Goal: Task Accomplishment & Management: Complete application form

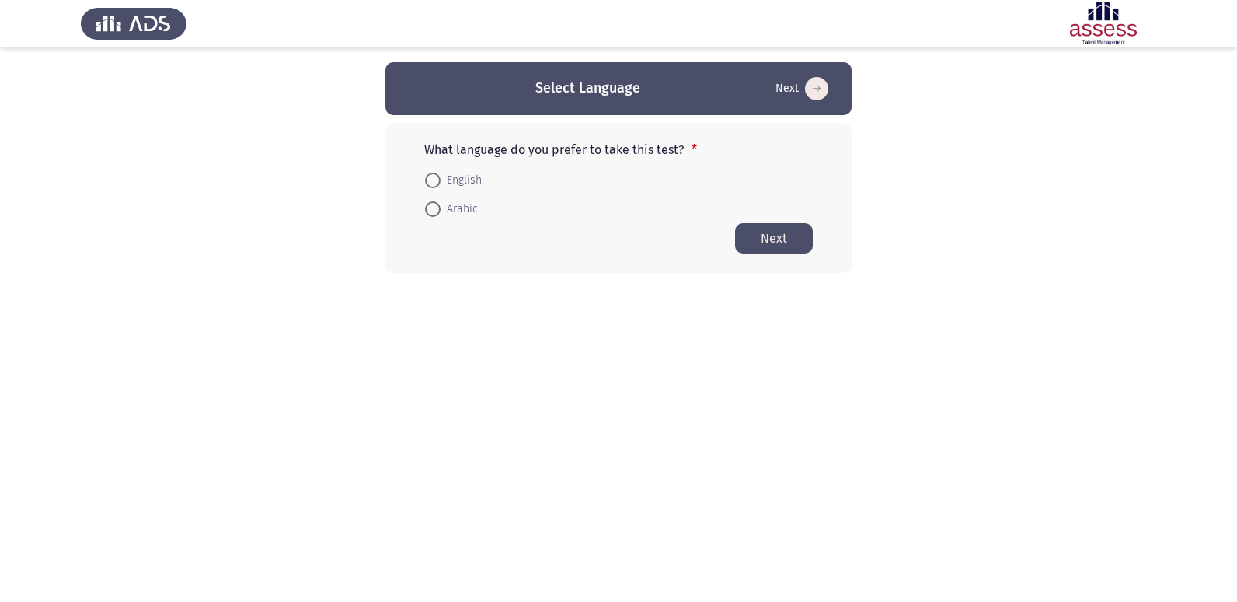
click at [433, 178] on span at bounding box center [433, 181] width 16 height 16
click at [433, 178] on input "English" at bounding box center [433, 181] width 16 height 16
radio input "true"
click at [636, 334] on html "Select Language Next What language do you prefer to take this test? * English A…" at bounding box center [618, 167] width 1237 height 334
click at [780, 239] on button "Next" at bounding box center [774, 237] width 78 height 30
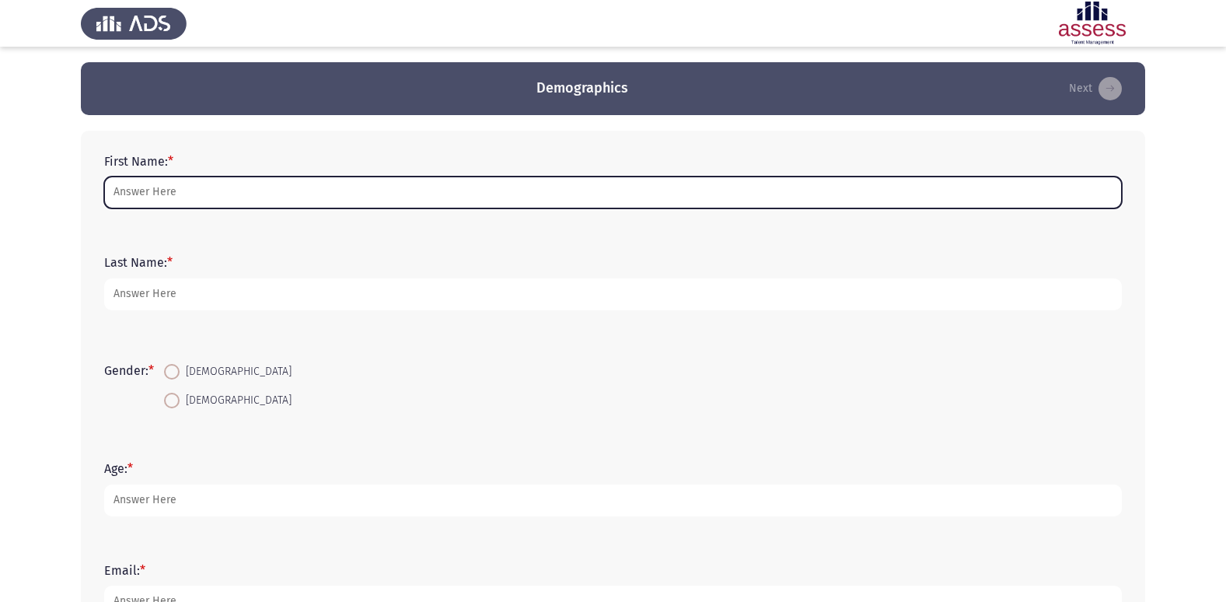
click at [181, 199] on input "First Name: *" at bounding box center [612, 192] width 1017 height 32
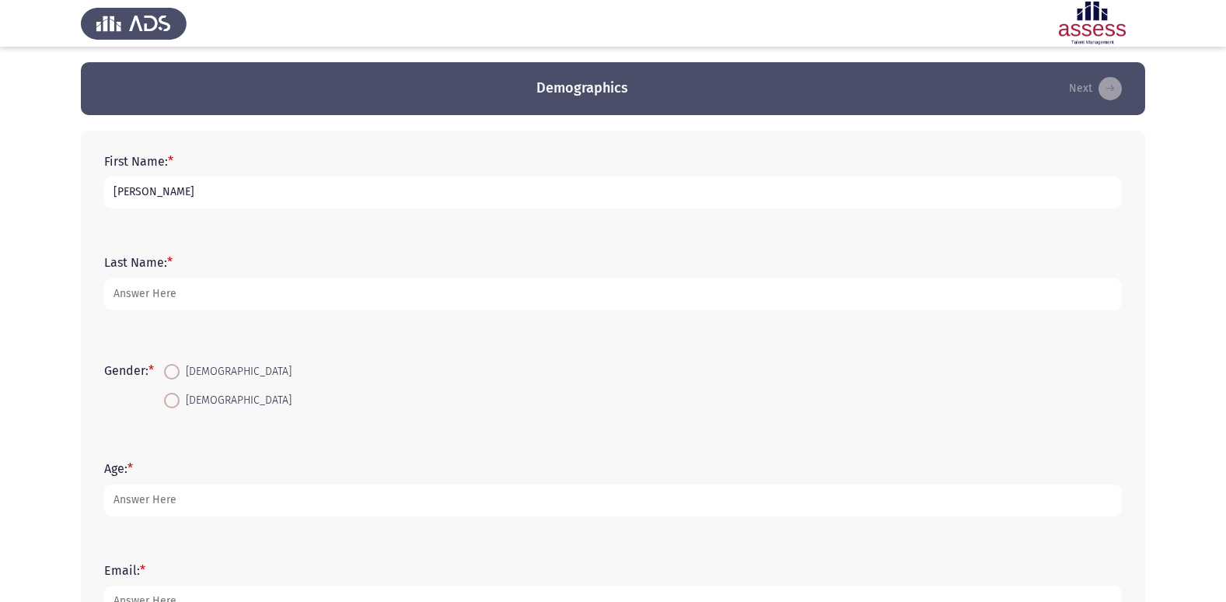
click at [116, 187] on input "[PERSON_NAME]" at bounding box center [612, 192] width 1017 height 32
type input "[PERSON_NAME]"
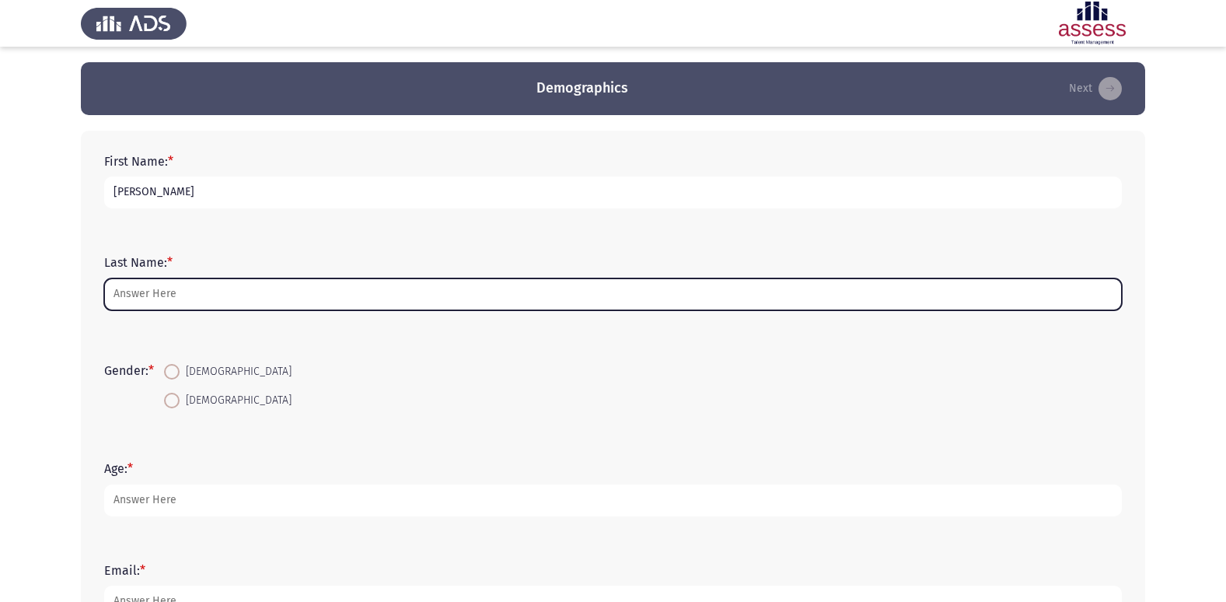
click at [197, 286] on input "Last Name: *" at bounding box center [612, 294] width 1017 height 32
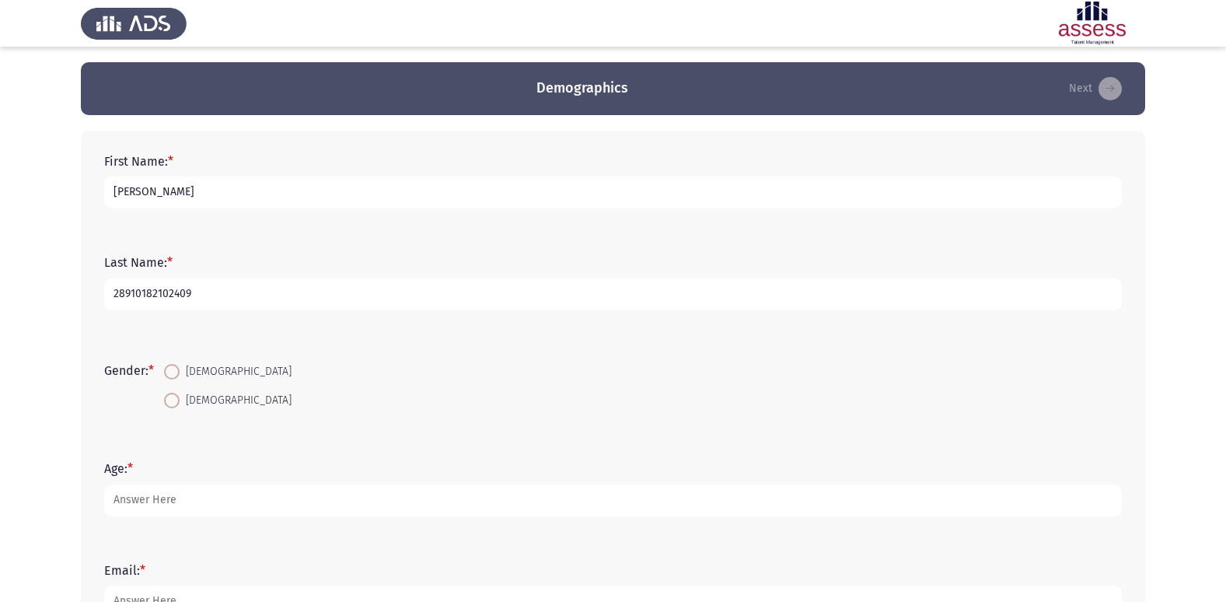
type input "28910182102409"
click at [176, 367] on span at bounding box center [172, 372] width 16 height 16
click at [176, 367] on input "[DEMOGRAPHIC_DATA]" at bounding box center [172, 372] width 16 height 16
radio input "true"
click at [132, 294] on input "28910182102409" at bounding box center [612, 294] width 1017 height 32
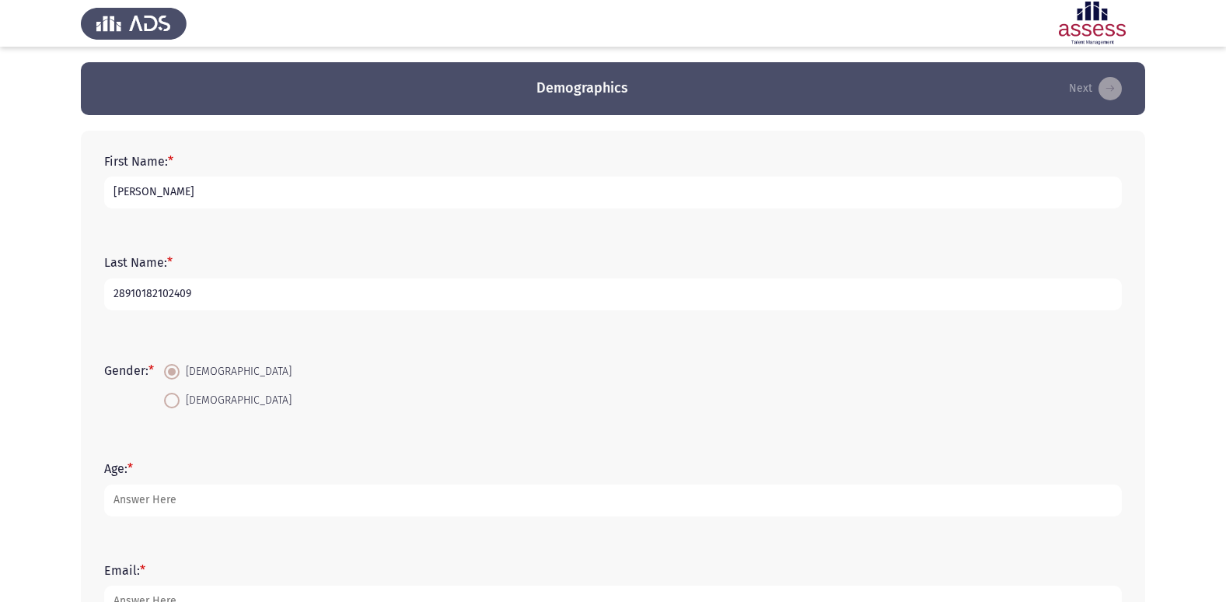
click at [283, 297] on input "28910182102409" at bounding box center [612, 294] width 1017 height 32
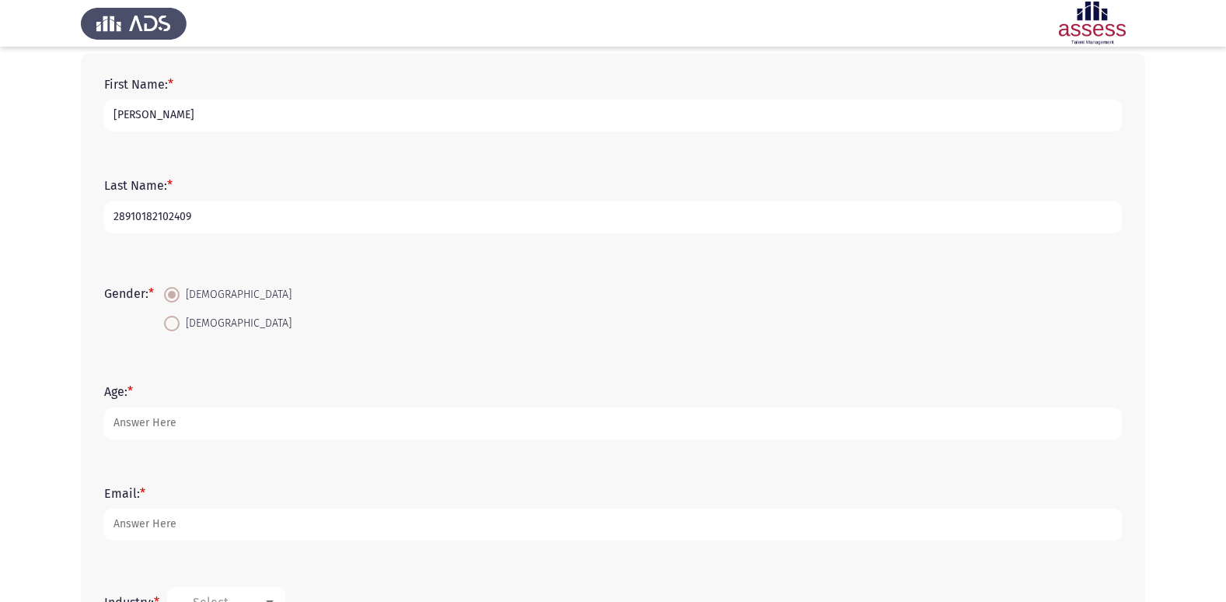
scroll to position [78, 0]
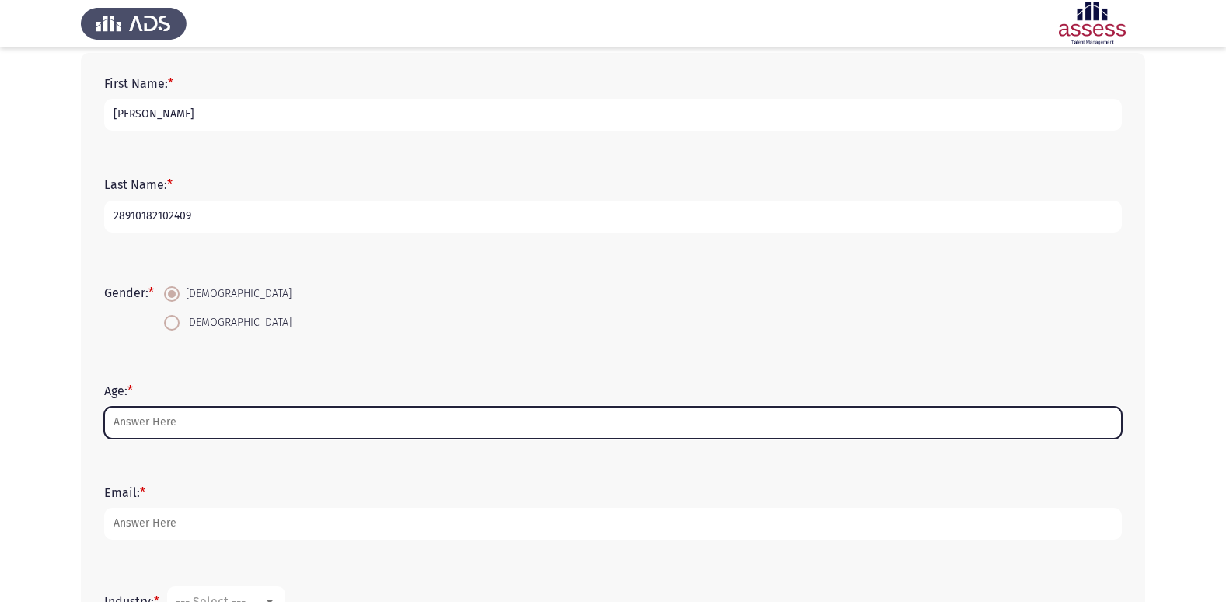
click at [211, 425] on input "Age: *" at bounding box center [612, 422] width 1017 height 32
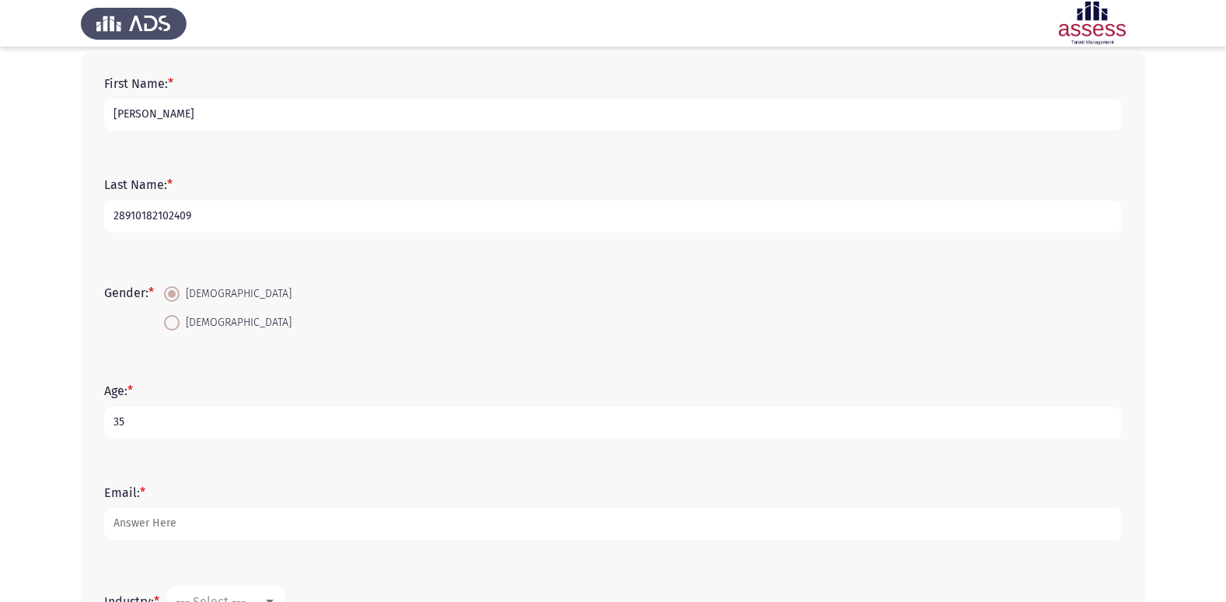
type input "35"
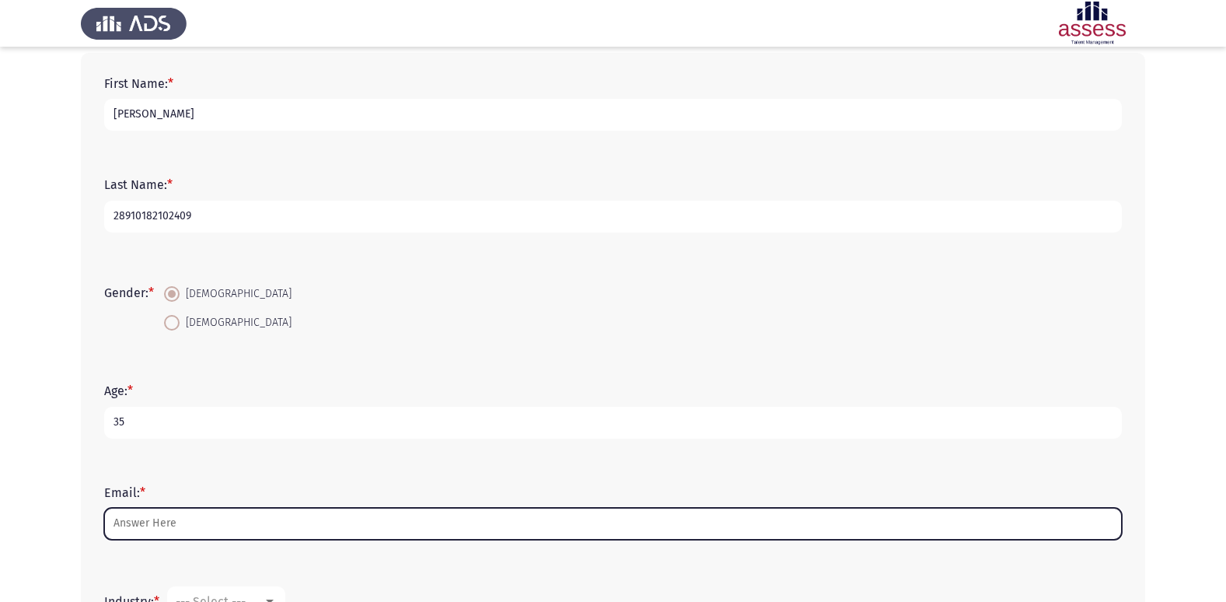
click at [171, 509] on input "Email: *" at bounding box center [612, 524] width 1017 height 32
type input "ش"
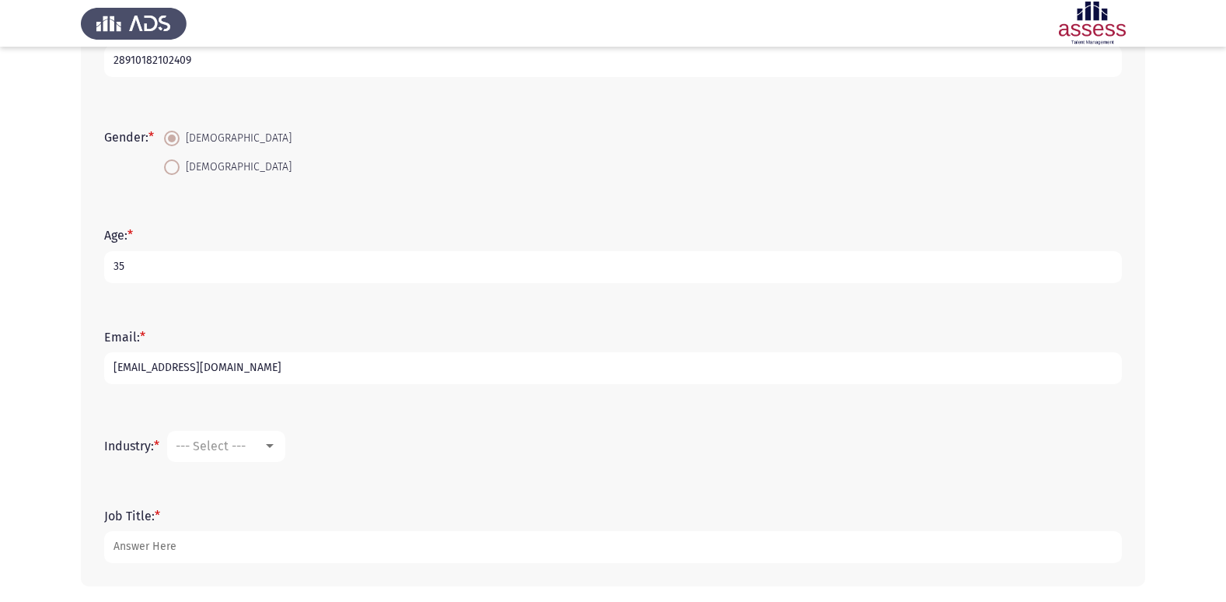
scroll to position [295, 0]
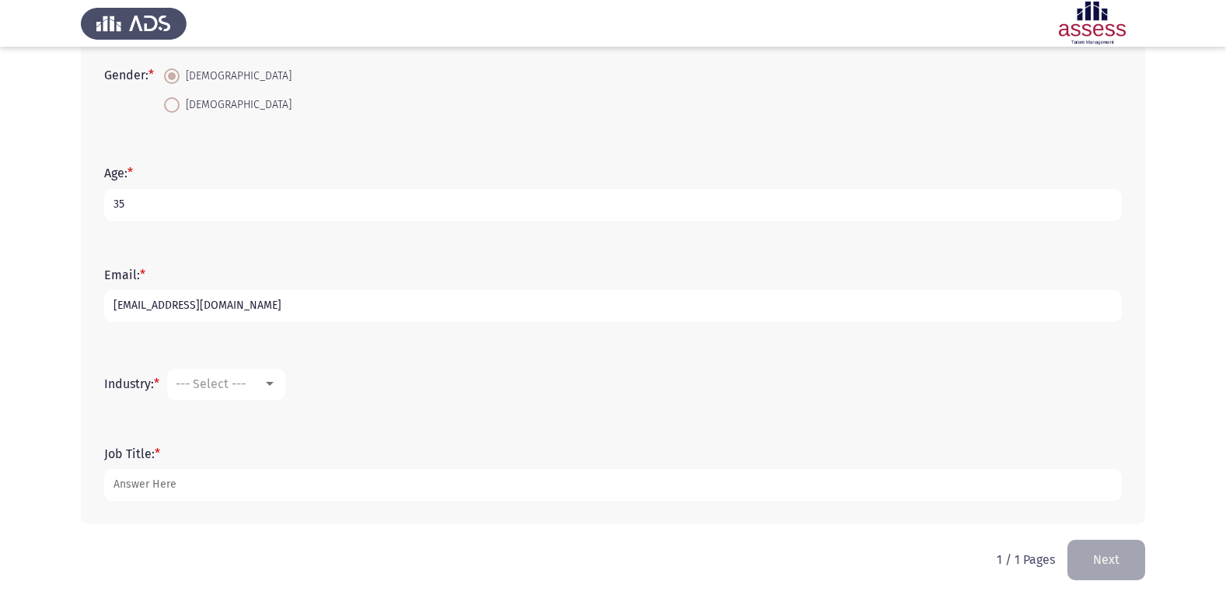
type input "[EMAIL_ADDRESS][DOMAIN_NAME]"
click at [268, 374] on mat-select "--- Select ---" at bounding box center [226, 383] width 118 height 31
click at [276, 387] on div at bounding box center [270, 384] width 14 height 12
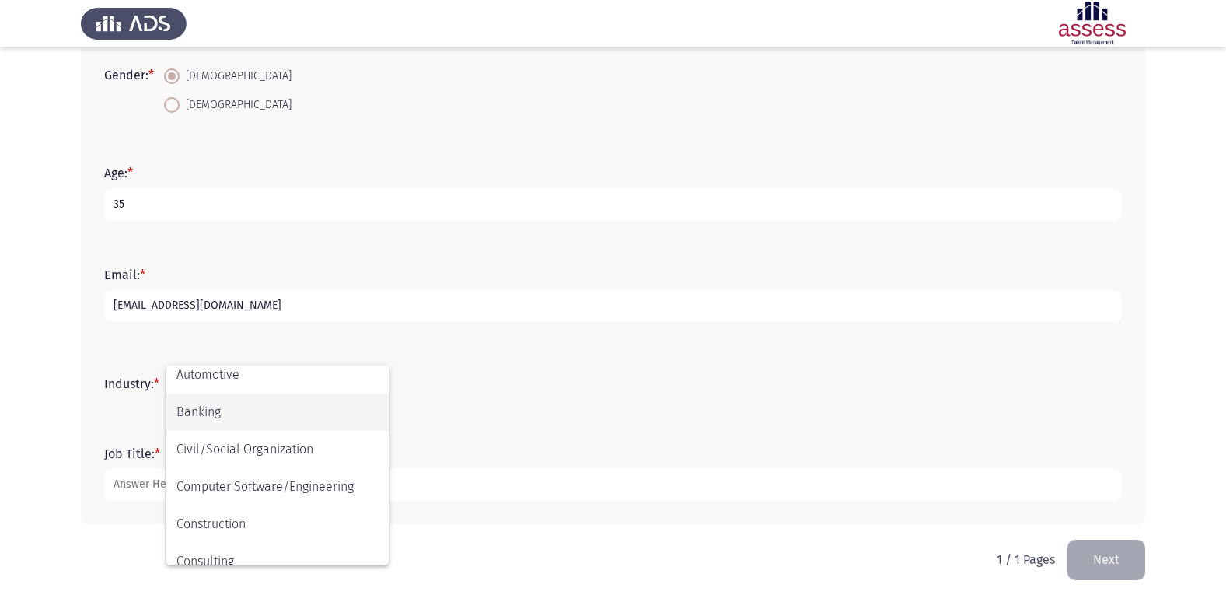
click at [283, 422] on span "Banking" at bounding box center [277, 411] width 202 height 37
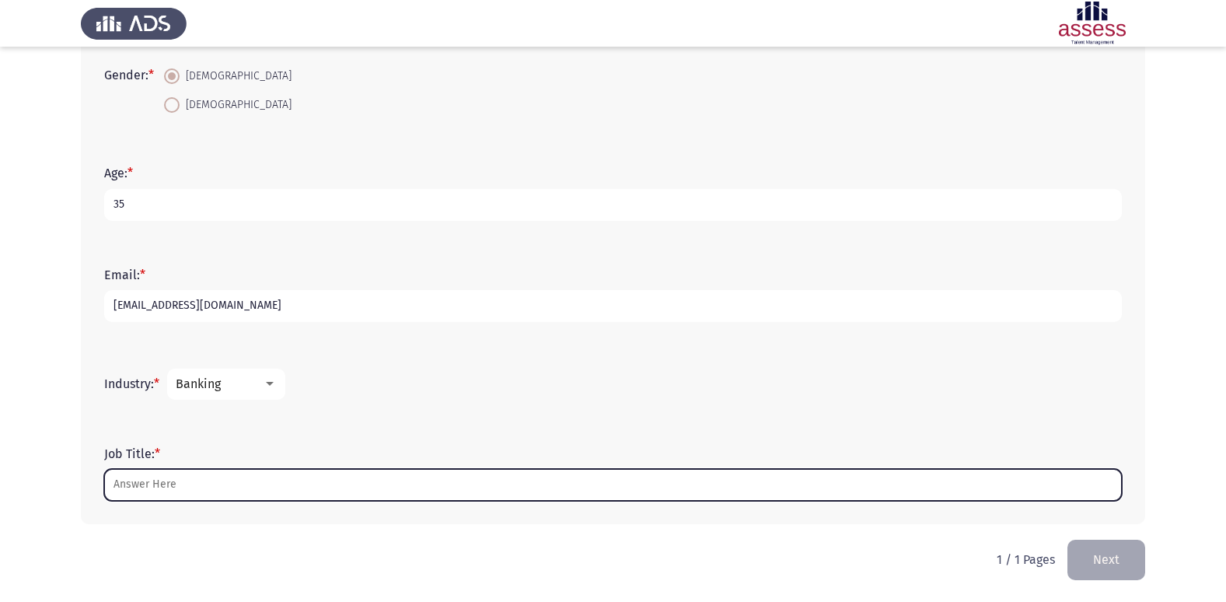
click at [235, 477] on input "Job Title: *" at bounding box center [612, 485] width 1017 height 32
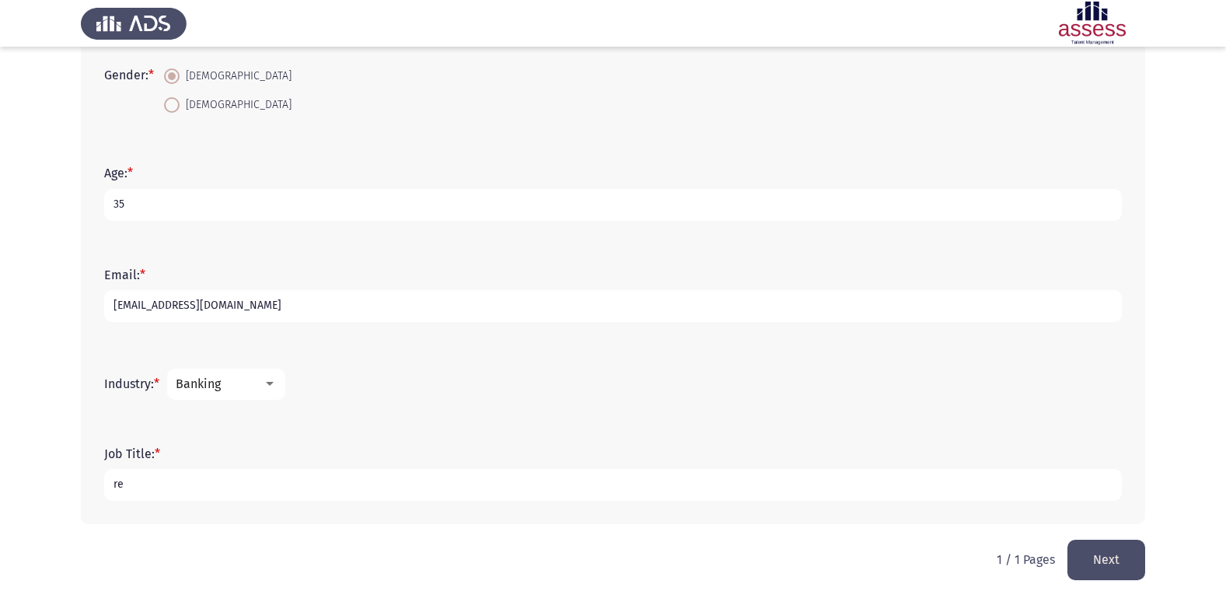
type input "r"
type input "RM"
click at [1114, 567] on button "Next" at bounding box center [1106, 559] width 78 height 40
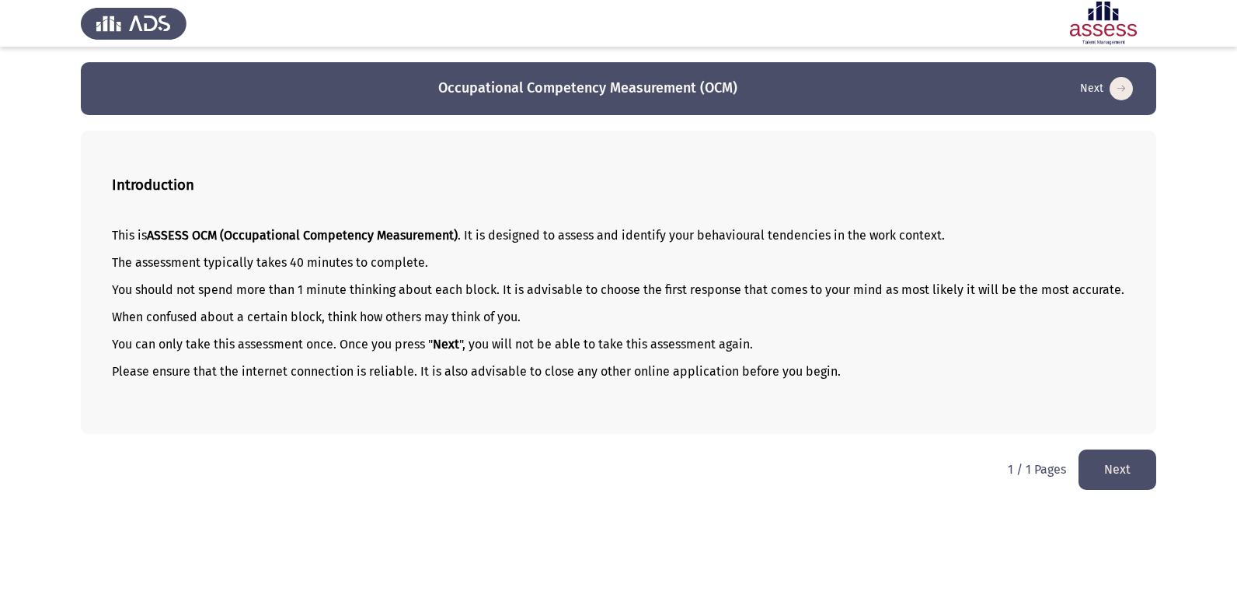
click at [1116, 489] on button "Next" at bounding box center [1118, 469] width 78 height 40
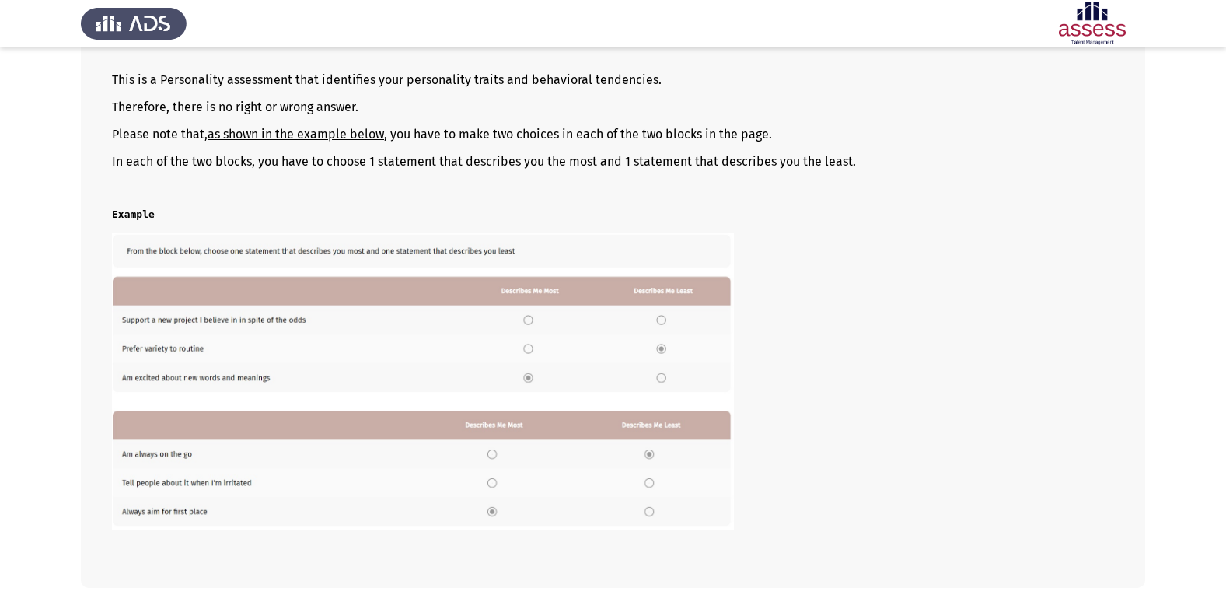
scroll to position [212, 0]
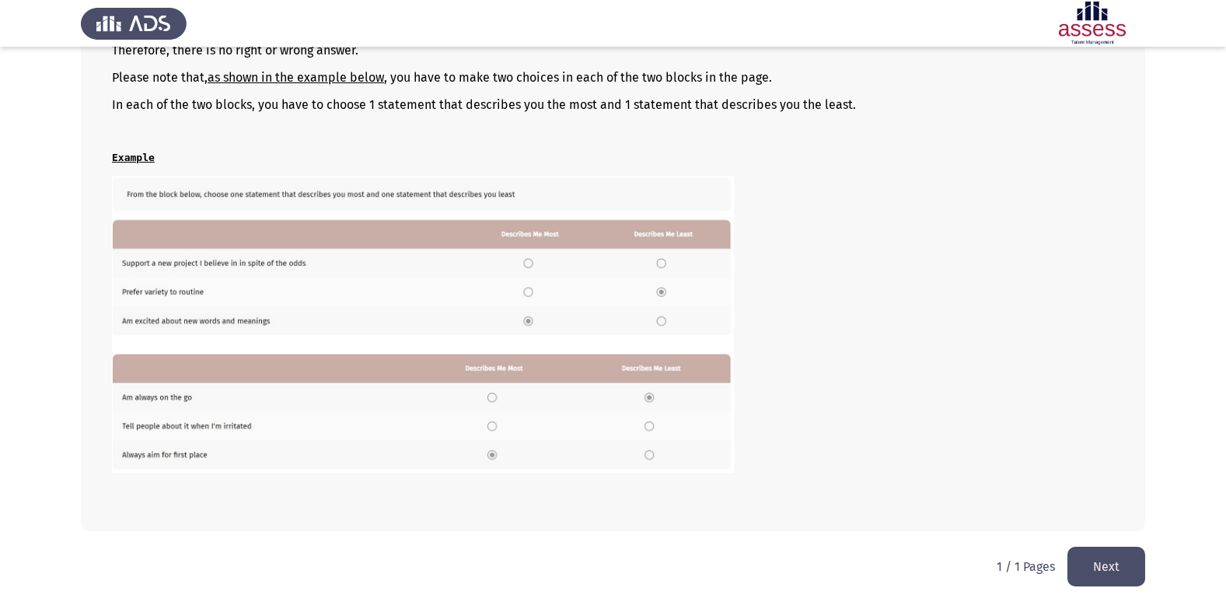
click at [1120, 576] on button "Next" at bounding box center [1106, 566] width 78 height 40
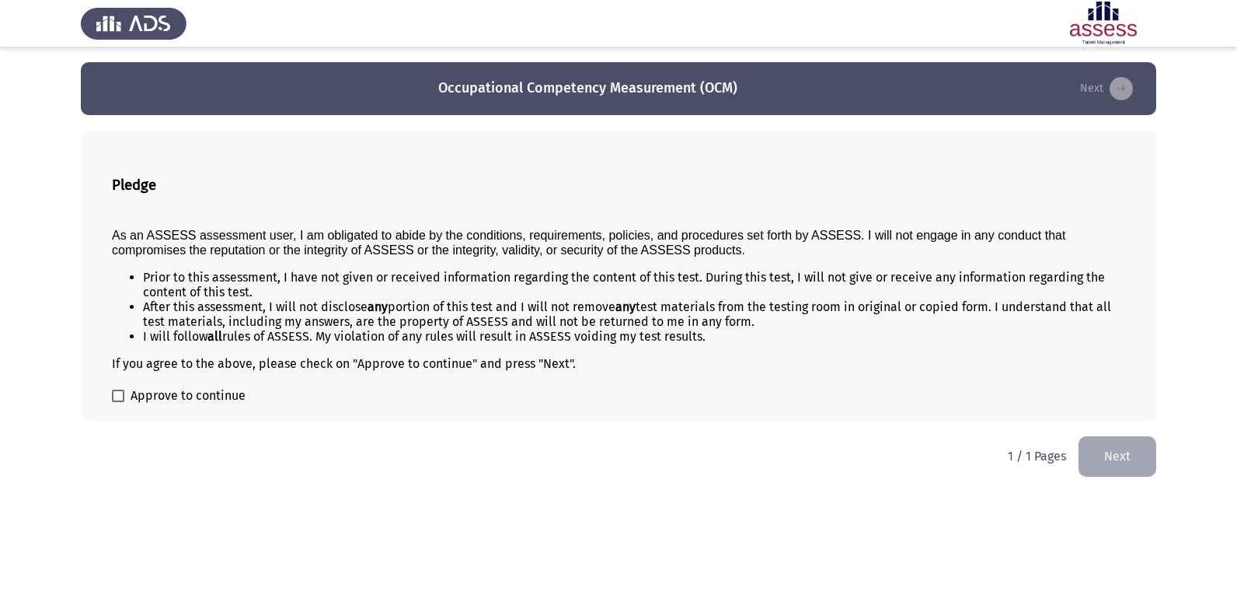
click at [111, 391] on div "Pledge As an ASSESS assessment user, I am obligated to abide by the conditions,…" at bounding box center [619, 276] width 1076 height 290
click at [112, 395] on span at bounding box center [118, 395] width 12 height 12
click at [117, 402] on input "Approve to continue" at bounding box center [117, 402] width 1 height 1
checkbox input "true"
click at [1108, 460] on button "Next" at bounding box center [1118, 456] width 78 height 40
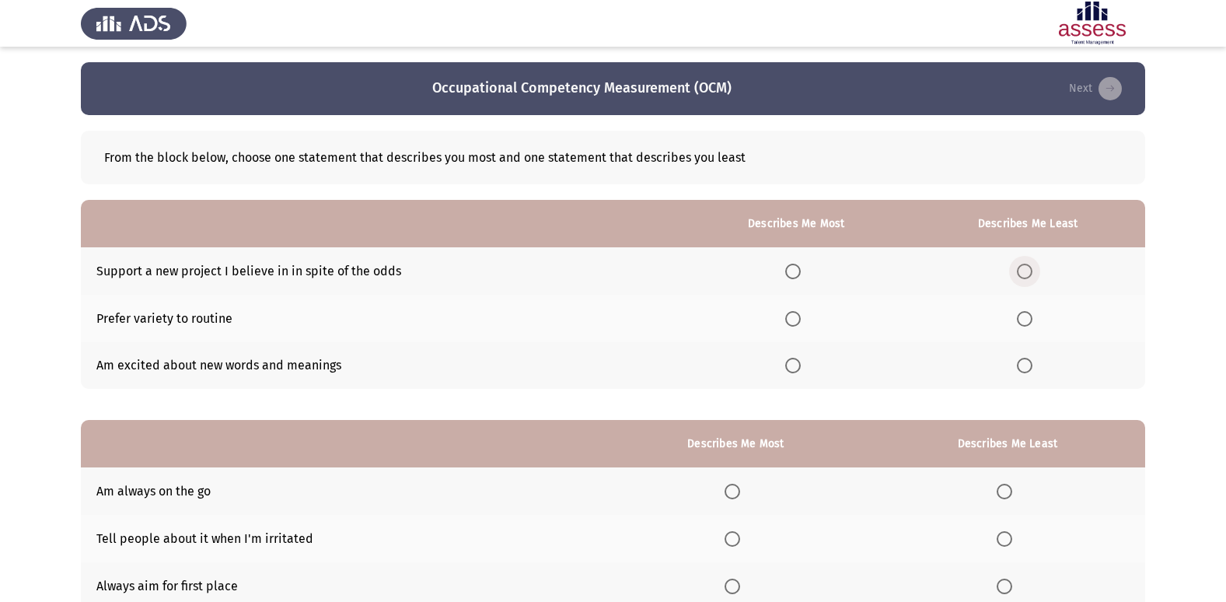
click at [1022, 267] on span "Select an option" at bounding box center [1025, 271] width 16 height 16
click at [1022, 267] on input "Select an option" at bounding box center [1025, 271] width 16 height 16
click at [796, 366] on span "Select an option" at bounding box center [793, 366] width 16 height 16
click at [796, 366] on input "Select an option" at bounding box center [793, 366] width 16 height 16
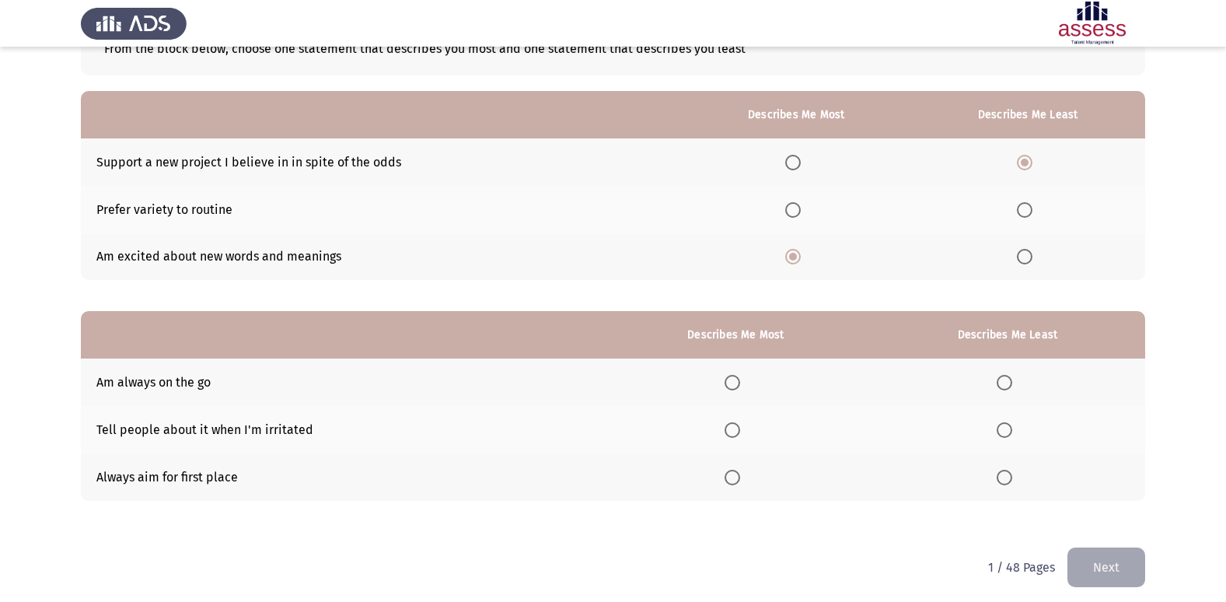
scroll to position [117, 0]
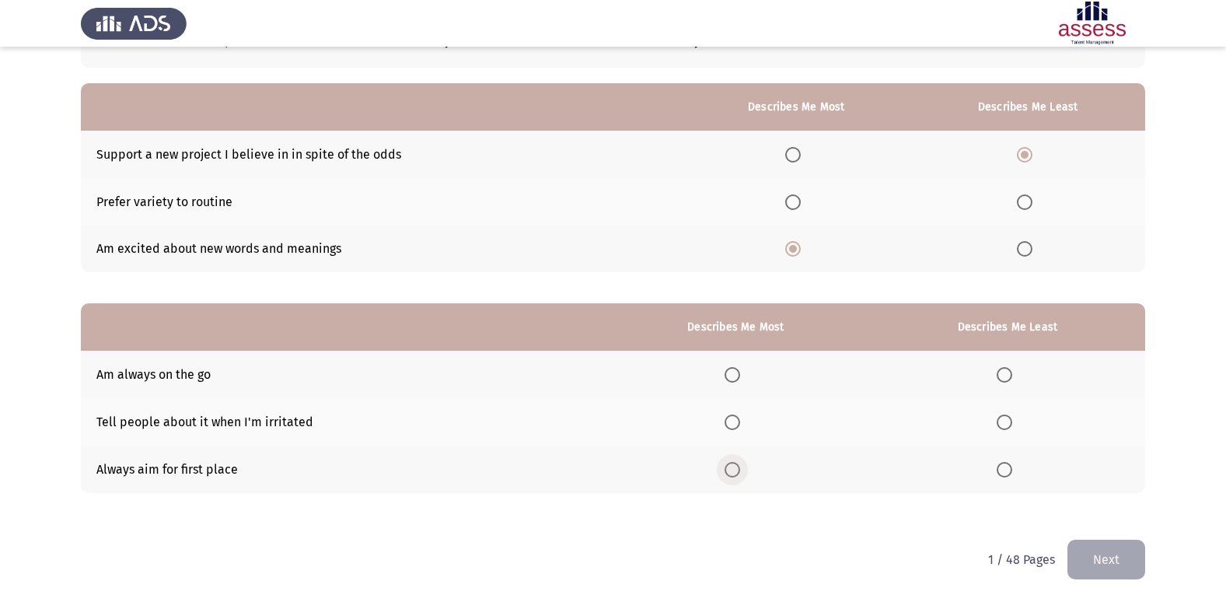
click at [731, 465] on span "Select an option" at bounding box center [732, 470] width 16 height 16
click at [731, 465] on input "Select an option" at bounding box center [732, 470] width 16 height 16
click at [1007, 368] on span "Select an option" at bounding box center [1004, 375] width 16 height 16
click at [1007, 368] on input "Select an option" at bounding box center [1004, 375] width 16 height 16
click at [1122, 567] on button "Next" at bounding box center [1106, 559] width 78 height 40
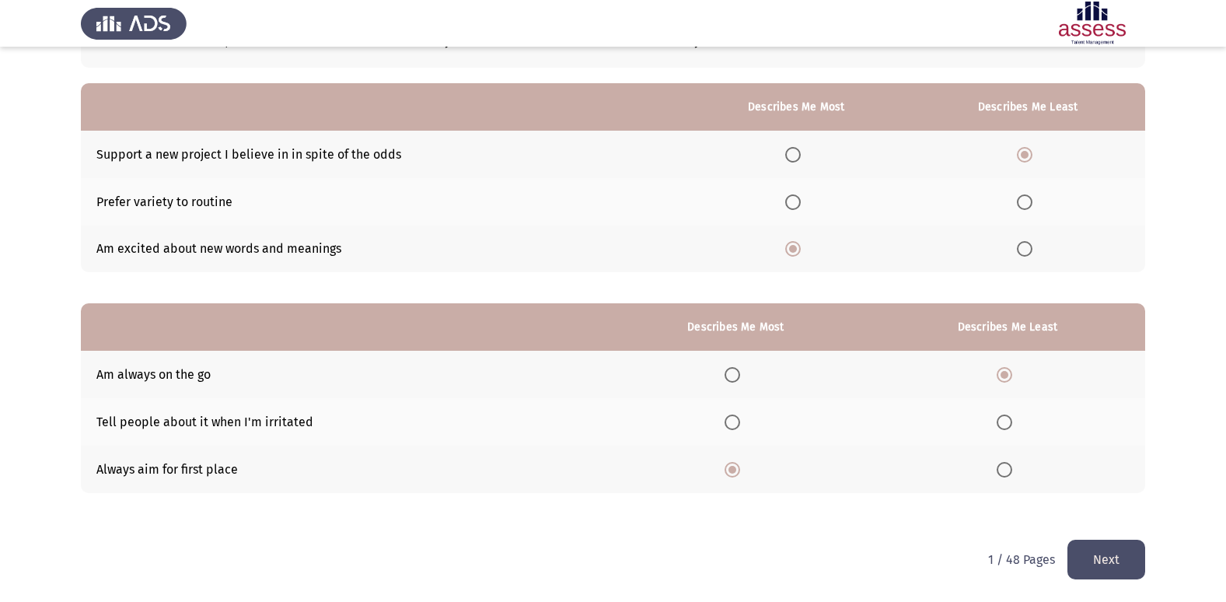
scroll to position [0, 0]
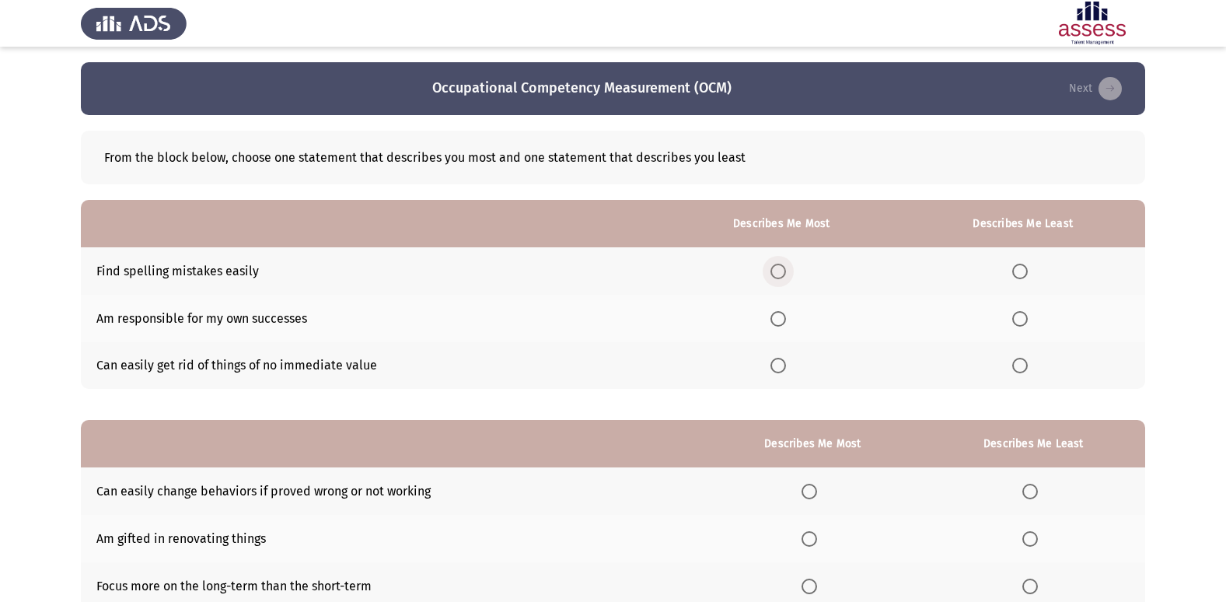
click at [786, 267] on span "Select an option" at bounding box center [778, 271] width 16 height 16
click at [786, 267] on input "Select an option" at bounding box center [778, 271] width 16 height 16
click at [1020, 358] on span "Select an option" at bounding box center [1020, 366] width 16 height 16
click at [1020, 358] on input "Select an option" at bounding box center [1020, 366] width 16 height 16
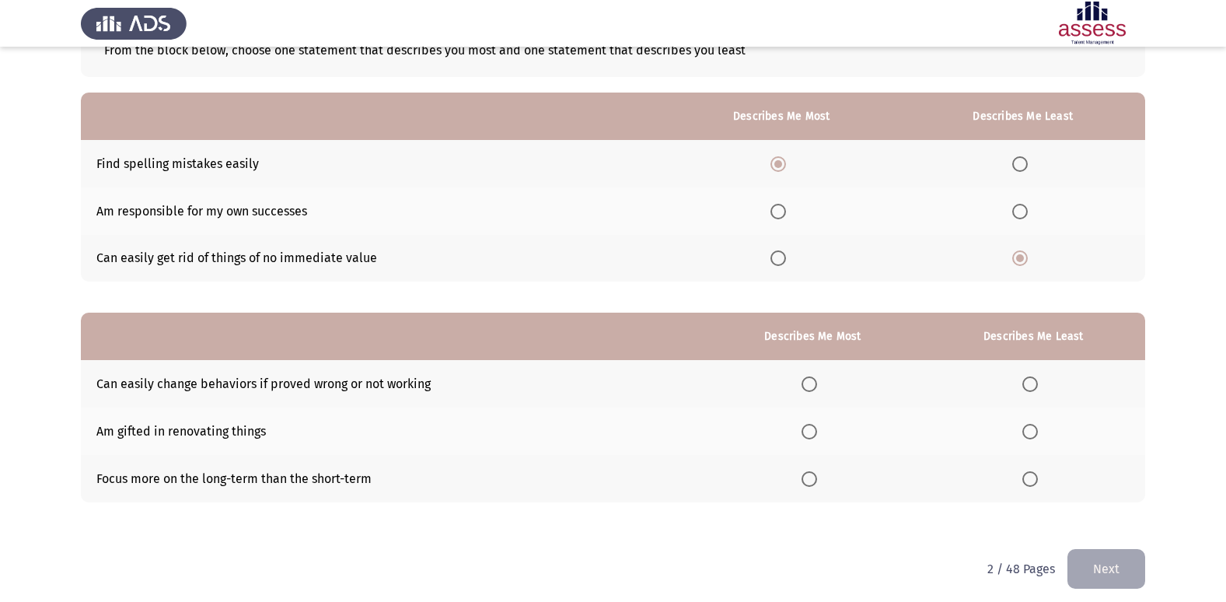
scroll to position [117, 0]
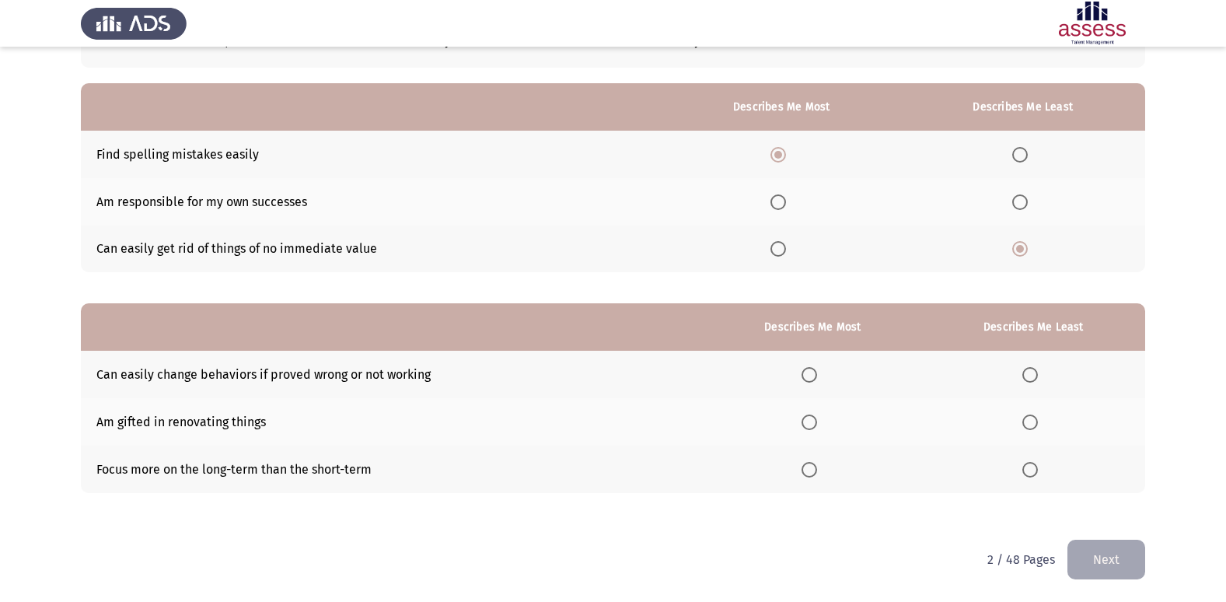
click at [1041, 374] on label "Select an option" at bounding box center [1033, 375] width 22 height 16
click at [1038, 374] on input "Select an option" at bounding box center [1030, 375] width 16 height 16
click at [812, 420] on span "Select an option" at bounding box center [809, 422] width 16 height 16
click at [812, 420] on input "Select an option" at bounding box center [809, 422] width 16 height 16
click at [1096, 570] on button "Next" at bounding box center [1106, 559] width 78 height 40
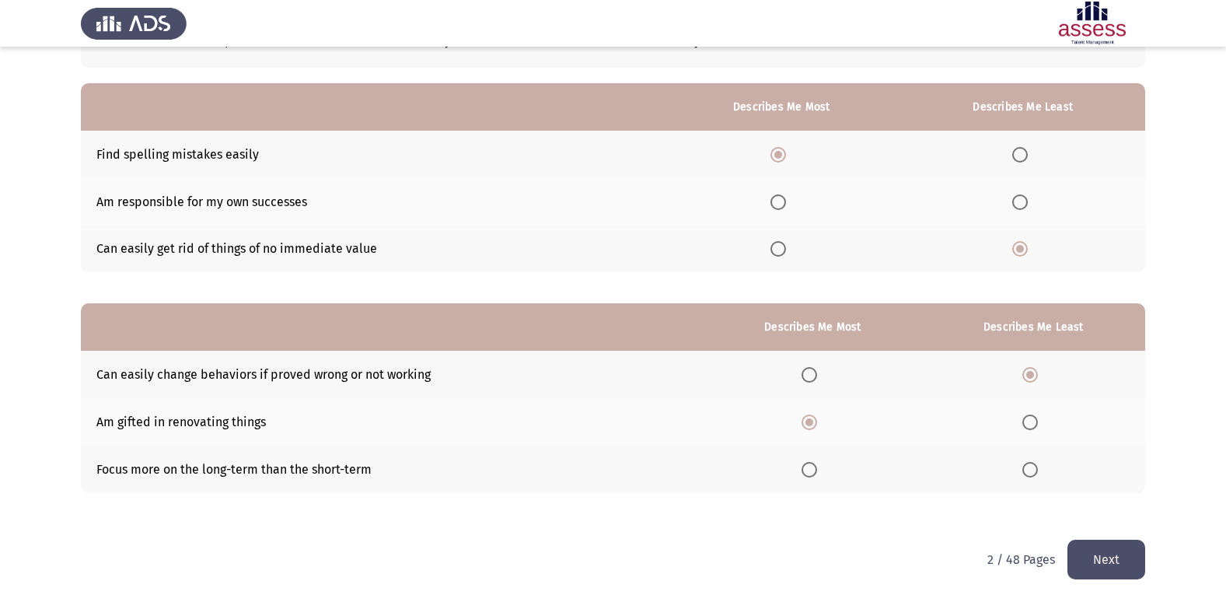
scroll to position [0, 0]
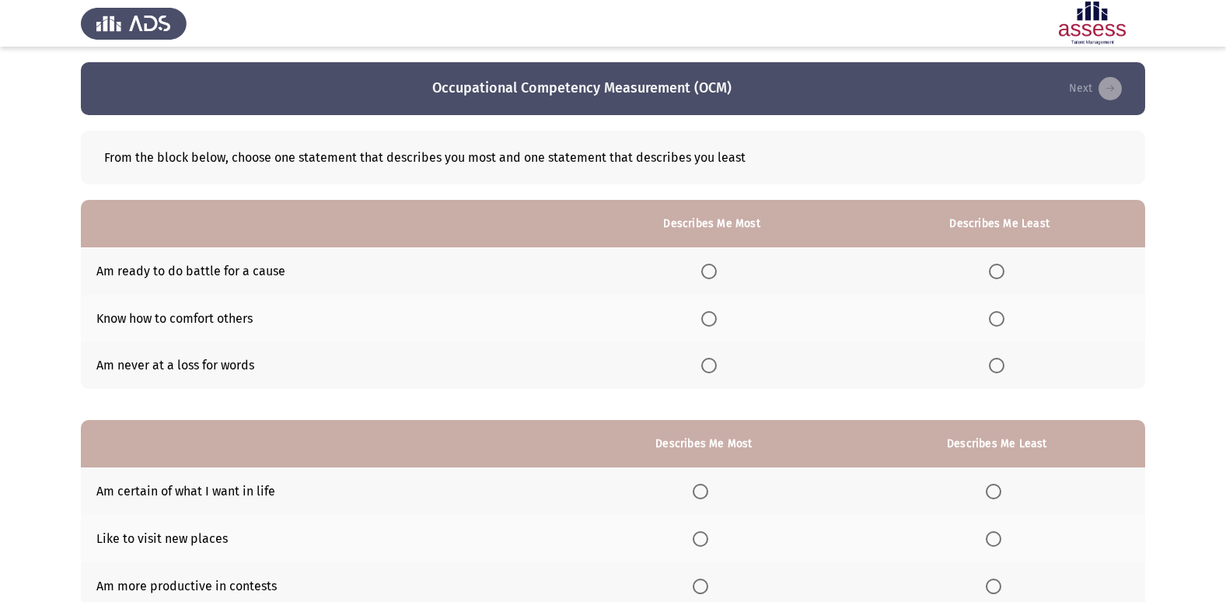
click at [710, 359] on span "Select an option" at bounding box center [709, 366] width 16 height 16
click at [710, 359] on input "Select an option" at bounding box center [709, 366] width 16 height 16
click at [996, 267] on span "Select an option" at bounding box center [997, 271] width 16 height 16
click at [996, 267] on input "Select an option" at bounding box center [997, 271] width 16 height 16
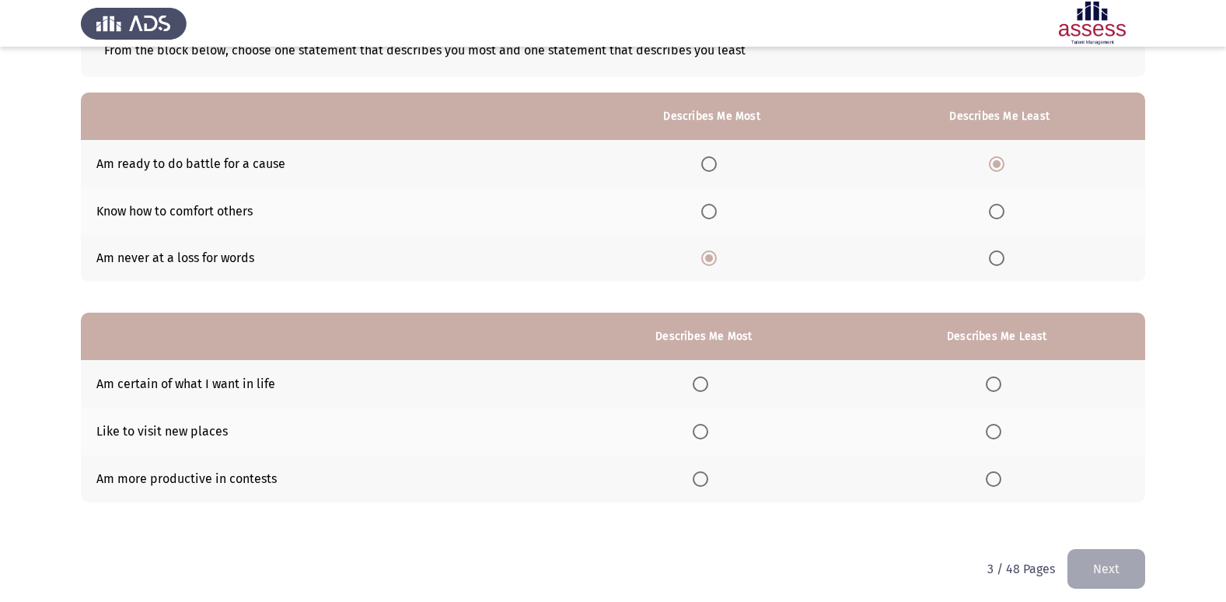
scroll to position [117, 0]
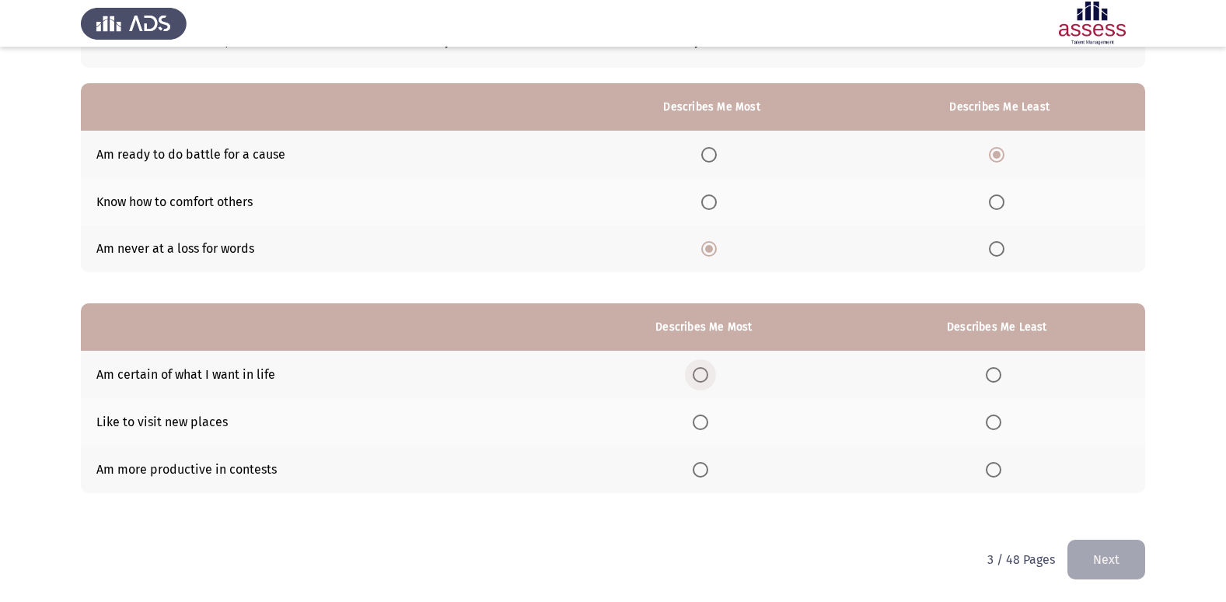
click at [696, 372] on span "Select an option" at bounding box center [700, 375] width 16 height 16
click at [696, 372] on input "Select an option" at bounding box center [700, 375] width 16 height 16
click at [1001, 469] on span "Select an option" at bounding box center [993, 470] width 16 height 16
click at [1001, 469] on input "Select an option" at bounding box center [993, 470] width 16 height 16
click at [1102, 569] on button "Next" at bounding box center [1106, 559] width 78 height 40
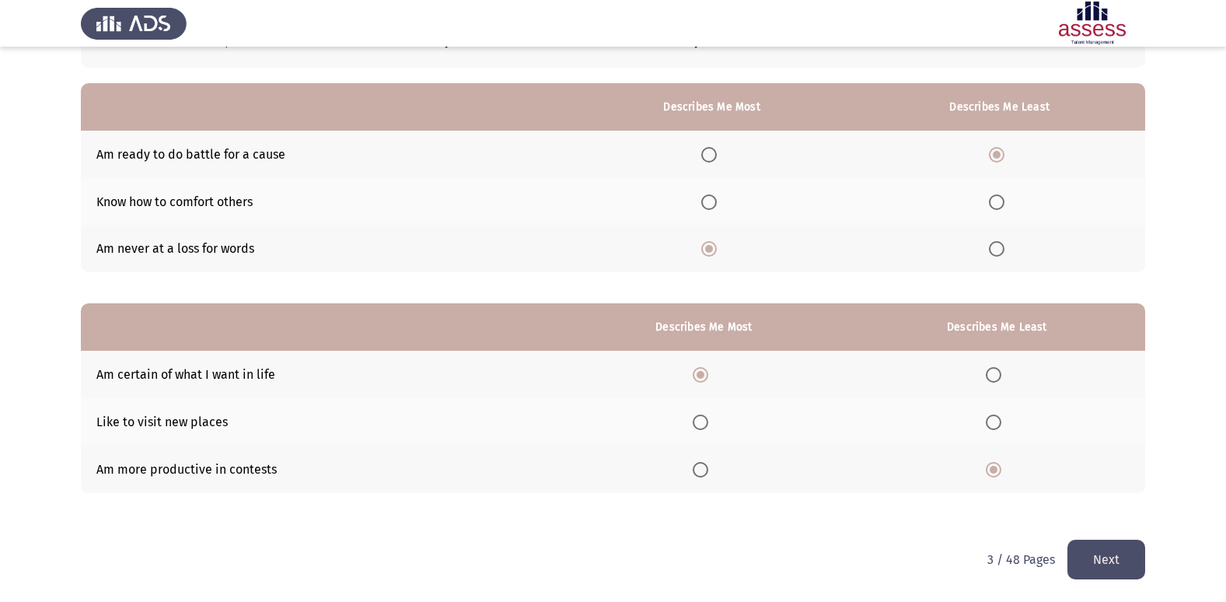
scroll to position [0, 0]
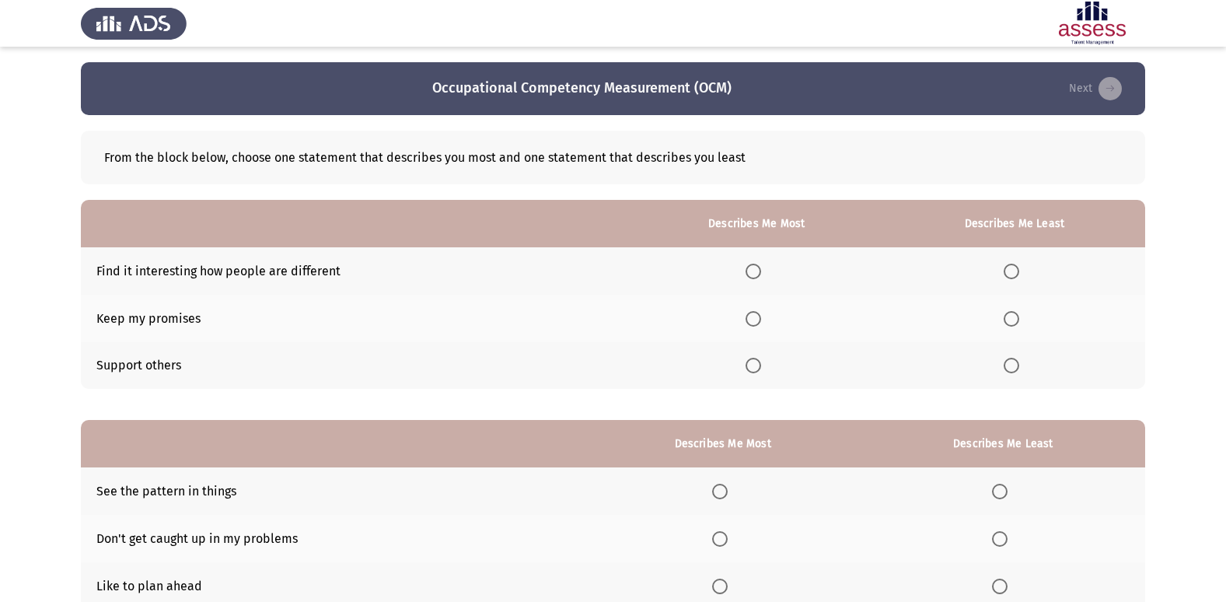
click at [751, 371] on span "Select an option" at bounding box center [753, 366] width 16 height 16
click at [751, 371] on input "Select an option" at bounding box center [753, 366] width 16 height 16
click at [1017, 277] on span "Select an option" at bounding box center [1011, 271] width 16 height 16
click at [1017, 277] on input "Select an option" at bounding box center [1011, 271] width 16 height 16
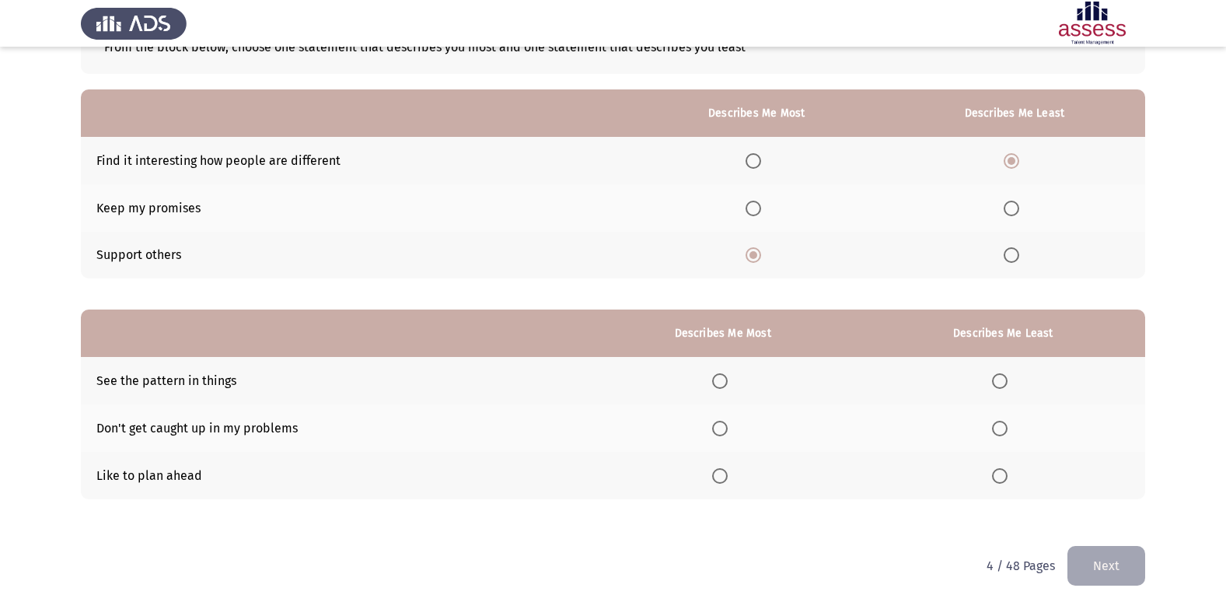
scroll to position [117, 0]
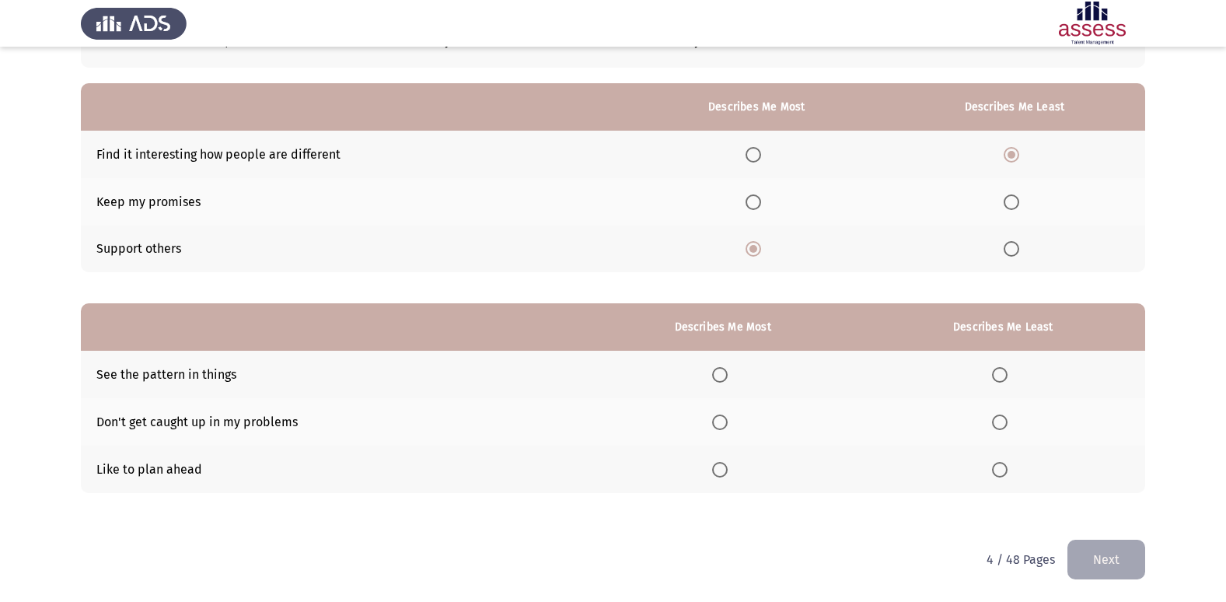
click at [719, 466] on span "Select an option" at bounding box center [720, 470] width 16 height 16
click at [719, 466] on input "Select an option" at bounding box center [720, 470] width 16 height 16
click at [1007, 422] on span "Select an option" at bounding box center [1000, 422] width 16 height 16
click at [1007, 422] on input "Select an option" at bounding box center [1000, 422] width 16 height 16
click at [1070, 563] on button "Next" at bounding box center [1106, 559] width 78 height 40
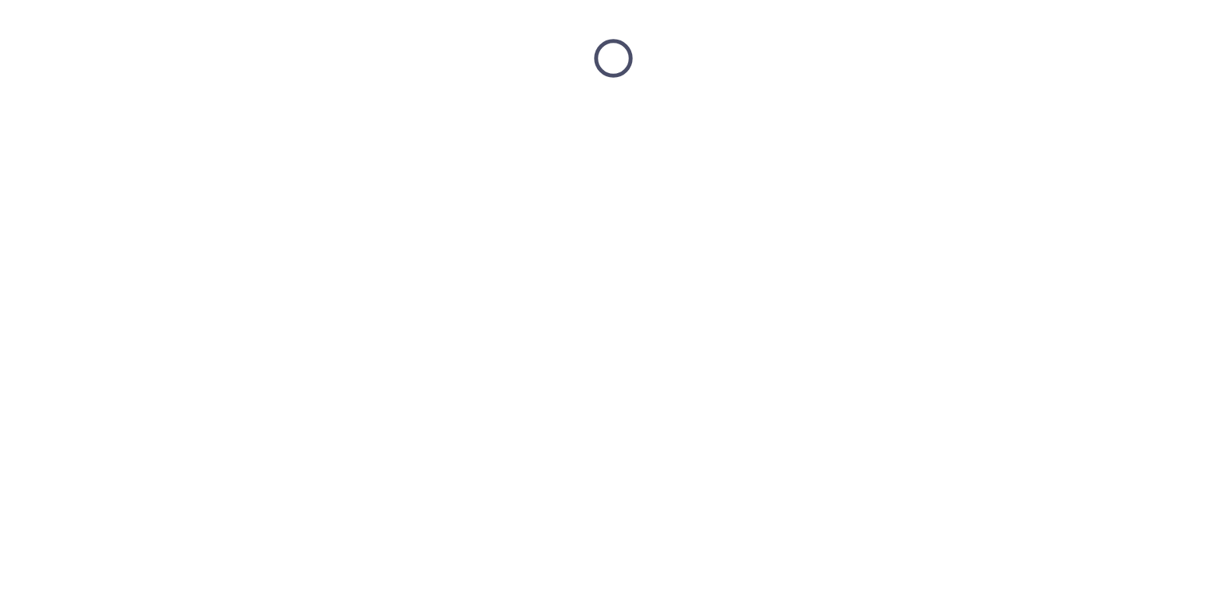
scroll to position [0, 0]
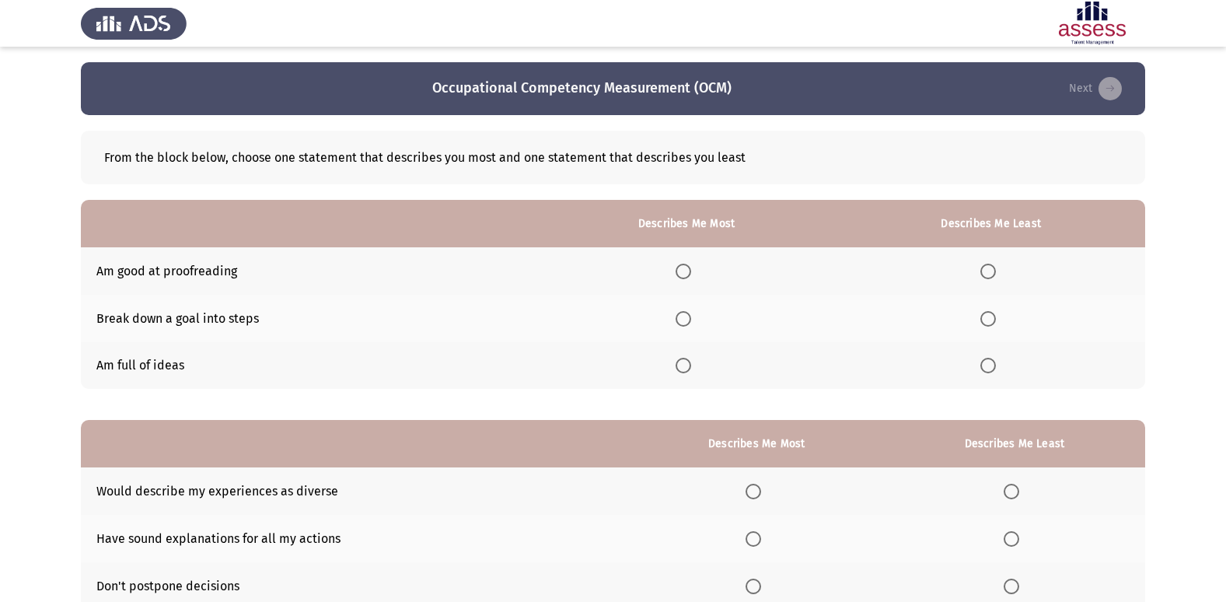
click at [687, 312] on span "Select an option" at bounding box center [683, 319] width 16 height 16
click at [687, 312] on input "Select an option" at bounding box center [683, 319] width 16 height 16
click at [988, 366] on span "Select an option" at bounding box center [988, 366] width 16 height 16
click at [988, 366] on input "Select an option" at bounding box center [988, 366] width 16 height 16
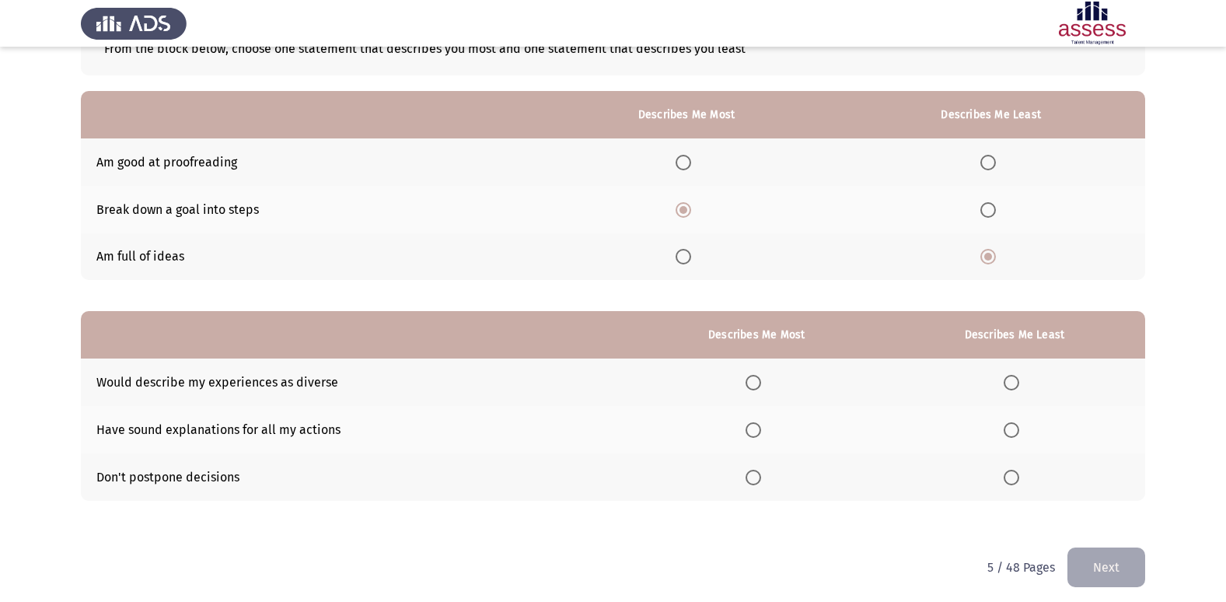
scroll to position [117, 0]
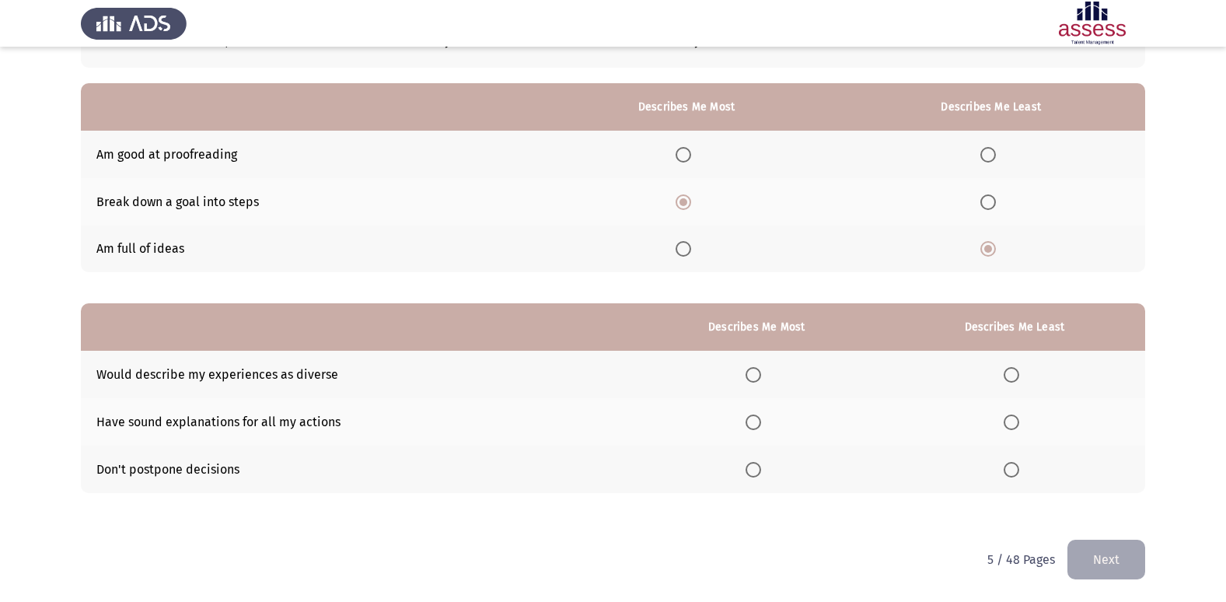
click at [760, 468] on span "Select an option" at bounding box center [753, 470] width 16 height 16
click at [760, 468] on input "Select an option" at bounding box center [753, 470] width 16 height 16
click at [1011, 379] on span "Select an option" at bounding box center [1011, 375] width 16 height 16
click at [1011, 379] on input "Select an option" at bounding box center [1011, 375] width 16 height 16
click at [1101, 549] on button "Next" at bounding box center [1106, 559] width 78 height 40
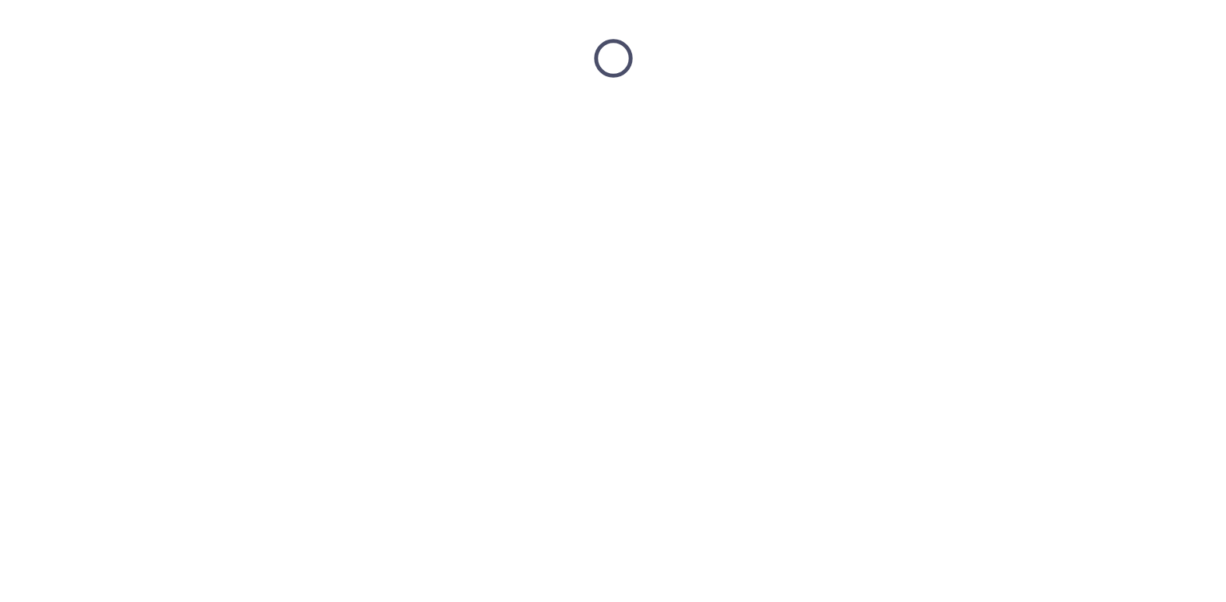
scroll to position [0, 0]
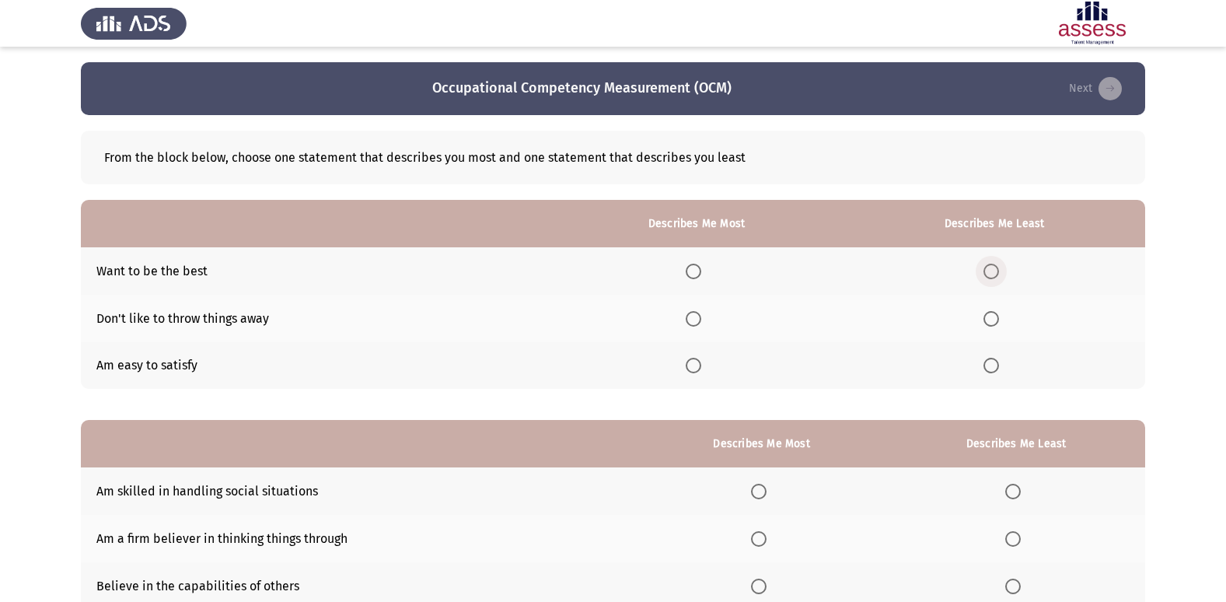
click at [995, 271] on span "Select an option" at bounding box center [991, 271] width 16 height 16
click at [995, 271] on input "Select an option" at bounding box center [991, 271] width 16 height 16
click at [699, 372] on span "Select an option" at bounding box center [693, 366] width 16 height 16
click at [699, 372] on input "Select an option" at bounding box center [693, 366] width 16 height 16
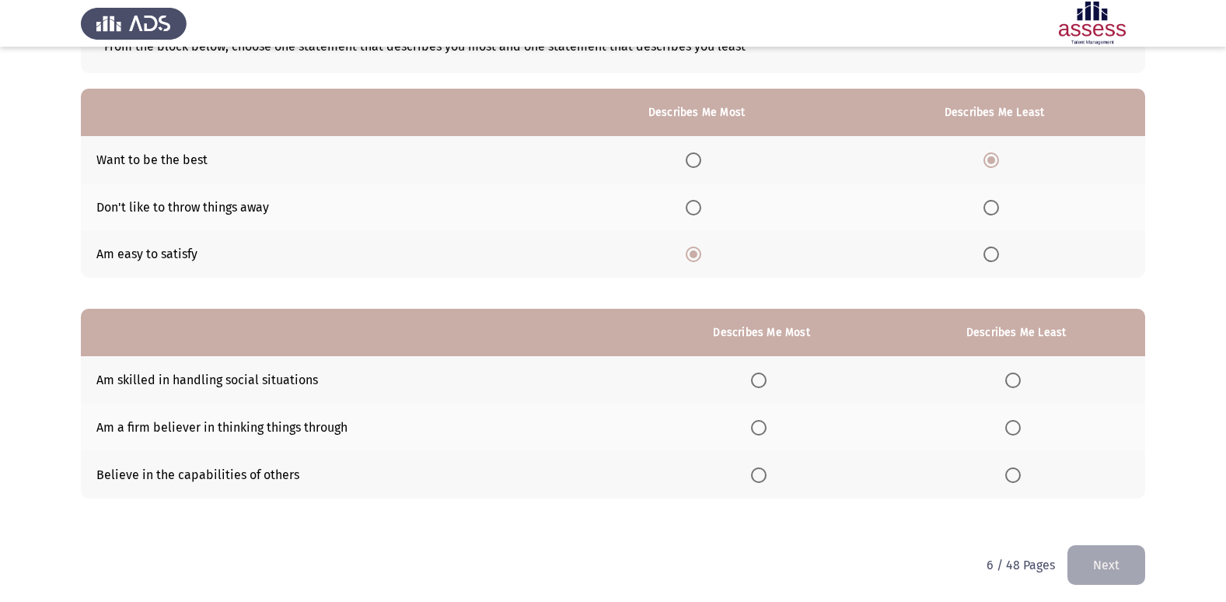
scroll to position [117, 0]
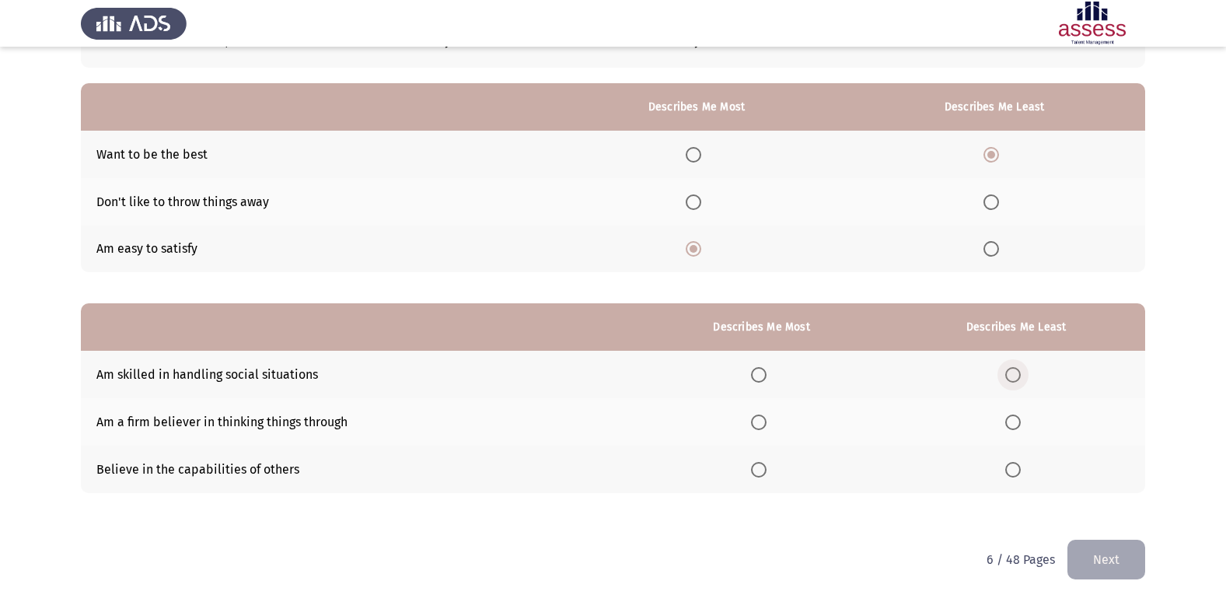
click at [1017, 373] on span "Select an option" at bounding box center [1013, 375] width 16 height 16
click at [1017, 373] on input "Select an option" at bounding box center [1013, 375] width 16 height 16
click at [759, 411] on th at bounding box center [761, 421] width 251 height 47
click at [766, 422] on span "Select an option" at bounding box center [759, 422] width 16 height 16
click at [766, 422] on input "Select an option" at bounding box center [759, 422] width 16 height 16
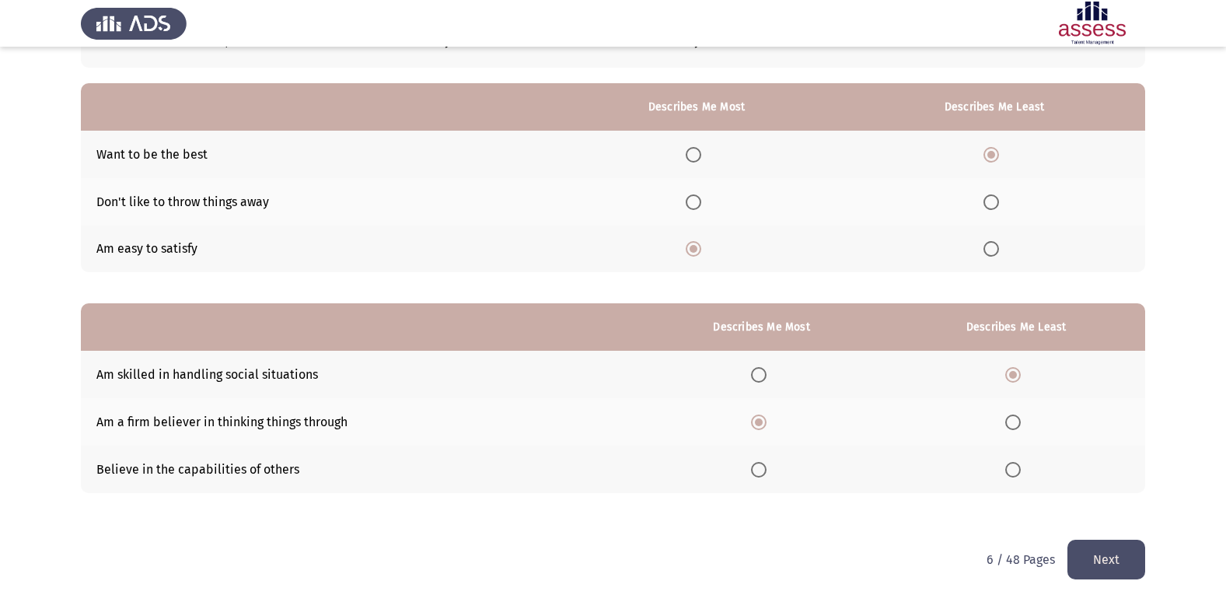
click at [1107, 561] on button "Next" at bounding box center [1106, 559] width 78 height 40
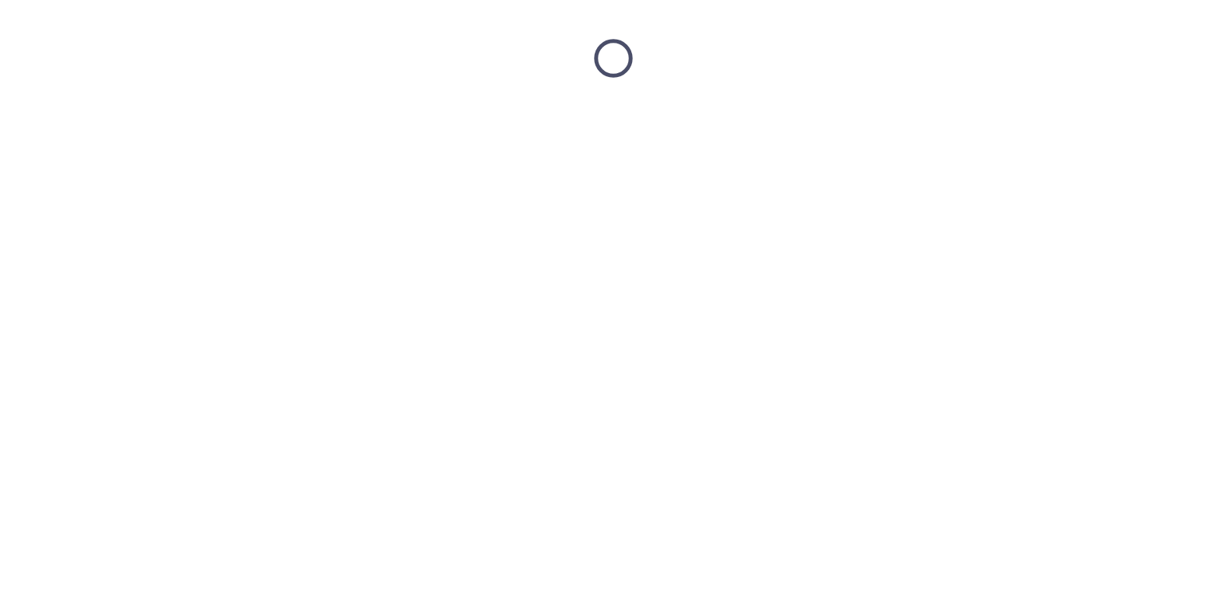
scroll to position [0, 0]
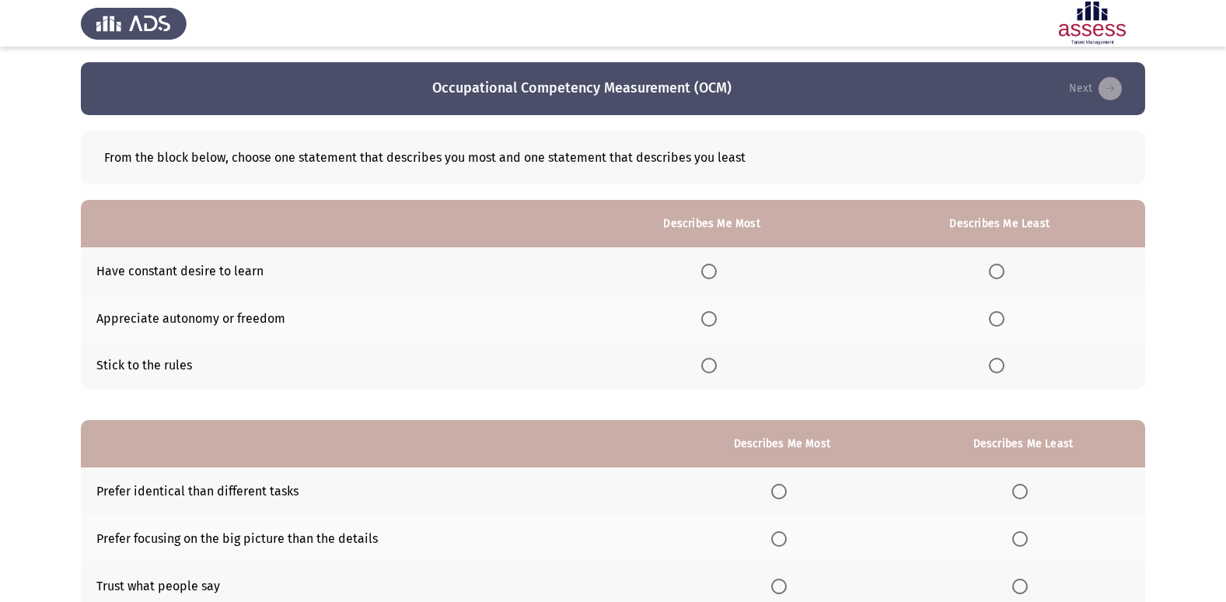
click at [700, 371] on th at bounding box center [712, 365] width 284 height 47
click at [717, 360] on span "Select an option" at bounding box center [709, 366] width 16 height 16
click at [717, 360] on input "Select an option" at bounding box center [709, 366] width 16 height 16
click at [1006, 316] on label "Select an option" at bounding box center [1000, 319] width 22 height 16
click at [1004, 316] on input "Select an option" at bounding box center [997, 319] width 16 height 16
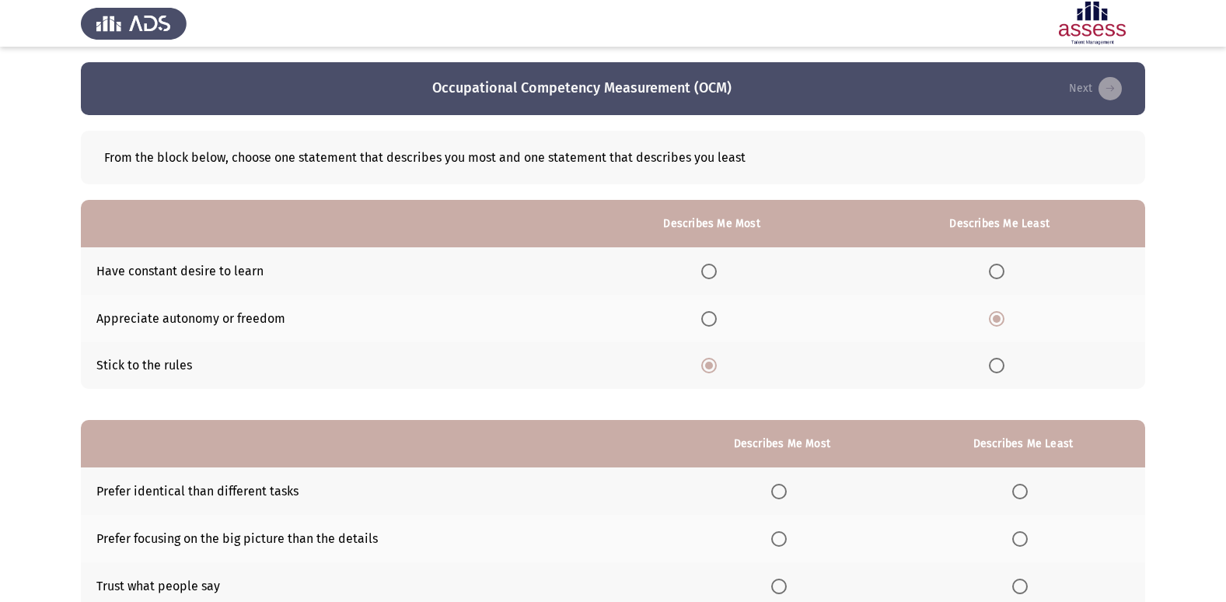
scroll to position [117, 0]
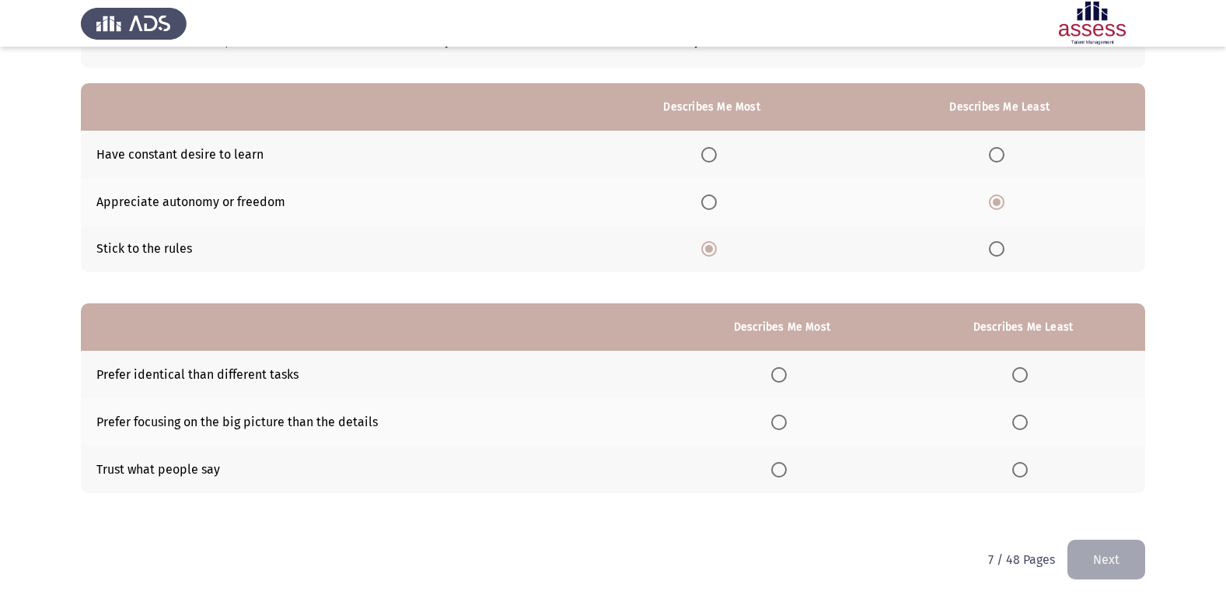
click at [1020, 468] on span "Select an option" at bounding box center [1020, 470] width 16 height 16
click at [1020, 468] on input "Select an option" at bounding box center [1020, 470] width 16 height 16
click at [779, 427] on span "Select an option" at bounding box center [779, 422] width 16 height 16
click at [779, 427] on input "Select an option" at bounding box center [779, 422] width 16 height 16
click at [1110, 545] on button "Next" at bounding box center [1106, 559] width 78 height 40
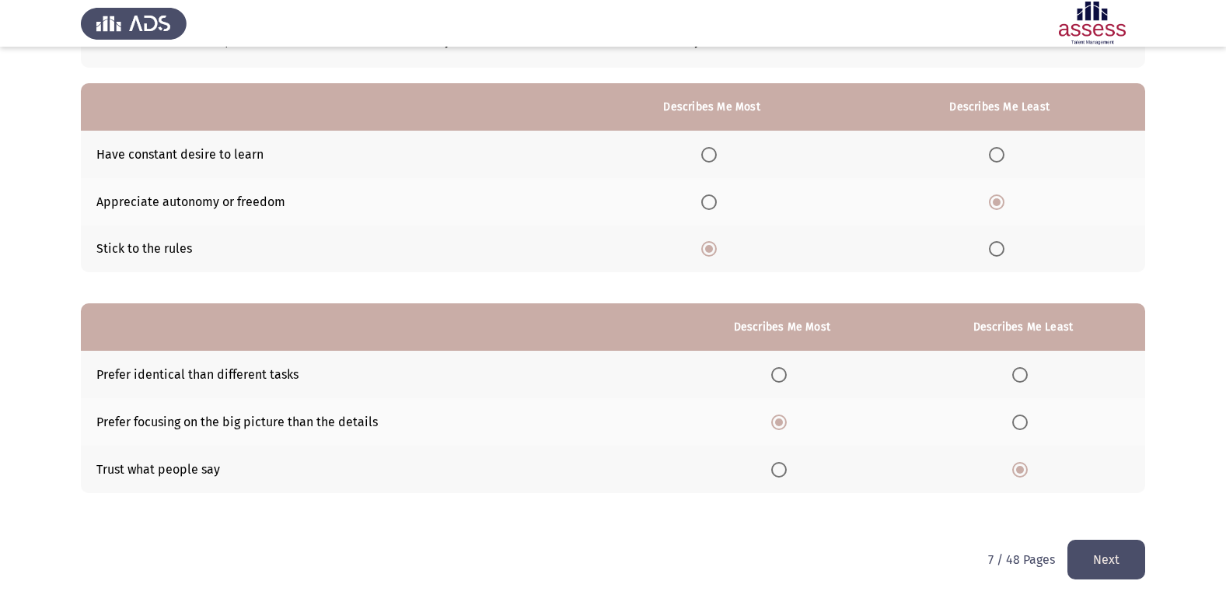
scroll to position [0, 0]
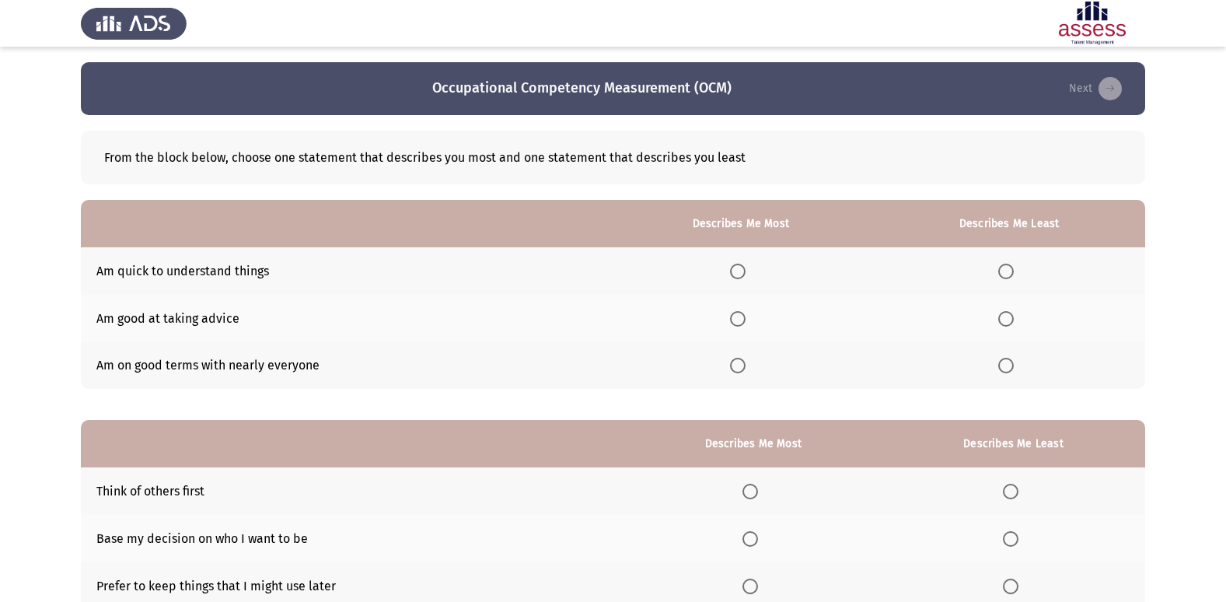
click at [1020, 371] on label "Select an option" at bounding box center [1009, 366] width 22 height 16
click at [1013, 371] on input "Select an option" at bounding box center [1006, 366] width 16 height 16
click at [759, 284] on th at bounding box center [740, 270] width 265 height 47
click at [741, 275] on span "Select an option" at bounding box center [738, 271] width 16 height 16
click at [741, 275] on input "Select an option" at bounding box center [738, 271] width 16 height 16
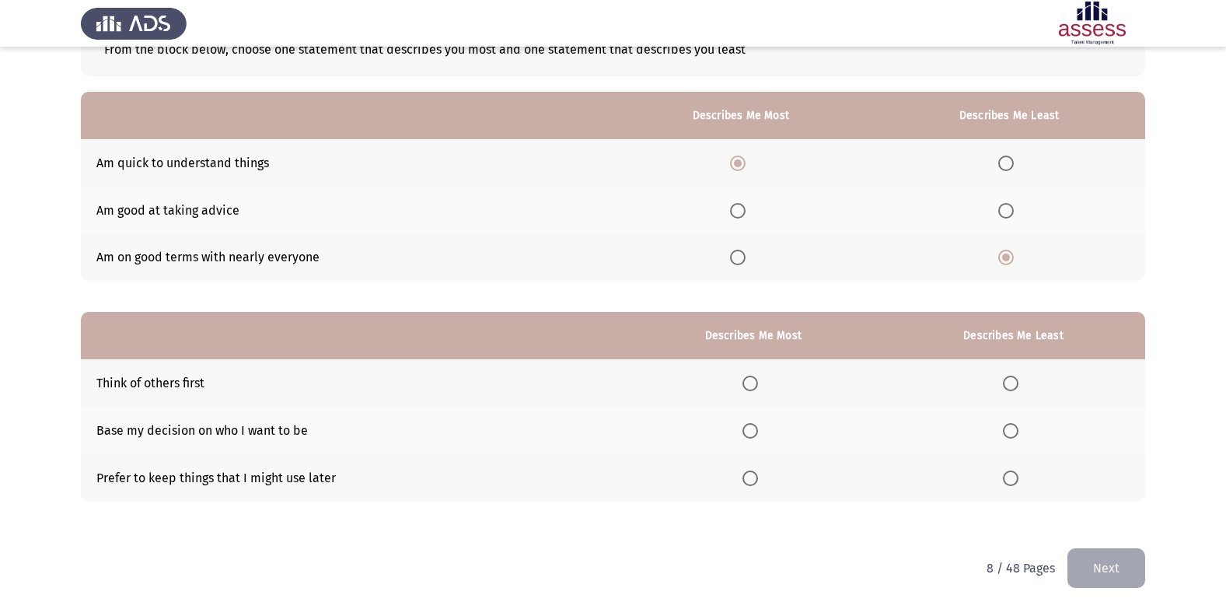
scroll to position [117, 0]
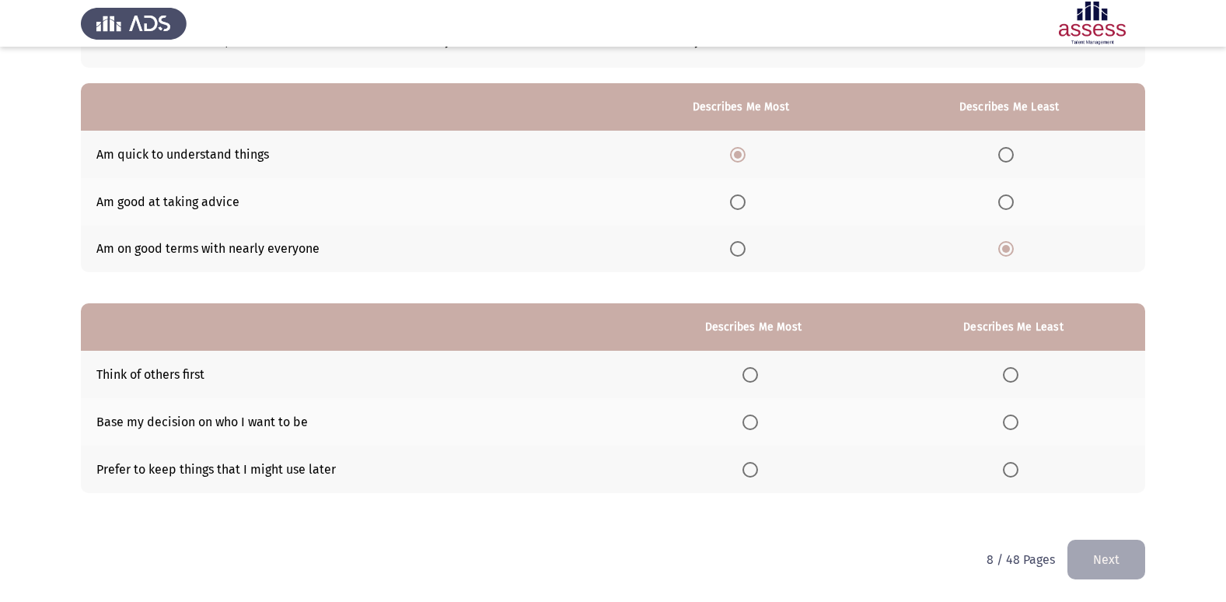
click at [1015, 383] on th at bounding box center [1012, 374] width 263 height 47
click at [1013, 378] on span "Select an option" at bounding box center [1011, 375] width 16 height 16
click at [1013, 378] on input "Select an option" at bounding box center [1011, 375] width 16 height 16
click at [754, 420] on span "Select an option" at bounding box center [750, 422] width 16 height 16
click at [754, 420] on input "Select an option" at bounding box center [750, 422] width 16 height 16
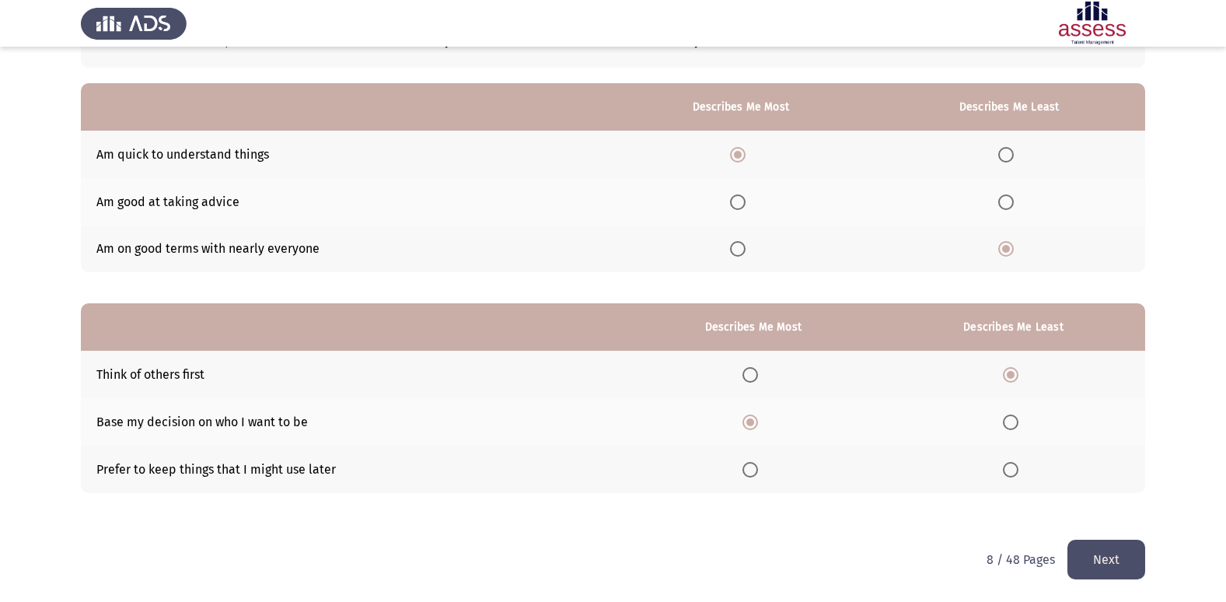
click at [1093, 563] on button "Next" at bounding box center [1106, 559] width 78 height 40
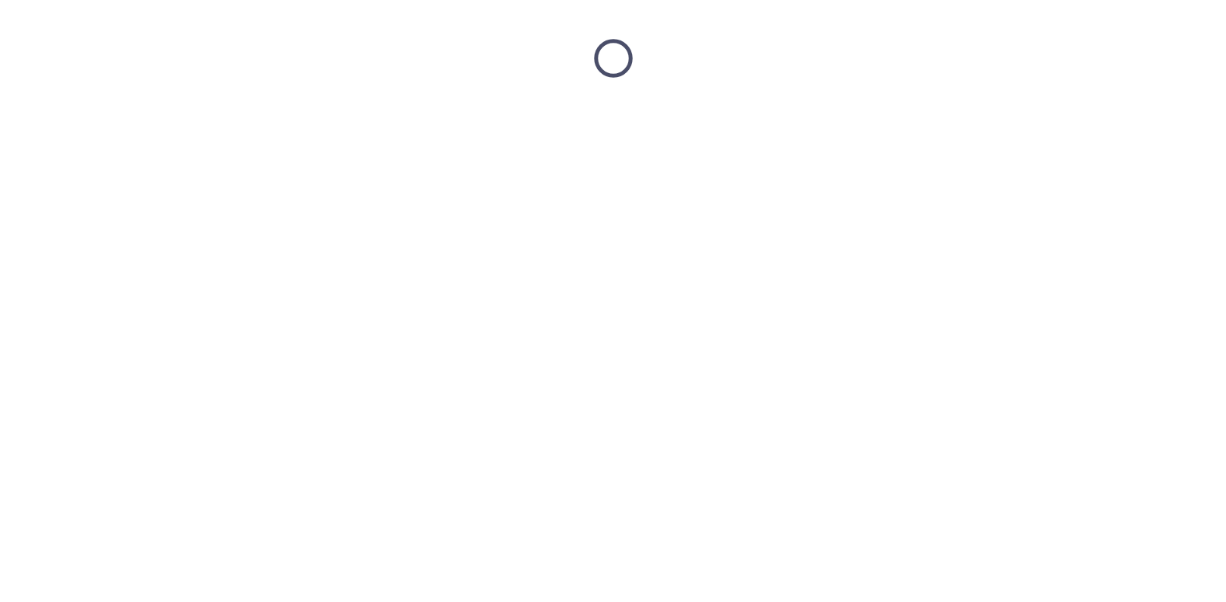
scroll to position [0, 0]
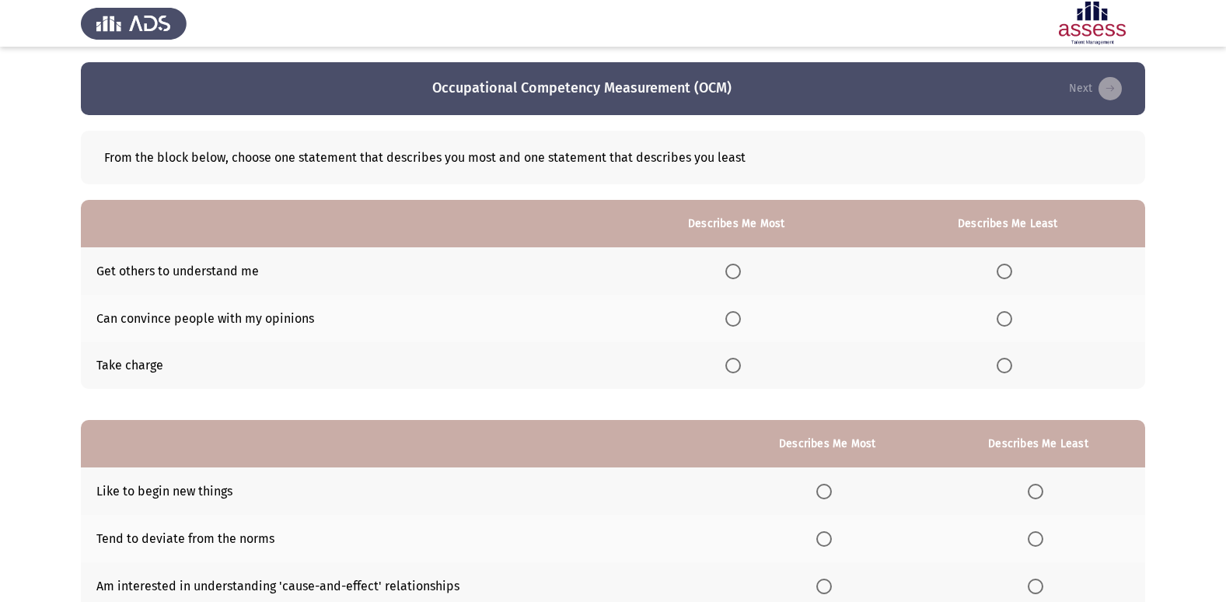
click at [737, 355] on th at bounding box center [736, 365] width 268 height 47
click at [740, 366] on span "Select an option" at bounding box center [733, 366] width 16 height 16
click at [740, 366] on input "Select an option" at bounding box center [733, 366] width 16 height 16
click at [1006, 274] on span "Select an option" at bounding box center [1004, 271] width 16 height 16
click at [1006, 274] on input "Select an option" at bounding box center [1004, 271] width 16 height 16
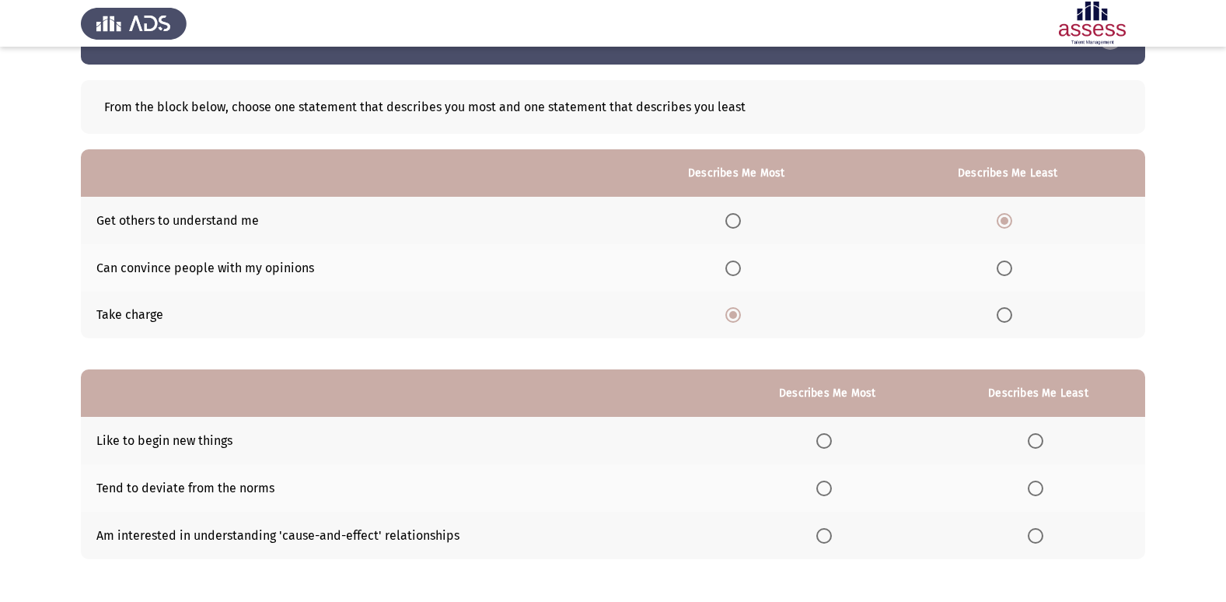
scroll to position [78, 0]
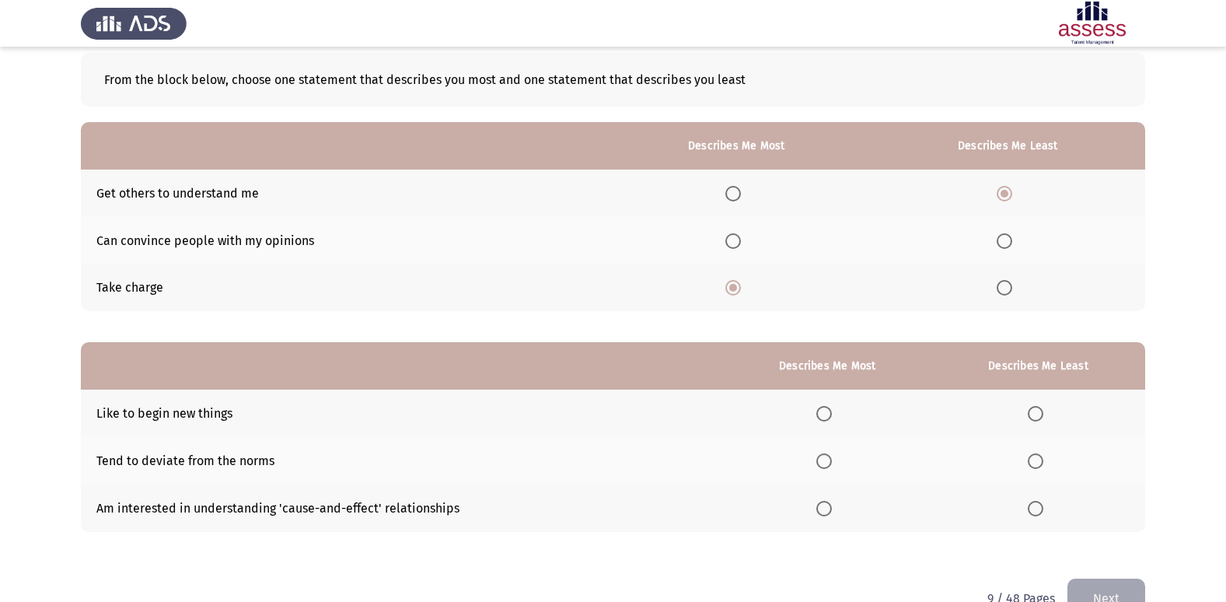
click at [829, 498] on th at bounding box center [827, 507] width 208 height 47
click at [830, 505] on span "Select an option" at bounding box center [824, 509] width 16 height 16
click at [830, 505] on input "Select an option" at bounding box center [824, 509] width 16 height 16
click at [1048, 464] on label "Select an option" at bounding box center [1038, 461] width 22 height 16
click at [1043, 464] on input "Select an option" at bounding box center [1035, 461] width 16 height 16
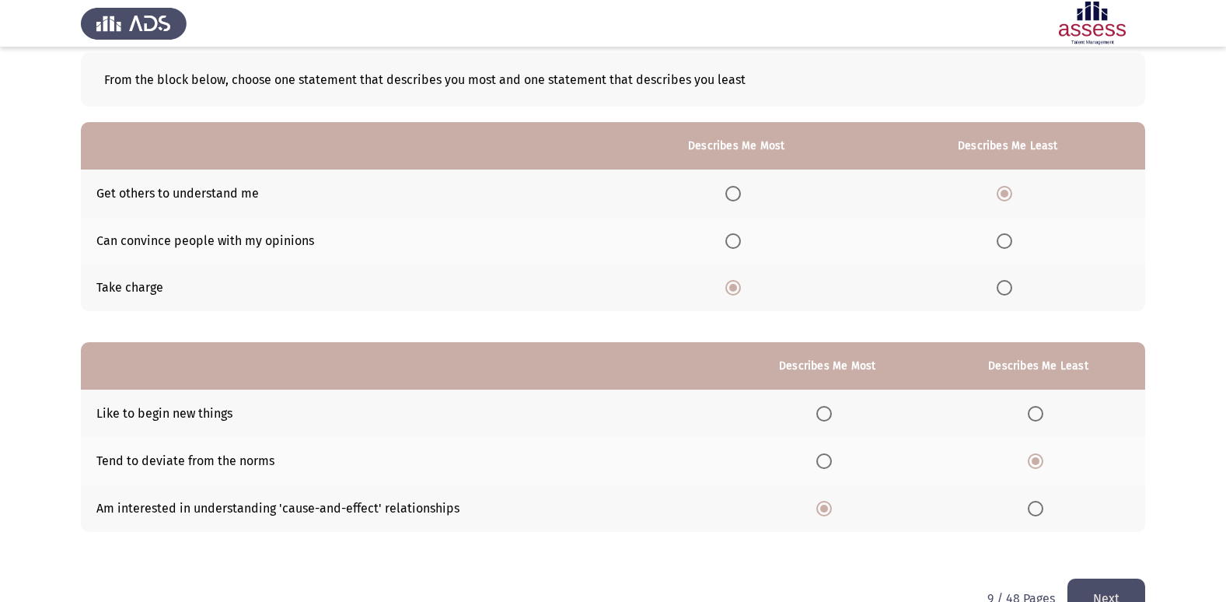
click at [1094, 592] on button "Next" at bounding box center [1106, 598] width 78 height 40
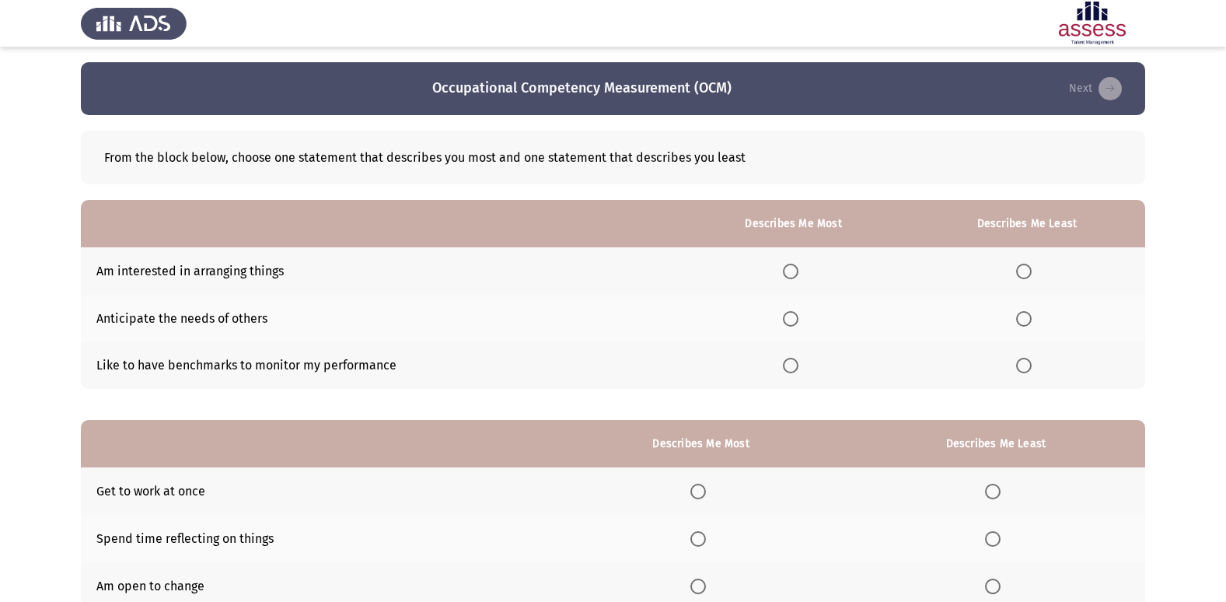
click at [797, 261] on th at bounding box center [793, 270] width 231 height 47
click at [1024, 316] on span "Select an option" at bounding box center [1024, 319] width 16 height 16
click at [1024, 316] on input "Select an option" at bounding box center [1024, 319] width 16 height 16
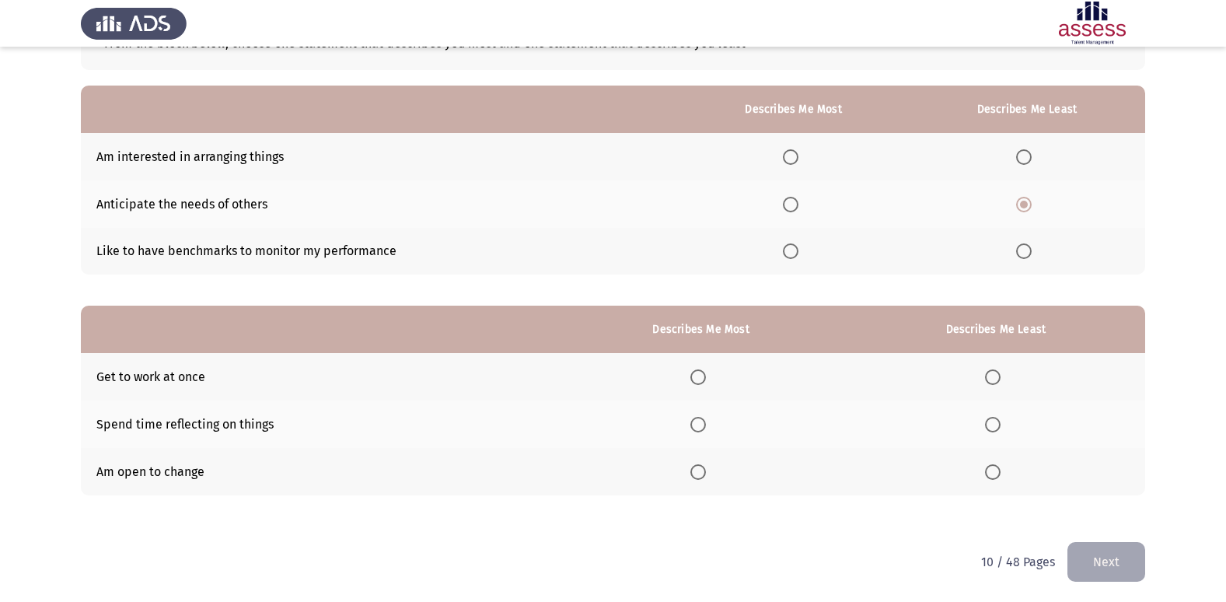
scroll to position [117, 0]
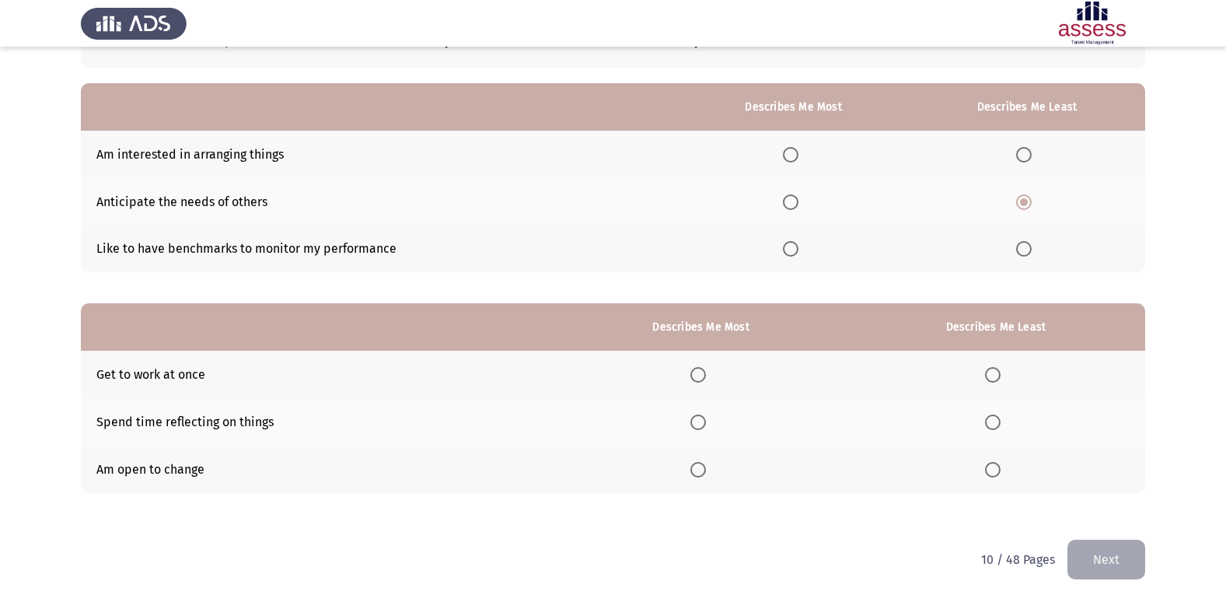
click at [702, 371] on span "Select an option" at bounding box center [698, 375] width 16 height 16
click at [702, 371] on input "Select an option" at bounding box center [698, 375] width 16 height 16
click at [985, 413] on th at bounding box center [995, 421] width 298 height 47
click at [992, 429] on span "Select an option" at bounding box center [993, 422] width 16 height 16
click at [992, 429] on input "Select an option" at bounding box center [993, 422] width 16 height 16
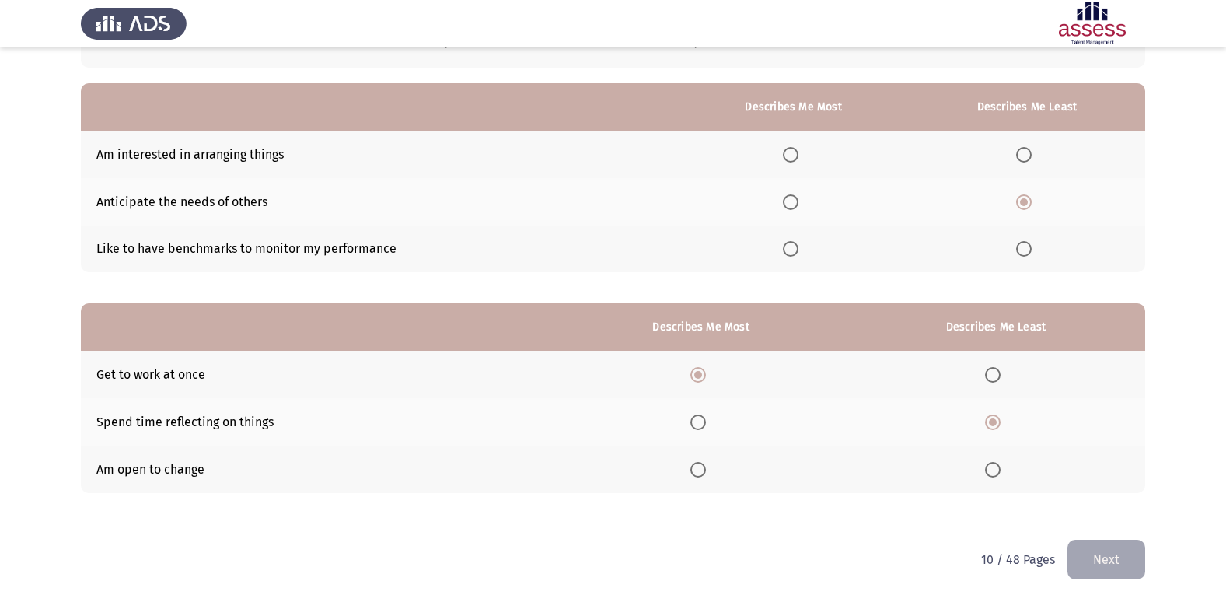
click at [1114, 566] on button "Next" at bounding box center [1106, 559] width 78 height 40
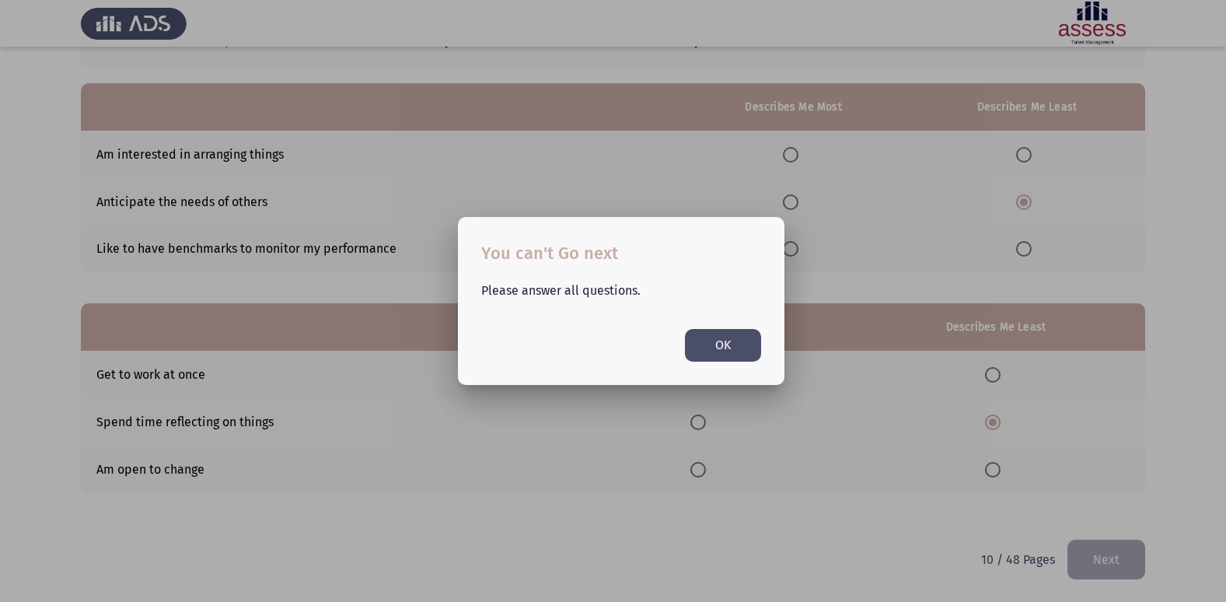
scroll to position [0, 0]
click at [704, 350] on button "OK" at bounding box center [723, 345] width 76 height 32
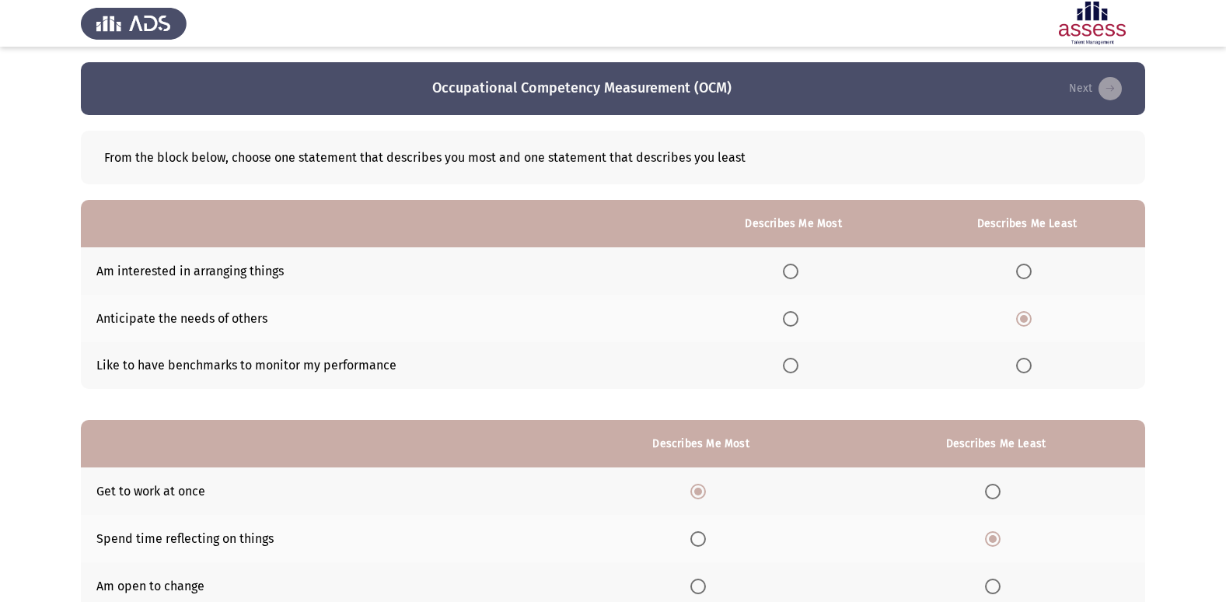
click at [796, 373] on span "Select an option" at bounding box center [791, 366] width 16 height 16
click at [796, 373] on input "Select an option" at bounding box center [791, 366] width 16 height 16
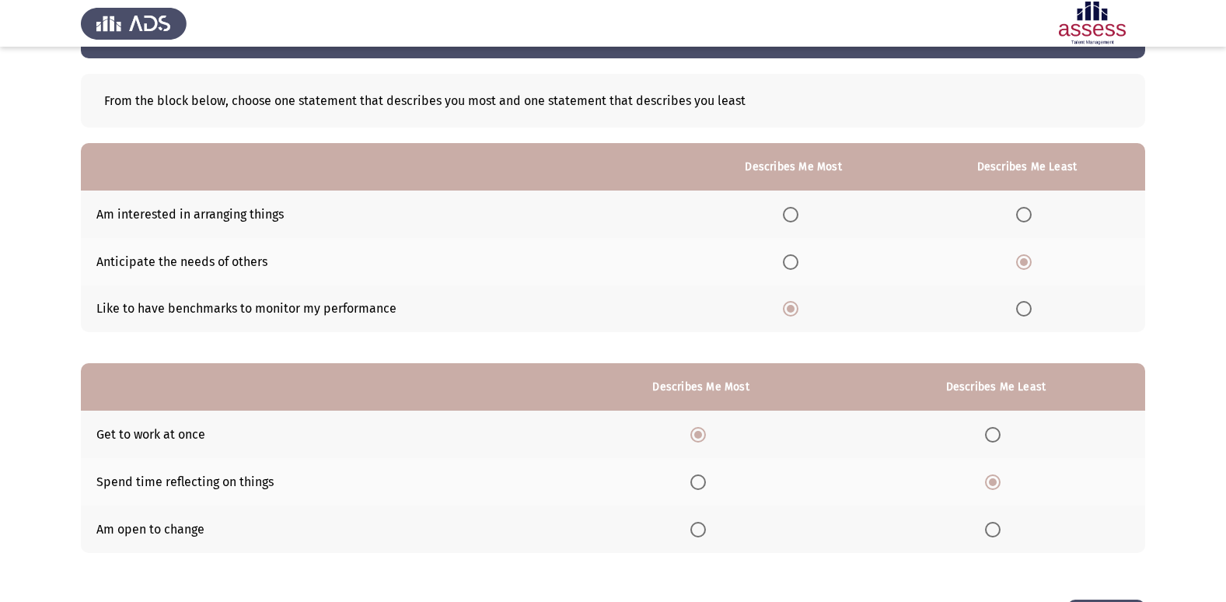
scroll to position [117, 0]
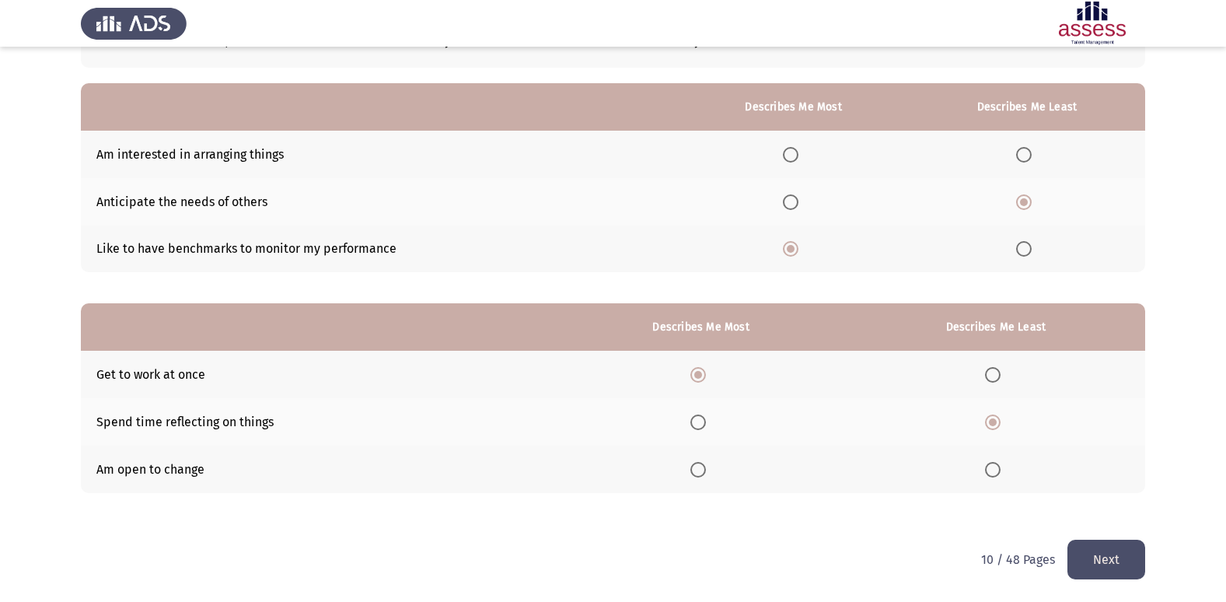
click at [1103, 545] on button "Next" at bounding box center [1106, 559] width 78 height 40
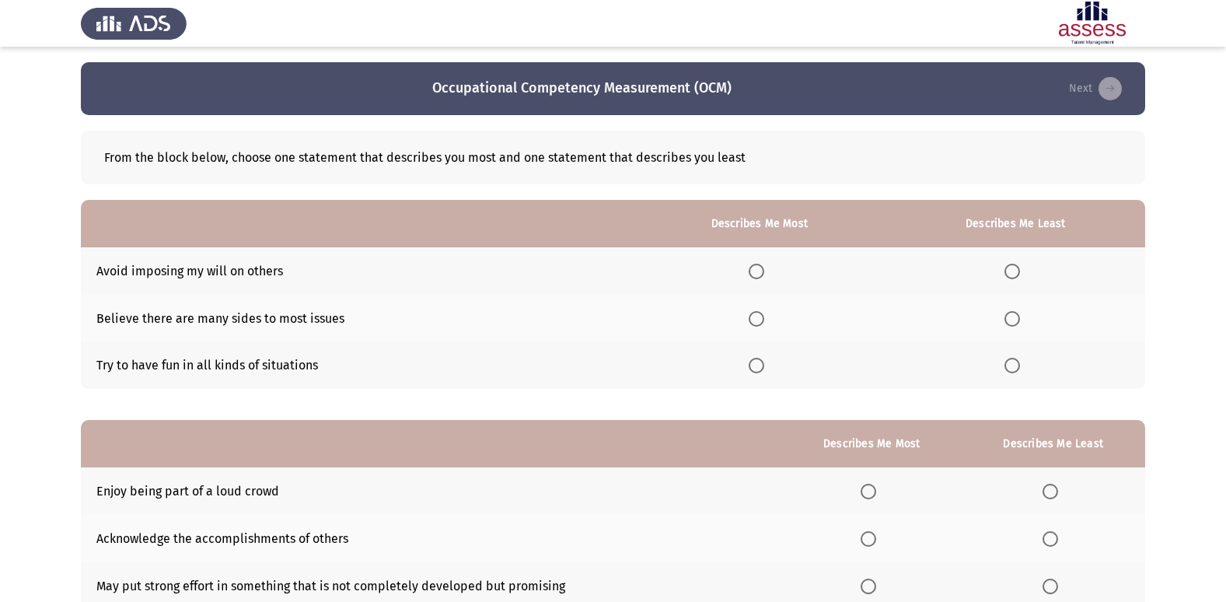
click at [763, 322] on span "Select an option" at bounding box center [756, 319] width 16 height 16
click at [763, 322] on input "Select an option" at bounding box center [756, 319] width 16 height 16
click at [1015, 364] on span "Select an option" at bounding box center [1012, 366] width 16 height 16
click at [1015, 364] on input "Select an option" at bounding box center [1012, 366] width 16 height 16
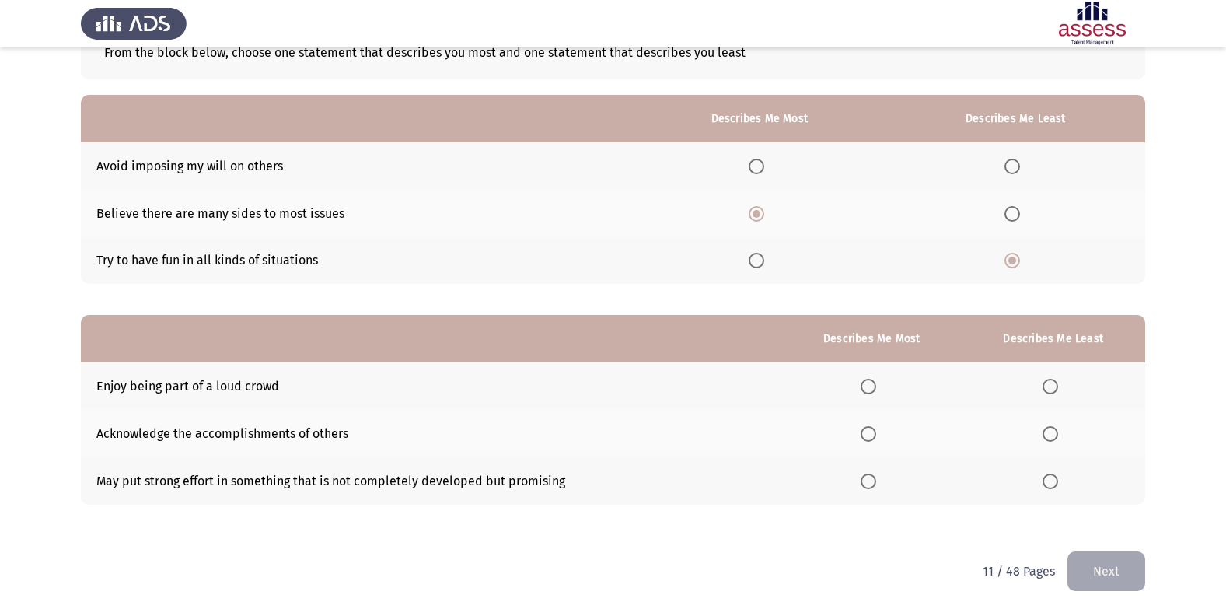
scroll to position [117, 0]
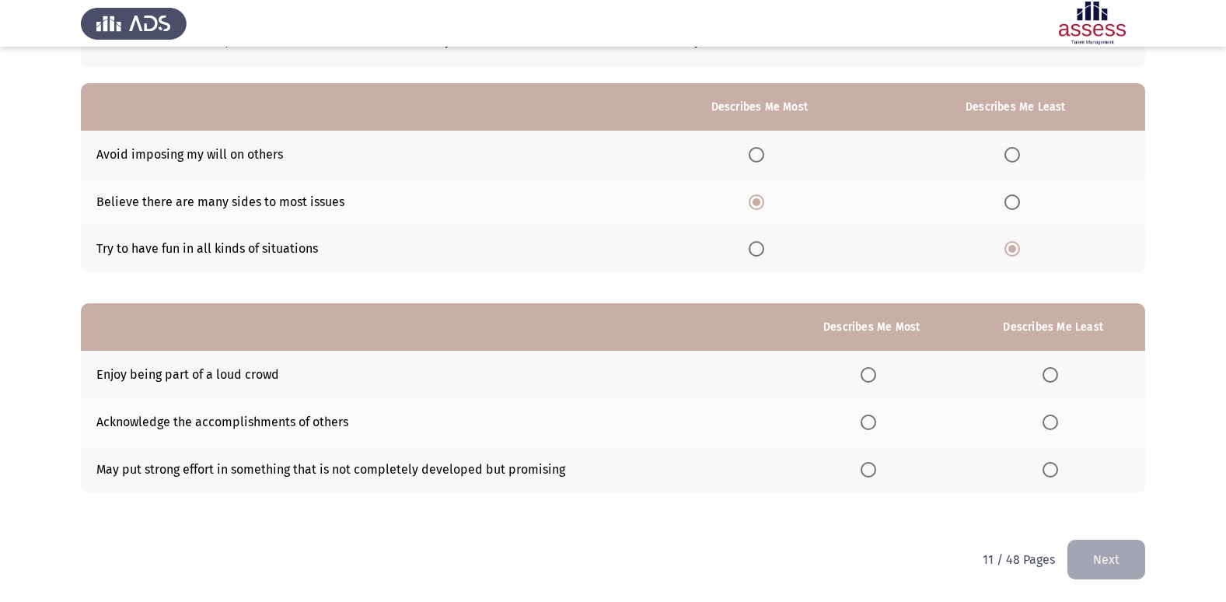
click at [871, 464] on span "Select an option" at bounding box center [868, 470] width 16 height 16
click at [871, 464] on input "Select an option" at bounding box center [868, 470] width 16 height 16
click at [1045, 375] on span "Select an option" at bounding box center [1050, 375] width 16 height 16
click at [1045, 375] on input "Select an option" at bounding box center [1050, 375] width 16 height 16
click at [1107, 562] on button "Next" at bounding box center [1106, 559] width 78 height 40
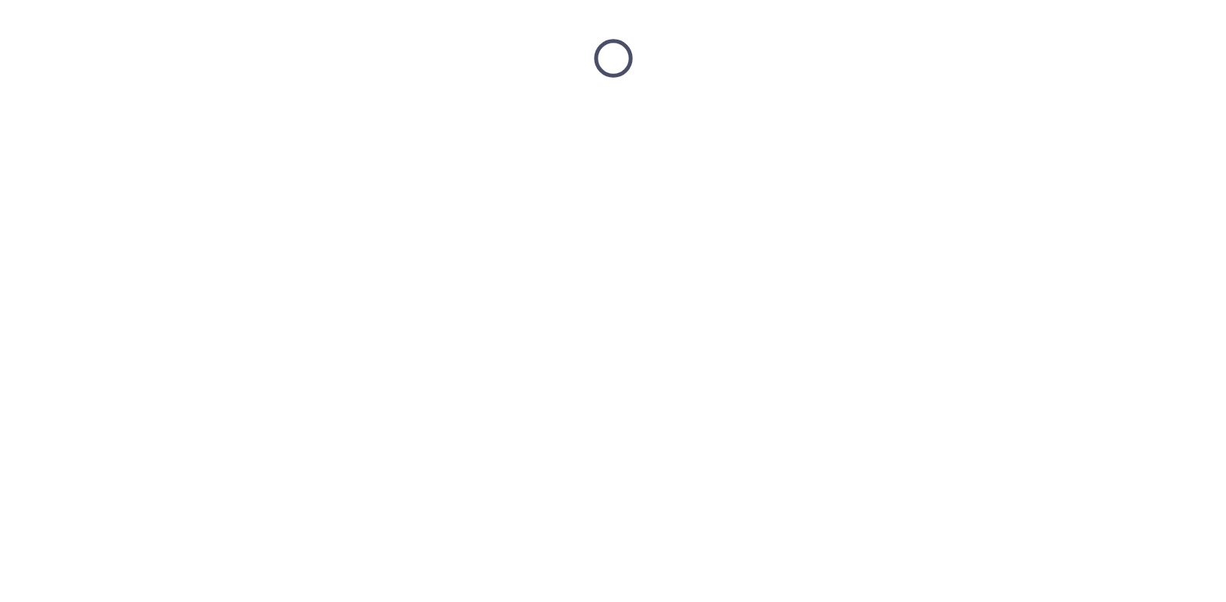
scroll to position [0, 0]
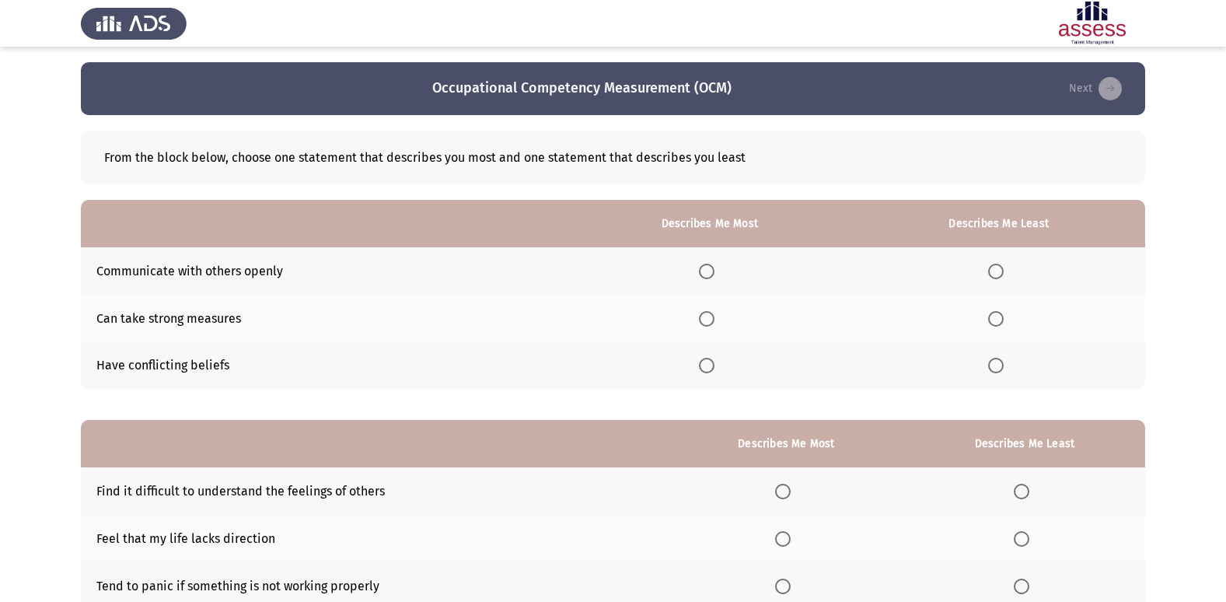
click at [993, 271] on span "Select an option" at bounding box center [996, 271] width 16 height 16
click at [993, 271] on input "Select an option" at bounding box center [996, 271] width 16 height 16
click at [711, 316] on span "Select an option" at bounding box center [707, 319] width 16 height 16
click at [711, 316] on input "Select an option" at bounding box center [707, 319] width 16 height 16
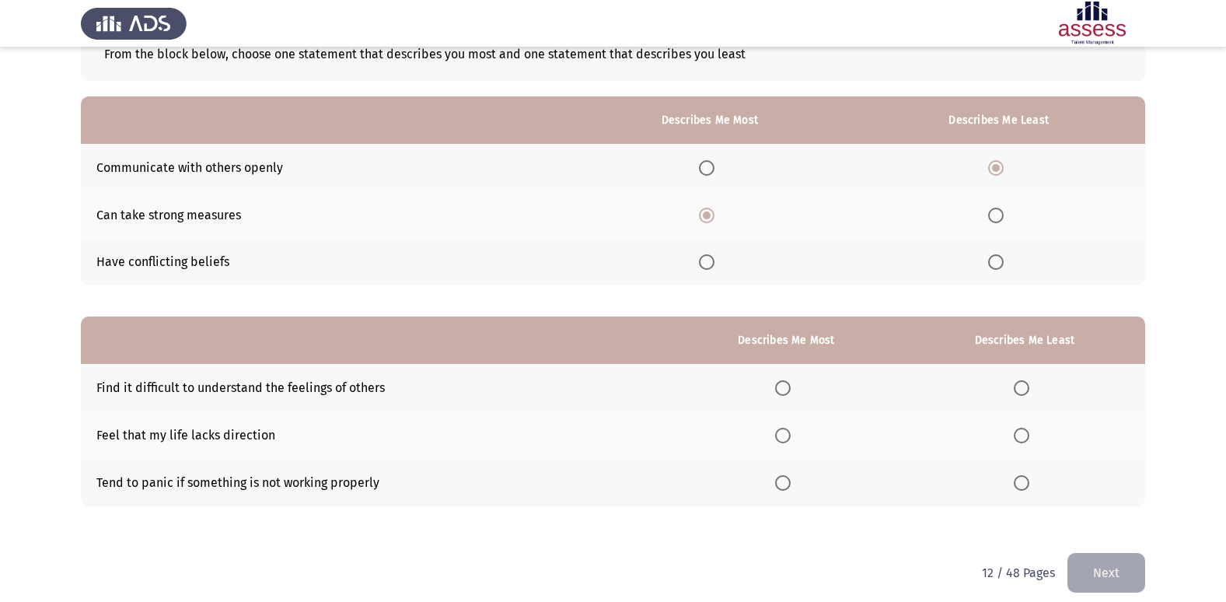
scroll to position [117, 0]
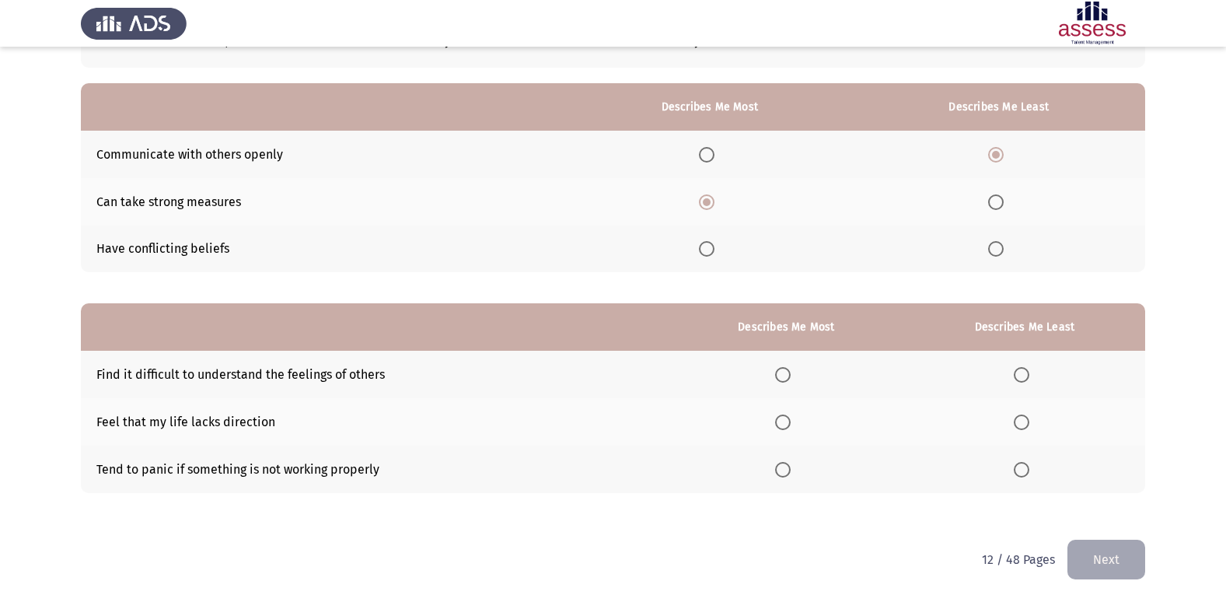
click at [1019, 425] on span "Select an option" at bounding box center [1021, 422] width 16 height 16
click at [1019, 425] on input "Select an option" at bounding box center [1021, 422] width 16 height 16
click at [786, 467] on span "Select an option" at bounding box center [783, 470] width 16 height 16
click at [786, 467] on input "Select an option" at bounding box center [783, 470] width 16 height 16
click at [1119, 574] on button "Next" at bounding box center [1106, 559] width 78 height 40
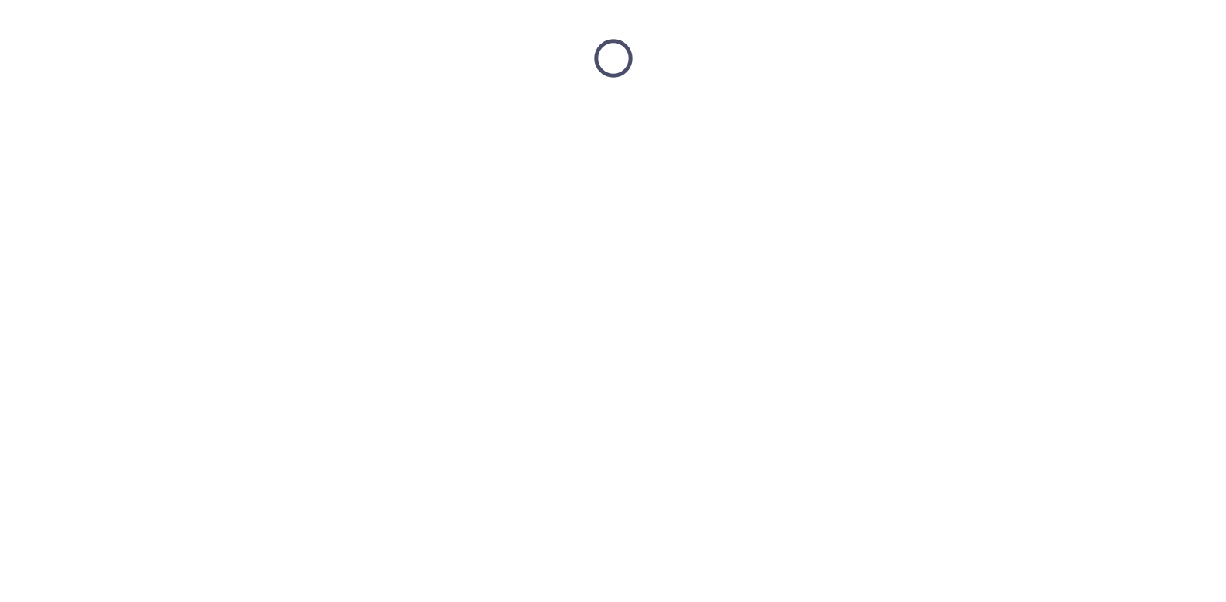
scroll to position [0, 0]
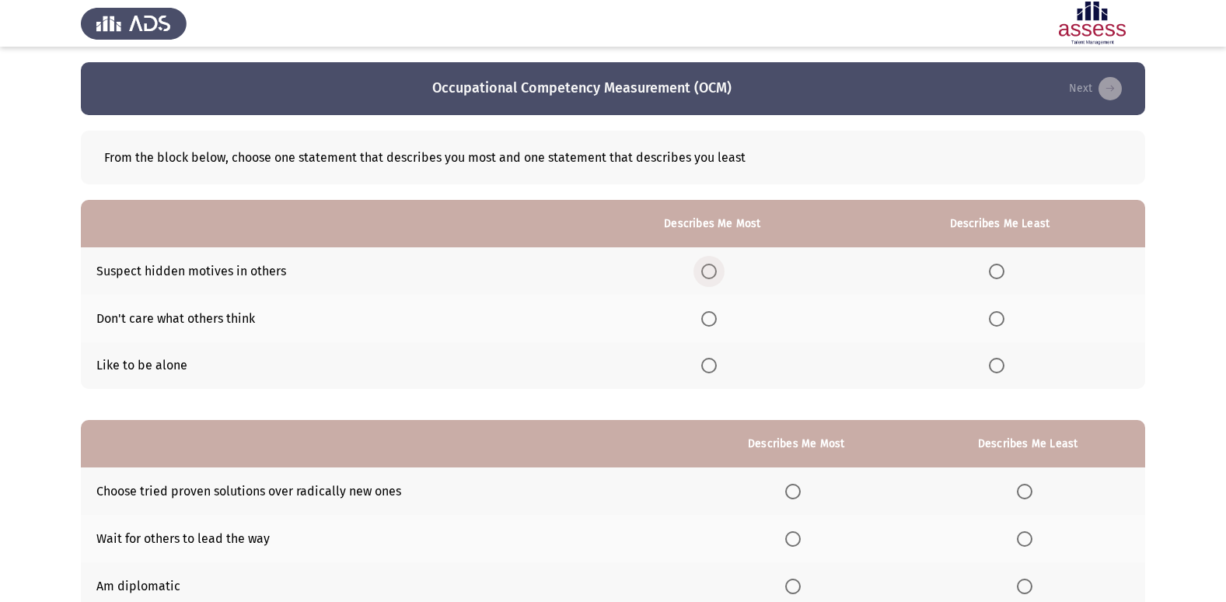
click at [711, 276] on span "Select an option" at bounding box center [709, 271] width 16 height 16
click at [711, 276] on input "Select an option" at bounding box center [709, 271] width 16 height 16
click at [1017, 322] on th at bounding box center [999, 318] width 291 height 47
click at [998, 326] on span "Select an option" at bounding box center [997, 319] width 16 height 16
click at [998, 326] on input "Select an option" at bounding box center [997, 319] width 16 height 16
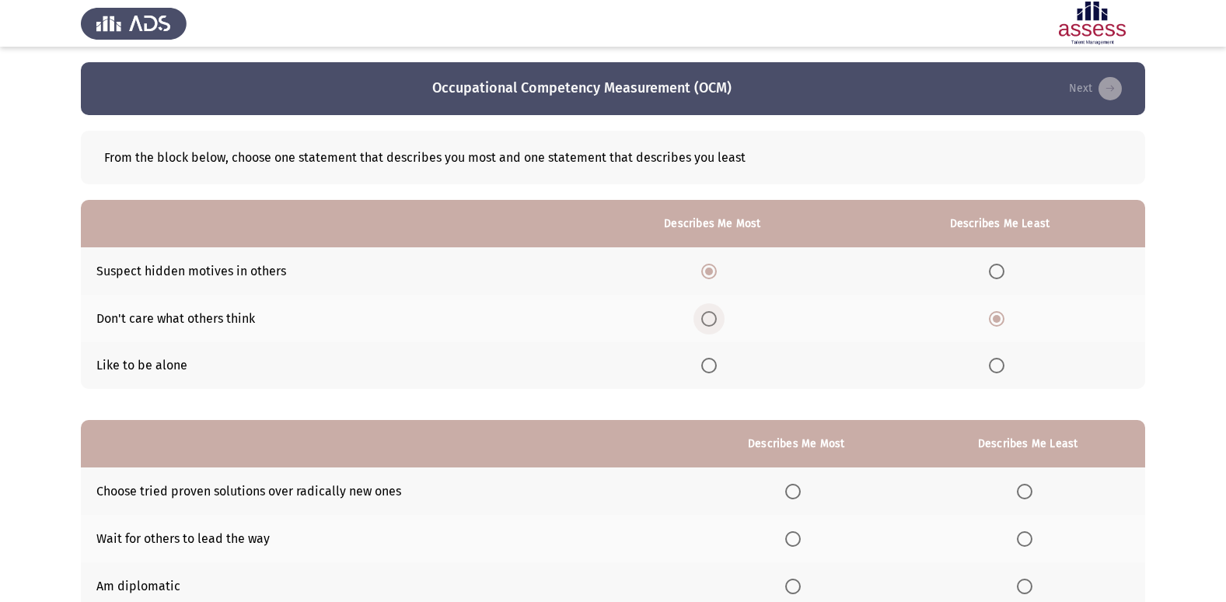
click at [715, 317] on span "Select an option" at bounding box center [709, 319] width 16 height 16
click at [715, 317] on input "Select an option" at bounding box center [709, 319] width 16 height 16
click at [996, 368] on span "Select an option" at bounding box center [997, 366] width 16 height 16
click at [996, 368] on input "Select an option" at bounding box center [997, 366] width 16 height 16
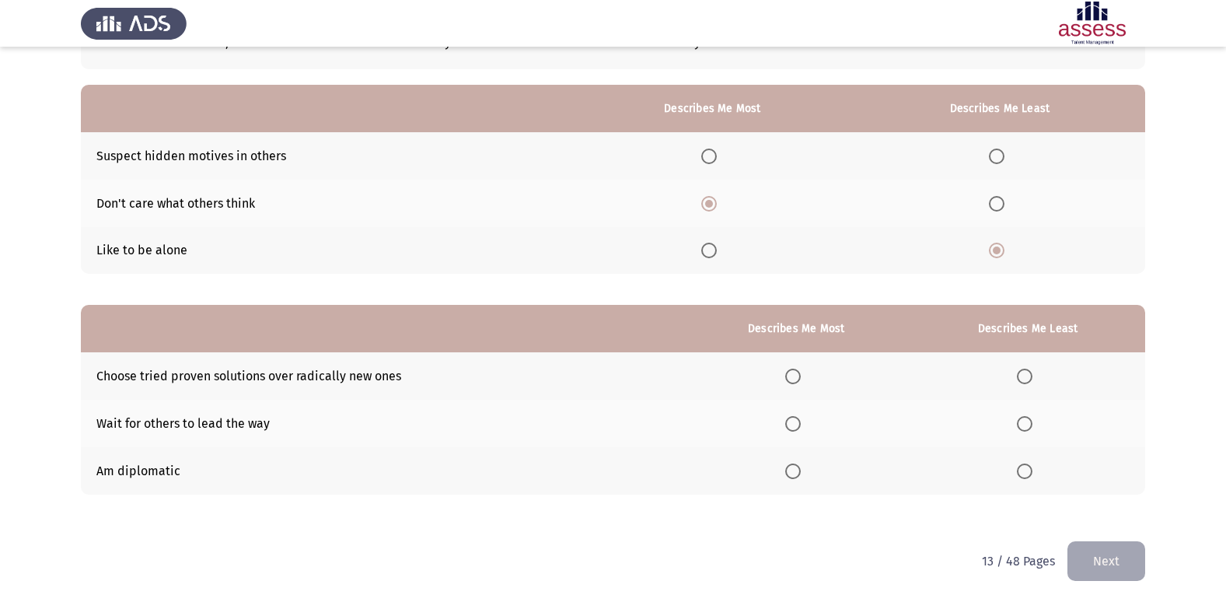
scroll to position [117, 0]
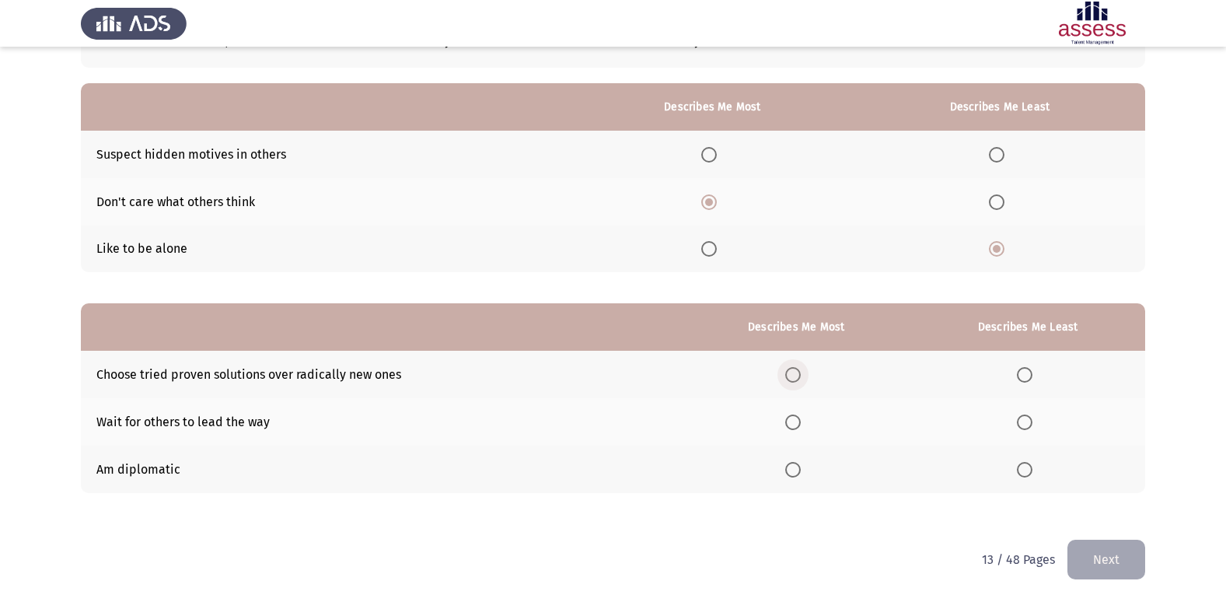
click at [793, 368] on span "Select an option" at bounding box center [793, 375] width 16 height 16
click at [793, 368] on input "Select an option" at bounding box center [793, 375] width 16 height 16
click at [1026, 427] on span "Select an option" at bounding box center [1025, 422] width 16 height 16
click at [1026, 427] on input "Select an option" at bounding box center [1025, 422] width 16 height 16
click at [1104, 553] on button "Next" at bounding box center [1106, 559] width 78 height 40
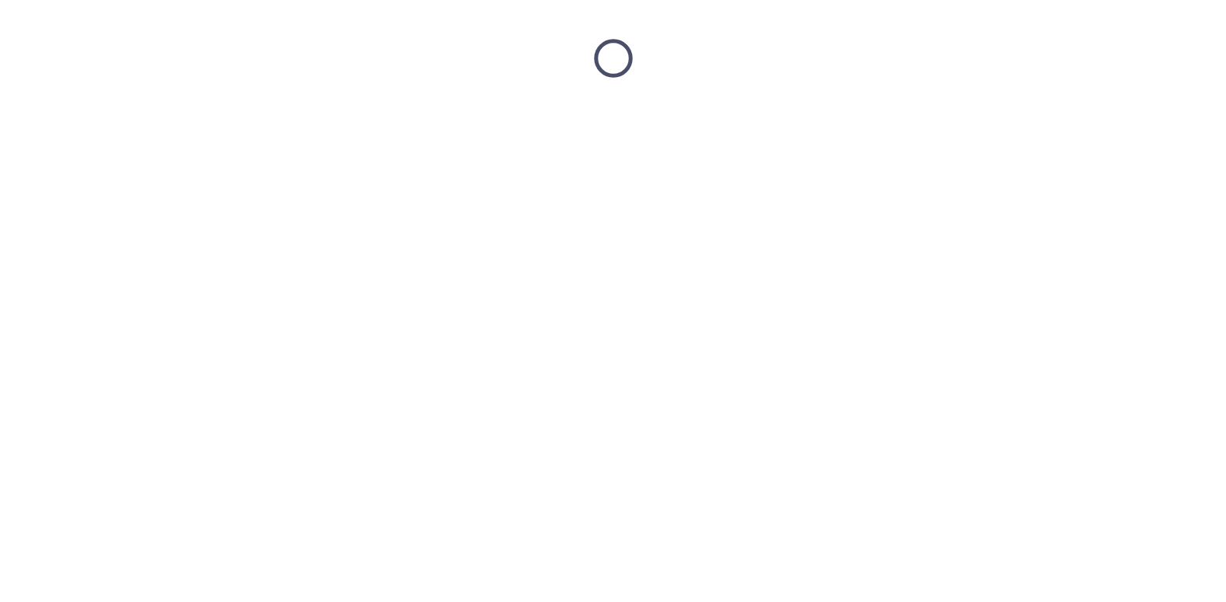
scroll to position [0, 0]
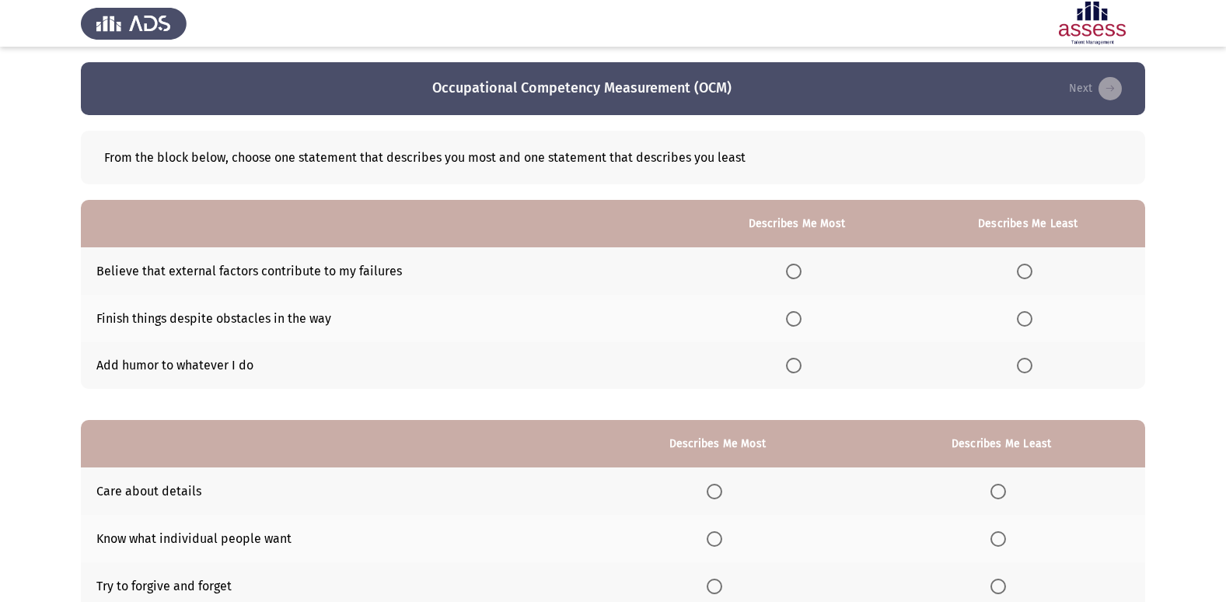
click at [792, 316] on span "Select an option" at bounding box center [794, 319] width 16 height 16
click at [792, 316] on input "Select an option" at bounding box center [794, 319] width 16 height 16
click at [1032, 367] on span "Select an option" at bounding box center [1025, 366] width 16 height 16
click at [1032, 367] on input "Select an option" at bounding box center [1025, 366] width 16 height 16
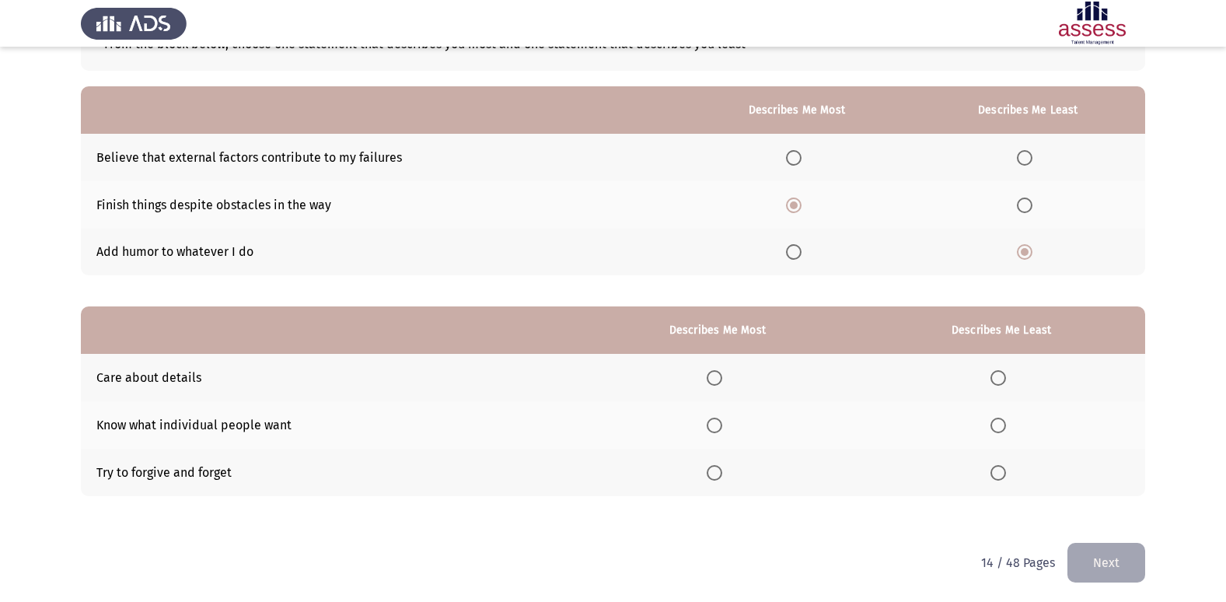
scroll to position [117, 0]
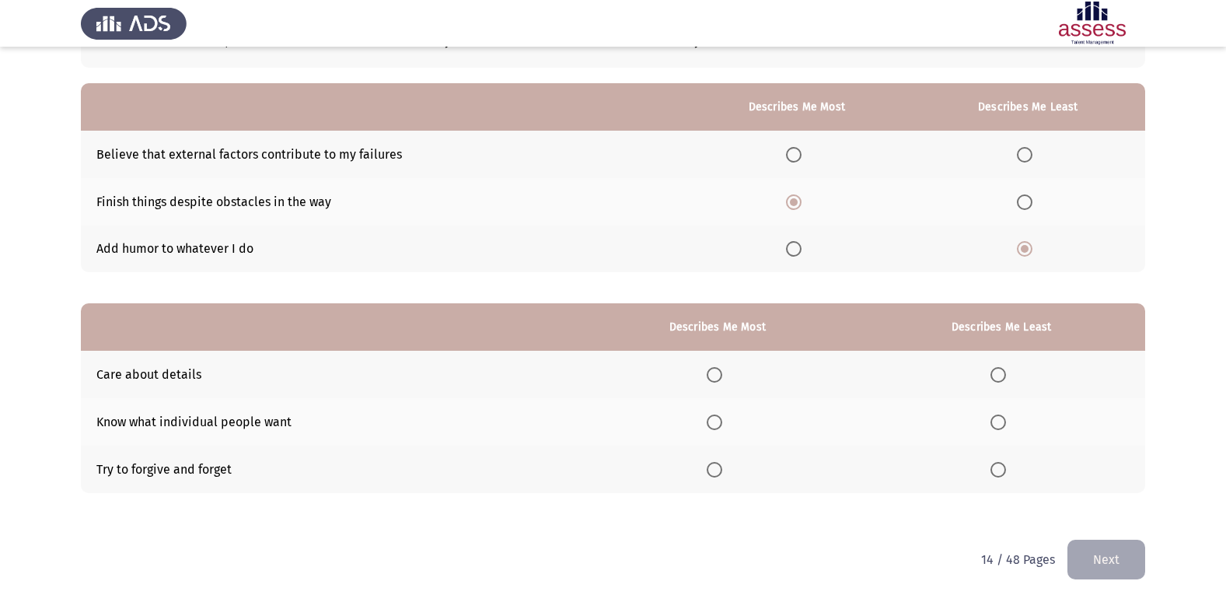
click at [994, 464] on span "Select an option" at bounding box center [998, 470] width 16 height 16
click at [994, 464] on input "Select an option" at bounding box center [998, 470] width 16 height 16
click at [721, 373] on span "Select an option" at bounding box center [714, 375] width 16 height 16
click at [721, 373] on input "Select an option" at bounding box center [714, 375] width 16 height 16
click at [992, 409] on th at bounding box center [1001, 421] width 288 height 47
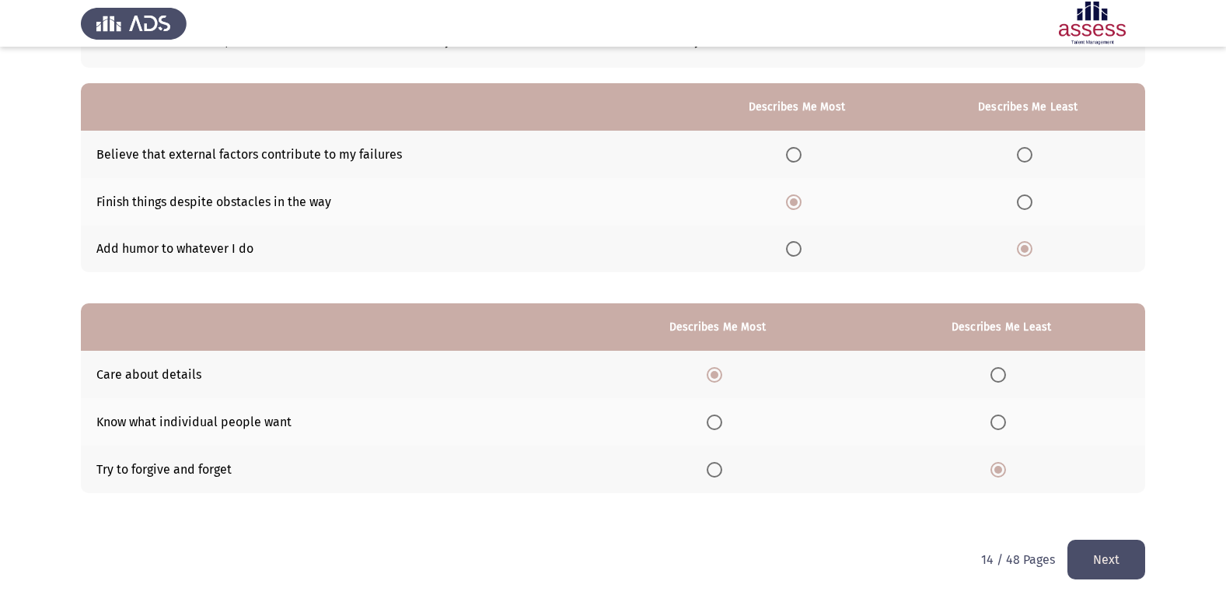
click at [998, 422] on span "Select an option" at bounding box center [998, 422] width 0 height 0
click at [999, 422] on input "Select an option" at bounding box center [998, 422] width 16 height 16
click at [1104, 565] on button "Next" at bounding box center [1106, 559] width 78 height 40
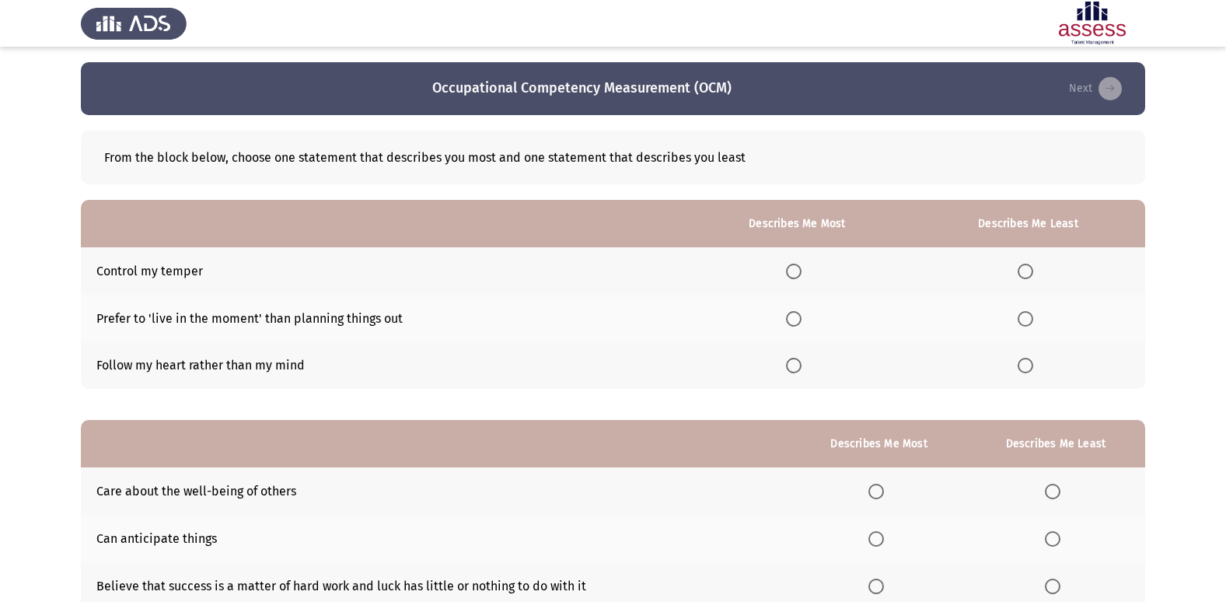
click at [1031, 322] on span "Select an option" at bounding box center [1025, 319] width 16 height 16
click at [1031, 322] on input "Select an option" at bounding box center [1025, 319] width 16 height 16
click at [808, 275] on label "Select an option" at bounding box center [797, 271] width 22 height 16
click at [801, 275] on input "Select an option" at bounding box center [794, 271] width 16 height 16
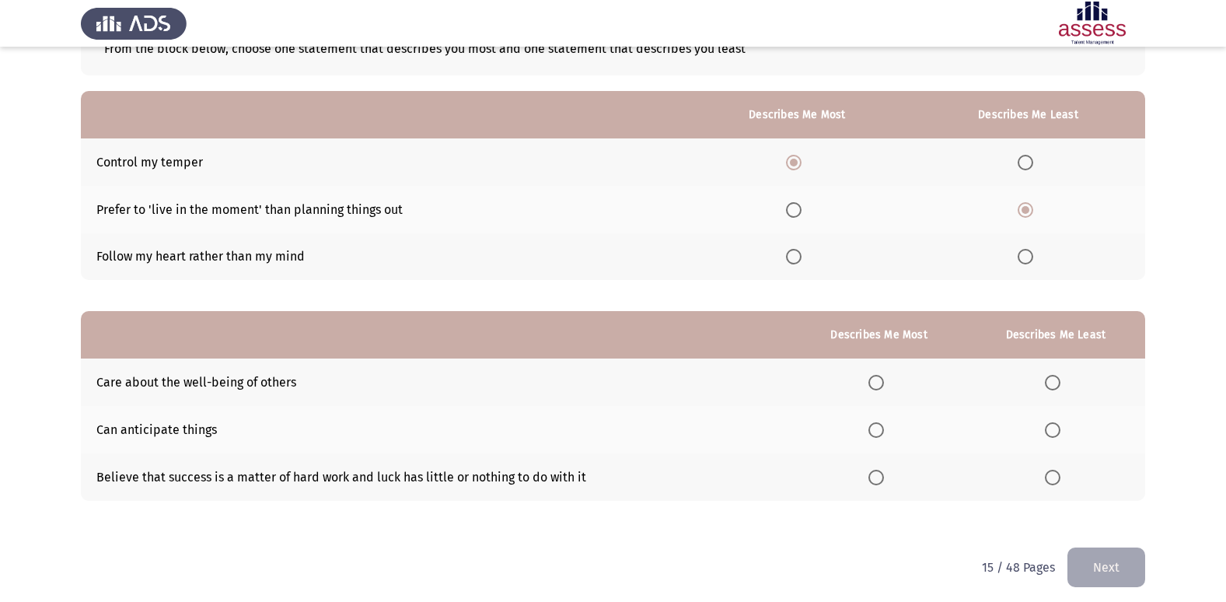
scroll to position [117, 0]
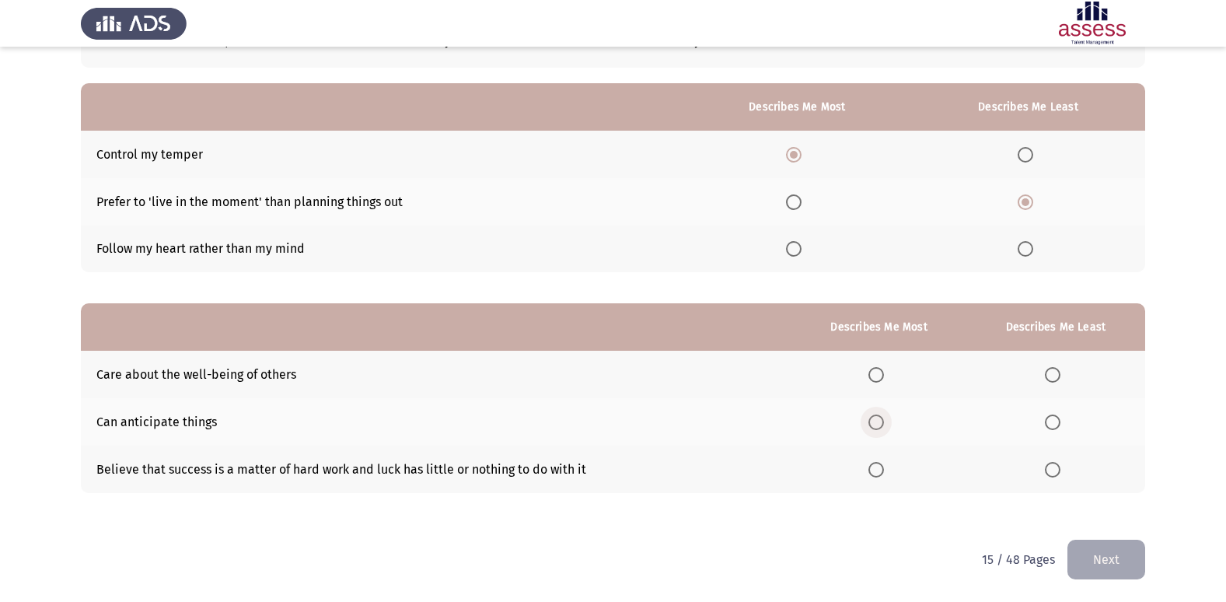
click at [875, 427] on span "Select an option" at bounding box center [876, 422] width 16 height 16
click at [875, 427] on input "Select an option" at bounding box center [876, 422] width 16 height 16
click at [1051, 374] on span "Select an option" at bounding box center [1053, 375] width 16 height 16
click at [1051, 374] on input "Select an option" at bounding box center [1053, 375] width 16 height 16
click at [1050, 473] on span "Select an option" at bounding box center [1053, 470] width 16 height 16
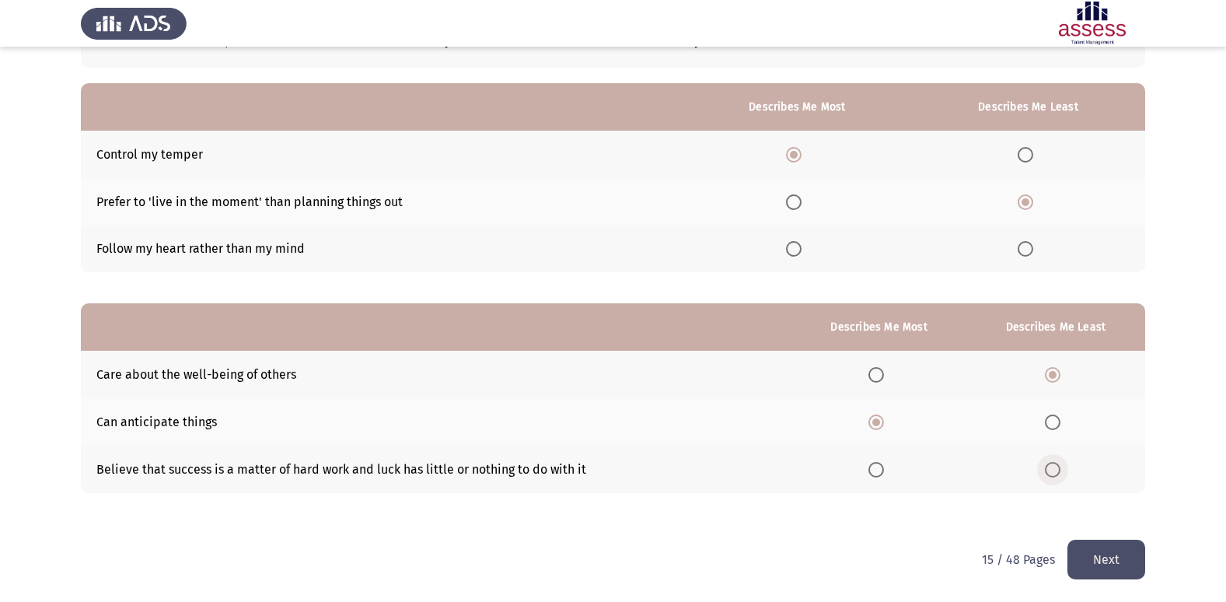
click at [1050, 473] on input "Select an option" at bounding box center [1053, 470] width 16 height 16
click at [1057, 374] on span "Select an option" at bounding box center [1053, 375] width 16 height 16
click at [1057, 374] on input "Select an option" at bounding box center [1053, 375] width 16 height 16
click at [1118, 563] on button "Next" at bounding box center [1106, 559] width 78 height 40
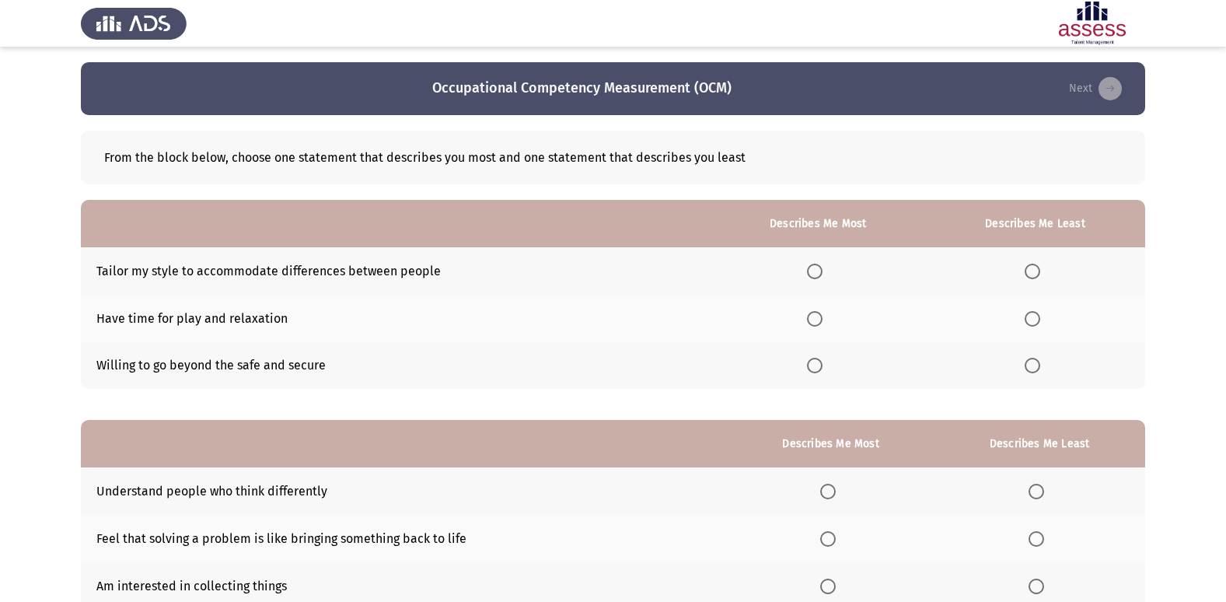
click at [1035, 271] on span "Select an option" at bounding box center [1032, 271] width 16 height 16
click at [1035, 271] on input "Select an option" at bounding box center [1032, 271] width 16 height 16
click at [819, 316] on span "Select an option" at bounding box center [815, 319] width 16 height 16
click at [819, 316] on input "Select an option" at bounding box center [815, 319] width 16 height 16
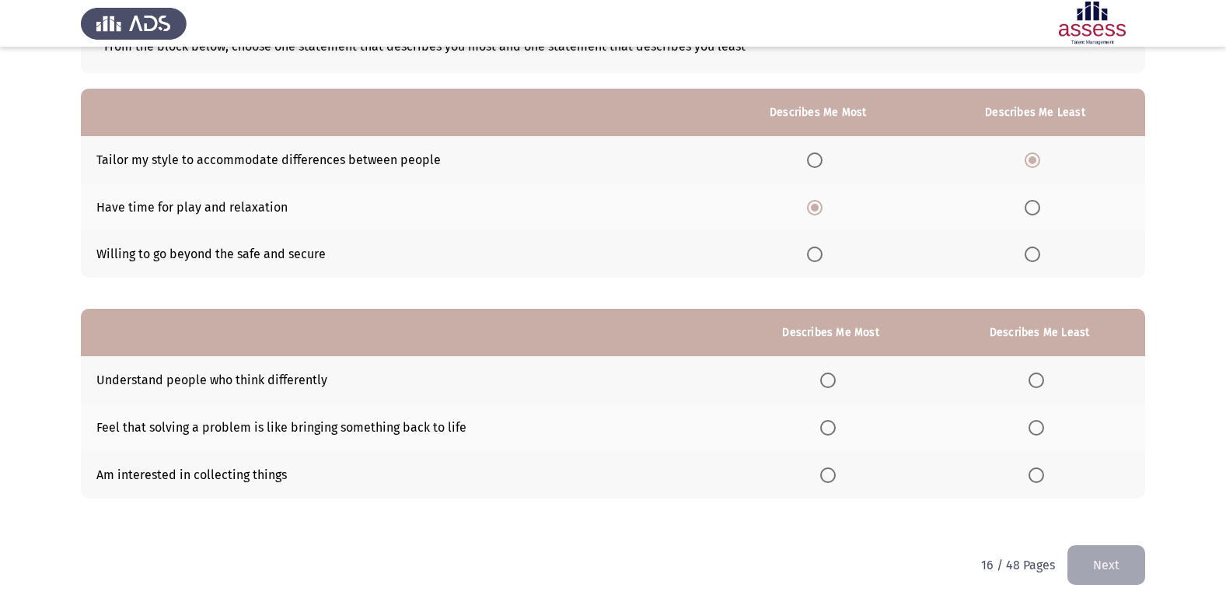
scroll to position [117, 0]
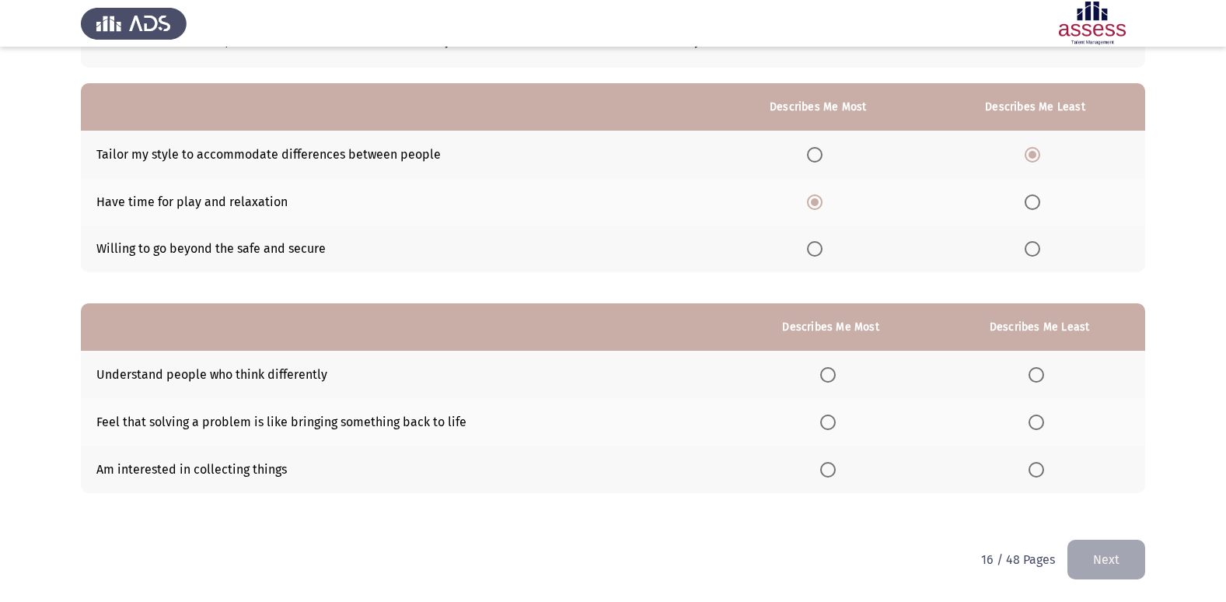
click at [833, 430] on th at bounding box center [830, 421] width 206 height 47
click at [833, 428] on span "Select an option" at bounding box center [828, 422] width 16 height 16
click at [833, 428] on input "Select an option" at bounding box center [828, 422] width 16 height 16
click at [1036, 472] on span "Select an option" at bounding box center [1036, 470] width 16 height 16
click at [1036, 472] on input "Select an option" at bounding box center [1036, 470] width 16 height 16
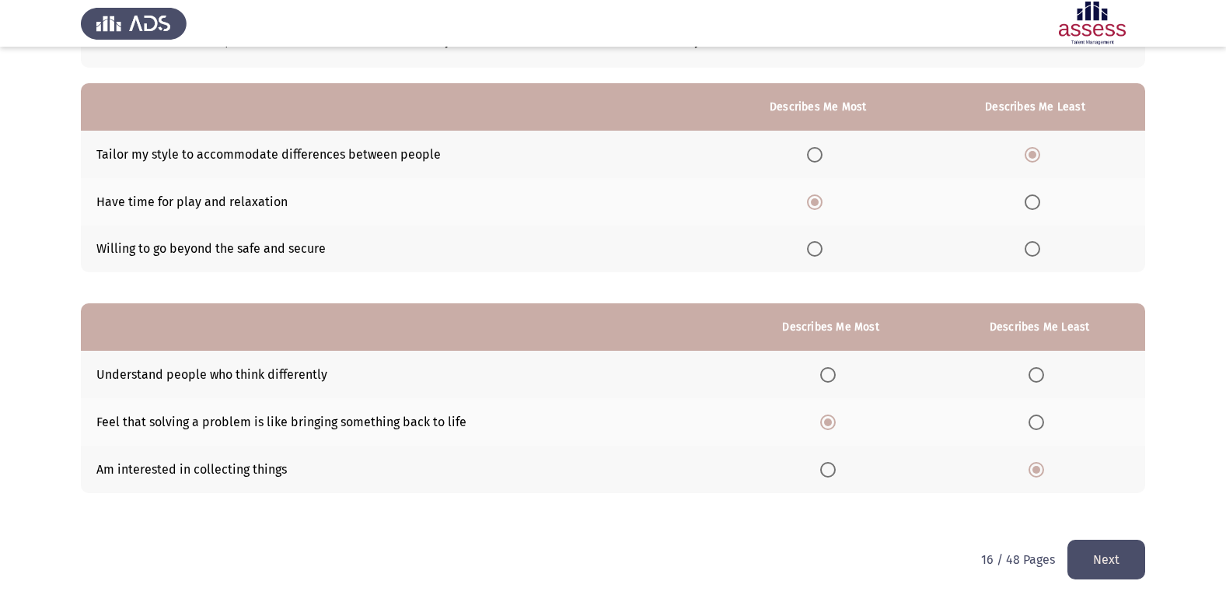
click at [1114, 563] on button "Next" at bounding box center [1106, 559] width 78 height 40
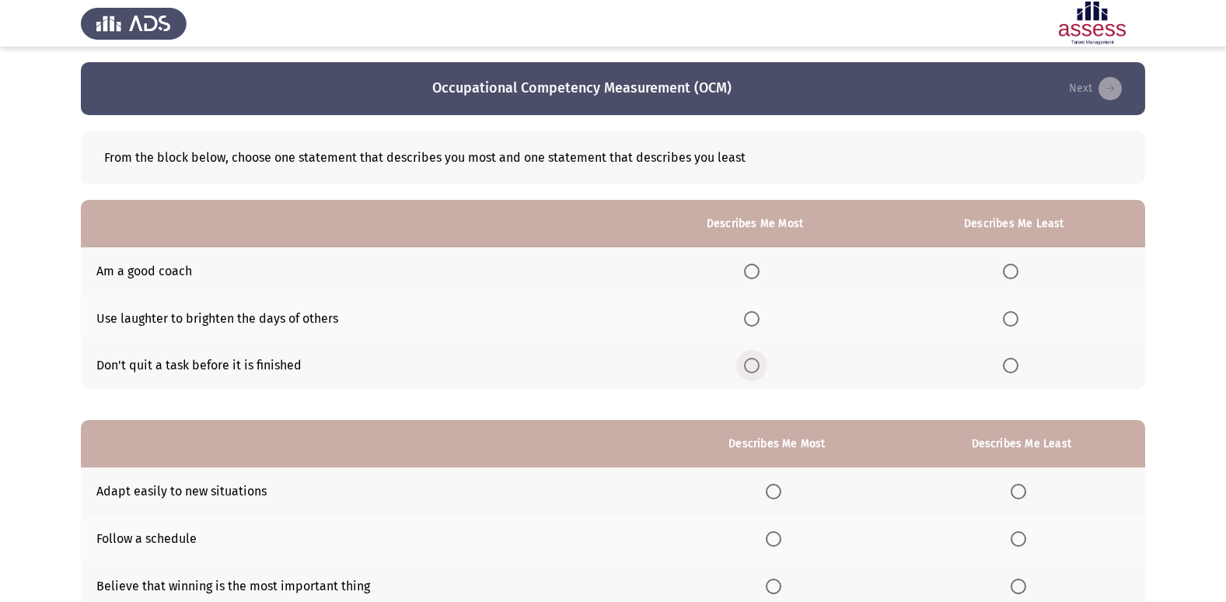
click at [755, 370] on span "Select an option" at bounding box center [752, 366] width 16 height 16
click at [755, 370] on input "Select an option" at bounding box center [752, 366] width 16 height 16
click at [1024, 317] on label "Select an option" at bounding box center [1014, 319] width 22 height 16
click at [1018, 317] on input "Select an option" at bounding box center [1011, 319] width 16 height 16
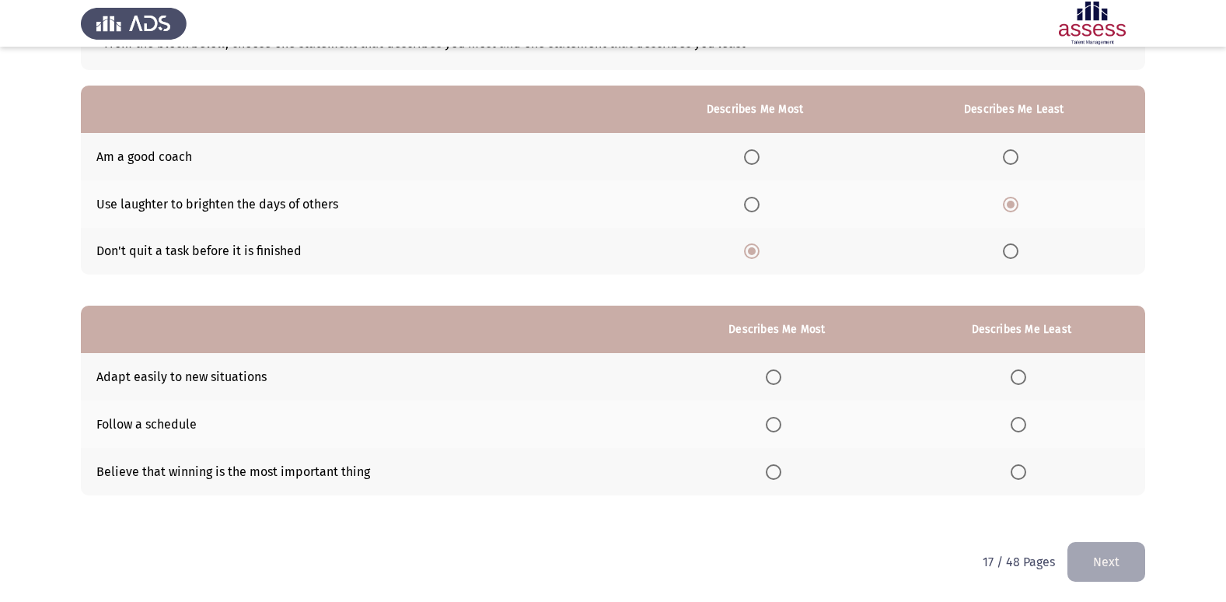
scroll to position [117, 0]
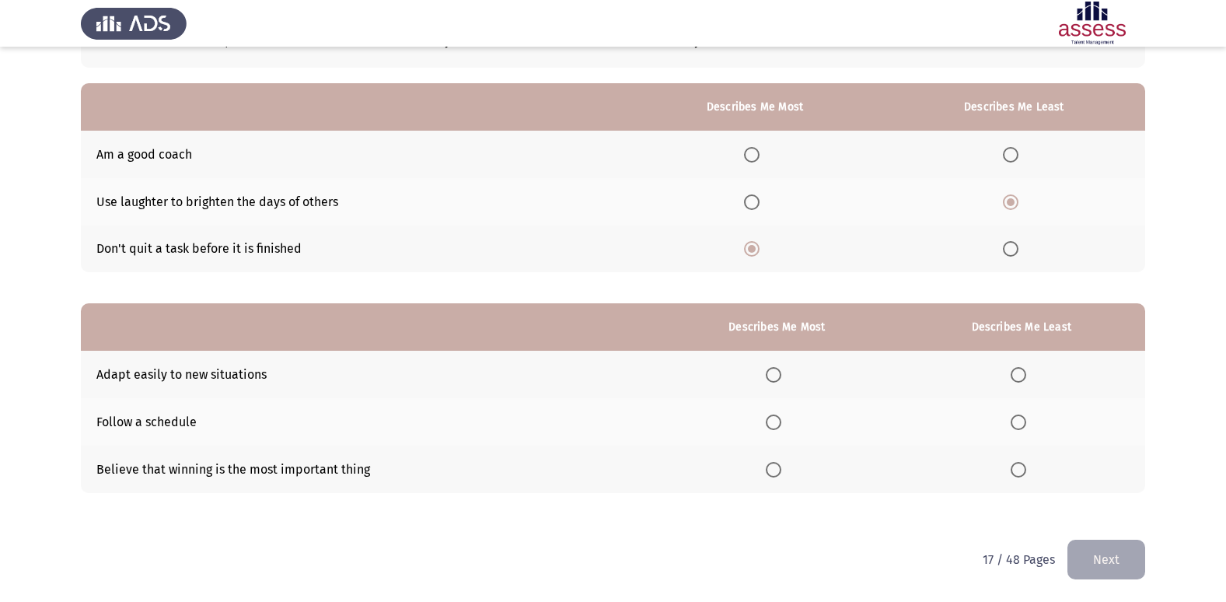
click at [781, 421] on span "Select an option" at bounding box center [774, 422] width 16 height 16
click at [781, 421] on input "Select an option" at bounding box center [774, 422] width 16 height 16
click at [1001, 466] on th at bounding box center [1021, 468] width 247 height 47
click at [1013, 467] on span "Select an option" at bounding box center [1018, 470] width 16 height 16
click at [1013, 467] on input "Select an option" at bounding box center [1018, 470] width 16 height 16
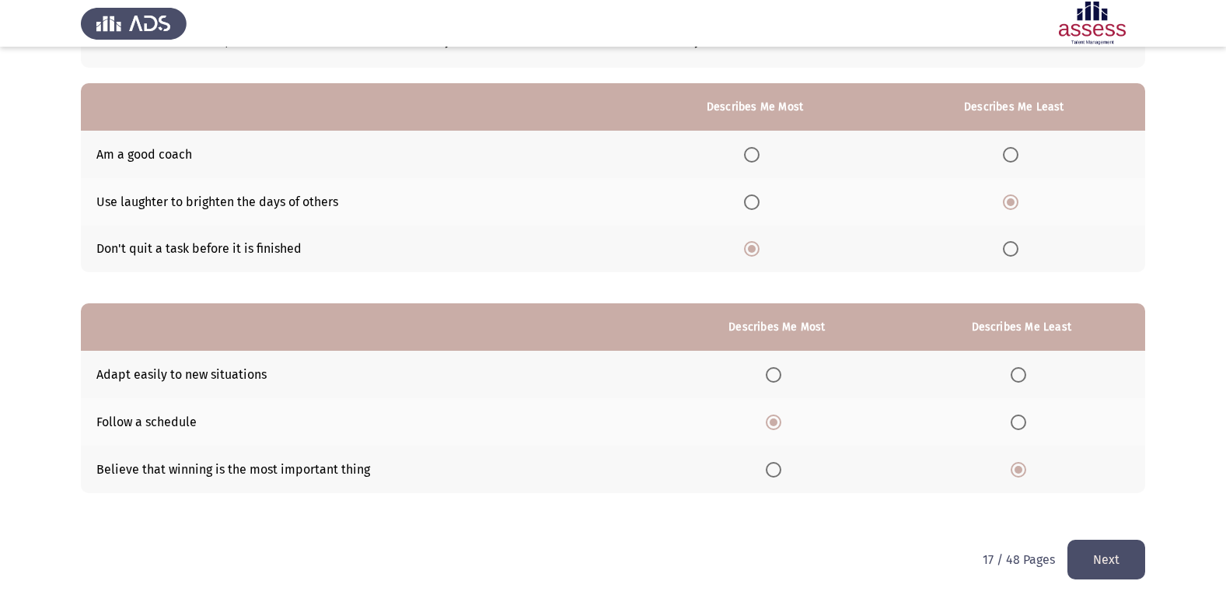
click at [1087, 567] on button "Next" at bounding box center [1106, 559] width 78 height 40
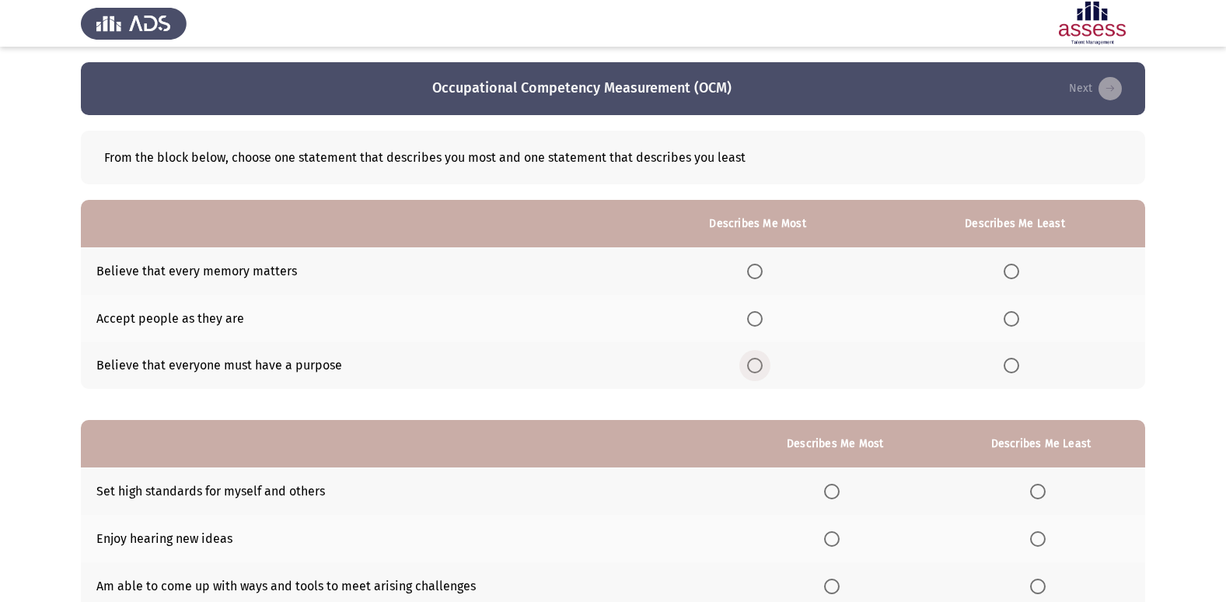
click at [755, 361] on span "Select an option" at bounding box center [755, 366] width 16 height 16
click at [755, 361] on input "Select an option" at bounding box center [755, 366] width 16 height 16
click at [1007, 271] on span "Select an option" at bounding box center [1011, 271] width 16 height 16
click at [1007, 271] on input "Select an option" at bounding box center [1011, 271] width 16 height 16
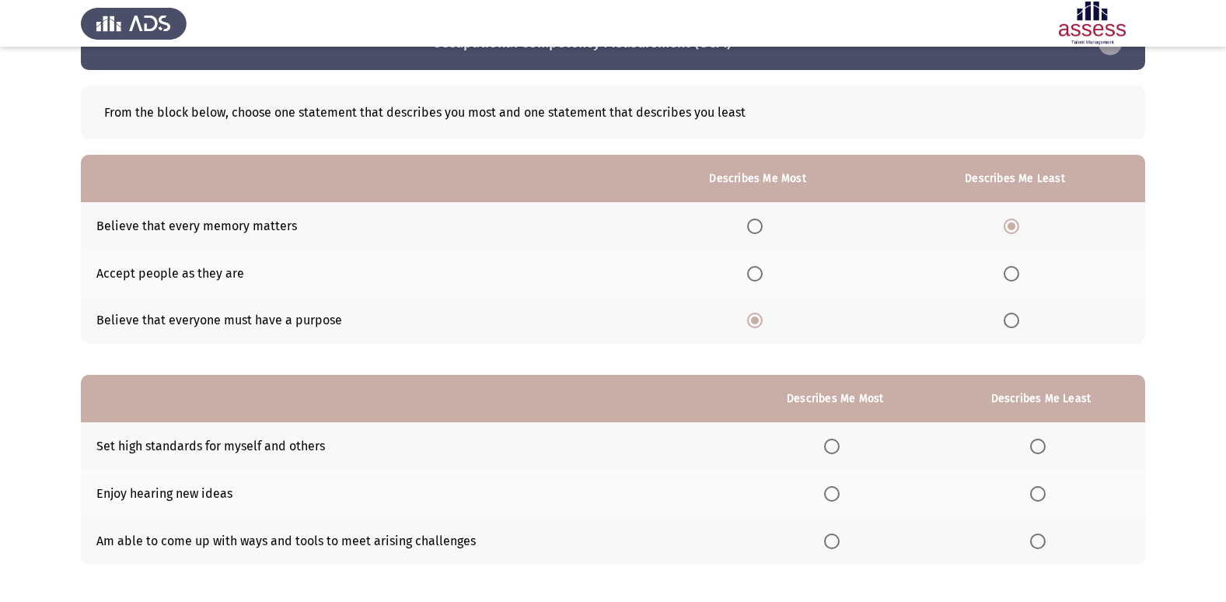
scroll to position [117, 0]
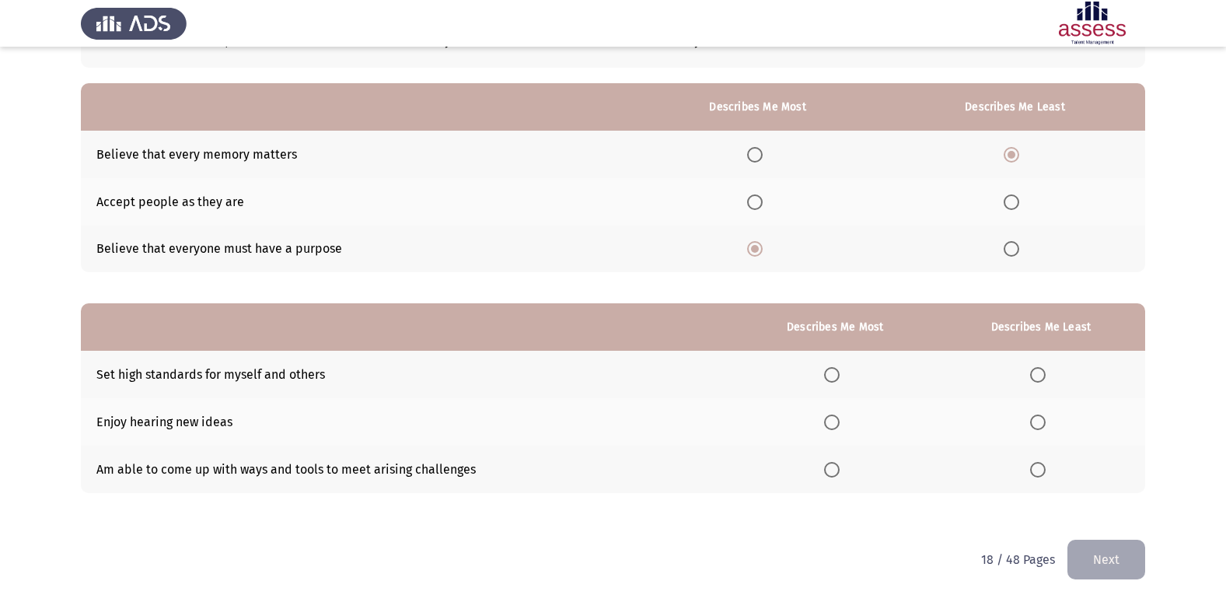
click at [832, 416] on span "Select an option" at bounding box center [832, 422] width 16 height 16
click at [832, 416] on input "Select an option" at bounding box center [832, 422] width 16 height 16
click at [1045, 378] on span "Select an option" at bounding box center [1038, 375] width 16 height 16
click at [1045, 378] on input "Select an option" at bounding box center [1038, 375] width 16 height 16
click at [828, 364] on th at bounding box center [835, 374] width 203 height 47
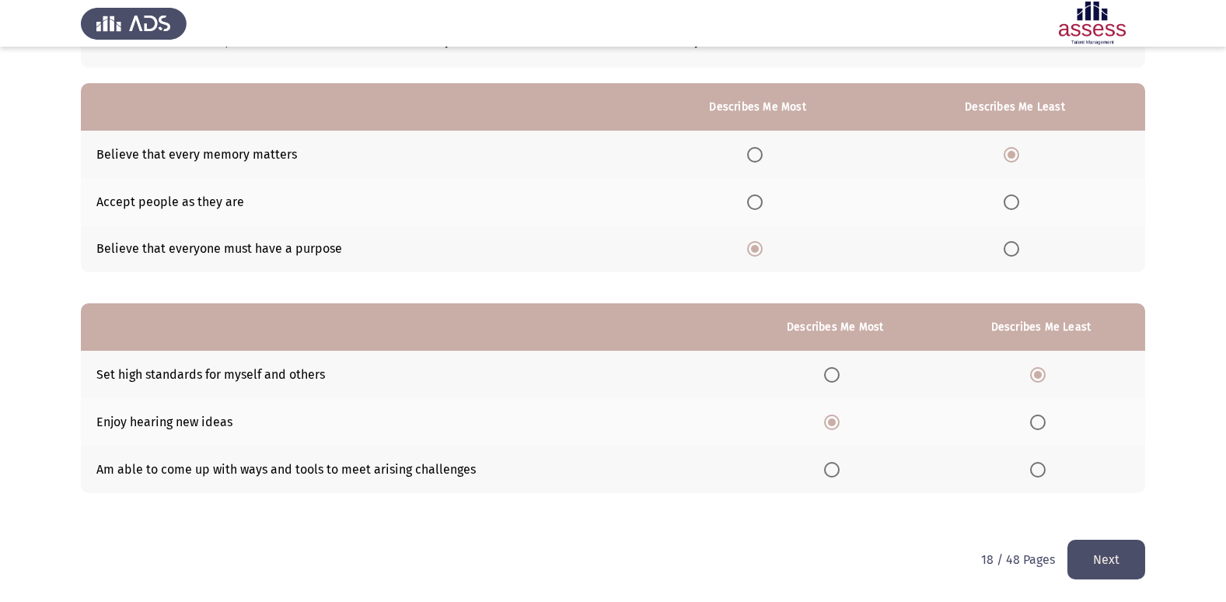
click at [839, 373] on span "Select an option" at bounding box center [832, 375] width 16 height 16
click at [839, 373] on input "Select an option" at bounding box center [832, 375] width 16 height 16
click at [1044, 412] on th at bounding box center [1041, 421] width 208 height 47
click at [1038, 427] on span "Select an option" at bounding box center [1038, 422] width 16 height 16
click at [1038, 427] on input "Select an option" at bounding box center [1038, 422] width 16 height 16
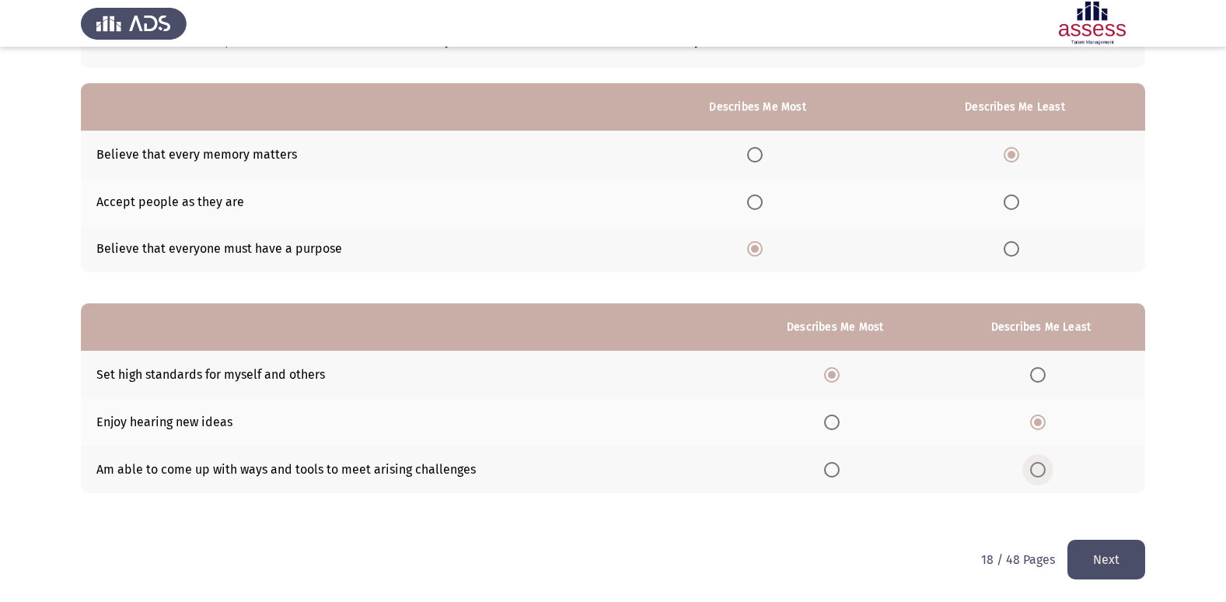
click at [1045, 467] on span "Select an option" at bounding box center [1038, 470] width 16 height 16
click at [1045, 467] on input "Select an option" at bounding box center [1038, 470] width 16 height 16
click at [1111, 561] on button "Next" at bounding box center [1106, 559] width 78 height 40
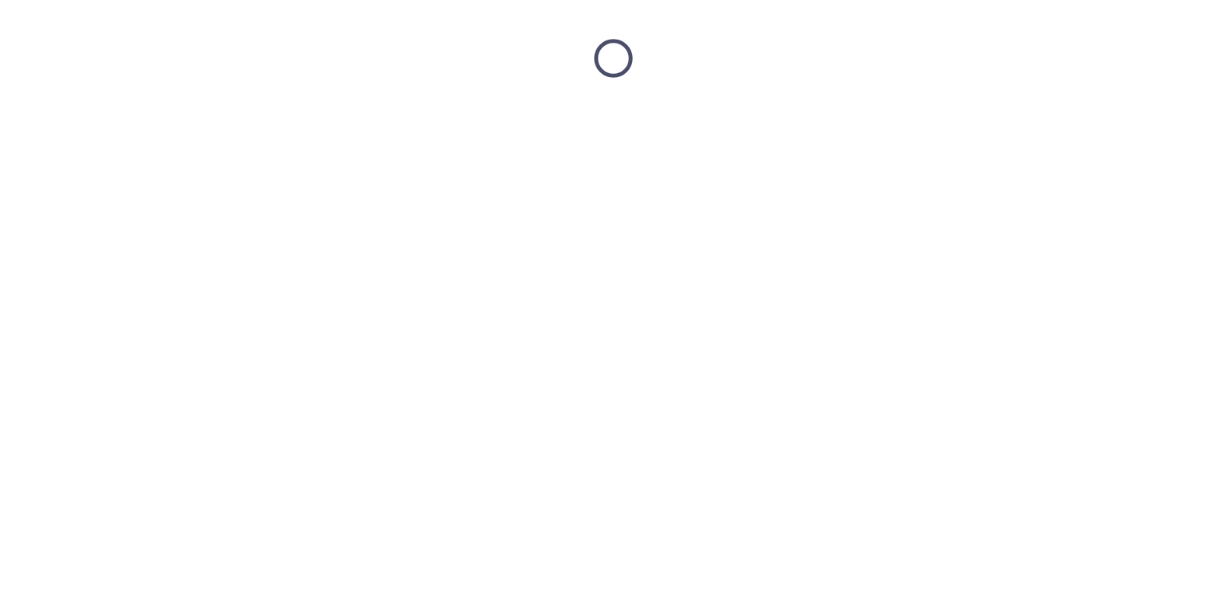
scroll to position [0, 0]
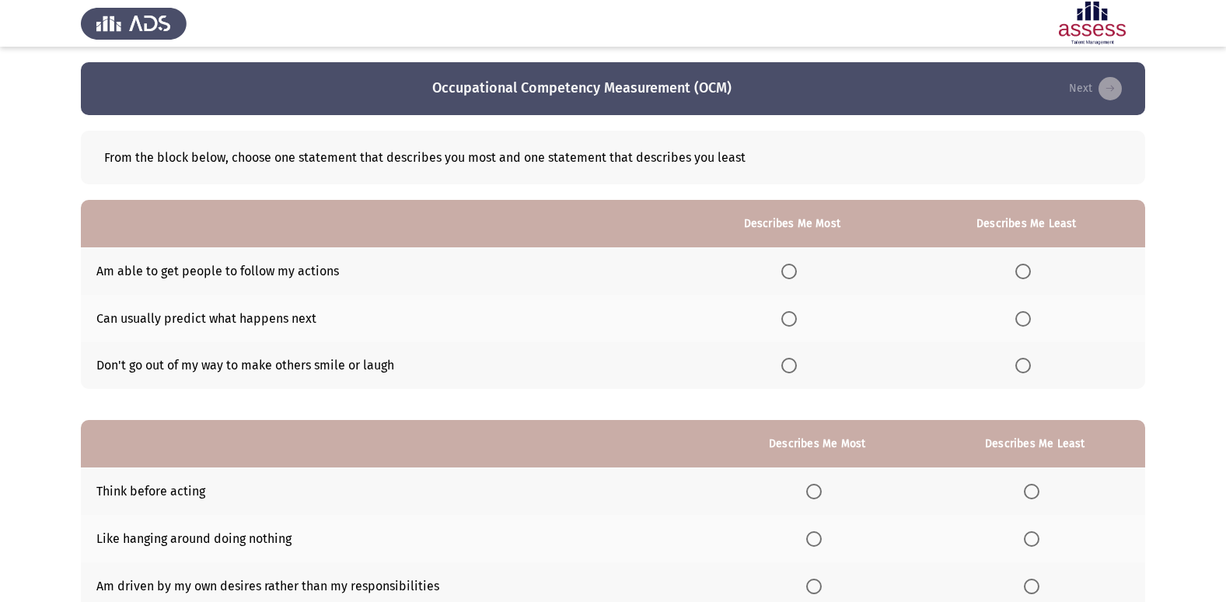
click at [786, 368] on th at bounding box center [792, 365] width 232 height 47
click at [797, 361] on span "Select an option" at bounding box center [789, 366] width 16 height 16
click at [797, 361] on input "Select an option" at bounding box center [789, 366] width 16 height 16
click at [1027, 318] on span "Select an option" at bounding box center [1023, 319] width 16 height 16
click at [1027, 318] on input "Select an option" at bounding box center [1023, 319] width 16 height 16
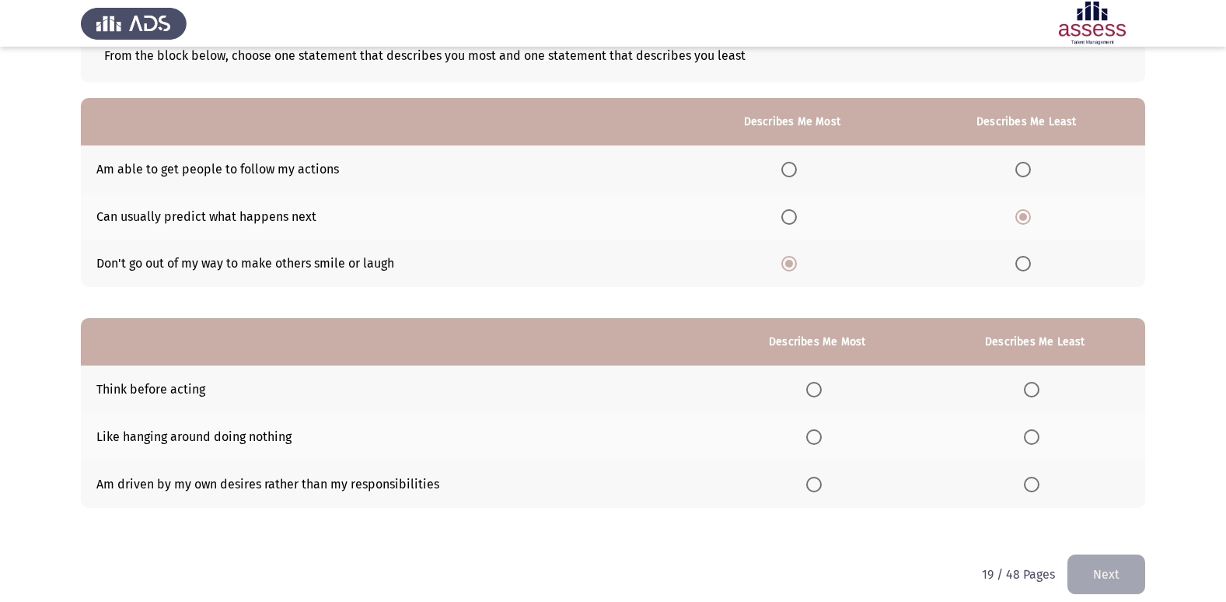
scroll to position [117, 0]
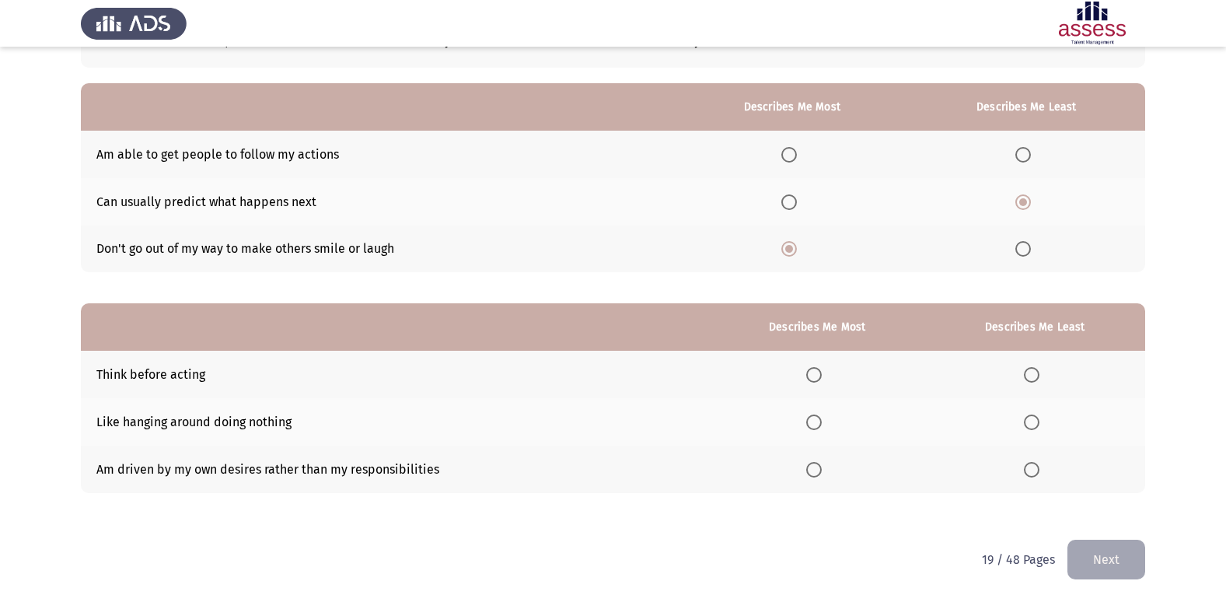
click at [809, 376] on th at bounding box center [817, 374] width 215 height 47
click at [1034, 428] on span "Select an option" at bounding box center [1032, 422] width 16 height 16
click at [1034, 428] on input "Select an option" at bounding box center [1032, 422] width 16 height 16
click at [821, 374] on span "Select an option" at bounding box center [814, 375] width 16 height 16
click at [821, 374] on input "Select an option" at bounding box center [814, 375] width 16 height 16
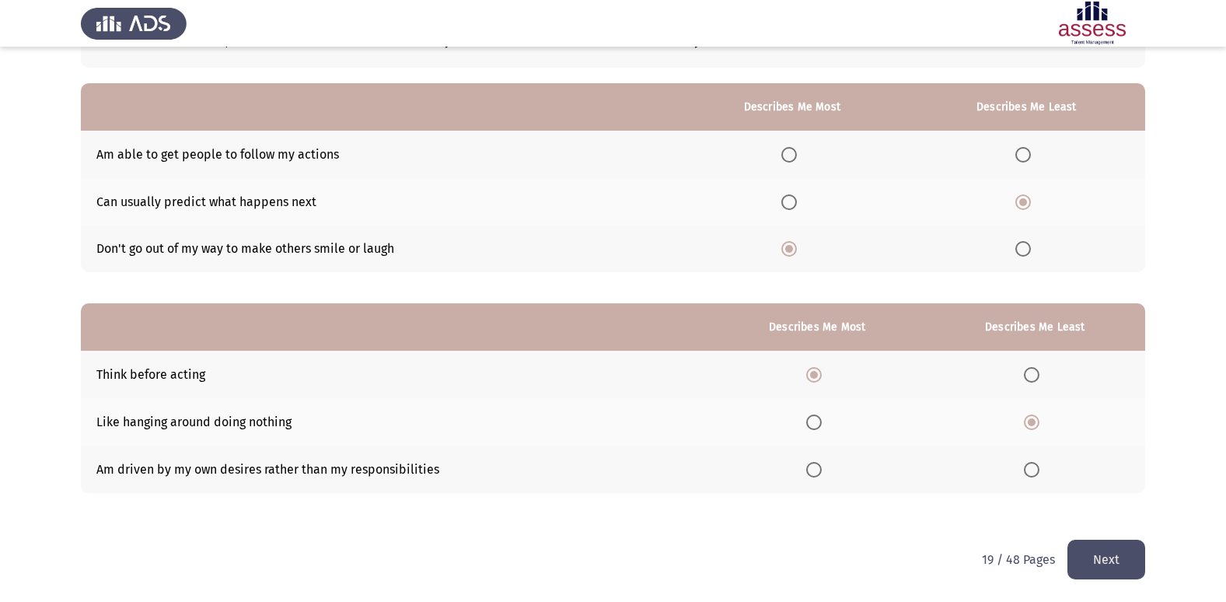
click at [1135, 557] on button "Next" at bounding box center [1106, 559] width 78 height 40
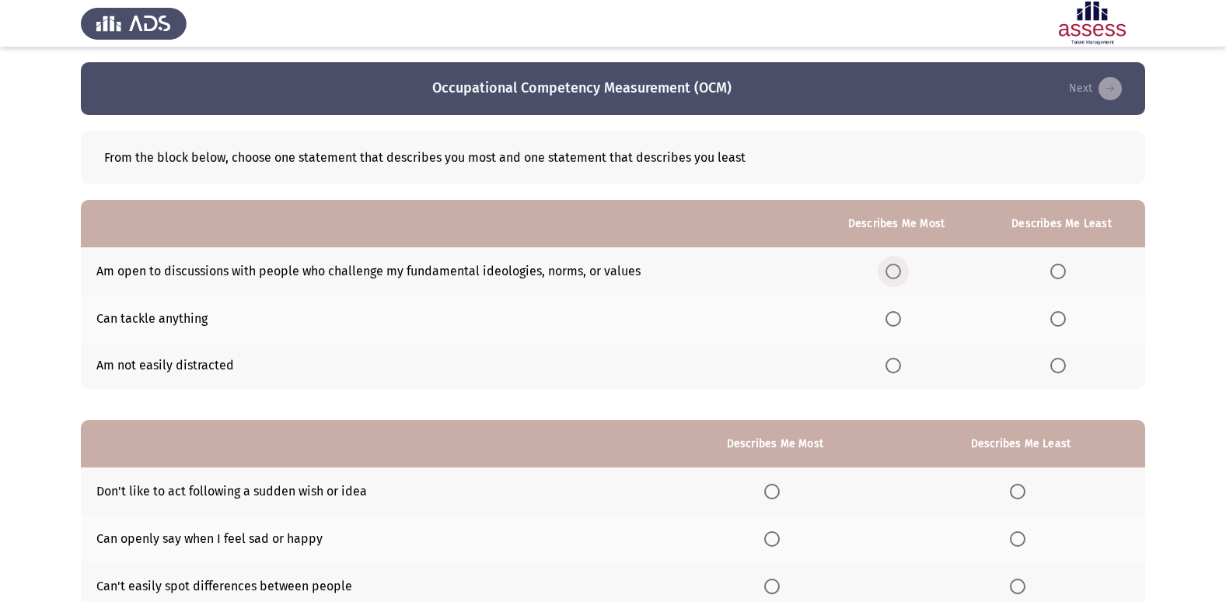
click at [901, 273] on span "Select an option" at bounding box center [893, 271] width 16 height 16
click at [901, 273] on input "Select an option" at bounding box center [893, 271] width 16 height 16
click at [895, 373] on span "Select an option" at bounding box center [893, 366] width 16 height 16
click at [895, 373] on input "Select an option" at bounding box center [893, 366] width 16 height 16
click at [1056, 271] on span "Select an option" at bounding box center [1058, 271] width 16 height 16
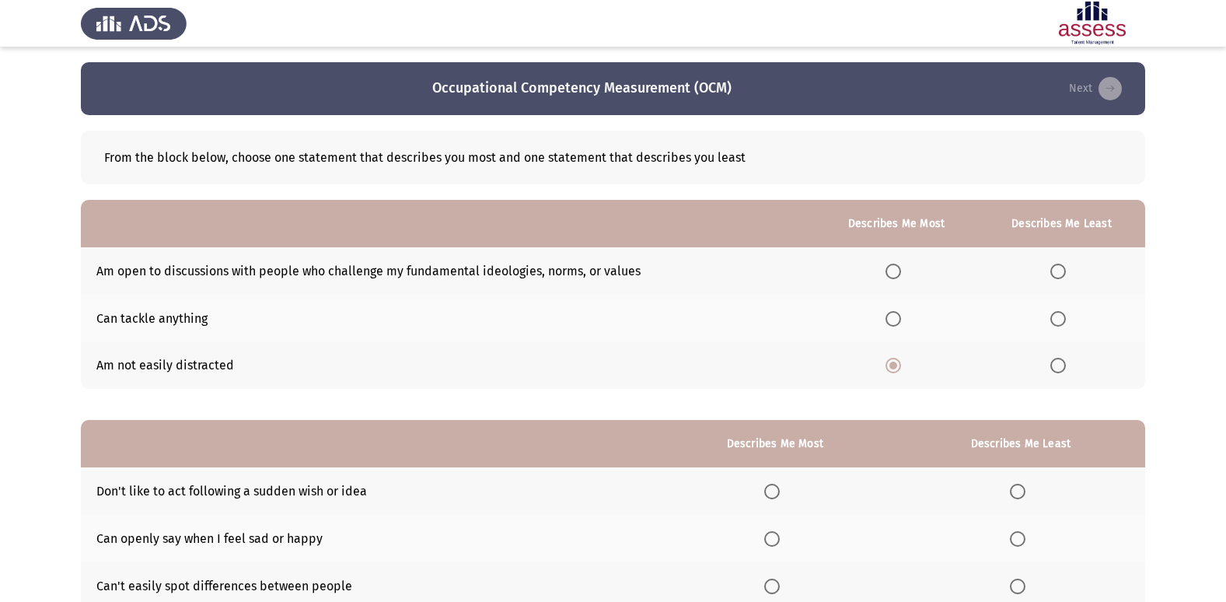
click at [1056, 271] on input "Select an option" at bounding box center [1058, 271] width 16 height 16
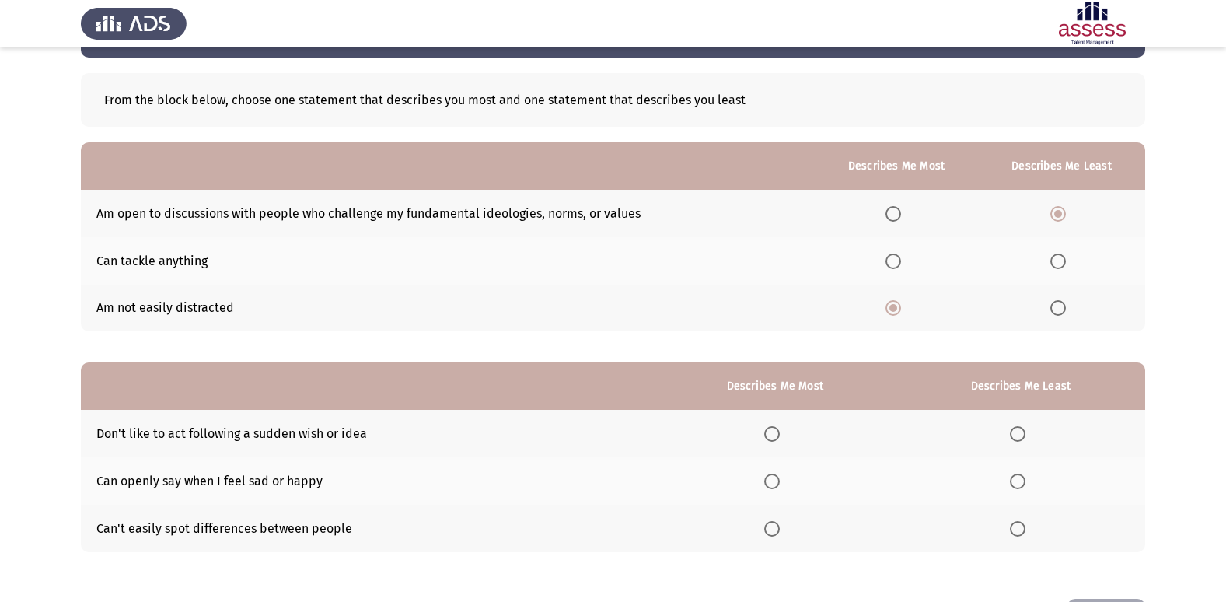
scroll to position [117, 0]
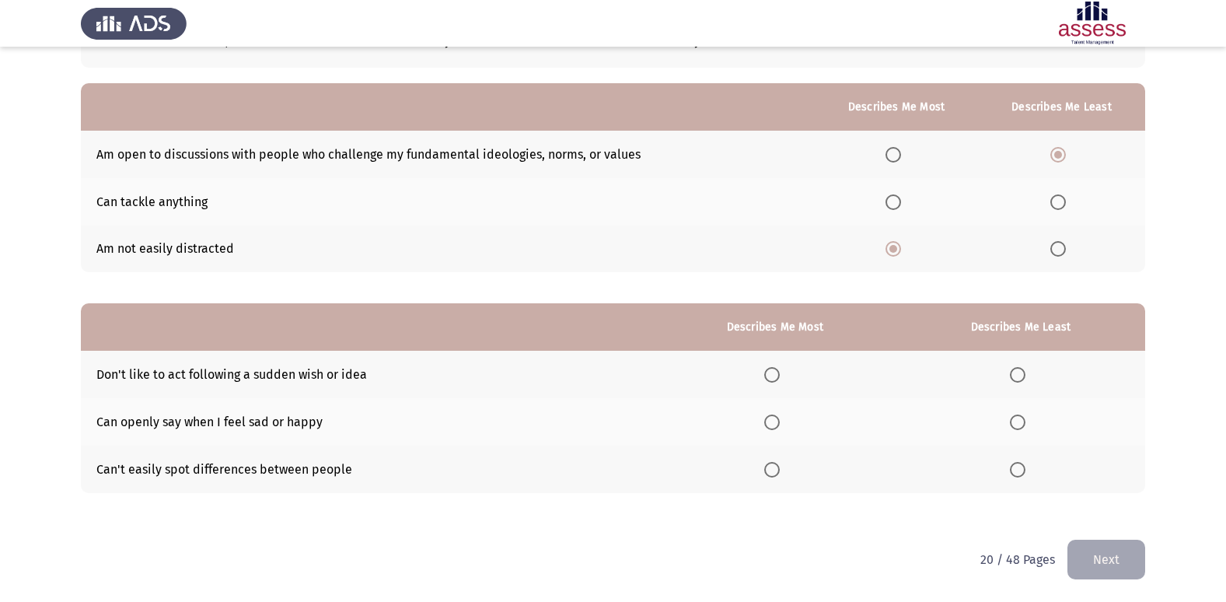
click at [773, 462] on span "Select an option" at bounding box center [772, 470] width 16 height 16
click at [773, 462] on input "Select an option" at bounding box center [772, 470] width 16 height 16
click at [1016, 420] on span "Select an option" at bounding box center [1018, 422] width 16 height 16
click at [1016, 420] on input "Select an option" at bounding box center [1018, 422] width 16 height 16
click at [1120, 563] on button "Next" at bounding box center [1106, 559] width 78 height 40
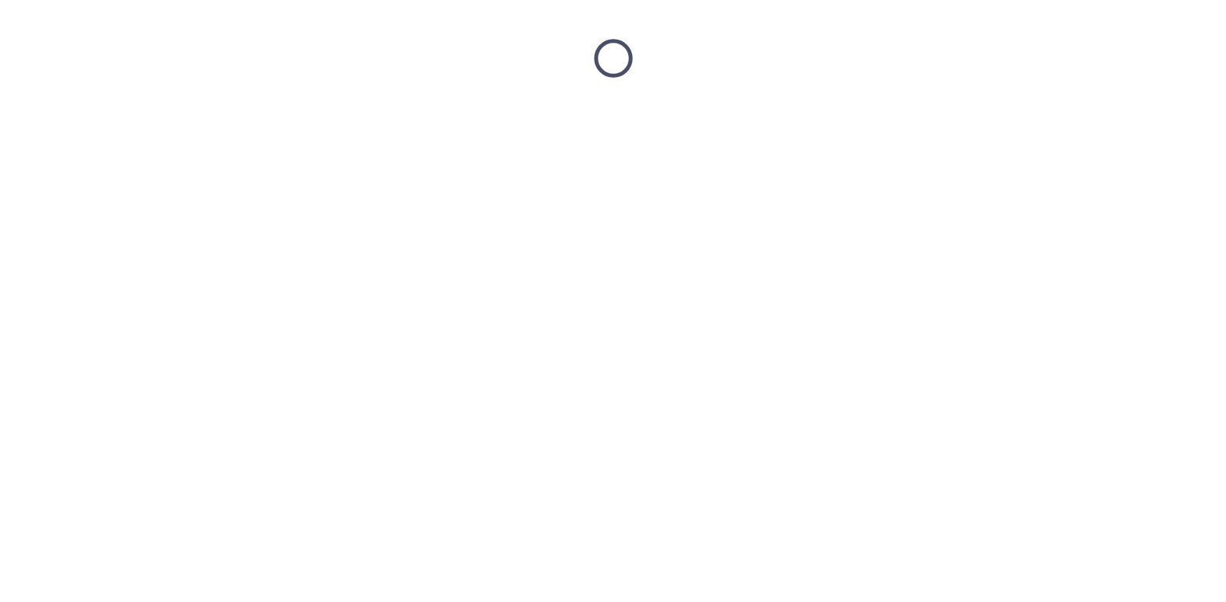
scroll to position [0, 0]
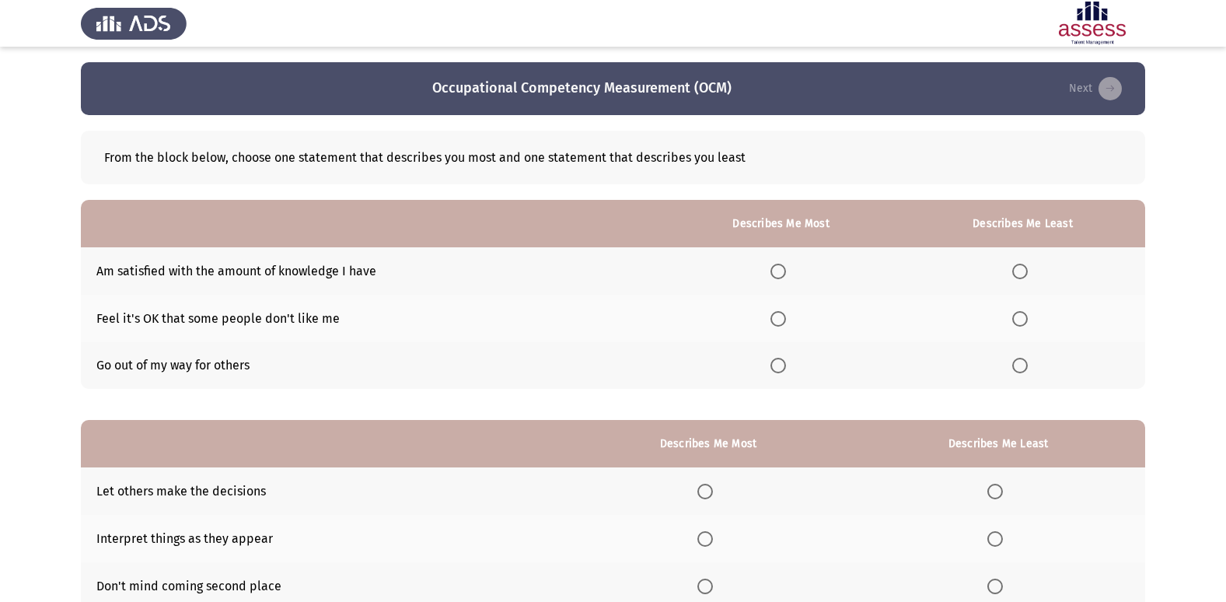
click at [1024, 275] on span "Select an option" at bounding box center [1020, 271] width 16 height 16
click at [1024, 275] on input "Select an option" at bounding box center [1020, 271] width 16 height 16
click at [781, 311] on span "Select an option" at bounding box center [778, 319] width 16 height 16
click at [781, 311] on input "Select an option" at bounding box center [778, 319] width 16 height 16
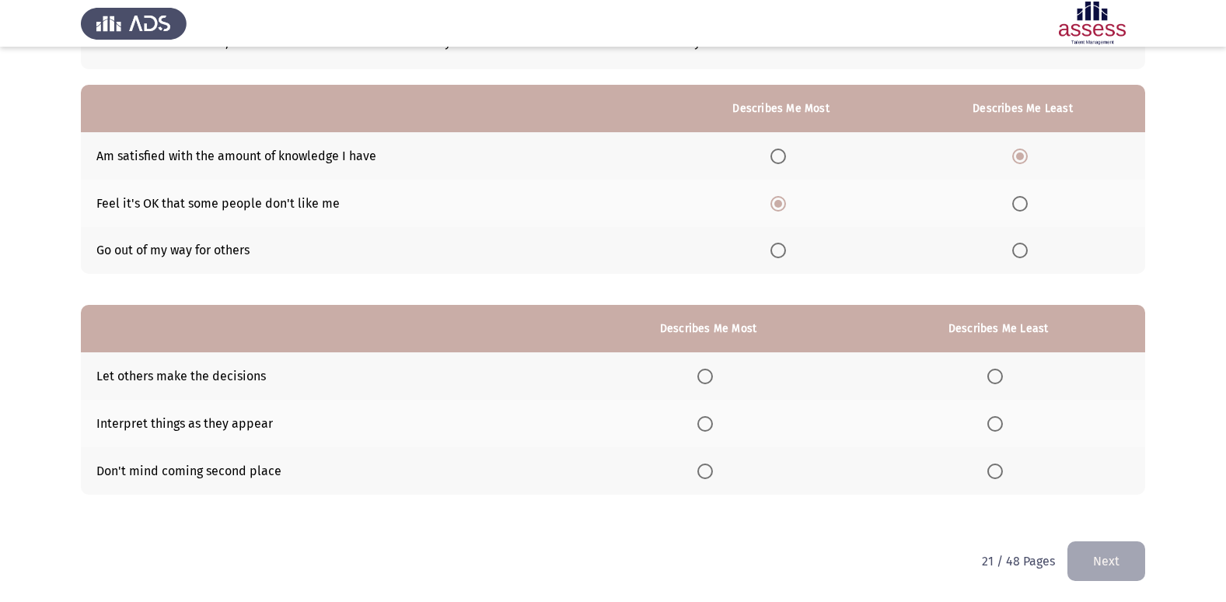
scroll to position [117, 0]
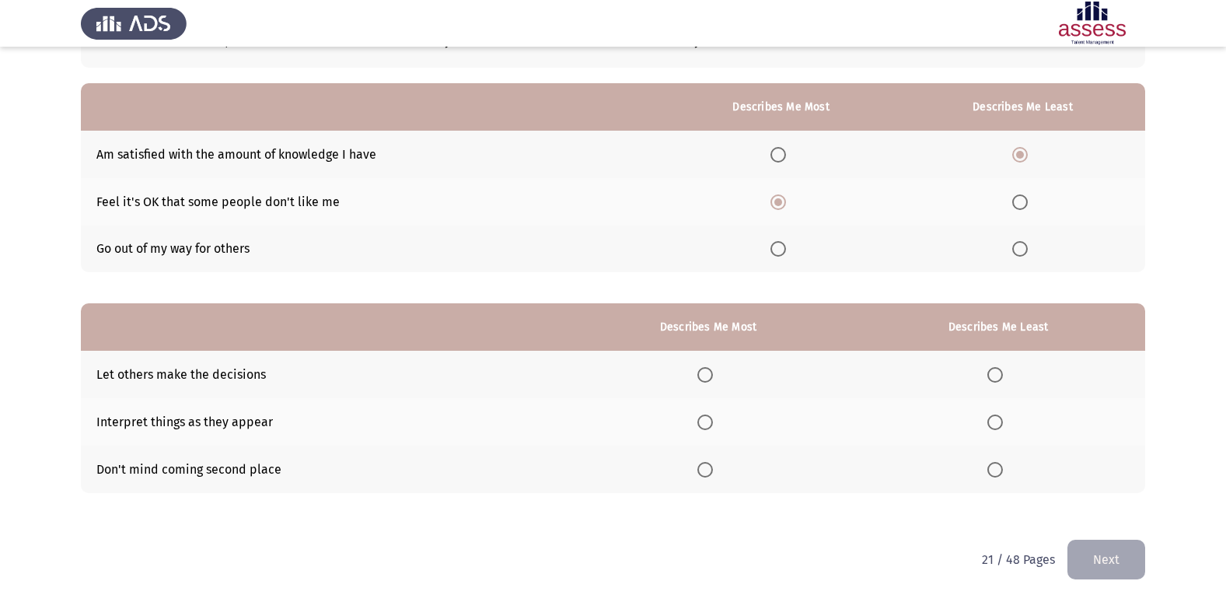
click at [710, 462] on span "Select an option" at bounding box center [705, 470] width 16 height 16
click at [710, 462] on input "Select an option" at bounding box center [705, 470] width 16 height 16
click at [998, 418] on span "Select an option" at bounding box center [995, 422] width 16 height 16
click at [998, 418] on input "Select an option" at bounding box center [995, 422] width 16 height 16
click at [1096, 572] on button "Next" at bounding box center [1106, 559] width 78 height 40
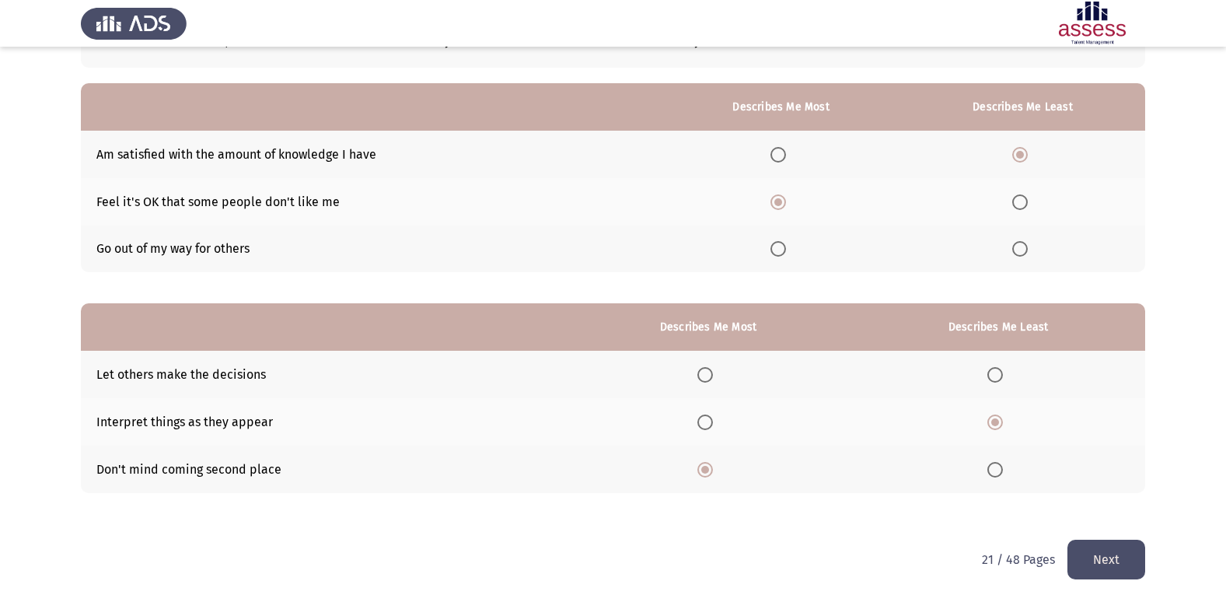
scroll to position [0, 0]
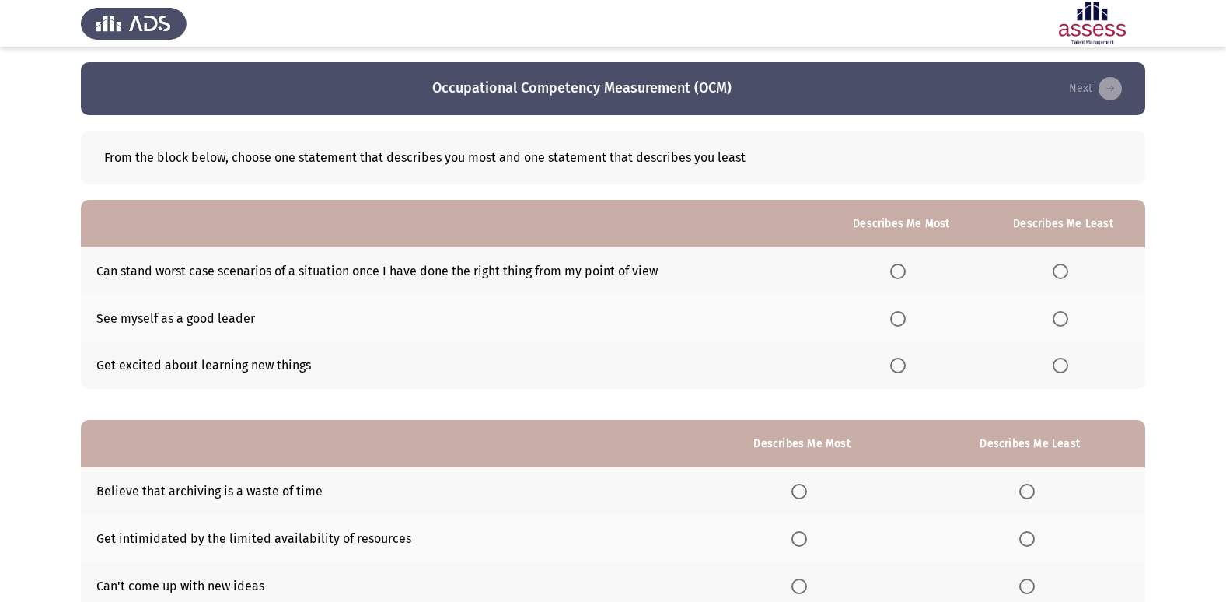
click at [894, 365] on th at bounding box center [901, 365] width 160 height 47
click at [903, 361] on span "Select an option" at bounding box center [898, 366] width 16 height 16
click at [903, 361] on input "Select an option" at bounding box center [898, 366] width 16 height 16
click at [1066, 270] on span "Select an option" at bounding box center [1060, 271] width 16 height 16
click at [1066, 270] on input "Select an option" at bounding box center [1060, 271] width 16 height 16
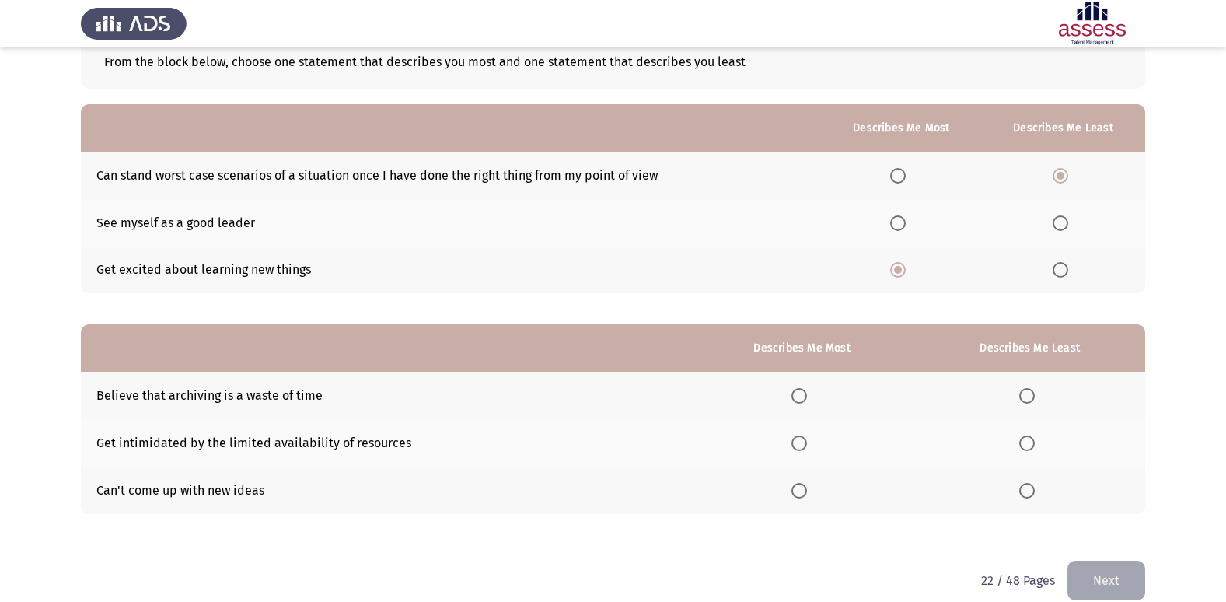
scroll to position [117, 0]
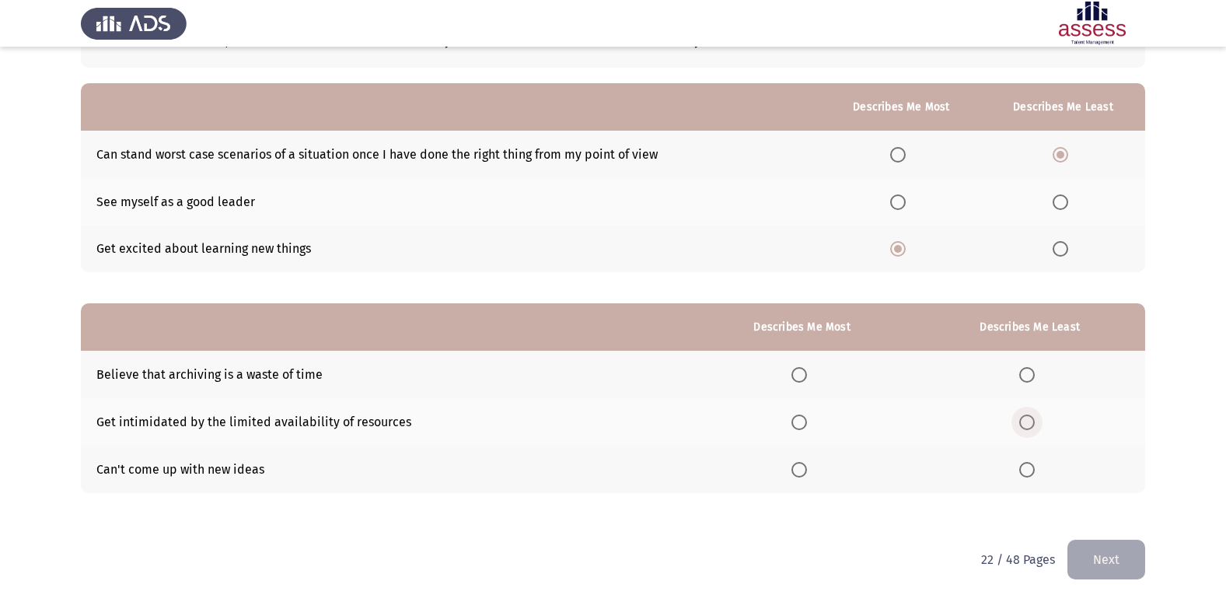
click at [1029, 417] on span "Select an option" at bounding box center [1027, 422] width 16 height 16
click at [1029, 417] on input "Select an option" at bounding box center [1027, 422] width 16 height 16
click at [1029, 373] on span "Select an option" at bounding box center [1027, 375] width 16 height 16
click at [1029, 373] on input "Select an option" at bounding box center [1027, 375] width 16 height 16
click at [804, 426] on span "Select an option" at bounding box center [799, 422] width 16 height 16
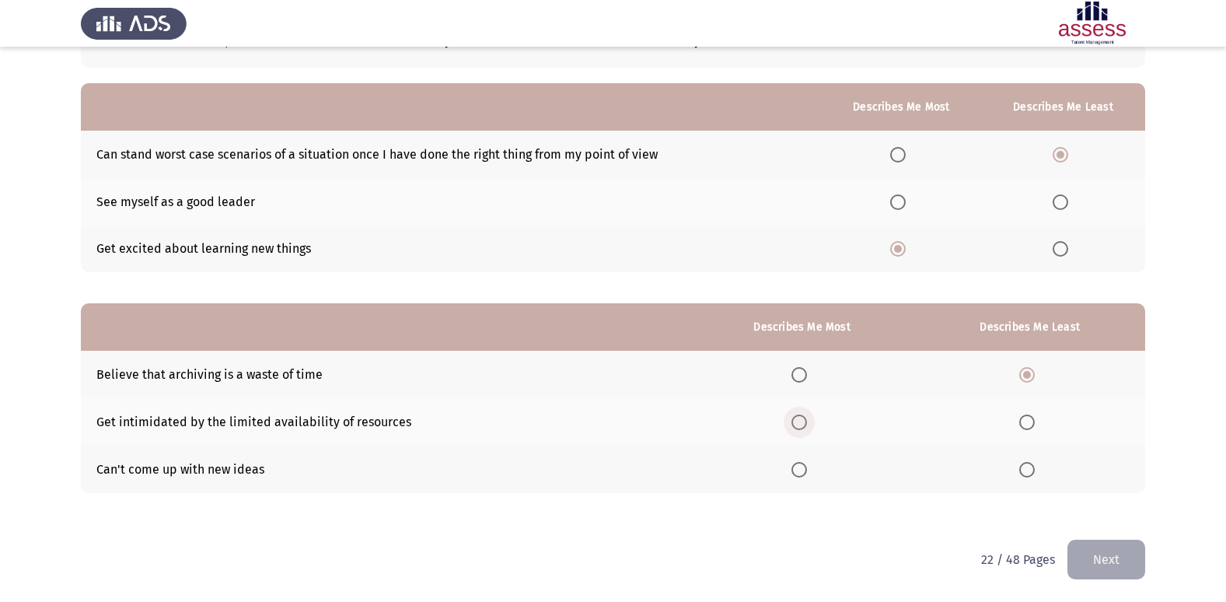
click at [804, 426] on input "Select an option" at bounding box center [799, 422] width 16 height 16
click at [1105, 556] on button "Next" at bounding box center [1106, 559] width 78 height 40
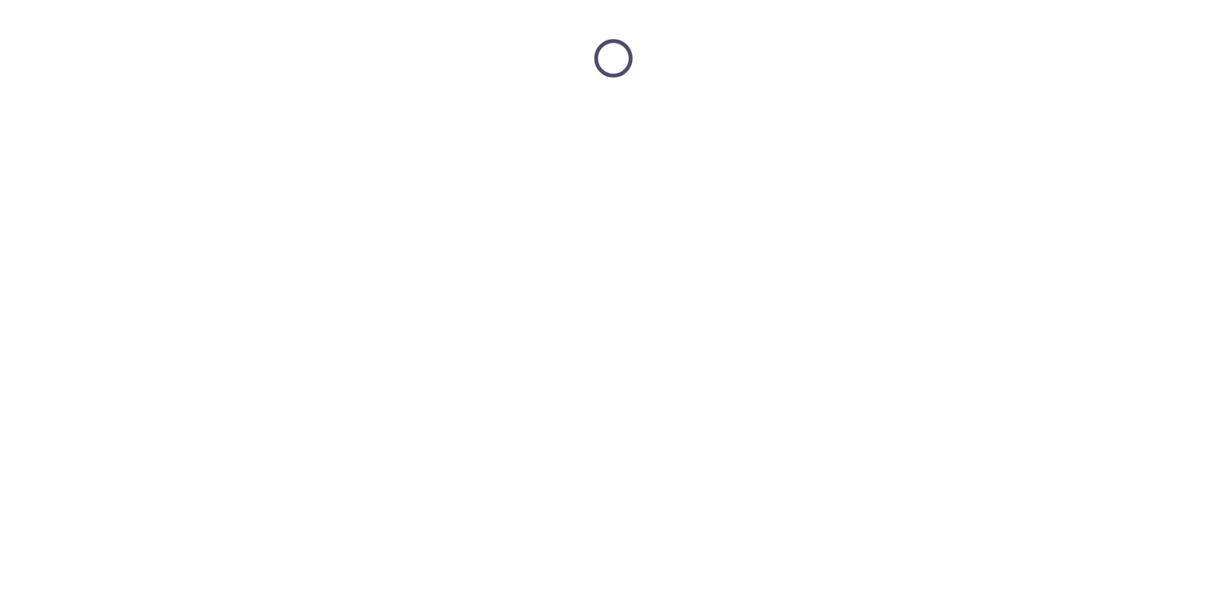
scroll to position [0, 0]
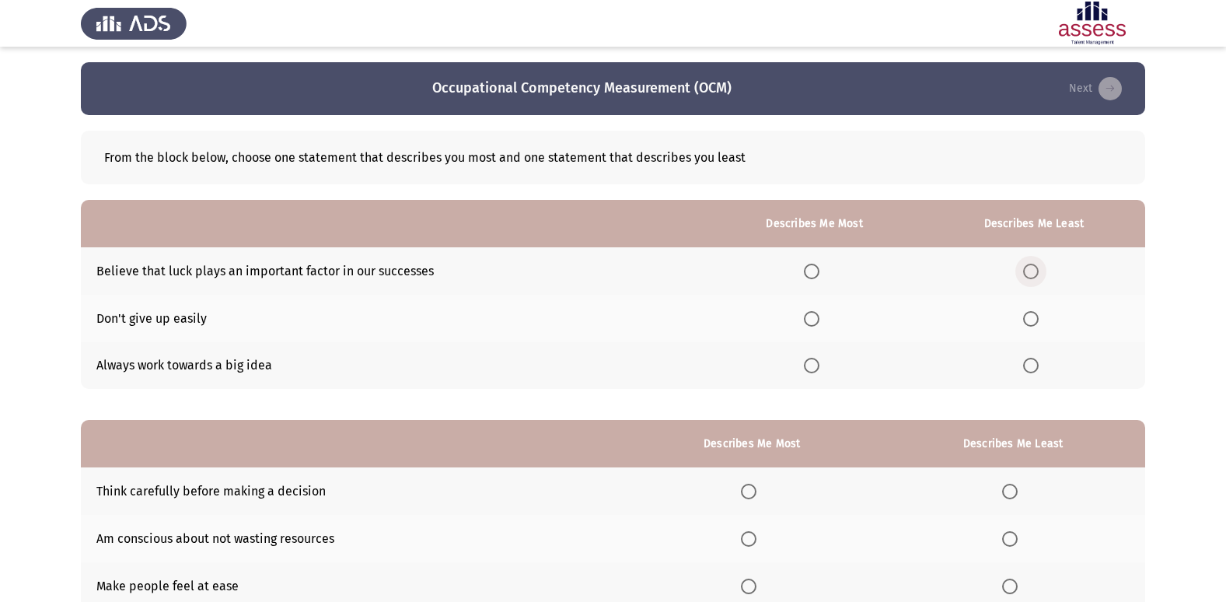
click at [1038, 267] on span "Select an option" at bounding box center [1031, 271] width 16 height 16
click at [1038, 267] on input "Select an option" at bounding box center [1031, 271] width 16 height 16
click at [814, 364] on span "Select an option" at bounding box center [812, 366] width 16 height 16
click at [814, 364] on input "Select an option" at bounding box center [812, 366] width 16 height 16
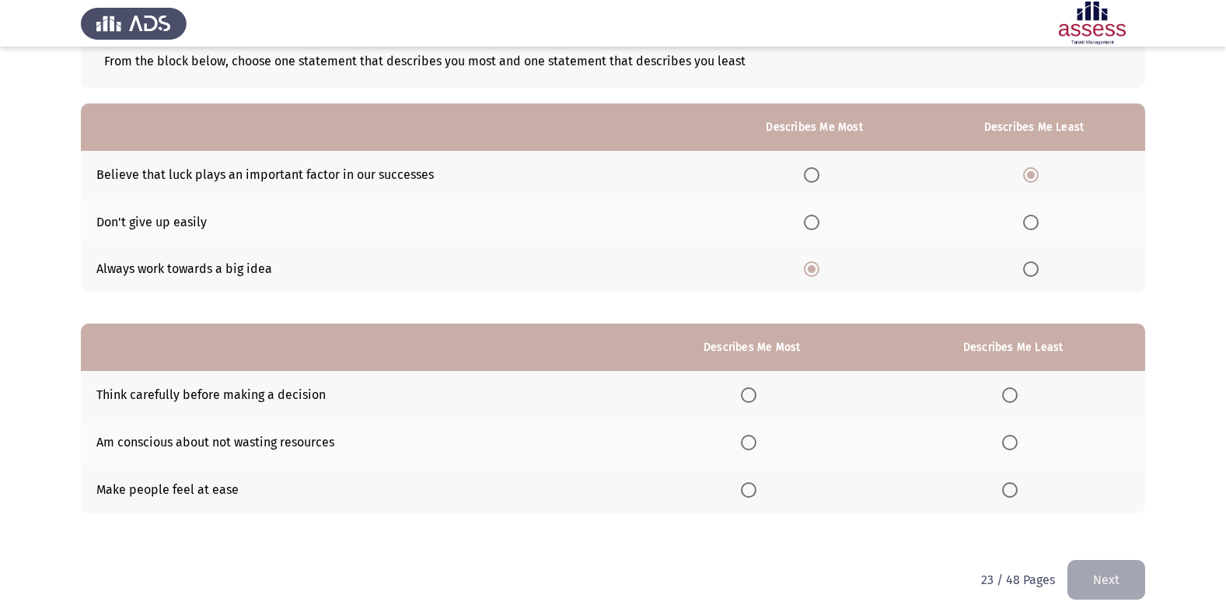
scroll to position [117, 0]
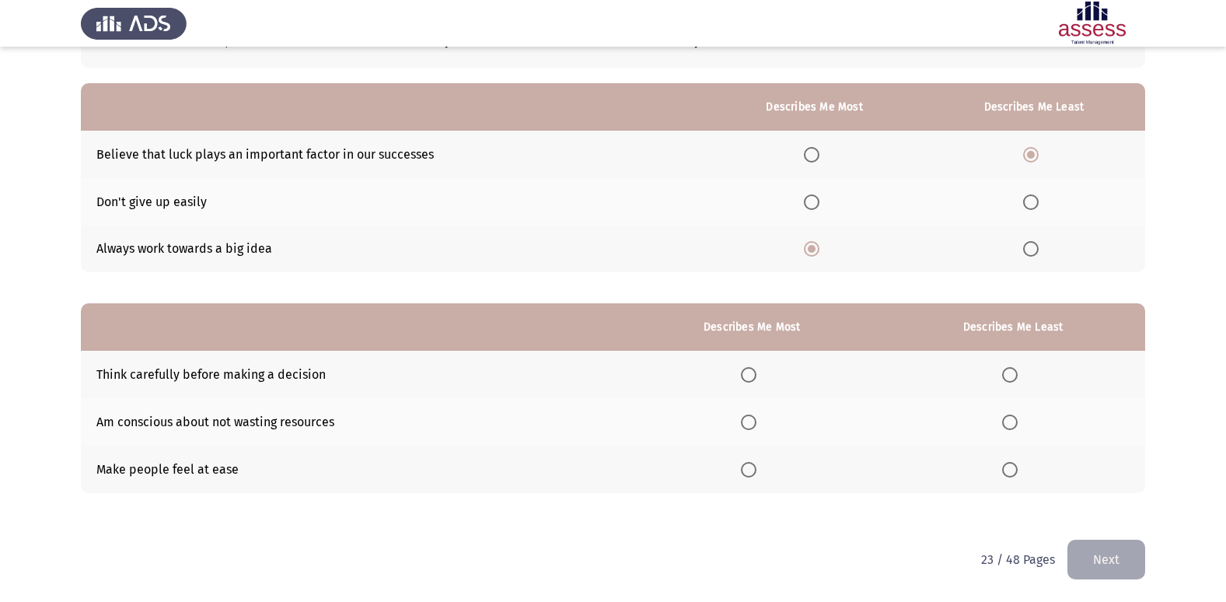
click at [1013, 465] on span "Select an option" at bounding box center [1010, 470] width 16 height 16
click at [1013, 465] on input "Select an option" at bounding box center [1010, 470] width 16 height 16
click at [747, 368] on span "Select an option" at bounding box center [749, 375] width 16 height 16
click at [747, 368] on input "Select an option" at bounding box center [749, 375] width 16 height 16
click at [1097, 555] on button "Next" at bounding box center [1106, 559] width 78 height 40
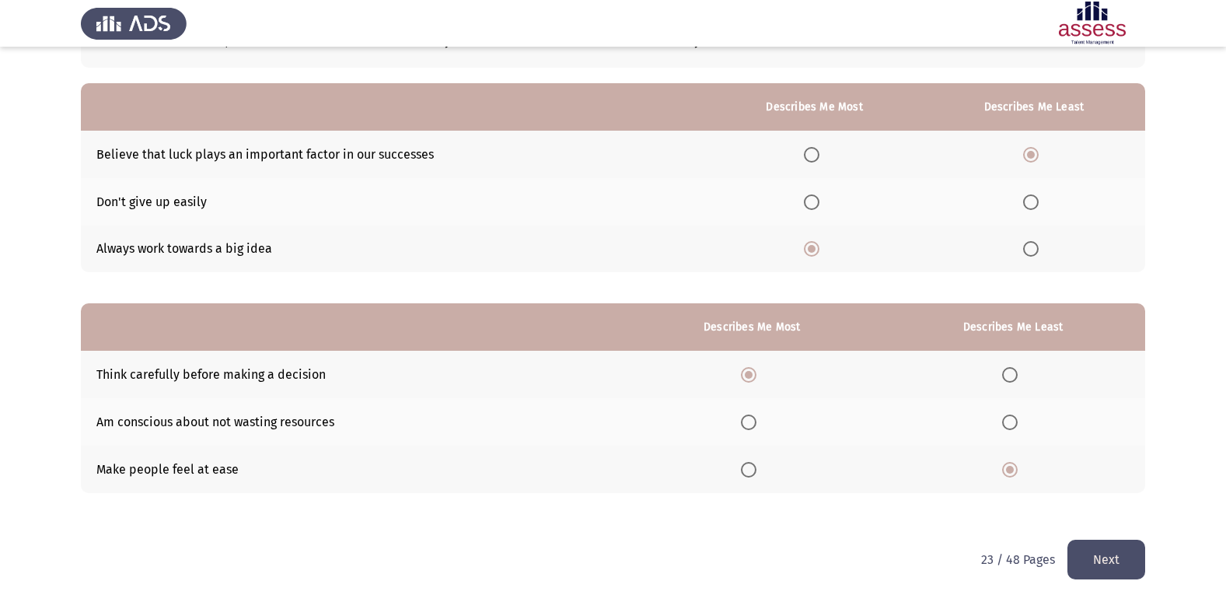
scroll to position [0, 0]
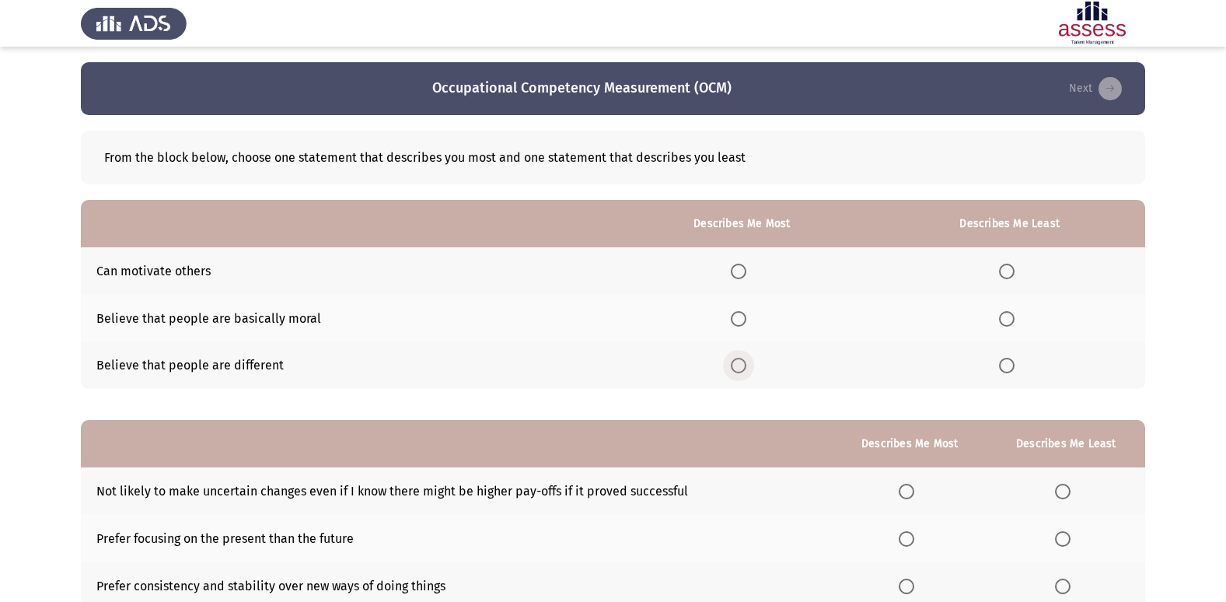
click at [734, 358] on span "Select an option" at bounding box center [739, 366] width 16 height 16
click at [734, 358] on input "Select an option" at bounding box center [739, 366] width 16 height 16
click at [1021, 315] on th at bounding box center [1009, 318] width 271 height 47
click at [1007, 322] on span "Select an option" at bounding box center [1007, 319] width 16 height 16
click at [1007, 322] on input "Select an option" at bounding box center [1007, 319] width 16 height 16
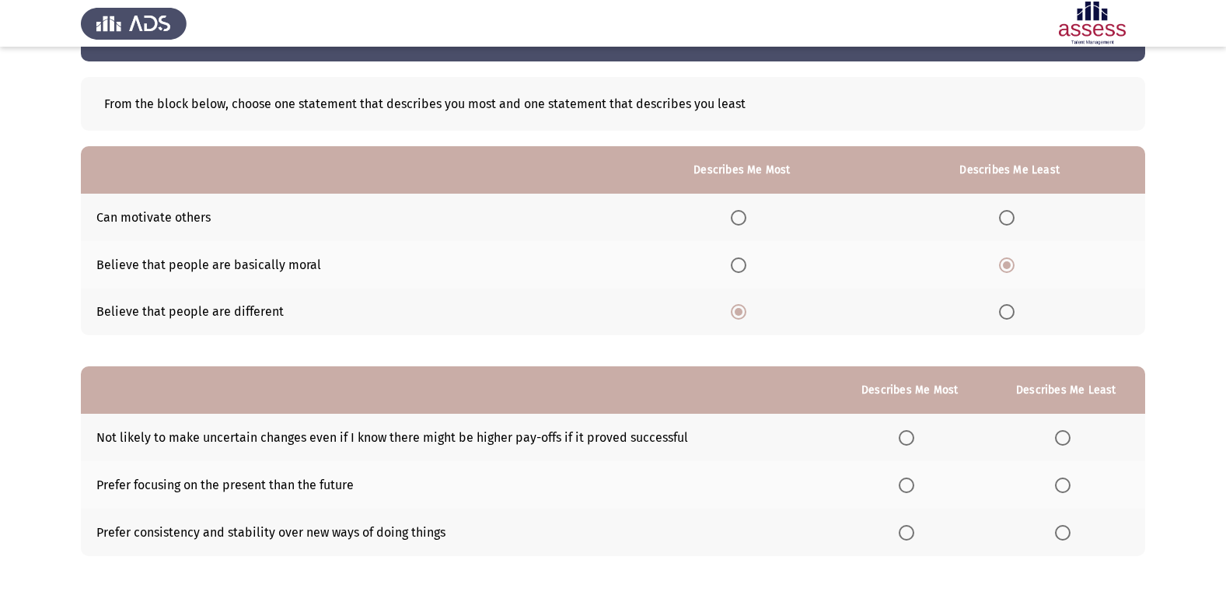
scroll to position [117, 0]
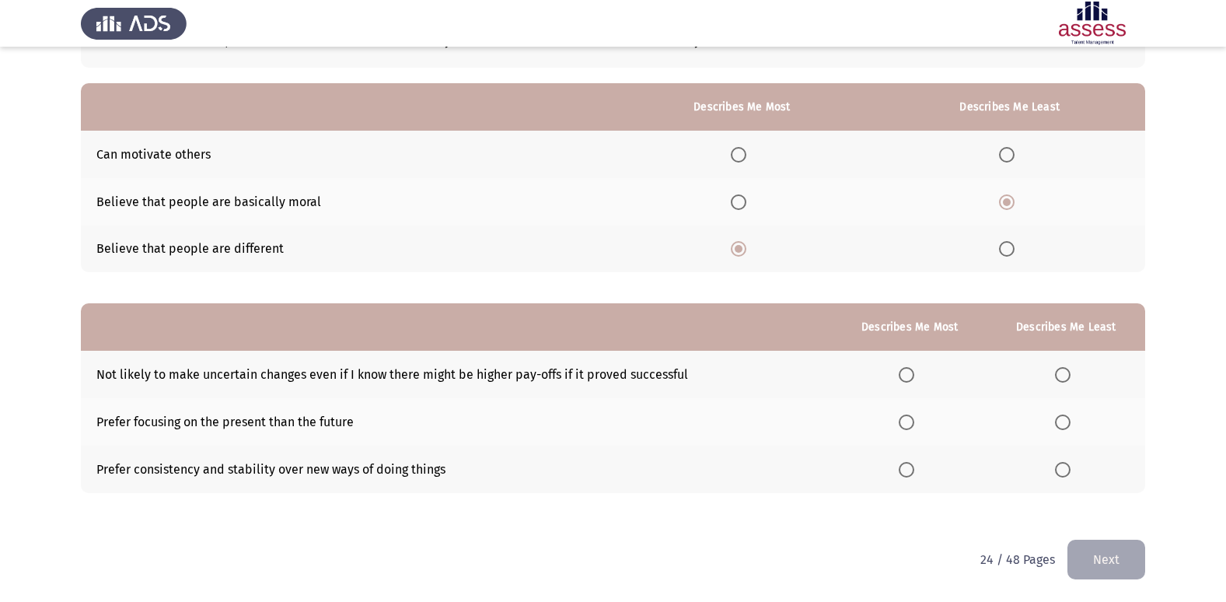
click at [1059, 423] on span "Select an option" at bounding box center [1063, 422] width 16 height 16
click at [1059, 423] on input "Select an option" at bounding box center [1063, 422] width 16 height 16
click at [913, 468] on span "Select an option" at bounding box center [906, 470] width 16 height 16
click at [913, 468] on input "Select an option" at bounding box center [906, 470] width 16 height 16
click at [1127, 549] on button "Next" at bounding box center [1106, 559] width 78 height 40
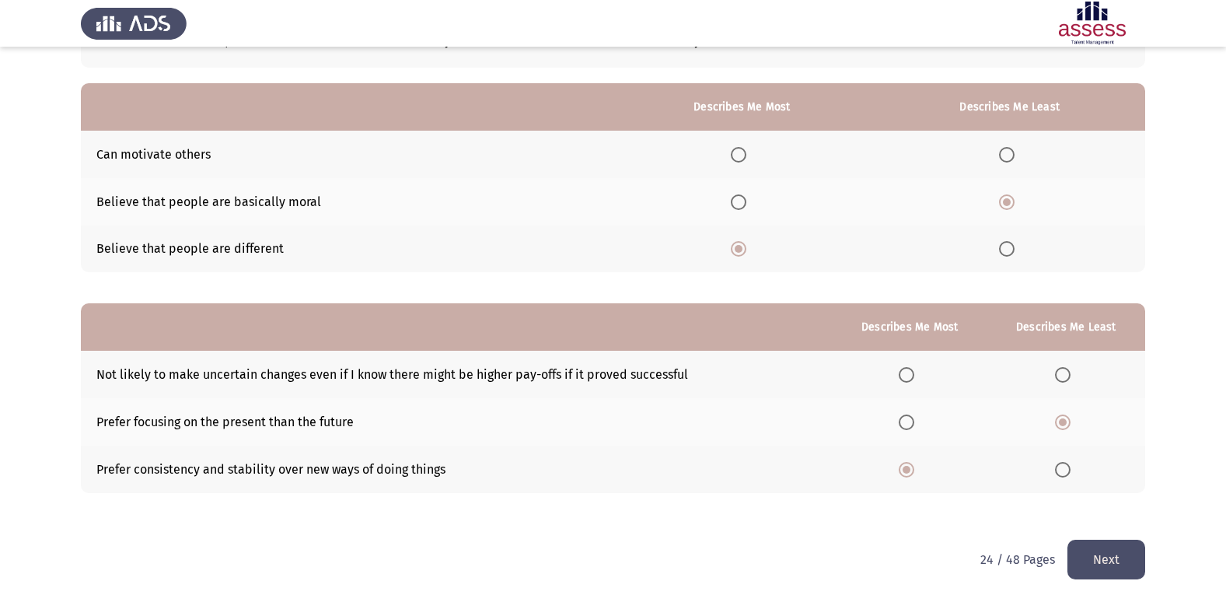
scroll to position [0, 0]
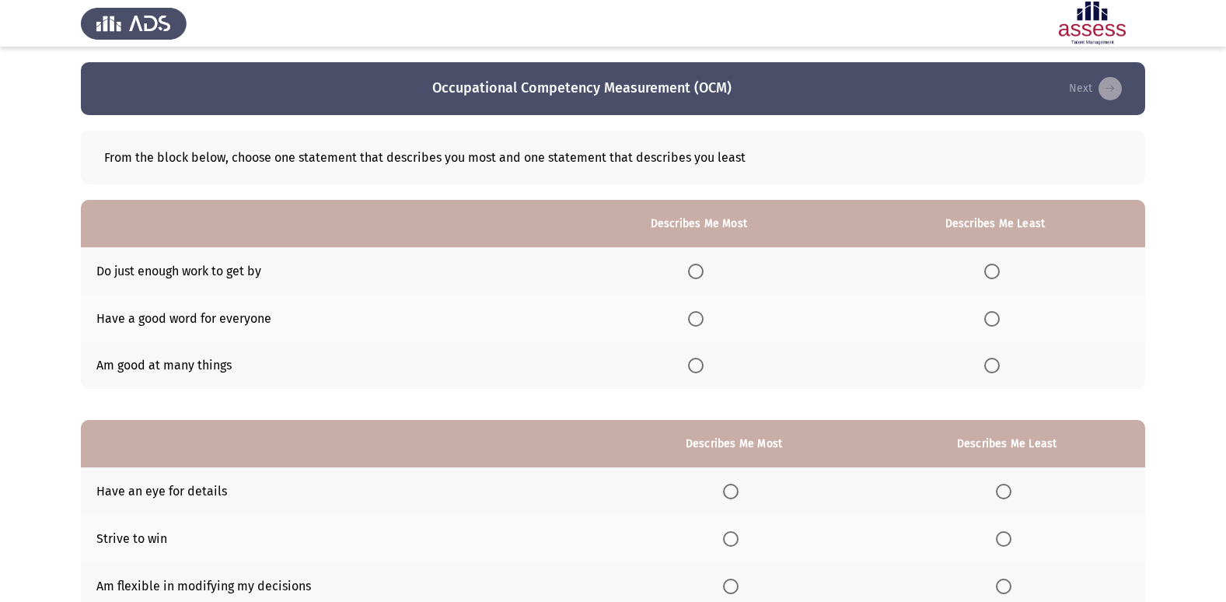
click at [989, 264] on span "Select an option" at bounding box center [992, 271] width 16 height 16
click at [989, 264] on input "Select an option" at bounding box center [992, 271] width 16 height 16
click at [700, 361] on span "Select an option" at bounding box center [696, 366] width 16 height 16
click at [700, 361] on input "Select an option" at bounding box center [696, 366] width 16 height 16
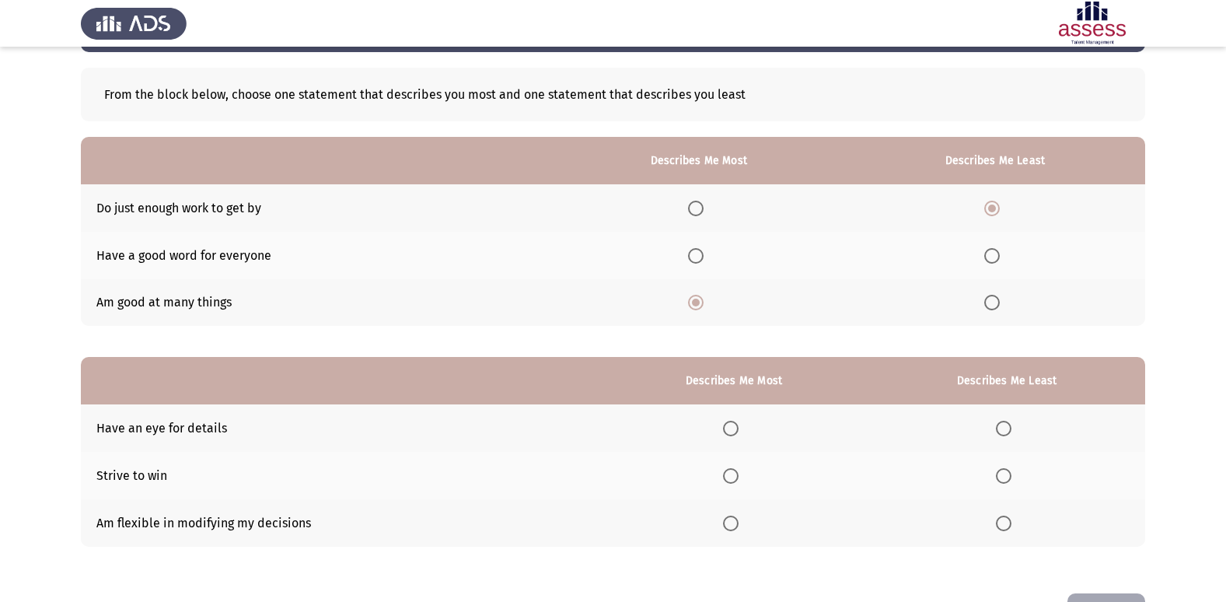
scroll to position [117, 0]
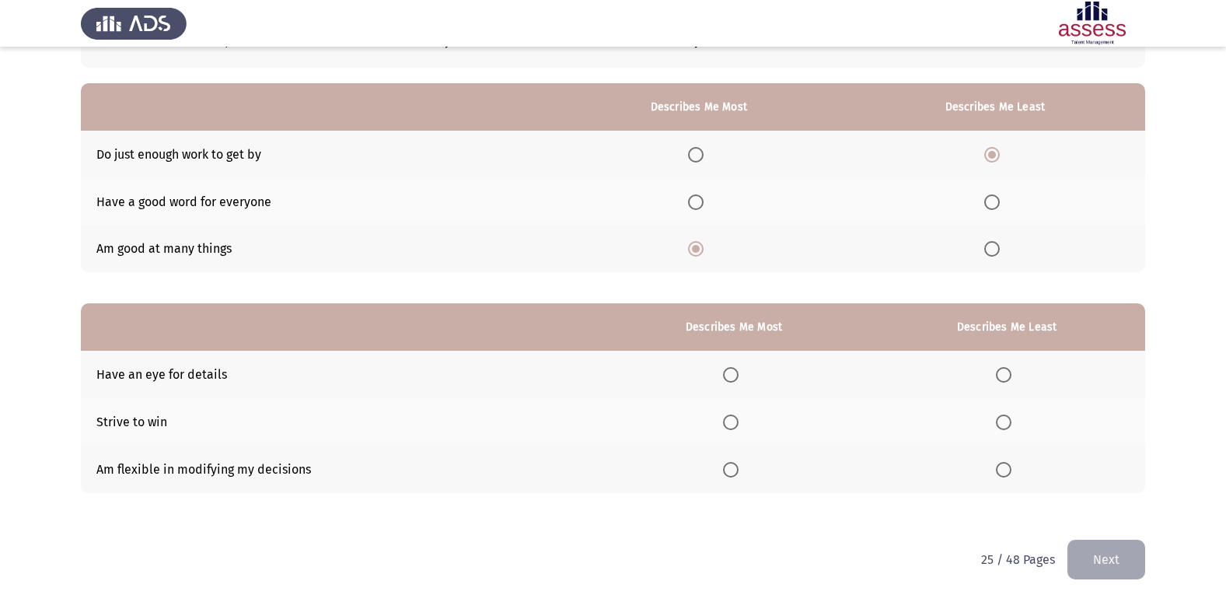
click at [1006, 430] on th at bounding box center [1006, 421] width 277 height 47
click at [728, 367] on span "Select an option" at bounding box center [731, 375] width 16 height 16
click at [728, 367] on input "Select an option" at bounding box center [731, 375] width 16 height 16
click at [1005, 425] on span "Select an option" at bounding box center [1004, 422] width 16 height 16
click at [1005, 425] on input "Select an option" at bounding box center [1004, 422] width 16 height 16
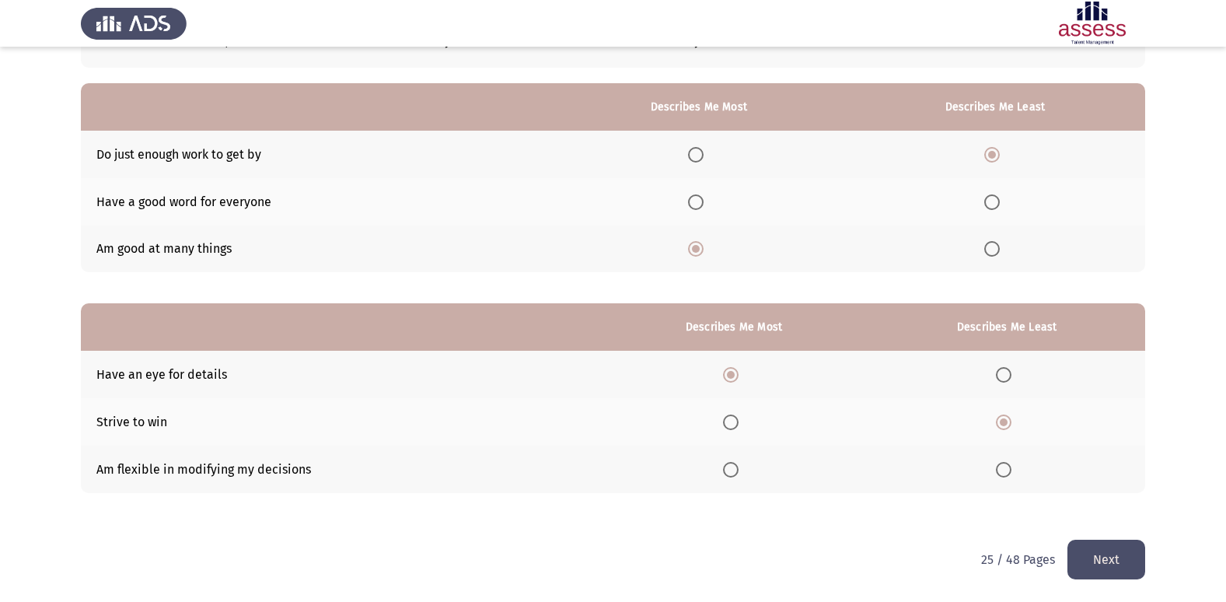
click at [1121, 540] on button "Next" at bounding box center [1106, 559] width 78 height 40
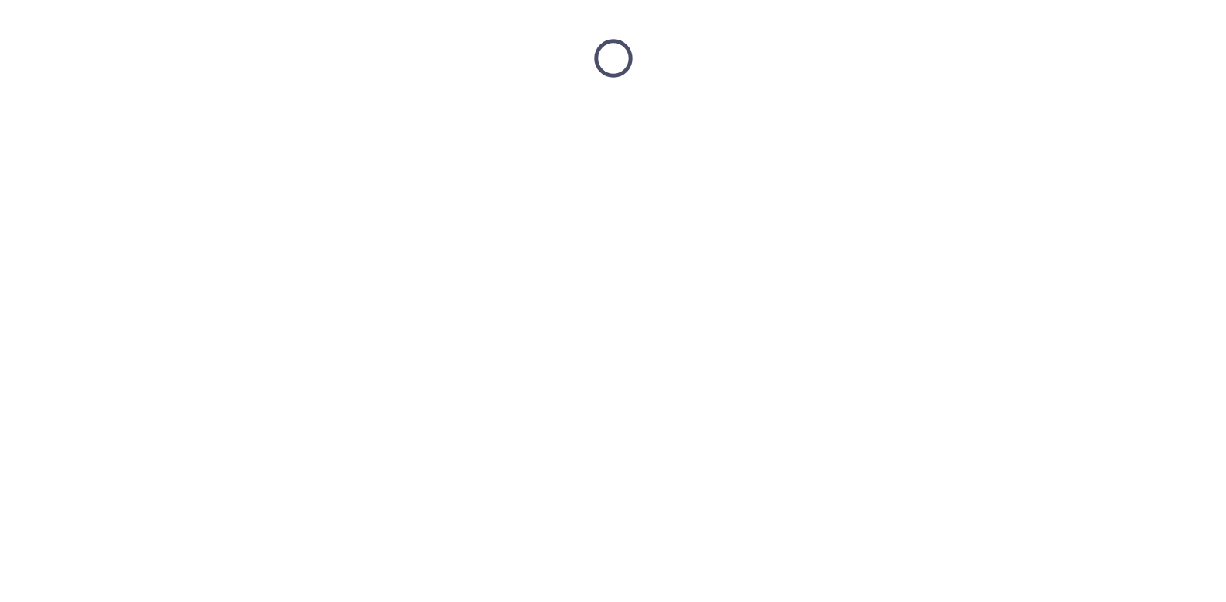
scroll to position [0, 0]
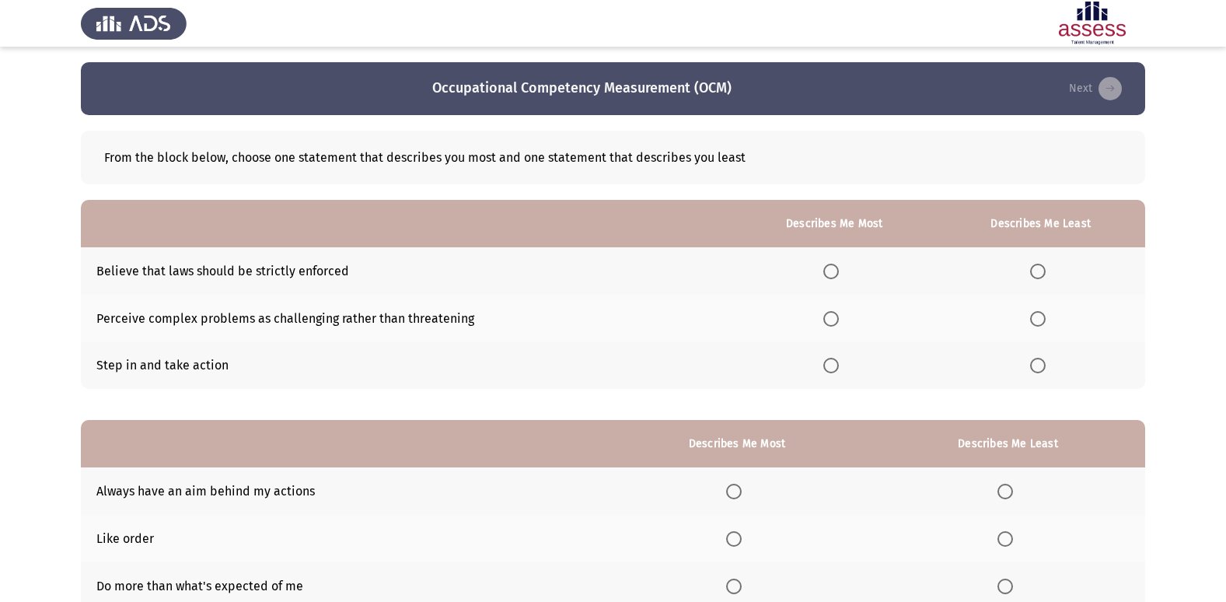
click at [829, 274] on span "Select an option" at bounding box center [831, 271] width 16 height 16
click at [829, 274] on input "Select an option" at bounding box center [831, 271] width 16 height 16
click at [1041, 365] on span "Select an option" at bounding box center [1038, 366] width 16 height 16
click at [1041, 365] on input "Select an option" at bounding box center [1038, 366] width 16 height 16
click at [1038, 306] on th at bounding box center [1040, 318] width 209 height 47
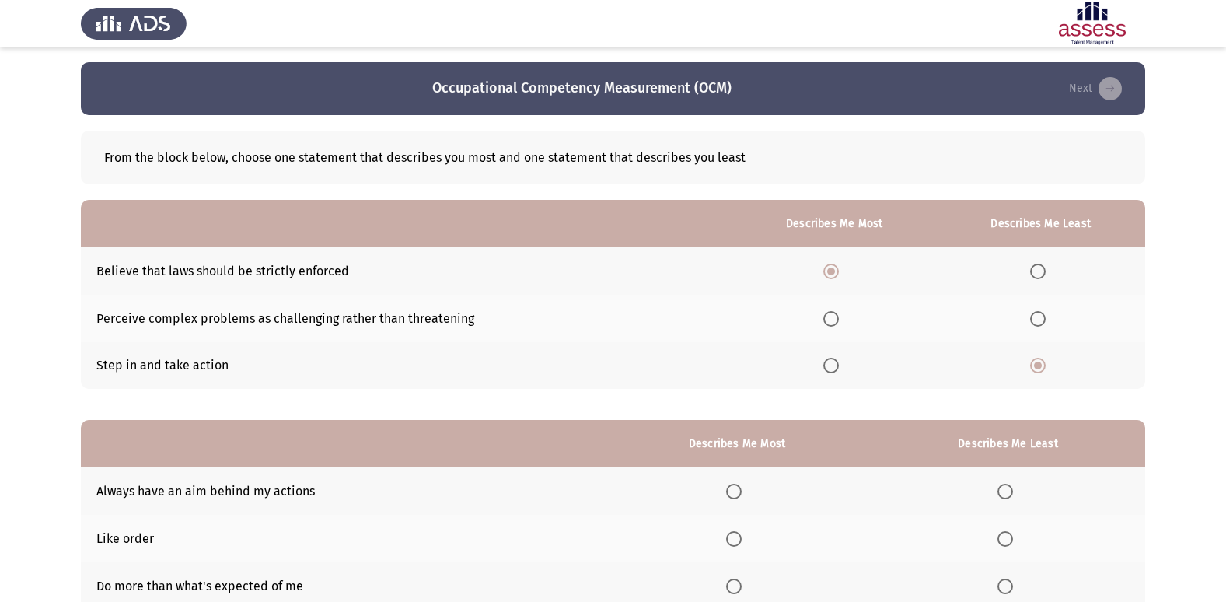
click at [1039, 311] on span "Select an option" at bounding box center [1038, 319] width 16 height 16
click at [1039, 311] on input "Select an option" at bounding box center [1038, 319] width 16 height 16
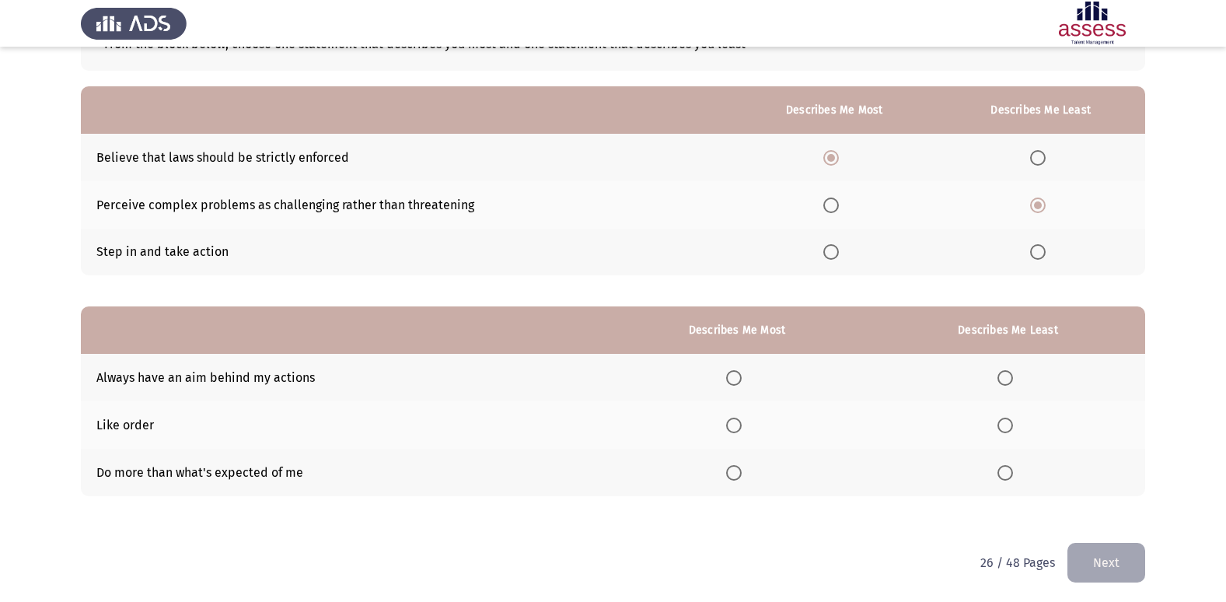
scroll to position [117, 0]
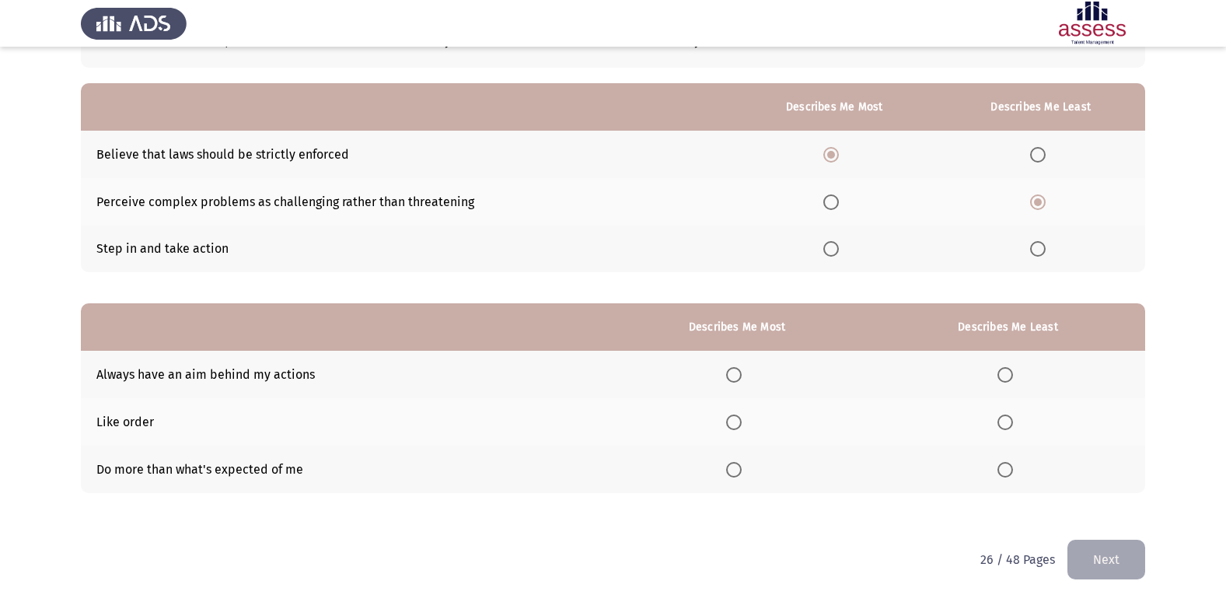
click at [1000, 424] on span "Select an option" at bounding box center [1005, 422] width 16 height 16
click at [1000, 424] on input "Select an option" at bounding box center [1005, 422] width 16 height 16
click at [728, 465] on th at bounding box center [736, 468] width 267 height 47
click at [741, 469] on span "Select an option" at bounding box center [734, 470] width 16 height 16
click at [741, 469] on input "Select an option" at bounding box center [734, 470] width 16 height 16
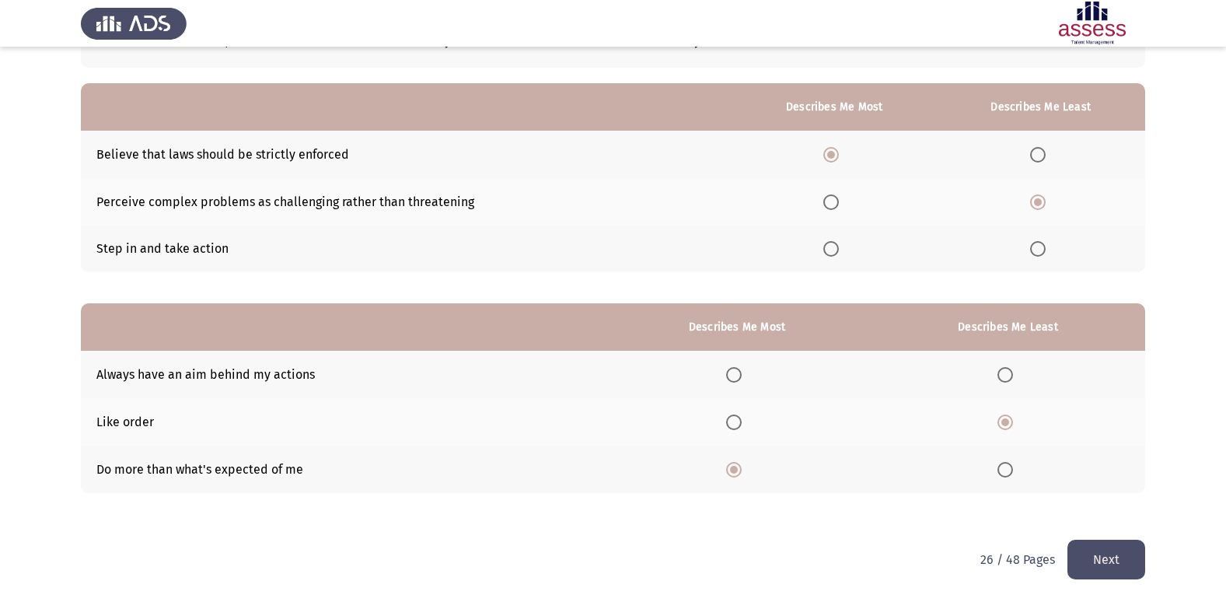
click at [1118, 577] on button "Next" at bounding box center [1106, 559] width 78 height 40
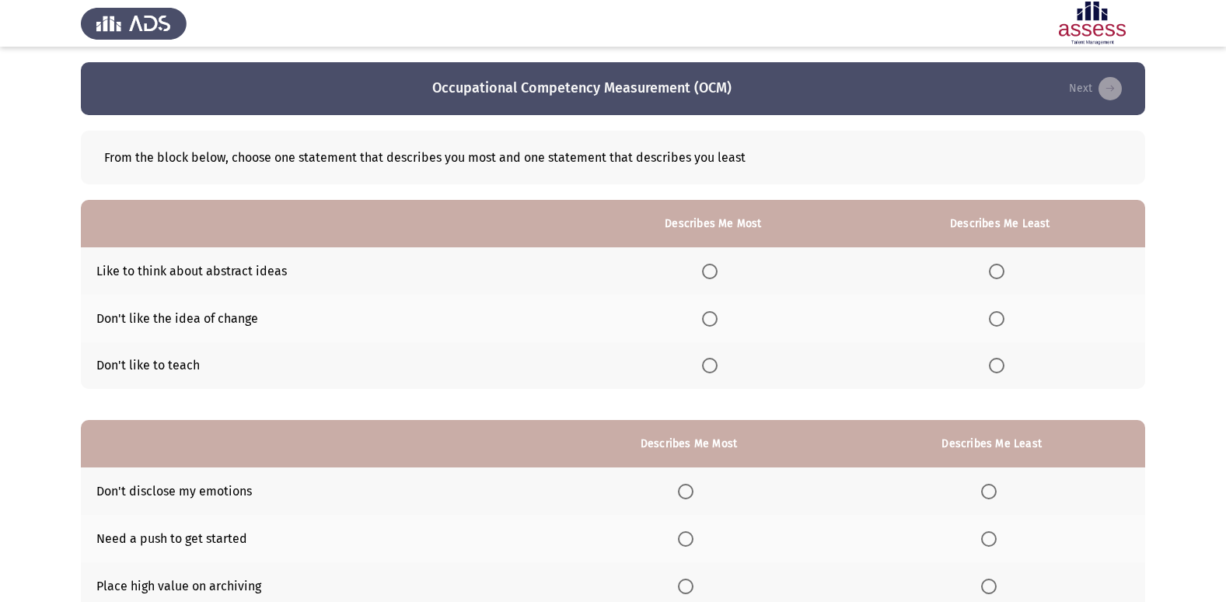
click at [995, 378] on th at bounding box center [999, 365] width 291 height 47
click at [1003, 370] on span "Select an option" at bounding box center [997, 366] width 16 height 16
click at [1003, 370] on input "Select an option" at bounding box center [997, 366] width 16 height 16
click at [714, 319] on span "Select an option" at bounding box center [710, 319] width 16 height 16
click at [714, 319] on input "Select an option" at bounding box center [710, 319] width 16 height 16
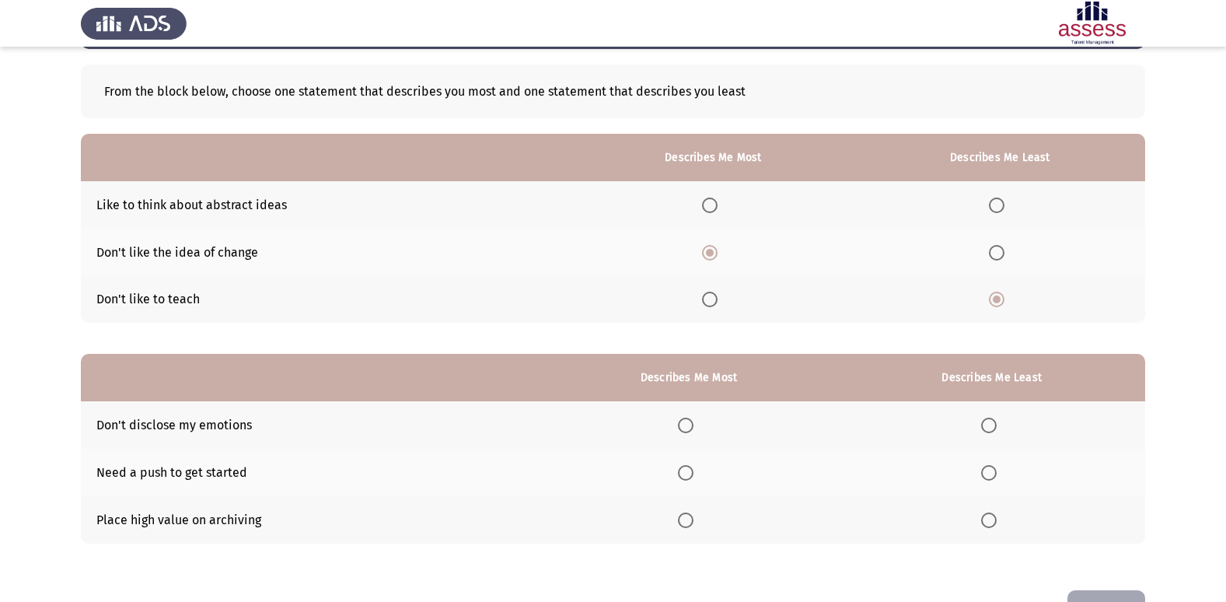
scroll to position [117, 0]
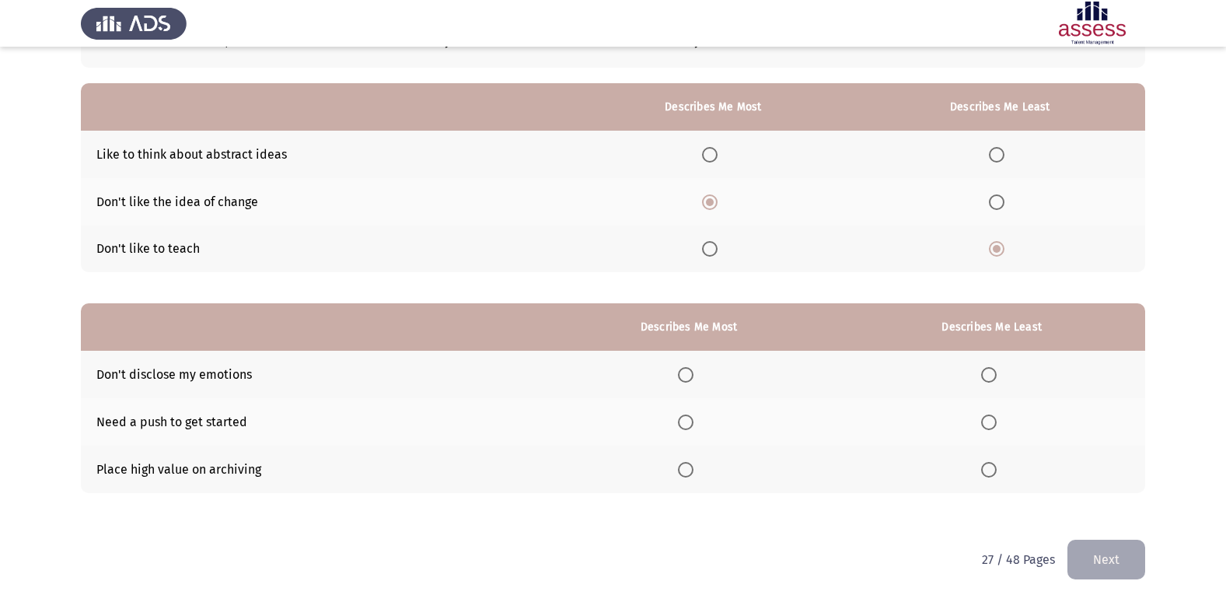
click at [693, 422] on span "Select an option" at bounding box center [686, 422] width 16 height 16
click at [693, 422] on input "Select an option" at bounding box center [686, 422] width 16 height 16
click at [989, 376] on span "Select an option" at bounding box center [989, 375] width 16 height 16
click at [989, 376] on input "Select an option" at bounding box center [989, 375] width 16 height 16
click at [1107, 565] on button "Next" at bounding box center [1106, 559] width 78 height 40
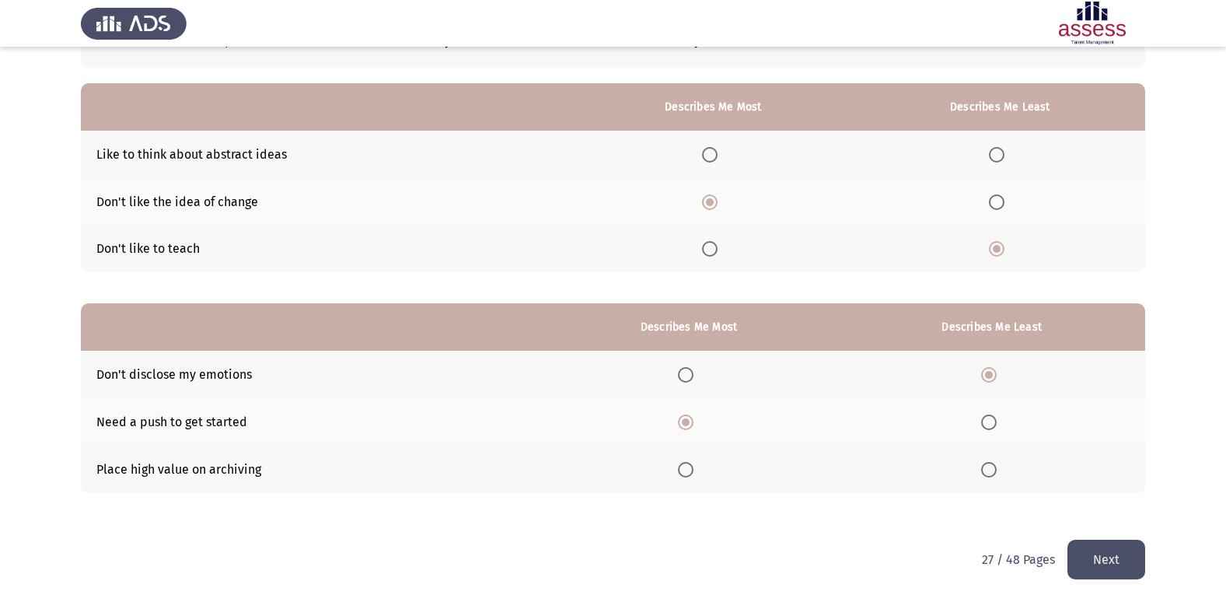
scroll to position [0, 0]
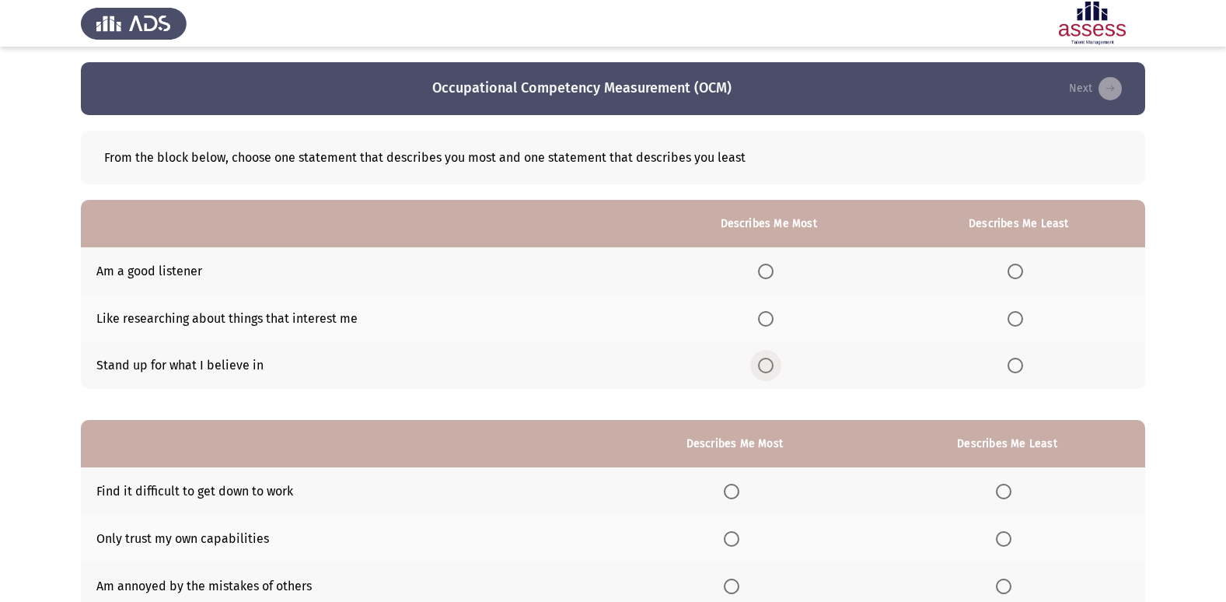
click at [766, 373] on span "Select an option" at bounding box center [766, 366] width 16 height 16
click at [766, 373] on input "Select an option" at bounding box center [766, 366] width 16 height 16
click at [1017, 317] on span "Select an option" at bounding box center [1015, 319] width 16 height 16
click at [1017, 317] on input "Select an option" at bounding box center [1015, 319] width 16 height 16
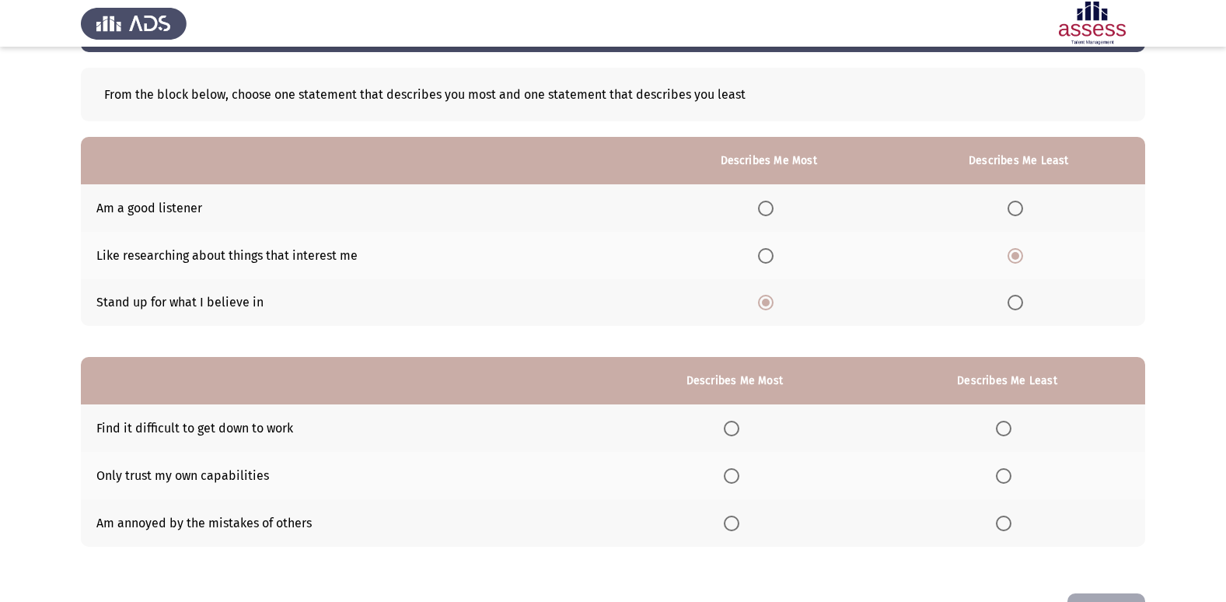
scroll to position [117, 0]
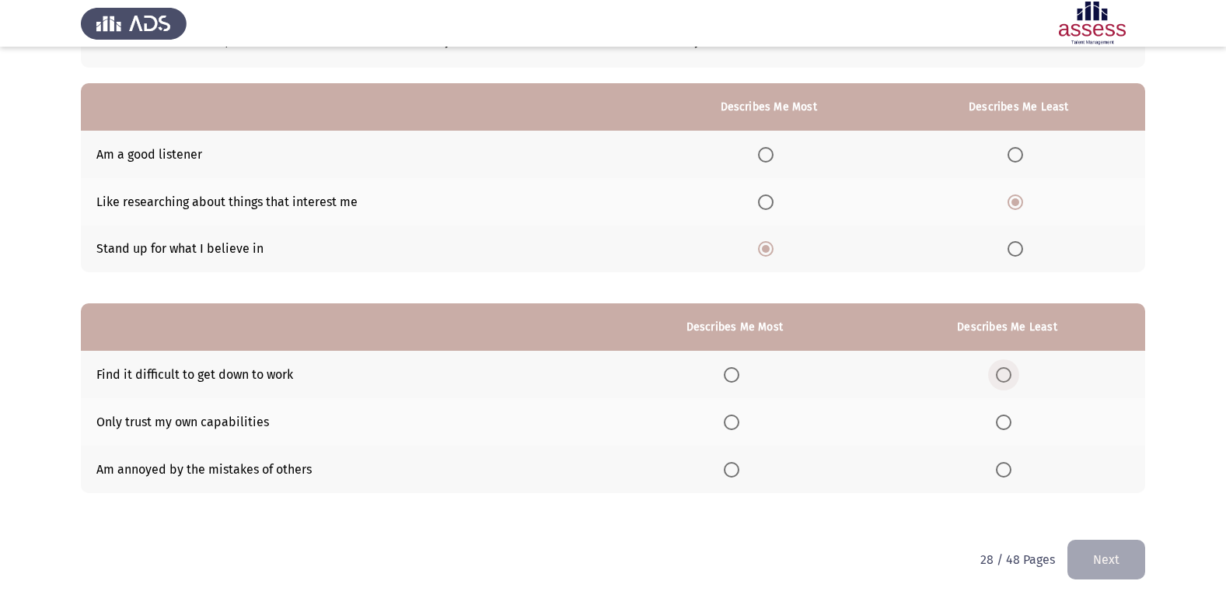
click at [1004, 371] on span "Select an option" at bounding box center [1004, 375] width 16 height 16
click at [1004, 371] on input "Select an option" at bounding box center [1004, 375] width 16 height 16
click at [730, 424] on span "Select an option" at bounding box center [732, 422] width 16 height 16
click at [730, 424] on input "Select an option" at bounding box center [732, 422] width 16 height 16
click at [1118, 561] on button "Next" at bounding box center [1106, 559] width 78 height 40
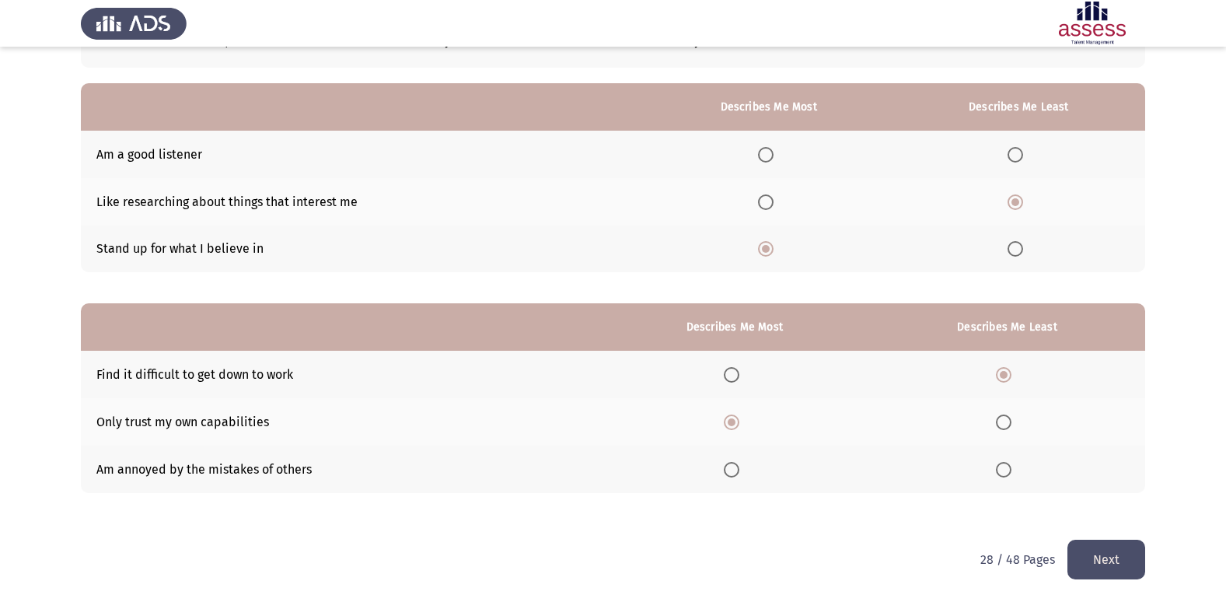
scroll to position [0, 0]
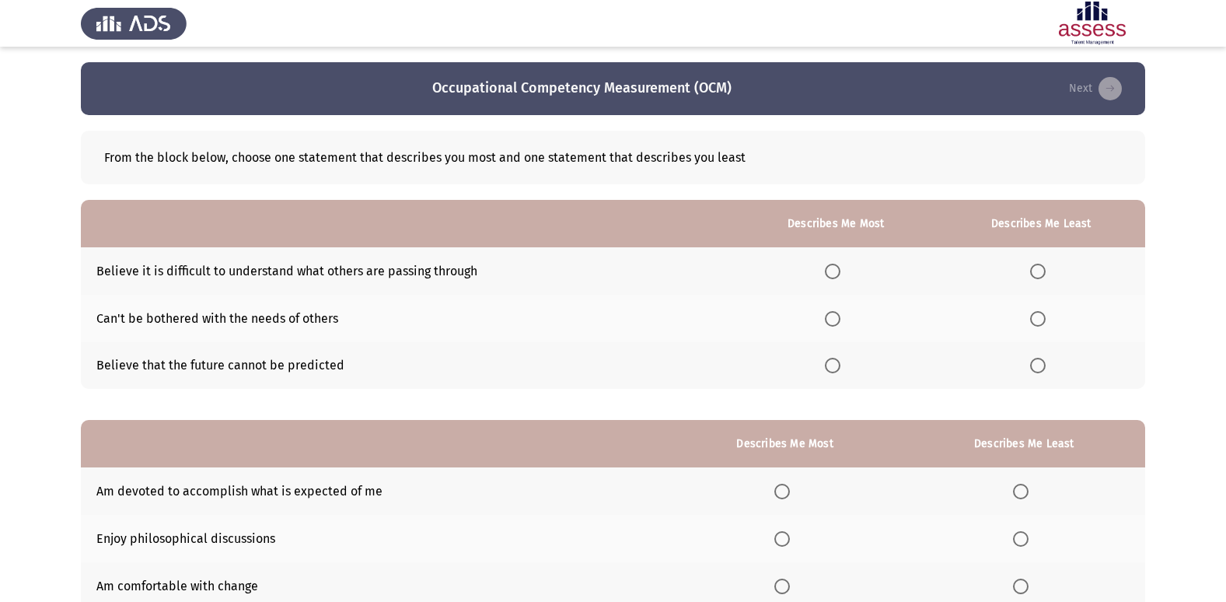
click at [837, 264] on span "Select an option" at bounding box center [833, 271] width 16 height 16
click at [837, 264] on input "Select an option" at bounding box center [833, 271] width 16 height 16
click at [1042, 365] on span "Select an option" at bounding box center [1038, 366] width 16 height 16
click at [1042, 365] on input "Select an option" at bounding box center [1038, 366] width 16 height 16
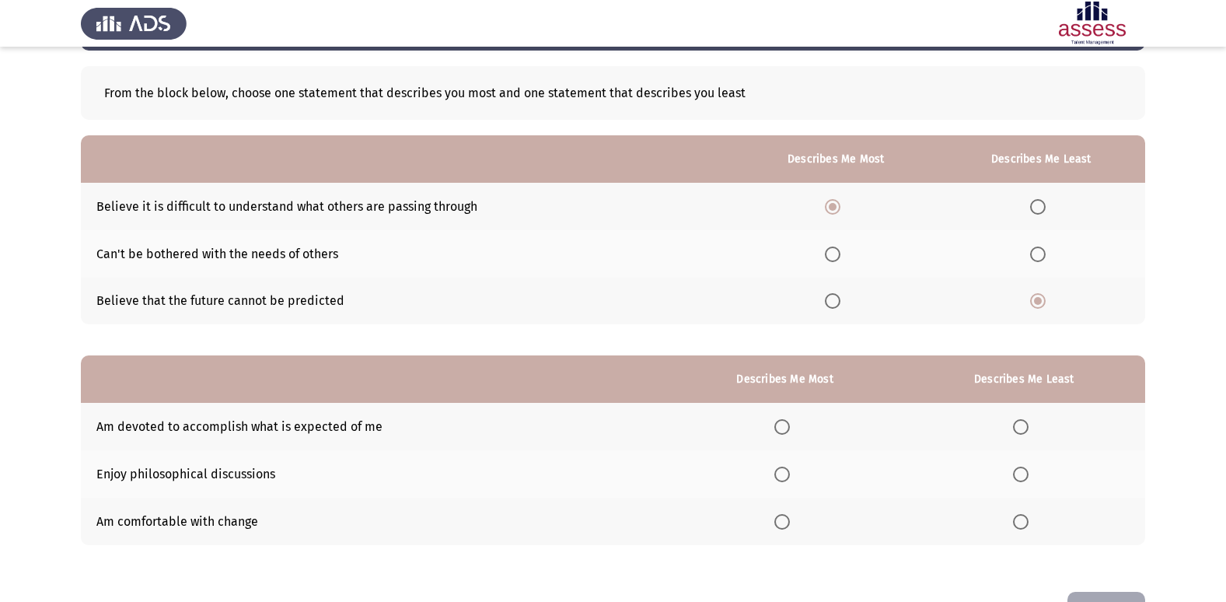
scroll to position [117, 0]
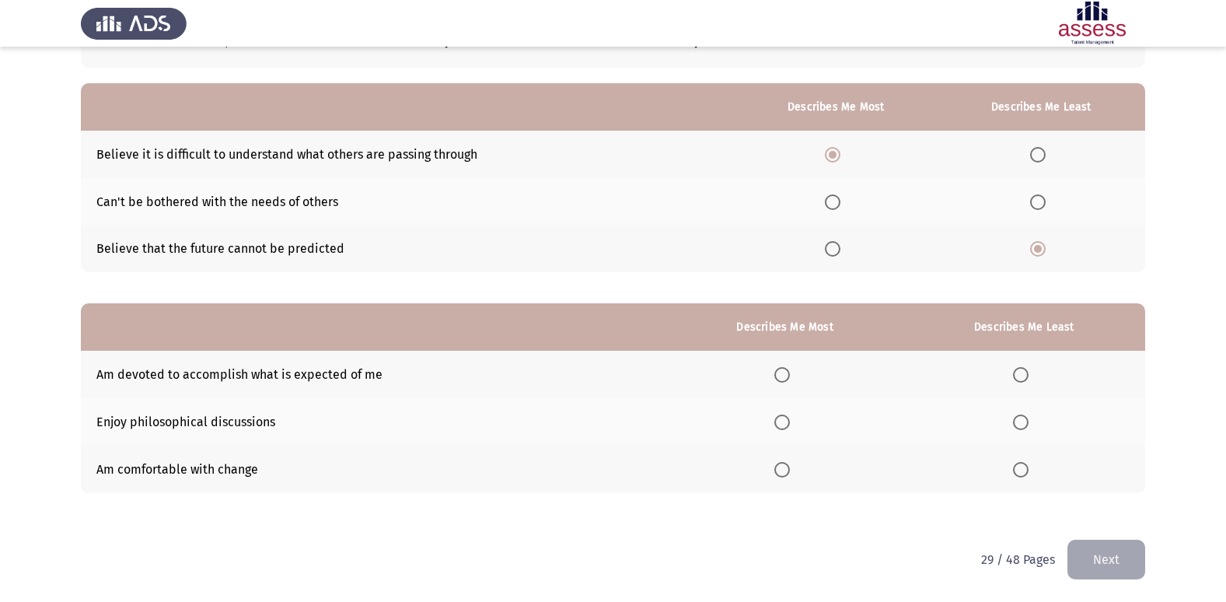
click at [780, 375] on span "Select an option" at bounding box center [782, 375] width 16 height 16
click at [780, 375] on input "Select an option" at bounding box center [782, 375] width 16 height 16
click at [1018, 472] on span "Select an option" at bounding box center [1021, 470] width 16 height 16
click at [1018, 472] on input "Select an option" at bounding box center [1021, 470] width 16 height 16
click at [1094, 546] on button "Next" at bounding box center [1106, 559] width 78 height 40
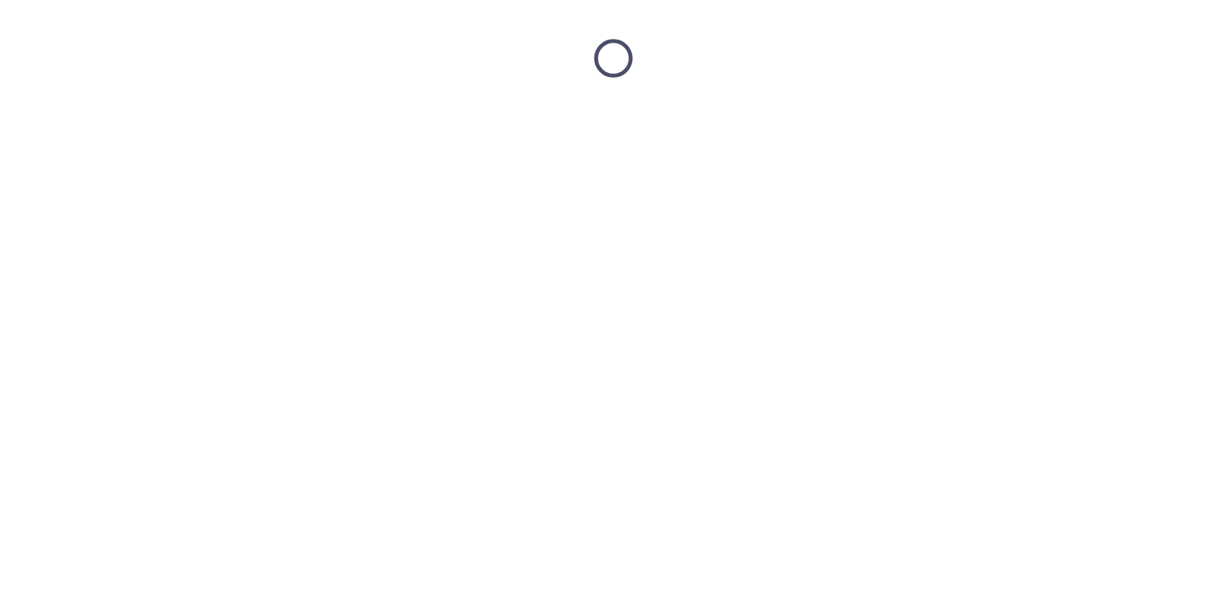
scroll to position [0, 0]
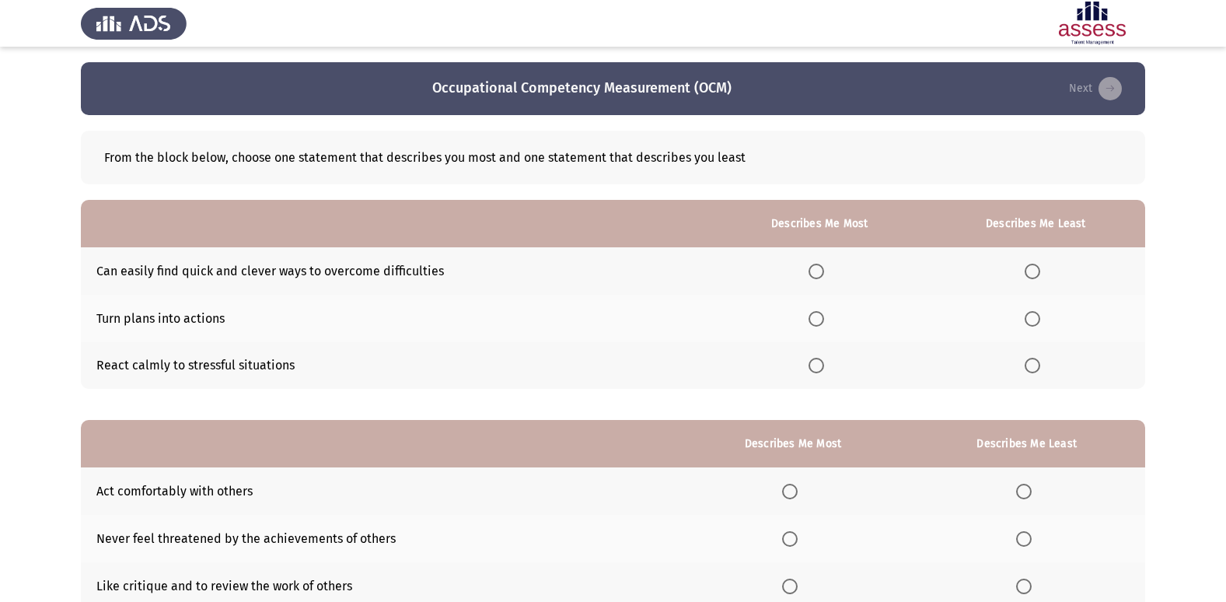
click at [813, 312] on span "Select an option" at bounding box center [816, 319] width 16 height 16
click at [813, 312] on input "Select an option" at bounding box center [816, 319] width 16 height 16
click at [1026, 271] on span "Select an option" at bounding box center [1032, 271] width 16 height 16
click at [1026, 271] on input "Select an option" at bounding box center [1032, 271] width 16 height 16
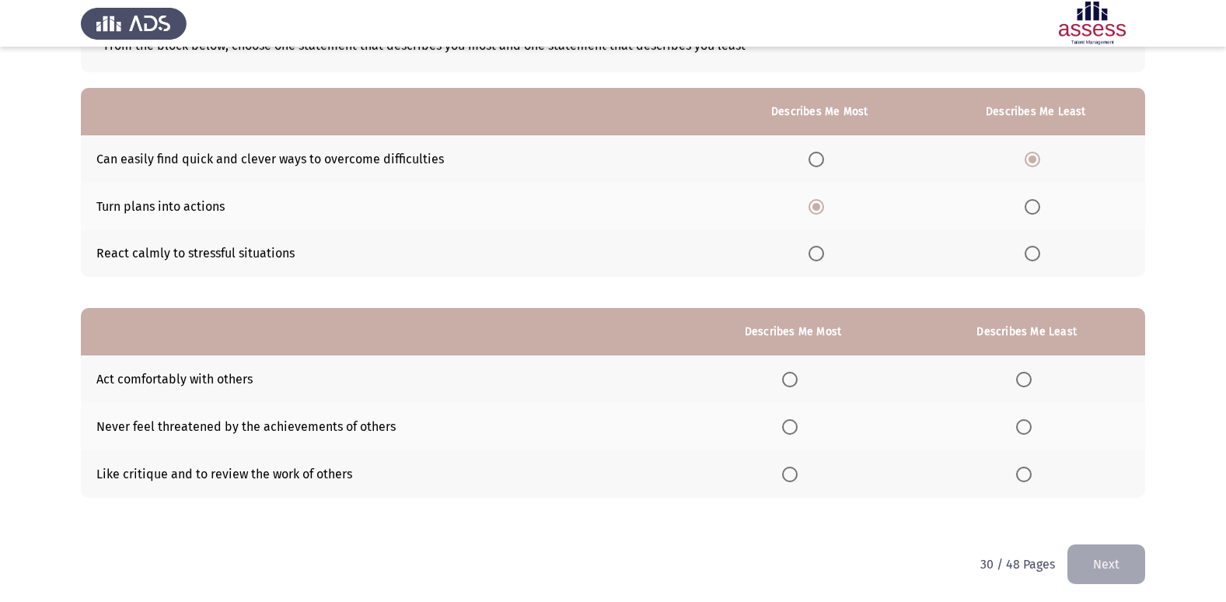
scroll to position [117, 0]
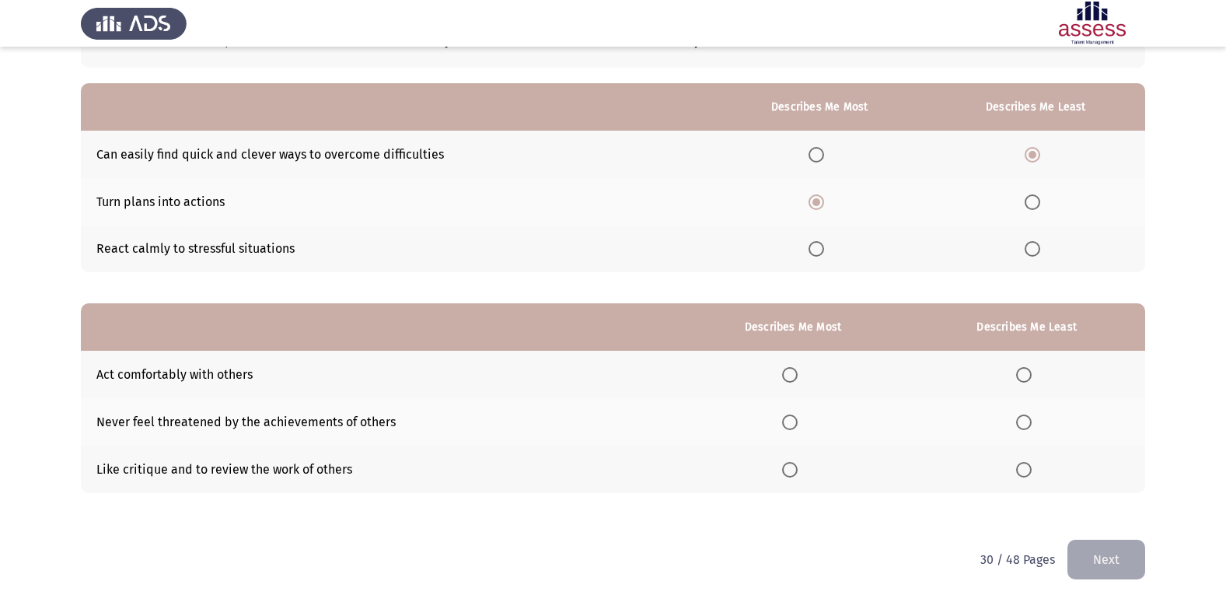
click at [793, 476] on span "Select an option" at bounding box center [790, 470] width 16 height 16
click at [793, 476] on input "Select an option" at bounding box center [790, 470] width 16 height 16
click at [1024, 382] on span "Select an option" at bounding box center [1024, 375] width 16 height 16
click at [1024, 382] on input "Select an option" at bounding box center [1024, 375] width 16 height 16
click at [1029, 427] on span "Select an option" at bounding box center [1024, 422] width 16 height 16
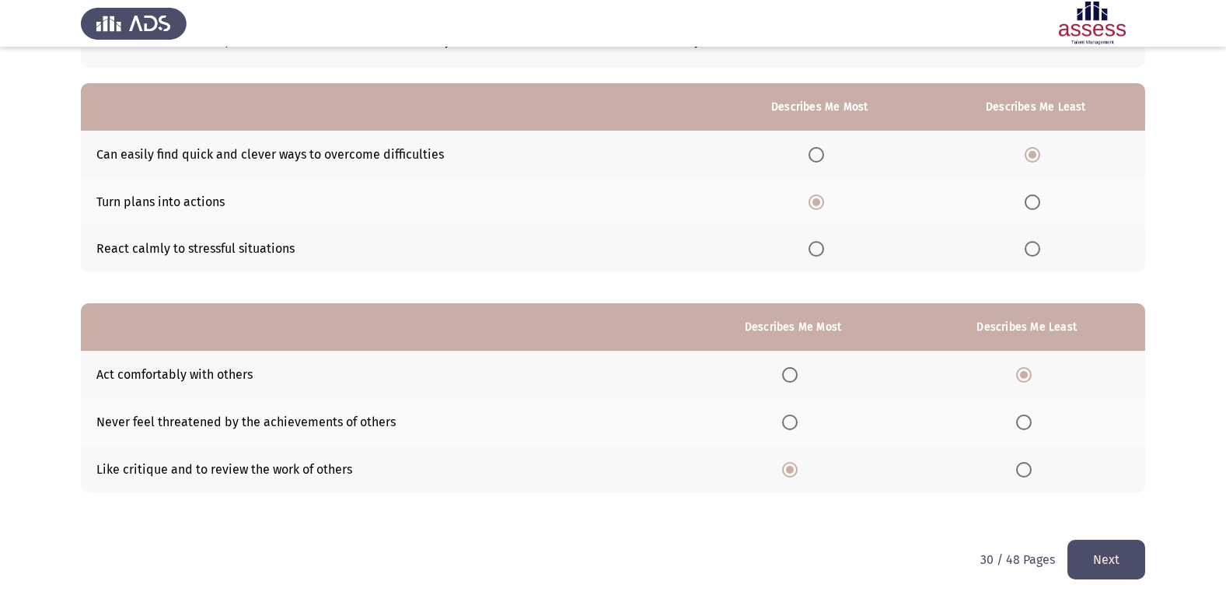
click at [1029, 427] on input "Select an option" at bounding box center [1024, 422] width 16 height 16
click at [1093, 559] on button "Next" at bounding box center [1106, 559] width 78 height 40
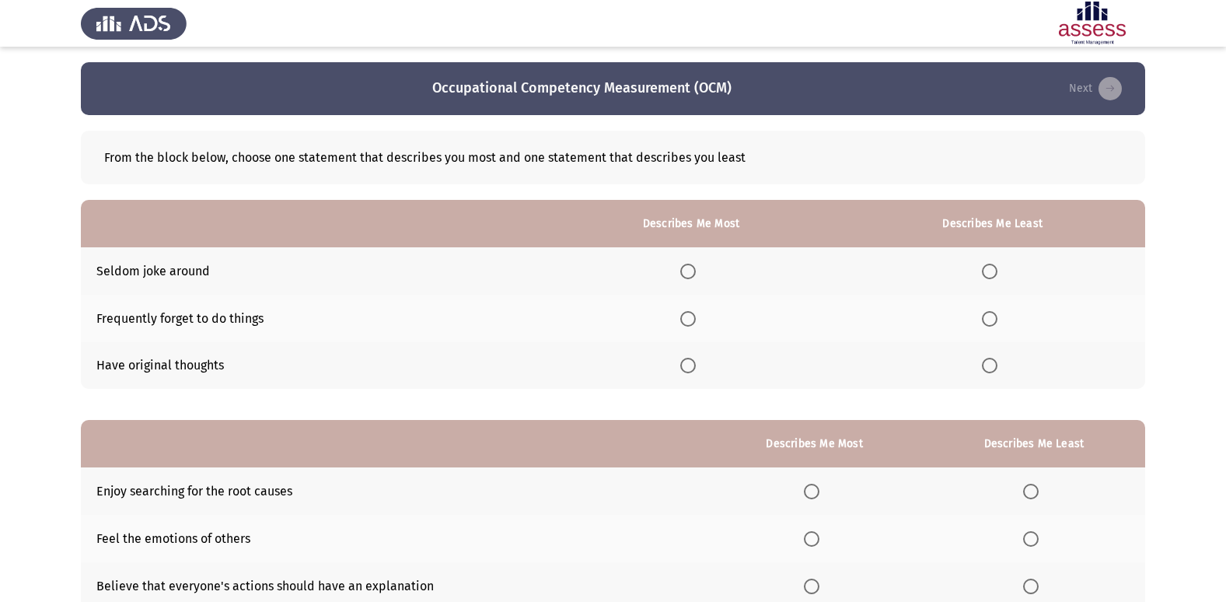
click at [709, 368] on th at bounding box center [691, 365] width 298 height 47
click at [696, 371] on span "Select an option" at bounding box center [688, 366] width 16 height 16
click at [696, 371] on input "Select an option" at bounding box center [688, 366] width 16 height 16
click at [994, 333] on th at bounding box center [991, 318] width 305 height 47
click at [994, 323] on span "Select an option" at bounding box center [990, 319] width 16 height 16
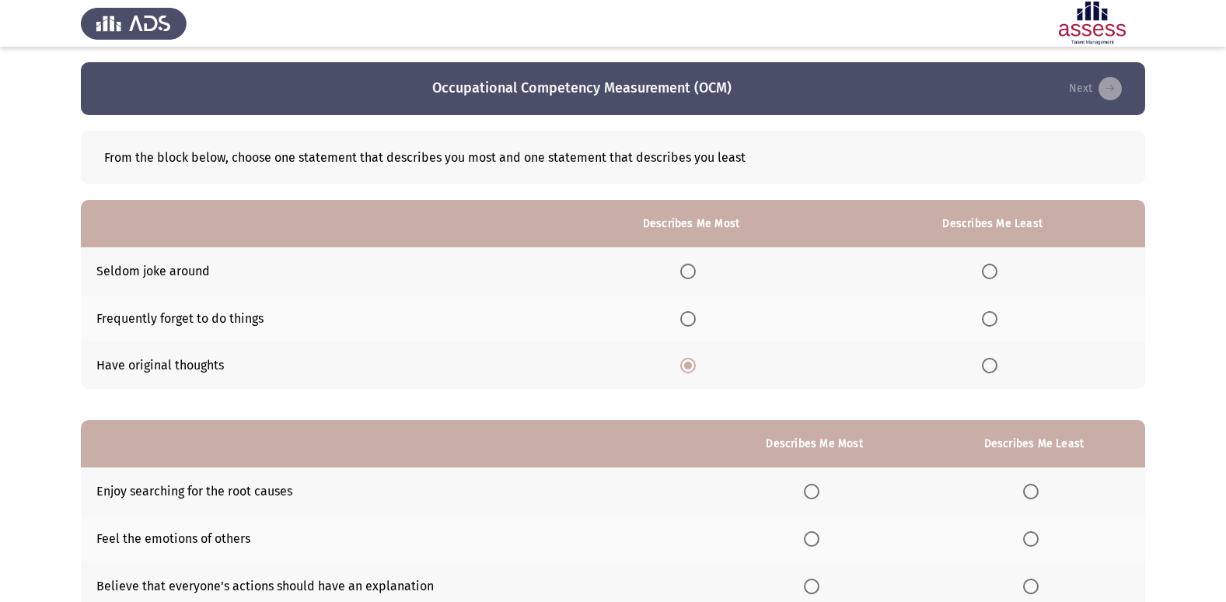
click at [994, 323] on input "Select an option" at bounding box center [990, 319] width 16 height 16
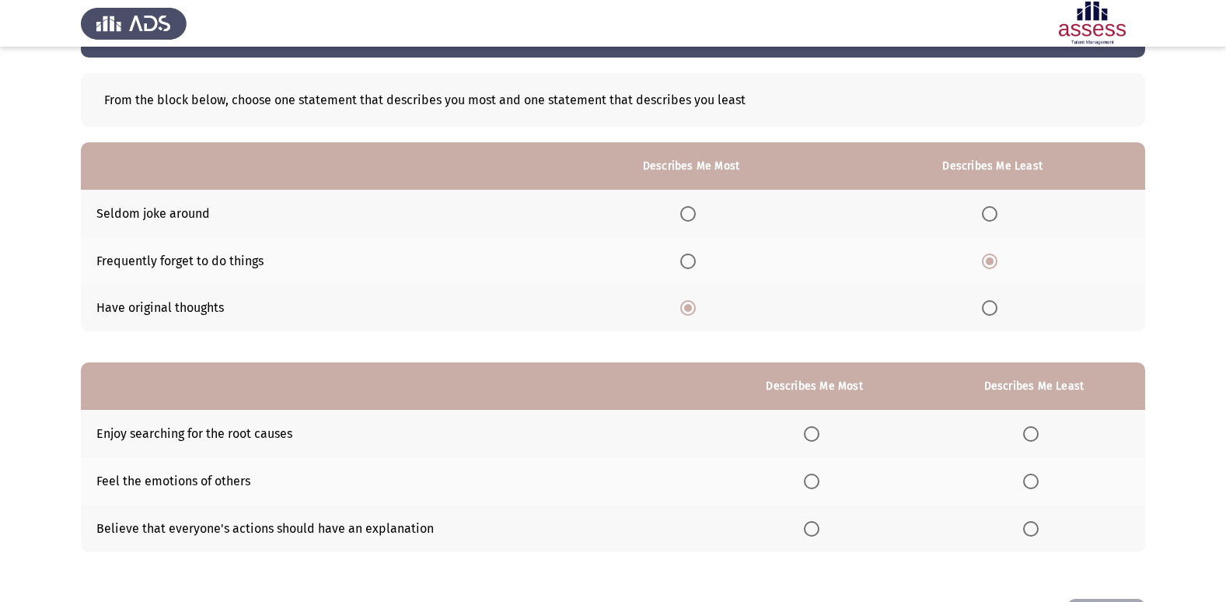
scroll to position [117, 0]
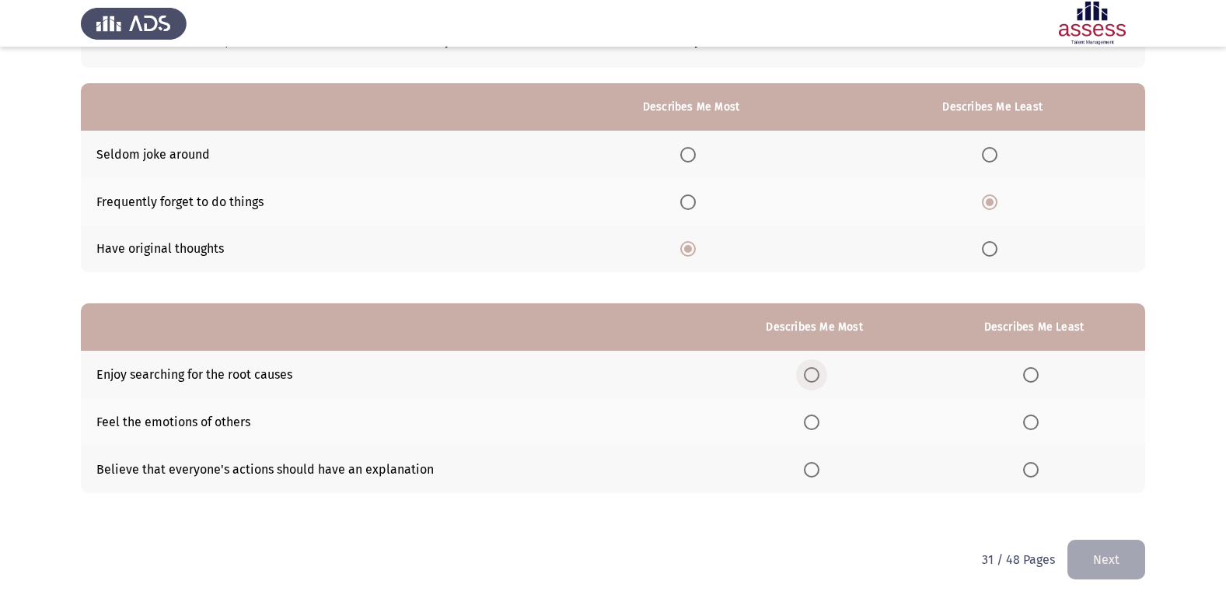
click at [818, 377] on span "Select an option" at bounding box center [812, 375] width 16 height 16
click at [818, 377] on input "Select an option" at bounding box center [812, 375] width 16 height 16
click at [1030, 419] on span "Select an option" at bounding box center [1031, 422] width 16 height 16
click at [1030, 419] on input "Select an option" at bounding box center [1031, 422] width 16 height 16
click at [1090, 576] on button "Next" at bounding box center [1106, 559] width 78 height 40
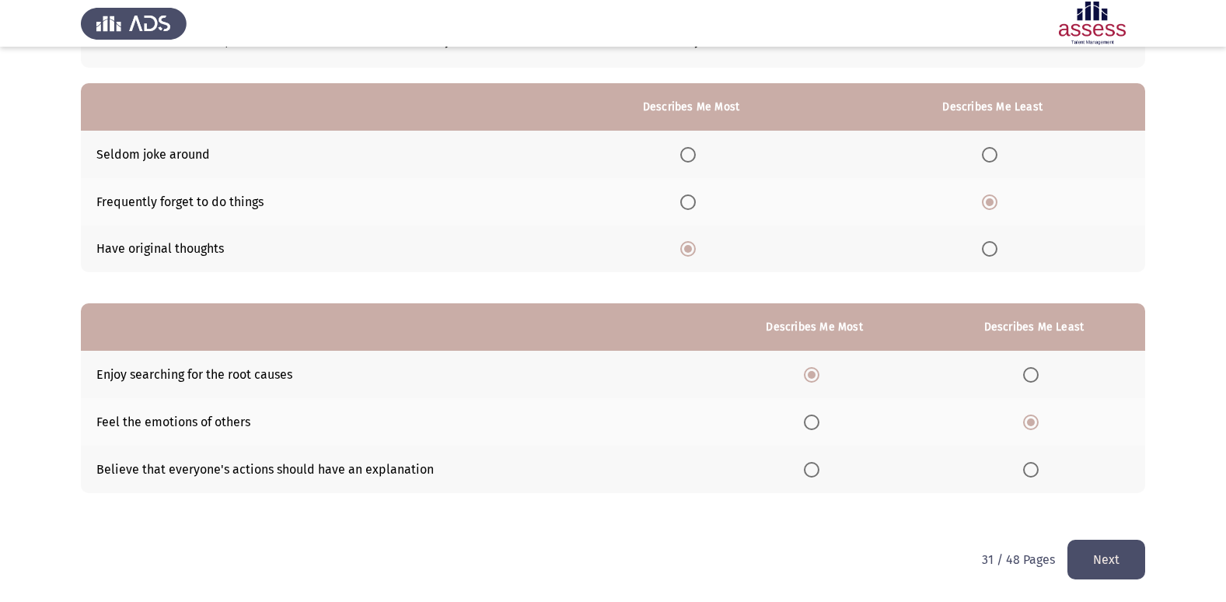
scroll to position [0, 0]
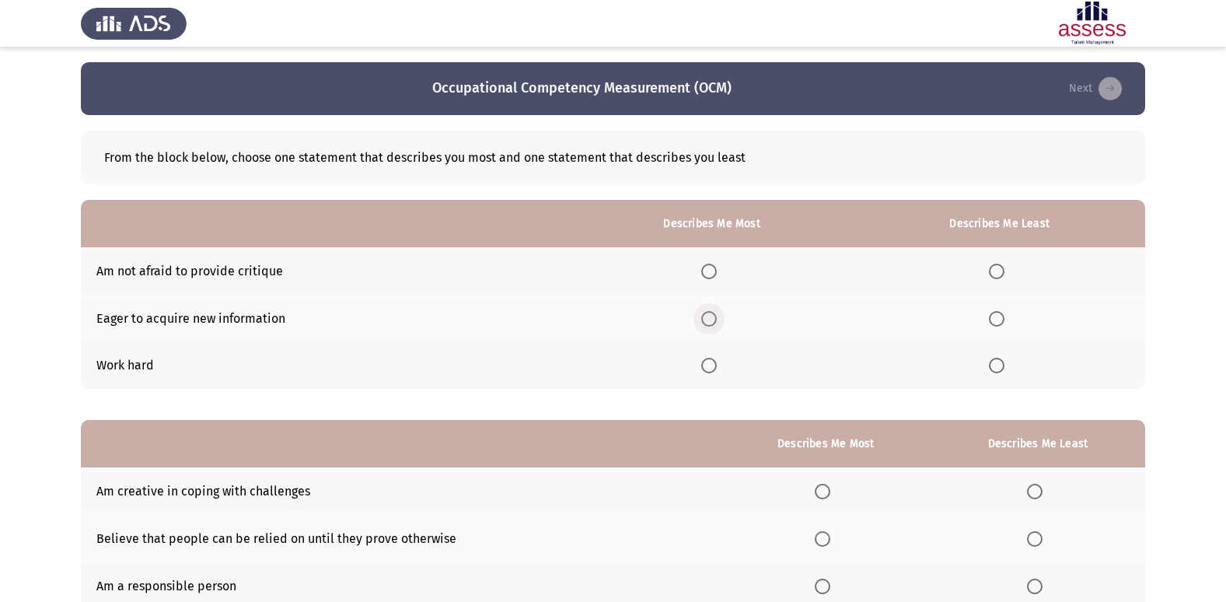
click at [716, 323] on span "Select an option" at bounding box center [709, 319] width 16 height 16
click at [716, 323] on input "Select an option" at bounding box center [709, 319] width 16 height 16
click at [1001, 274] on span "Select an option" at bounding box center [997, 271] width 16 height 16
click at [1001, 274] on input "Select an option" at bounding box center [997, 271] width 16 height 16
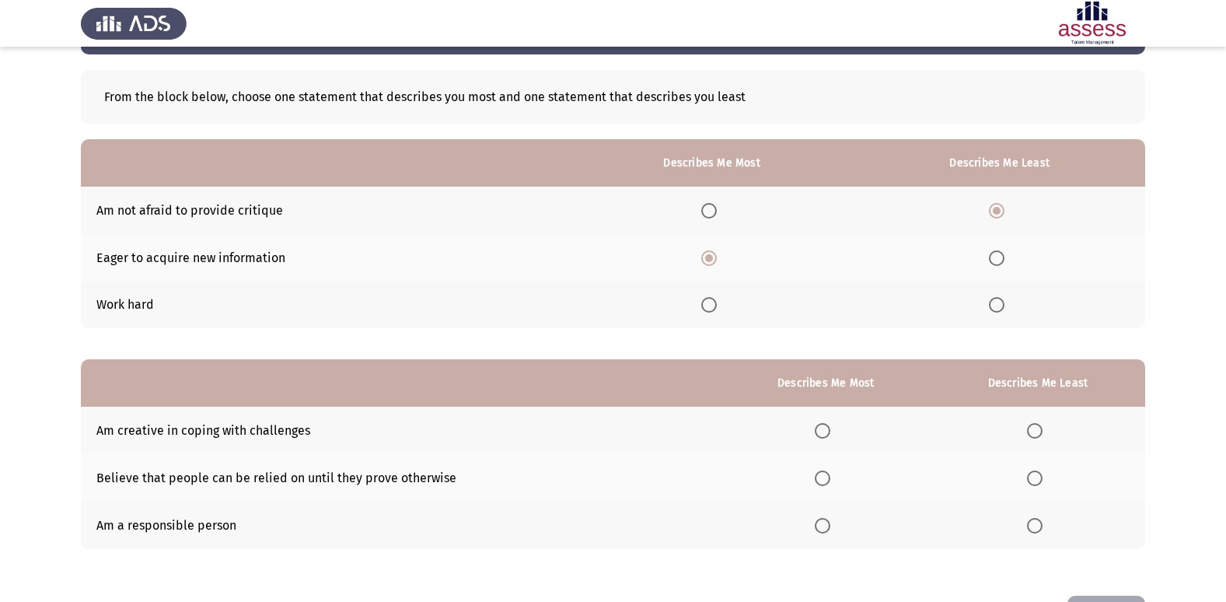
scroll to position [117, 0]
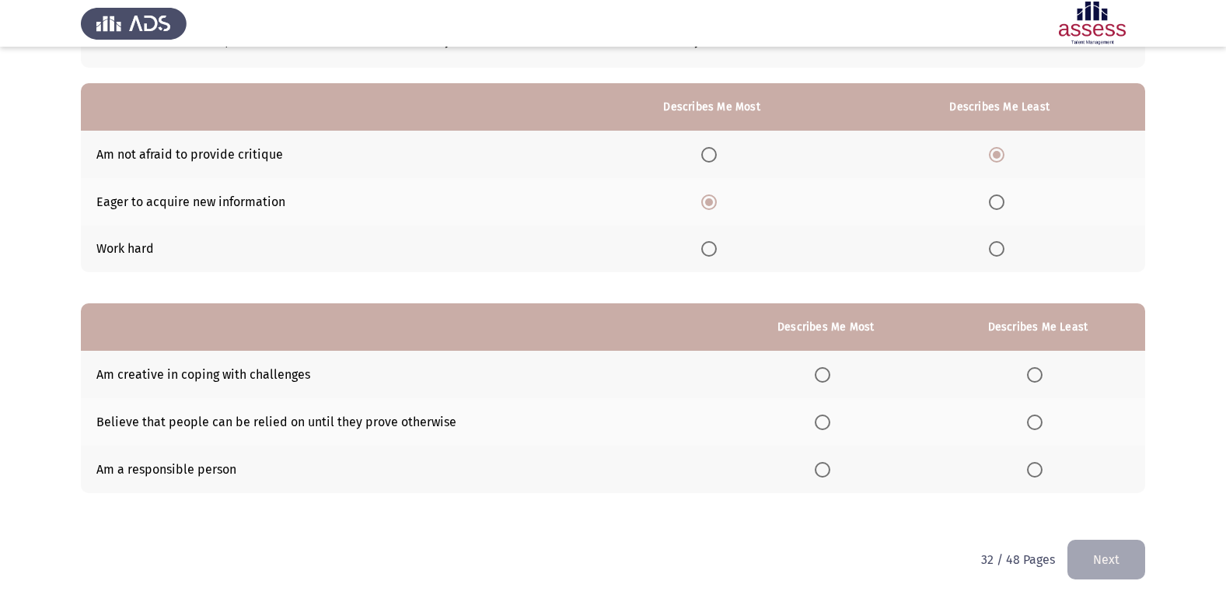
click at [819, 475] on span "Select an option" at bounding box center [823, 470] width 16 height 16
click at [819, 475] on input "Select an option" at bounding box center [823, 470] width 16 height 16
click at [1042, 375] on span "Select an option" at bounding box center [1035, 375] width 16 height 16
click at [1042, 375] on input "Select an option" at bounding box center [1035, 375] width 16 height 16
click at [1080, 570] on button "Next" at bounding box center [1106, 559] width 78 height 40
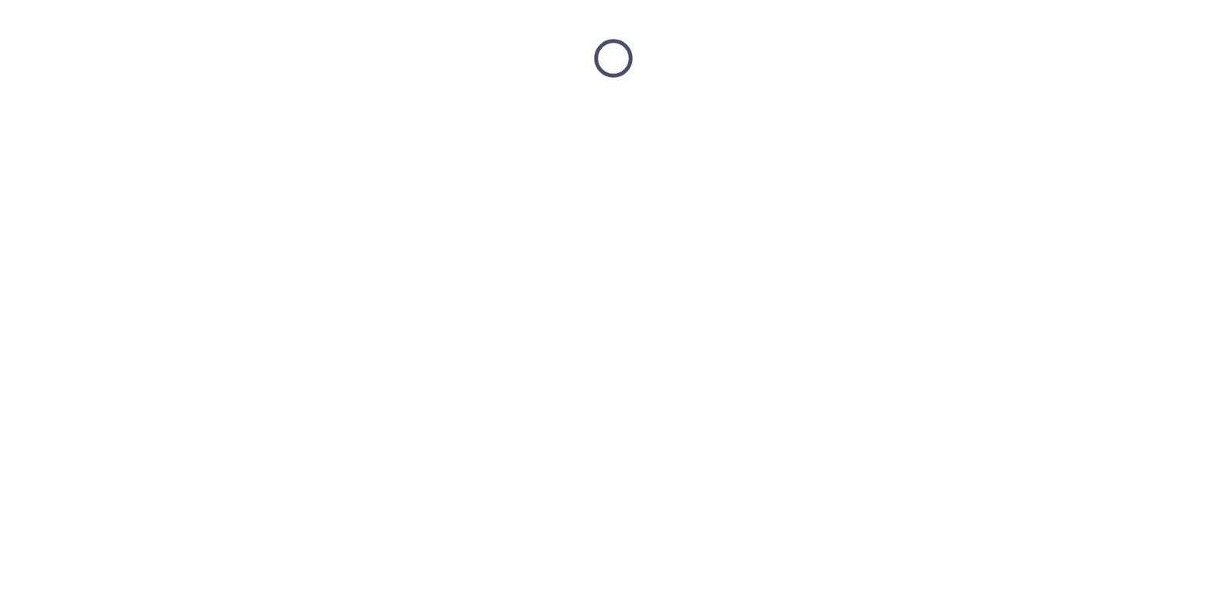
scroll to position [0, 0]
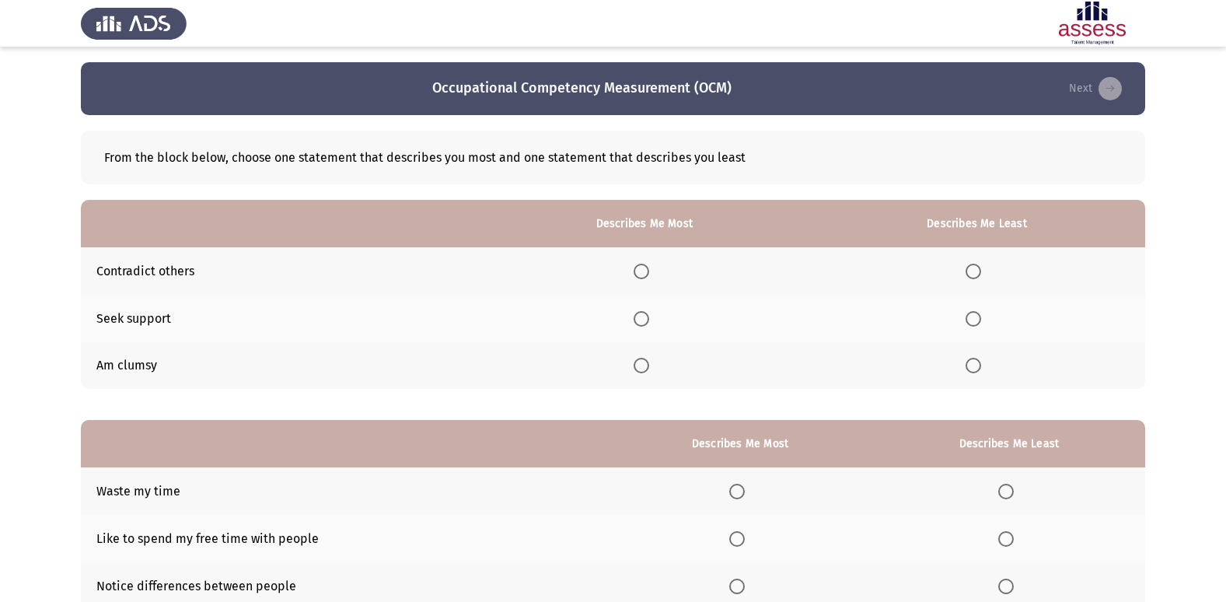
click at [649, 319] on span "Select an option" at bounding box center [641, 319] width 16 height 16
click at [649, 319] on input "Select an option" at bounding box center [641, 319] width 16 height 16
click at [978, 365] on span "Select an option" at bounding box center [973, 366] width 16 height 16
click at [978, 365] on input "Select an option" at bounding box center [973, 366] width 16 height 16
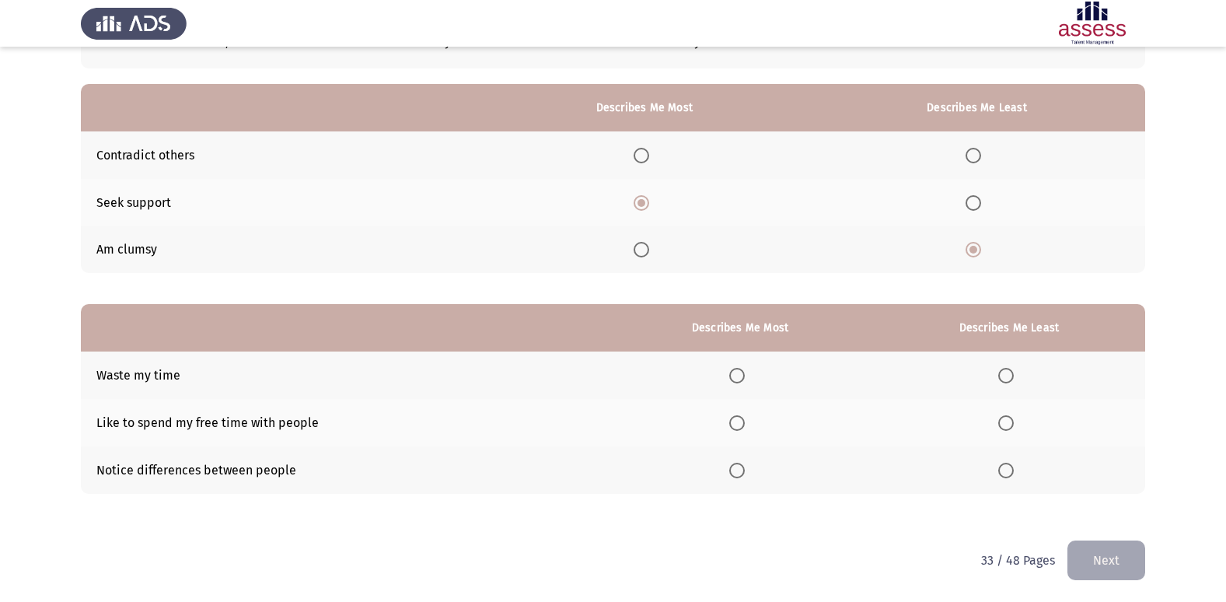
scroll to position [117, 0]
click at [1009, 375] on span "Select an option" at bounding box center [1006, 375] width 16 height 16
click at [1009, 375] on input "Select an option" at bounding box center [1006, 375] width 16 height 16
click at [741, 465] on span "Select an option" at bounding box center [737, 470] width 16 height 16
click at [741, 465] on input "Select an option" at bounding box center [737, 470] width 16 height 16
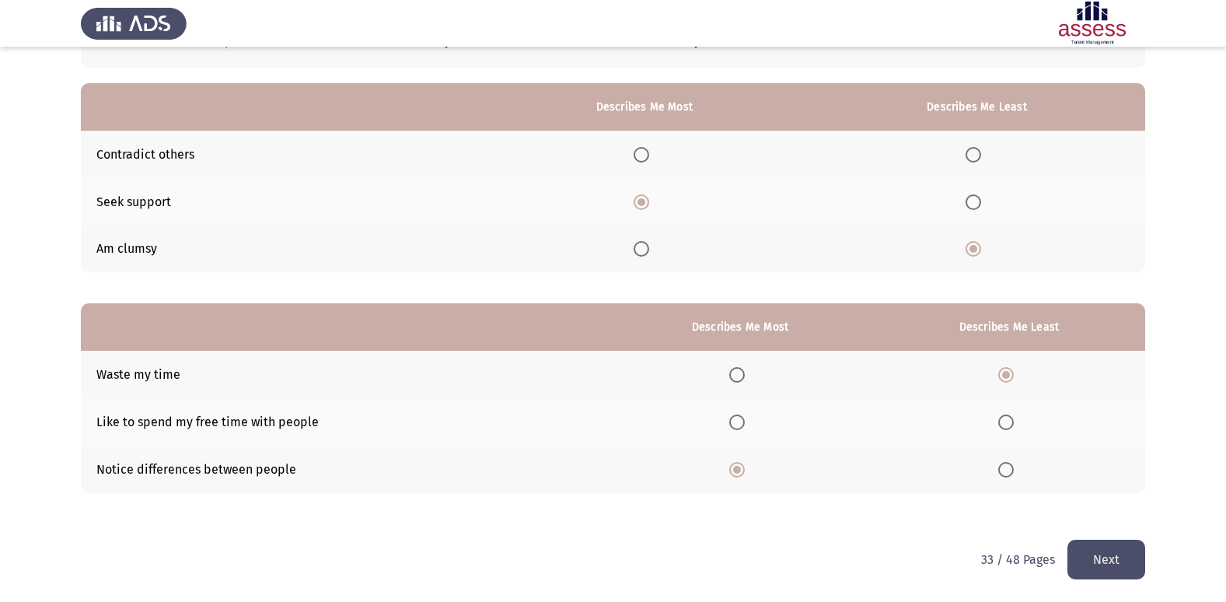
click at [1087, 556] on button "Next" at bounding box center [1106, 559] width 78 height 40
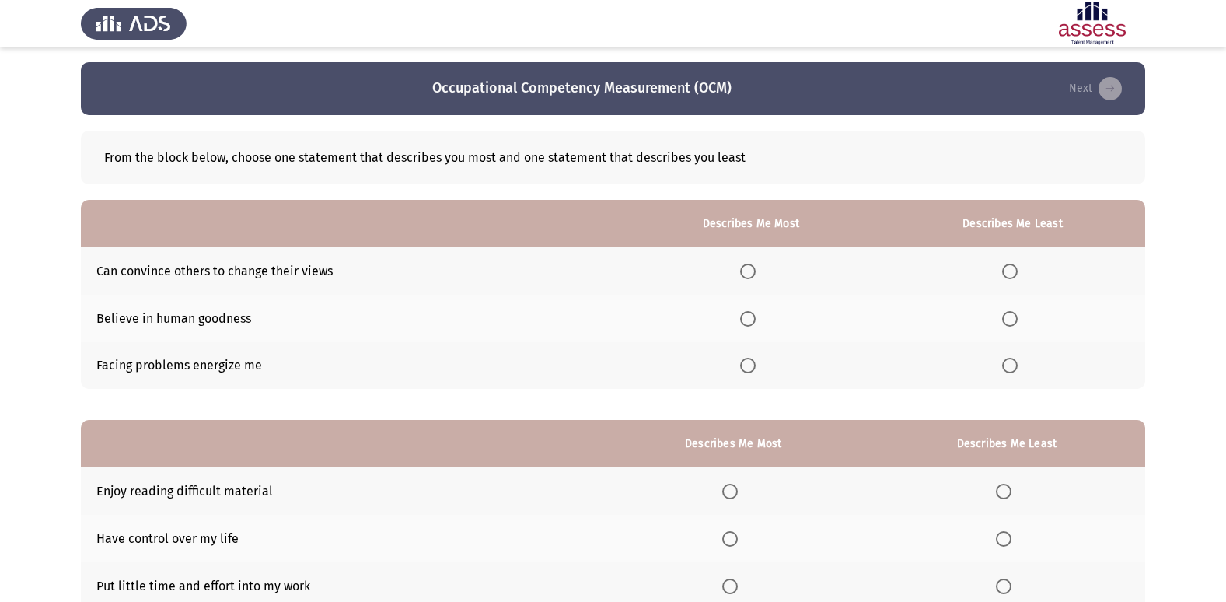
click at [746, 365] on span "Select an option" at bounding box center [748, 366] width 16 height 16
click at [746, 365] on input "Select an option" at bounding box center [748, 366] width 16 height 16
click at [1014, 277] on span "Select an option" at bounding box center [1010, 271] width 16 height 16
click at [1014, 277] on input "Select an option" at bounding box center [1010, 271] width 16 height 16
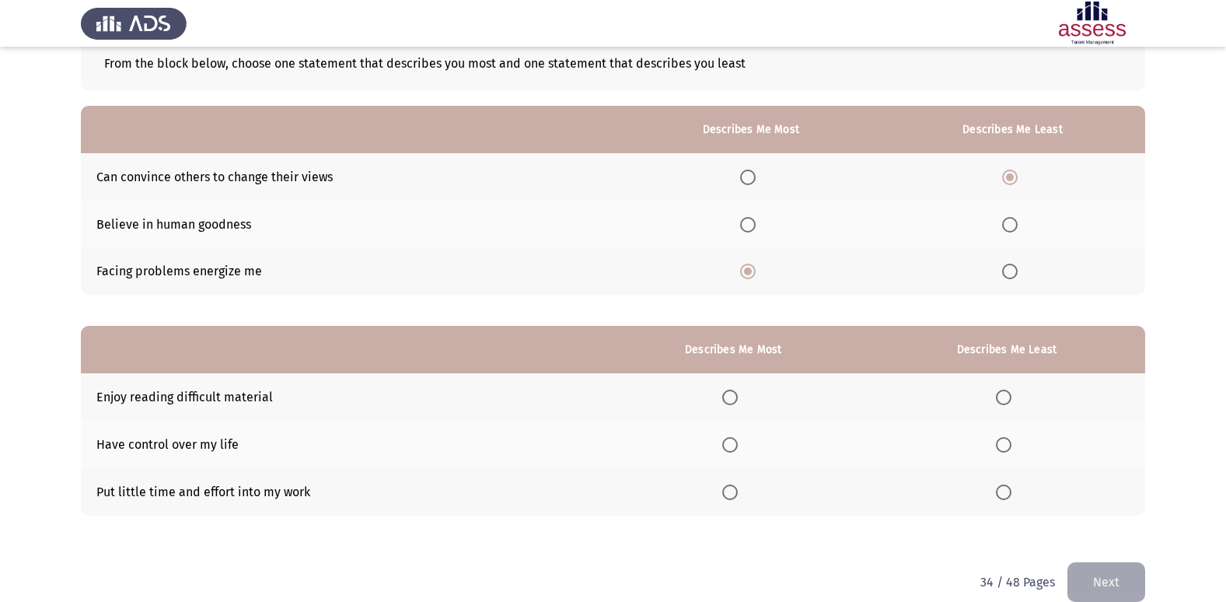
scroll to position [117, 0]
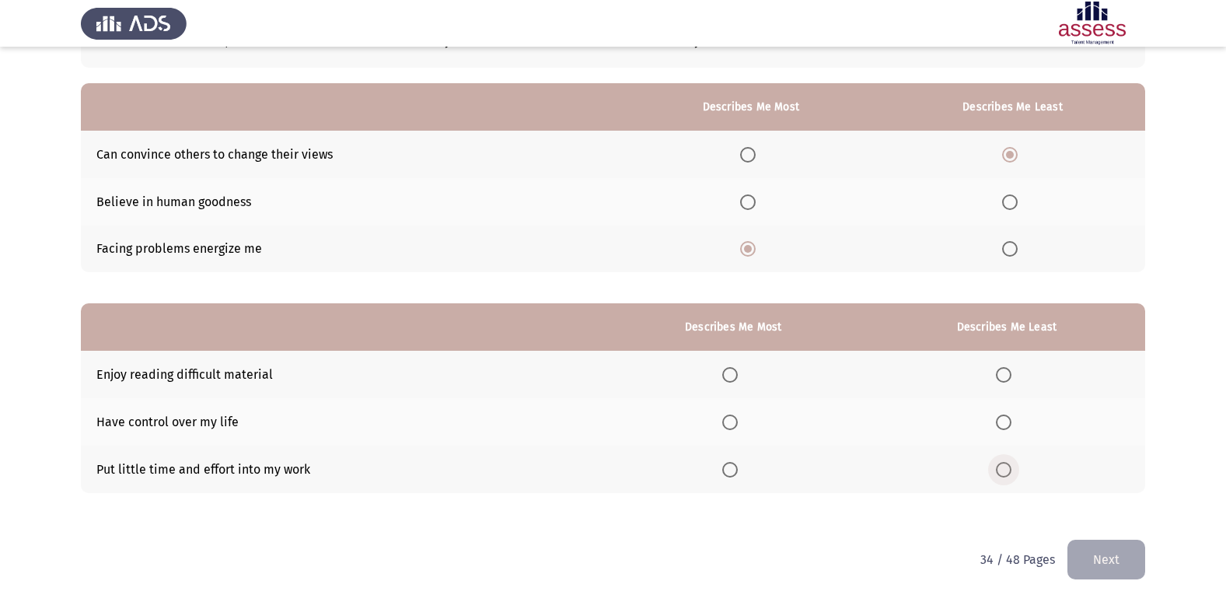
click at [1005, 472] on span "Select an option" at bounding box center [1004, 470] width 16 height 16
click at [1005, 472] on input "Select an option" at bounding box center [1004, 470] width 16 height 16
click at [734, 378] on span "Select an option" at bounding box center [730, 375] width 16 height 16
click at [734, 378] on input "Select an option" at bounding box center [730, 375] width 16 height 16
click at [1105, 566] on button "Next" at bounding box center [1106, 559] width 78 height 40
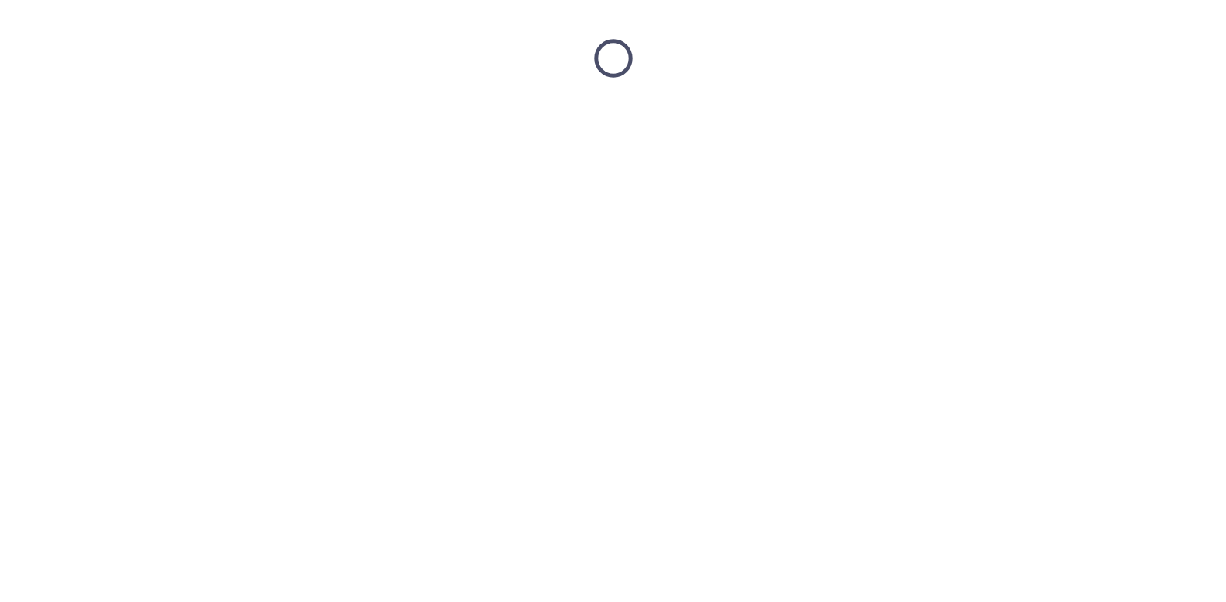
scroll to position [0, 0]
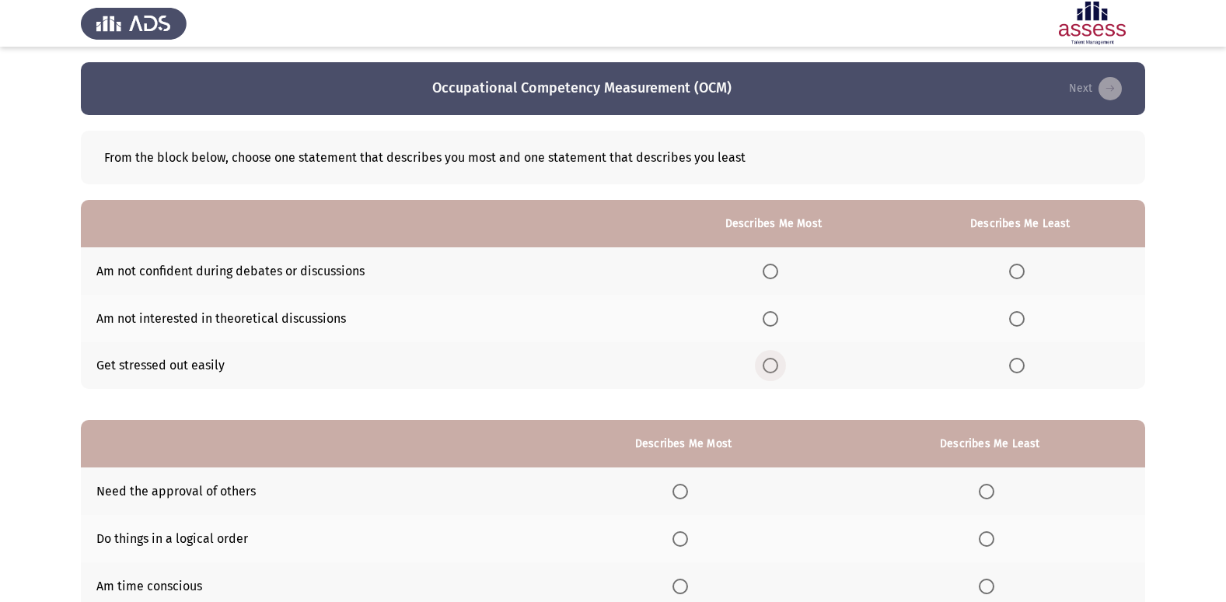
click at [778, 371] on span "Select an option" at bounding box center [770, 366] width 16 height 16
click at [778, 371] on input "Select an option" at bounding box center [770, 366] width 16 height 16
click at [1022, 319] on span "Select an option" at bounding box center [1017, 319] width 16 height 16
click at [1022, 319] on input "Select an option" at bounding box center [1017, 319] width 16 height 16
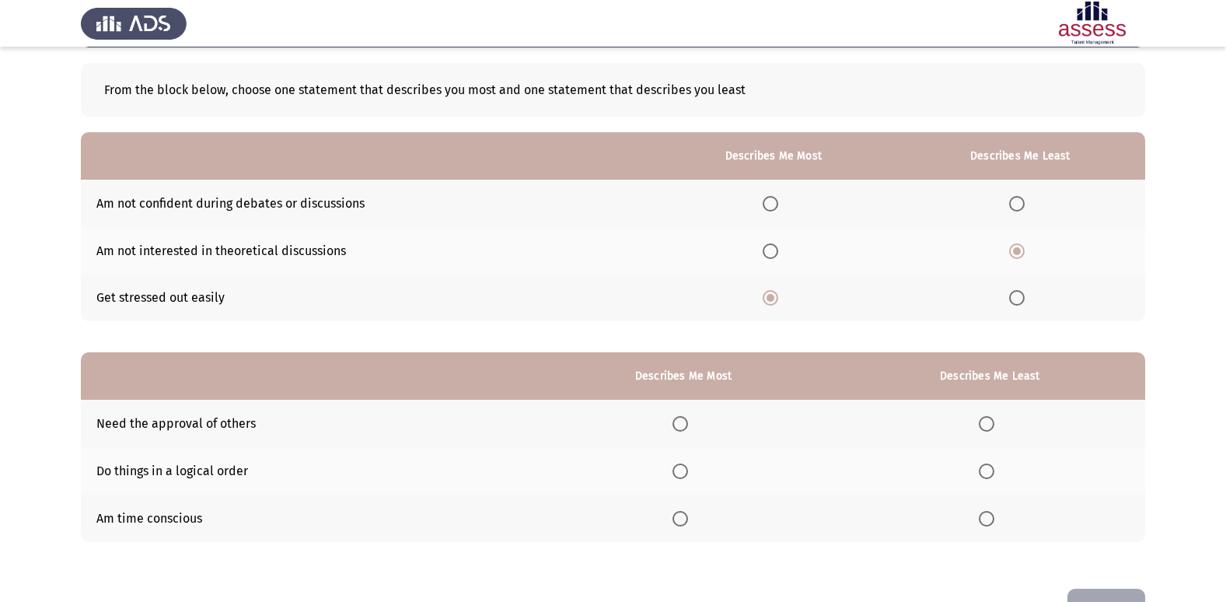
scroll to position [117, 0]
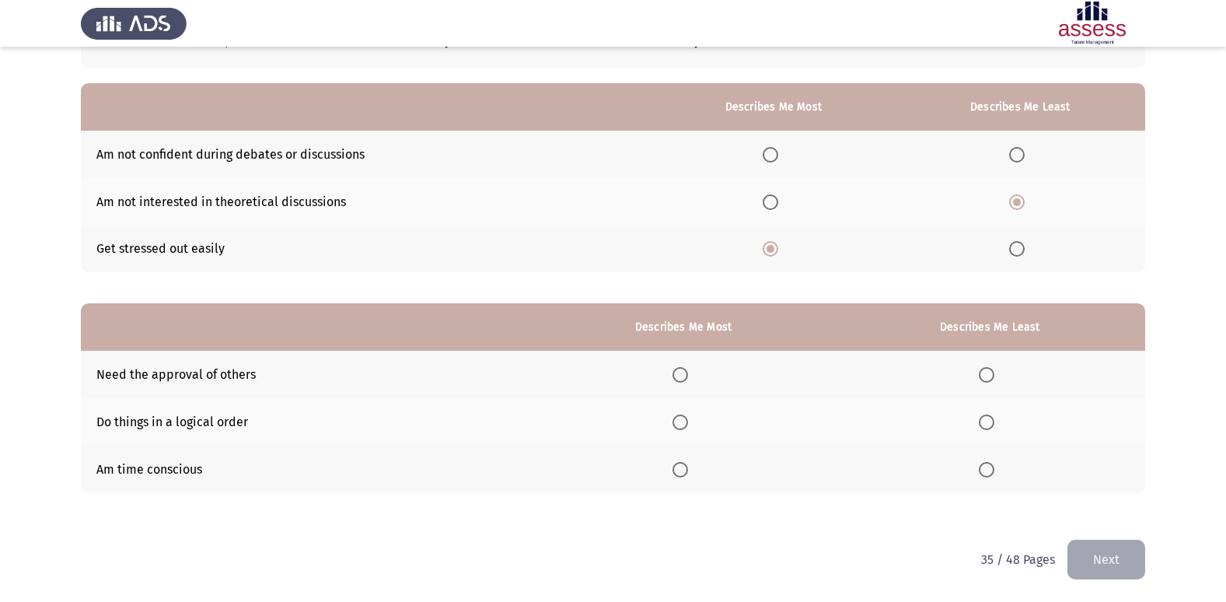
click at [679, 478] on th at bounding box center [683, 468] width 302 height 47
click at [688, 469] on span "Select an option" at bounding box center [680, 470] width 16 height 16
click at [688, 469] on input "Select an option" at bounding box center [680, 470] width 16 height 16
click at [982, 374] on span "Select an option" at bounding box center [986, 375] width 16 height 16
click at [982, 374] on input "Select an option" at bounding box center [986, 375] width 16 height 16
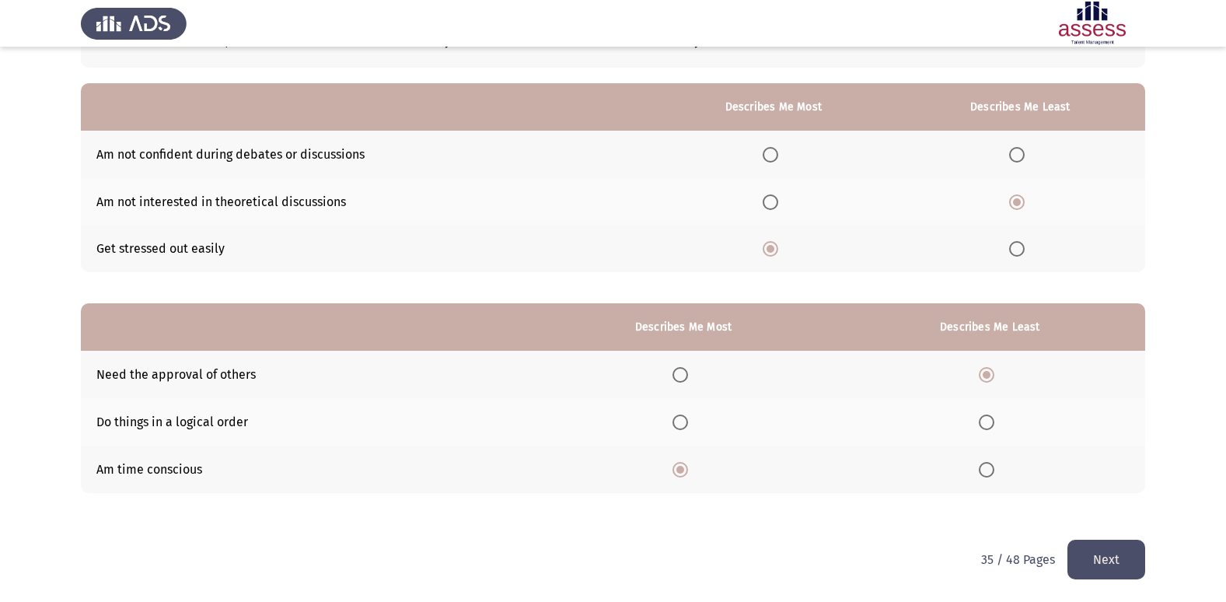
click at [1111, 572] on button "Next" at bounding box center [1106, 559] width 78 height 40
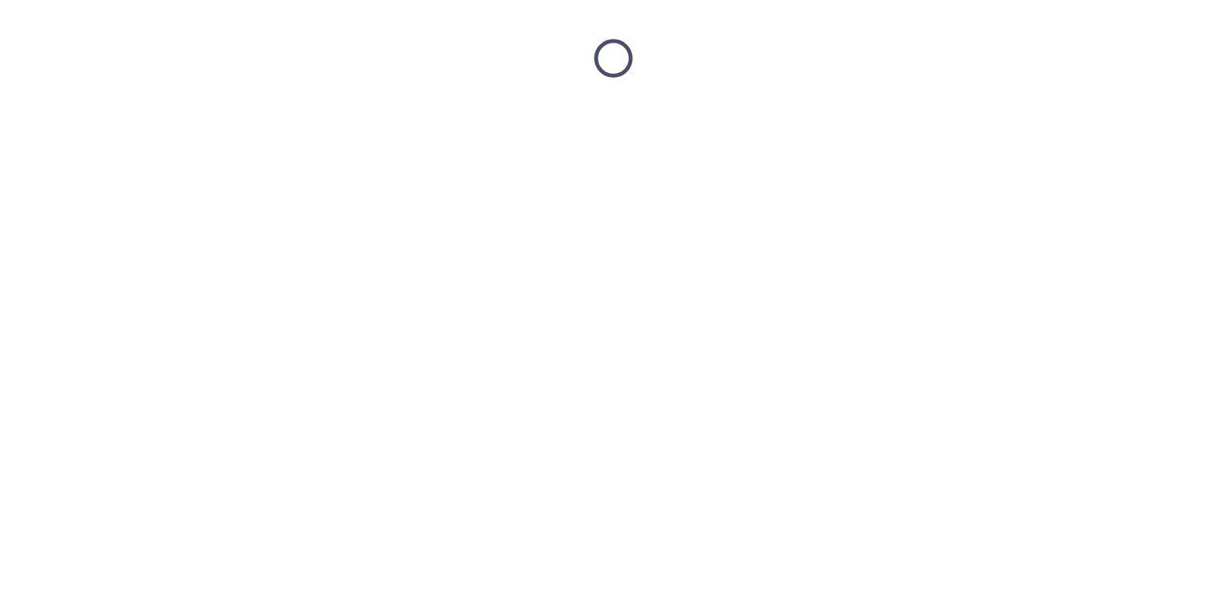
scroll to position [0, 0]
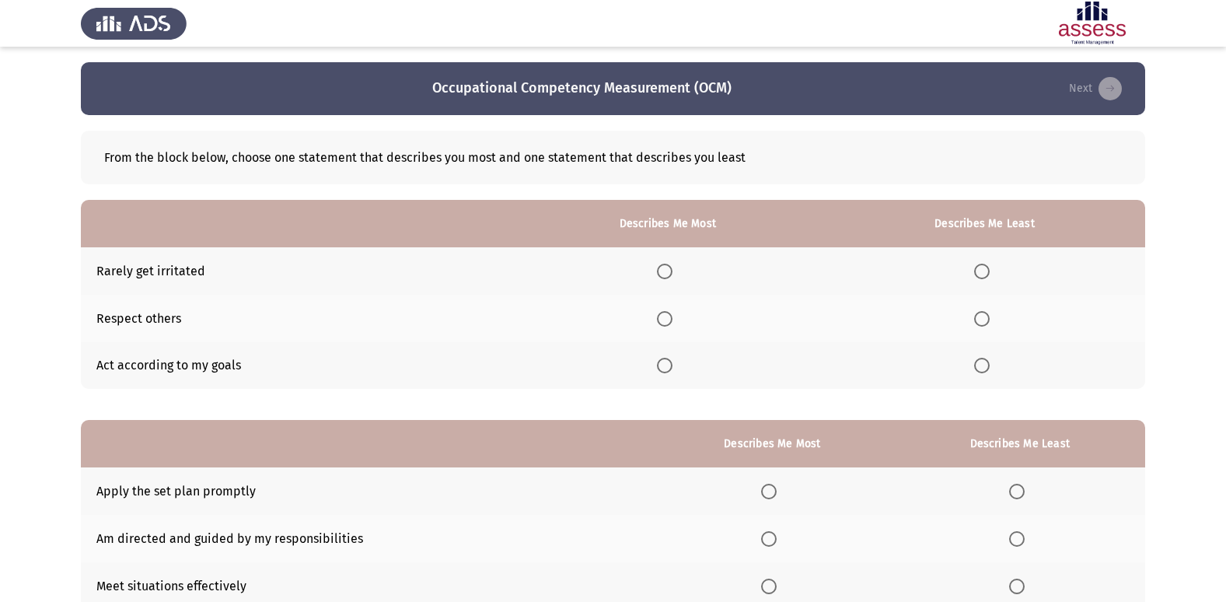
click at [671, 366] on span "Select an option" at bounding box center [665, 366] width 16 height 16
click at [671, 366] on input "Select an option" at bounding box center [665, 366] width 16 height 16
click at [985, 264] on span "Select an option" at bounding box center [982, 271] width 16 height 16
click at [985, 264] on input "Select an option" at bounding box center [982, 271] width 16 height 16
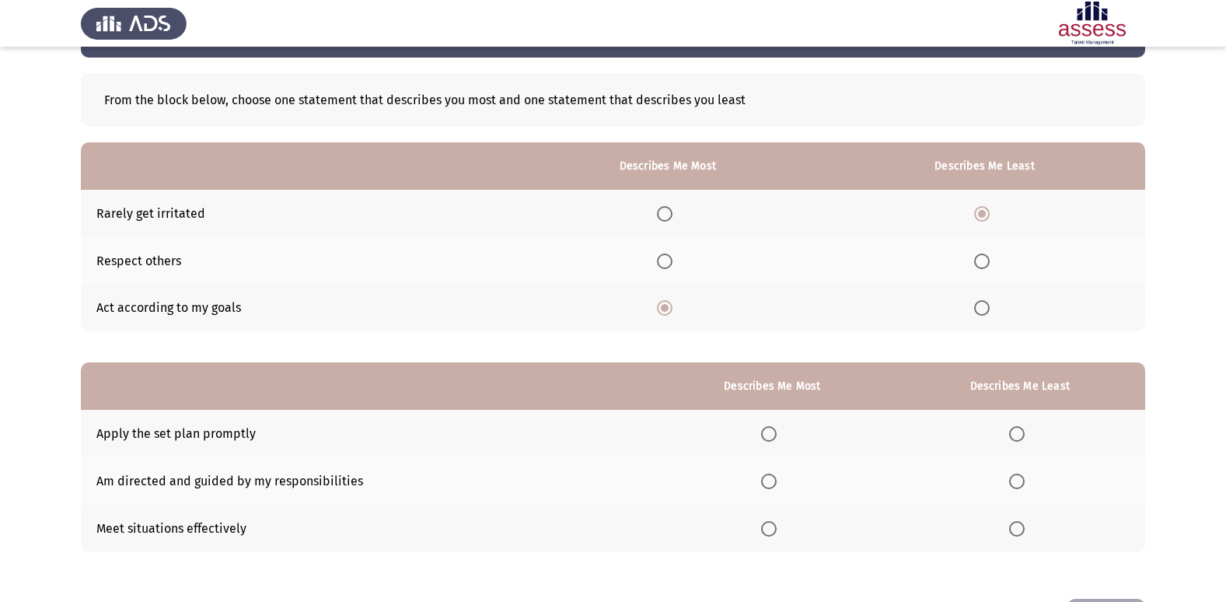
scroll to position [117, 0]
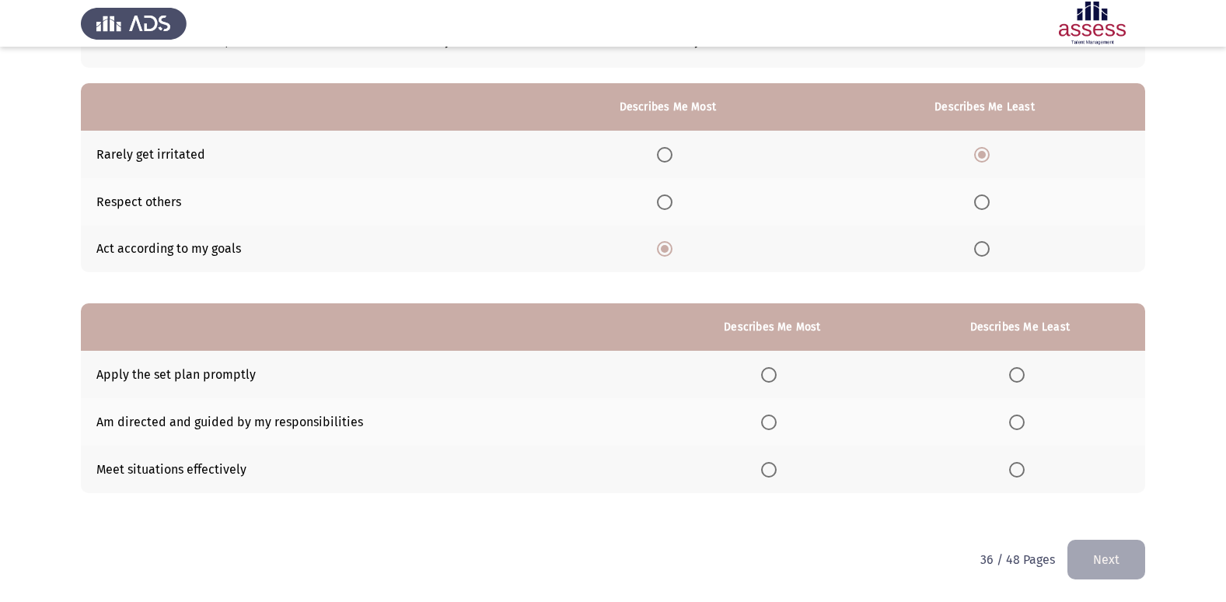
click at [767, 368] on span "Select an option" at bounding box center [769, 375] width 16 height 16
click at [767, 368] on input "Select an option" at bounding box center [769, 375] width 16 height 16
click at [1021, 469] on span "Select an option" at bounding box center [1017, 470] width 16 height 16
click at [1021, 469] on input "Select an option" at bounding box center [1017, 470] width 16 height 16
click at [1091, 562] on button "Next" at bounding box center [1106, 559] width 78 height 40
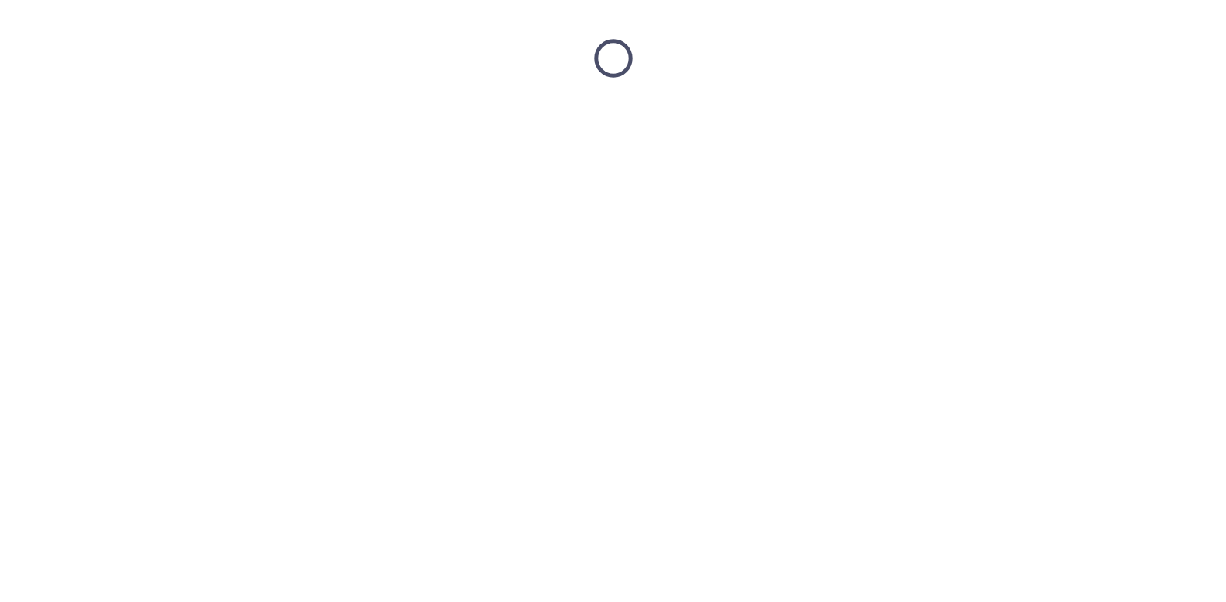
scroll to position [0, 0]
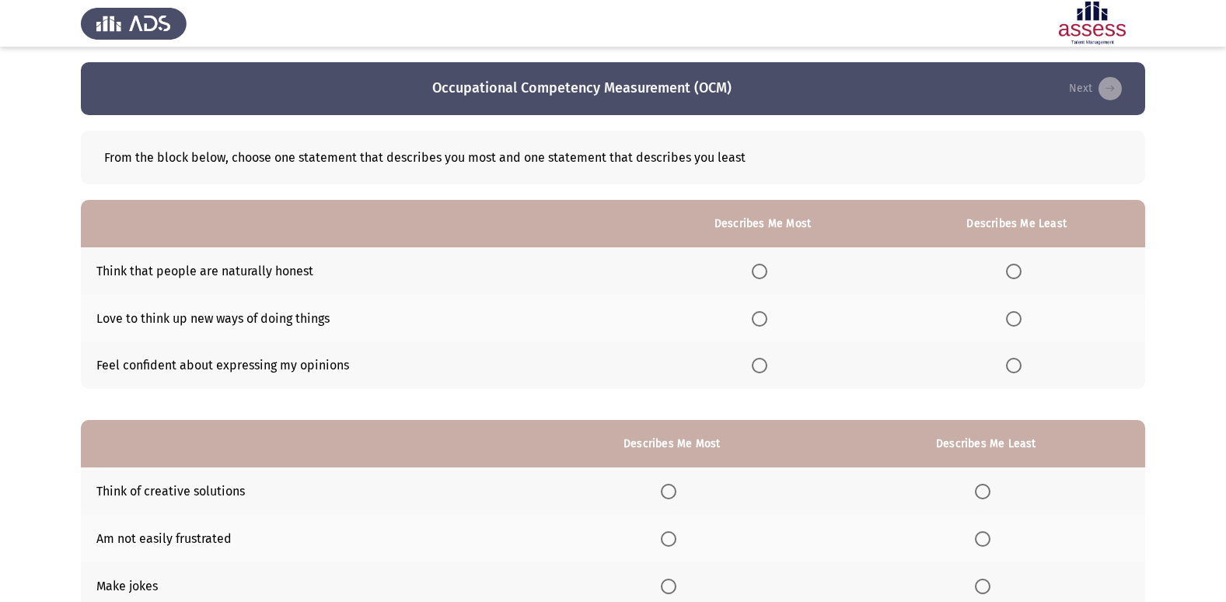
click at [1010, 266] on span "Select an option" at bounding box center [1014, 271] width 16 height 16
click at [1010, 266] on input "Select an option" at bounding box center [1014, 271] width 16 height 16
click at [1018, 361] on span "Select an option" at bounding box center [1014, 366] width 16 height 16
click at [1018, 361] on input "Select an option" at bounding box center [1014, 366] width 16 height 16
click at [758, 321] on span "Select an option" at bounding box center [760, 319] width 16 height 16
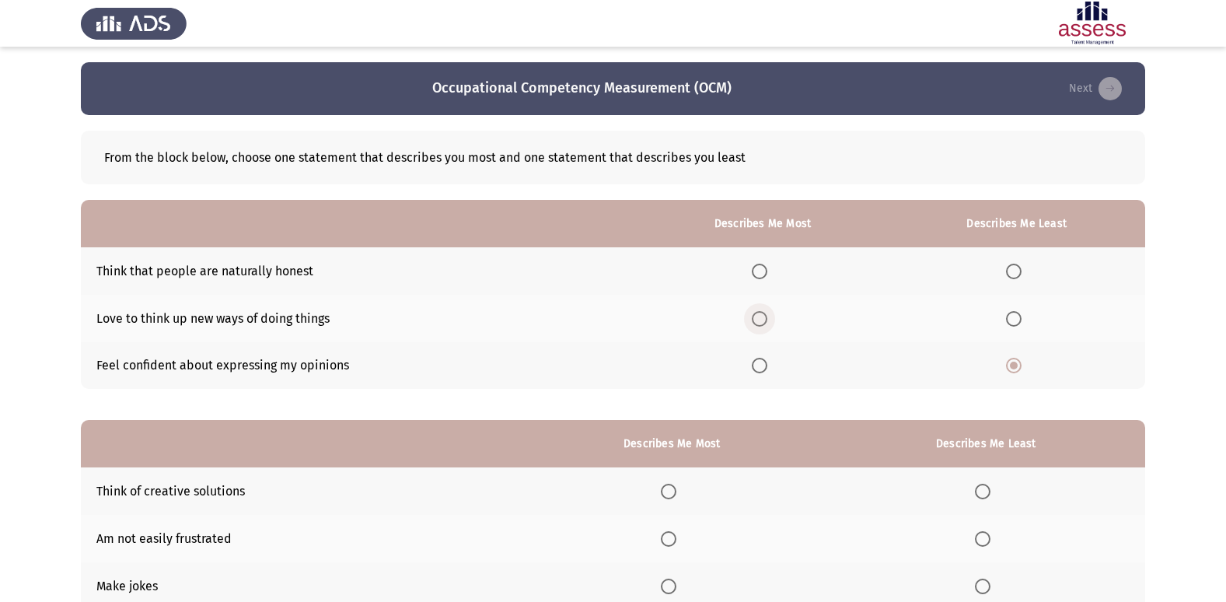
click at [758, 321] on input "Select an option" at bounding box center [760, 319] width 16 height 16
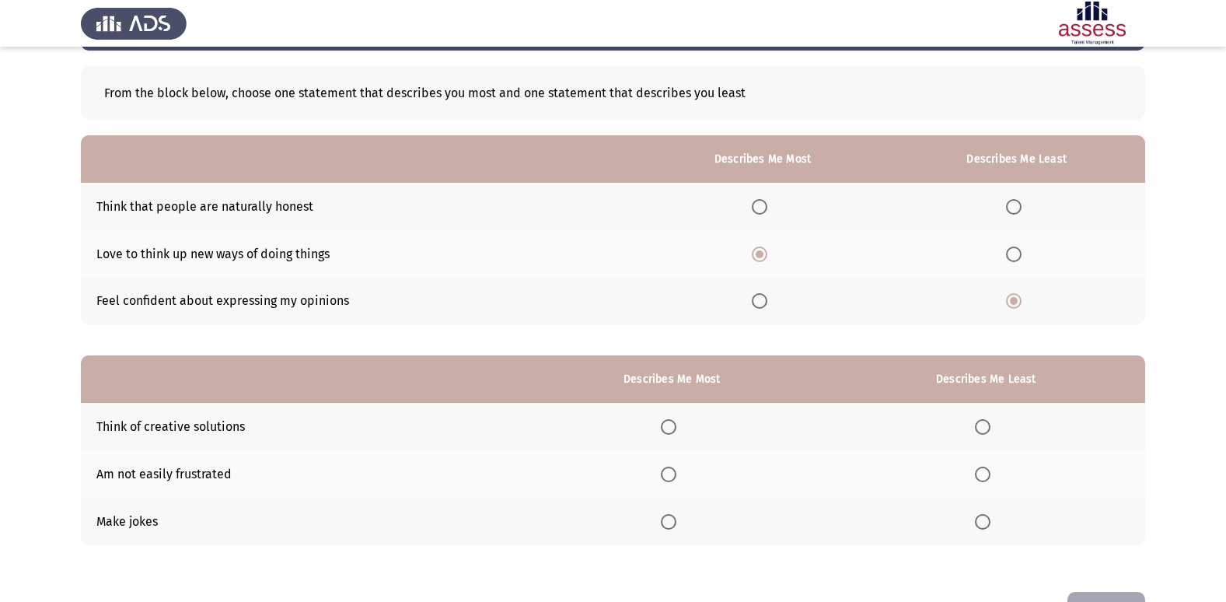
scroll to position [117, 0]
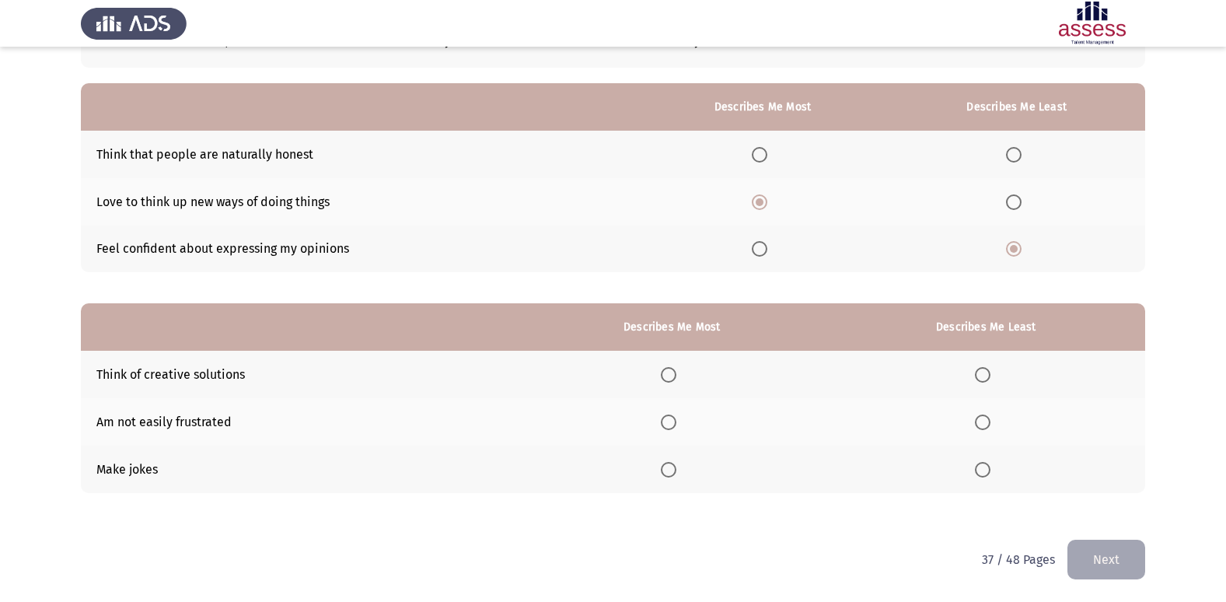
click at [678, 365] on th at bounding box center [672, 374] width 310 height 47
click at [676, 374] on span "Select an option" at bounding box center [669, 375] width 16 height 16
click at [676, 374] on input "Select an option" at bounding box center [669, 375] width 16 height 16
click at [989, 472] on span "Select an option" at bounding box center [983, 470] width 16 height 16
click at [989, 472] on input "Select an option" at bounding box center [983, 470] width 16 height 16
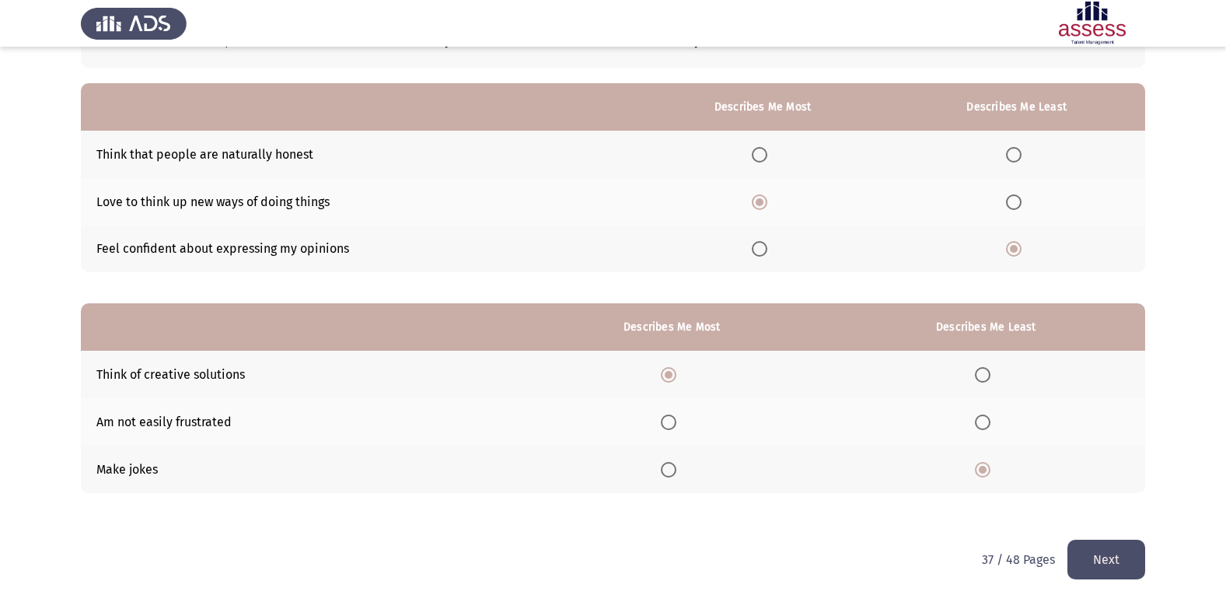
click at [1108, 563] on button "Next" at bounding box center [1106, 559] width 78 height 40
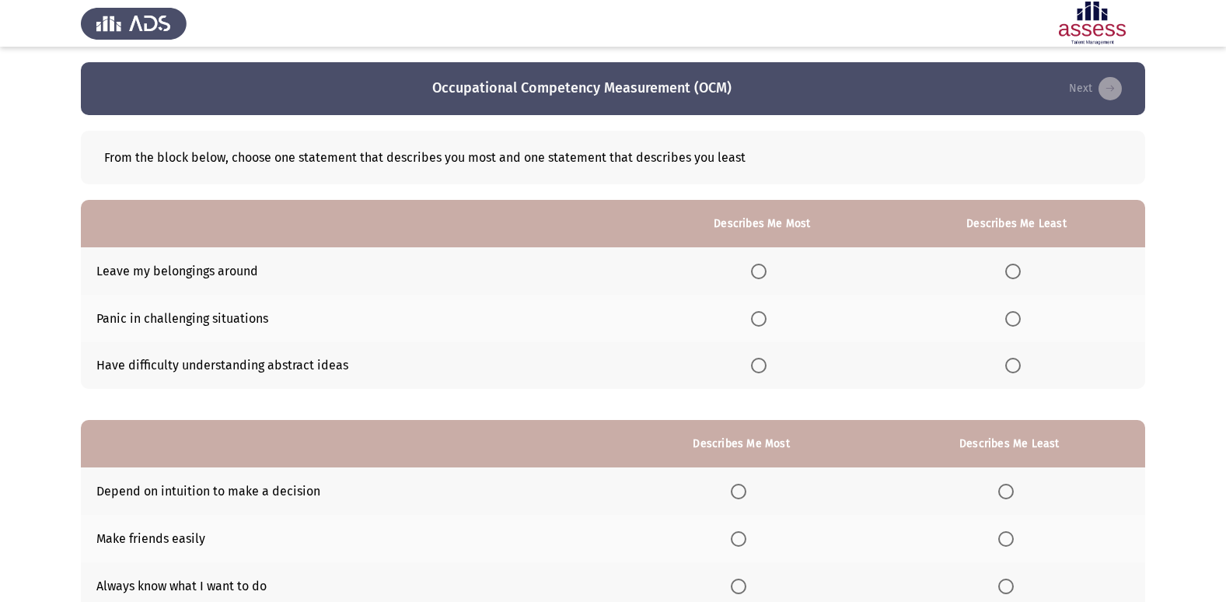
click at [1015, 267] on span "Select an option" at bounding box center [1013, 271] width 16 height 16
click at [1015, 267] on input "Select an option" at bounding box center [1013, 271] width 16 height 16
click at [766, 321] on span "Select an option" at bounding box center [759, 319] width 16 height 16
click at [766, 321] on input "Select an option" at bounding box center [759, 319] width 16 height 16
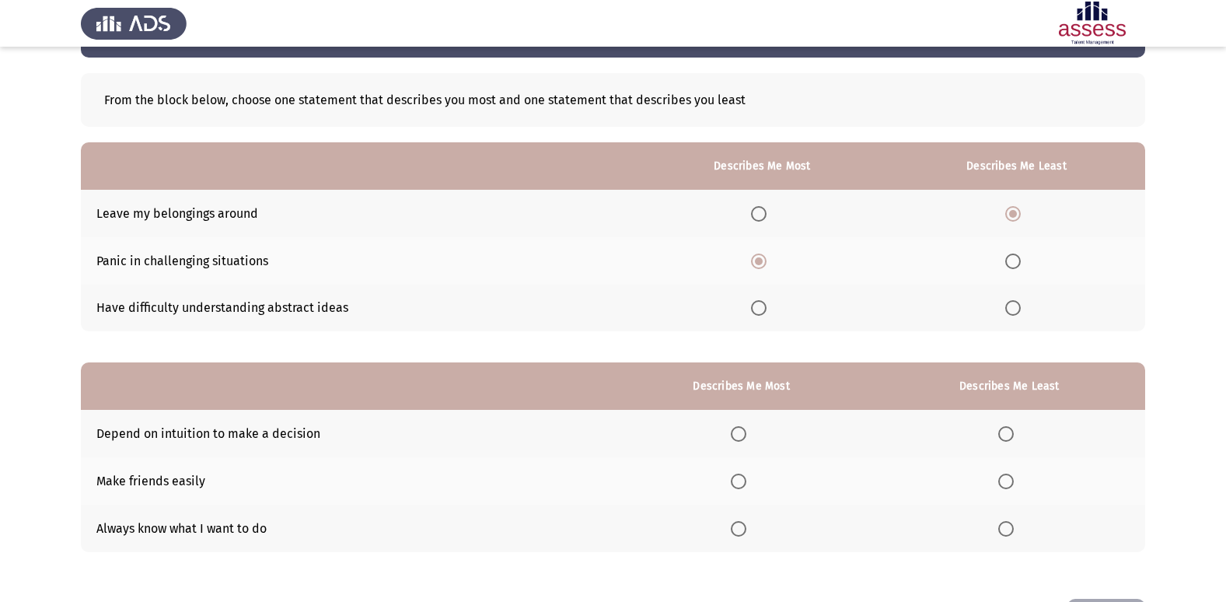
scroll to position [117, 0]
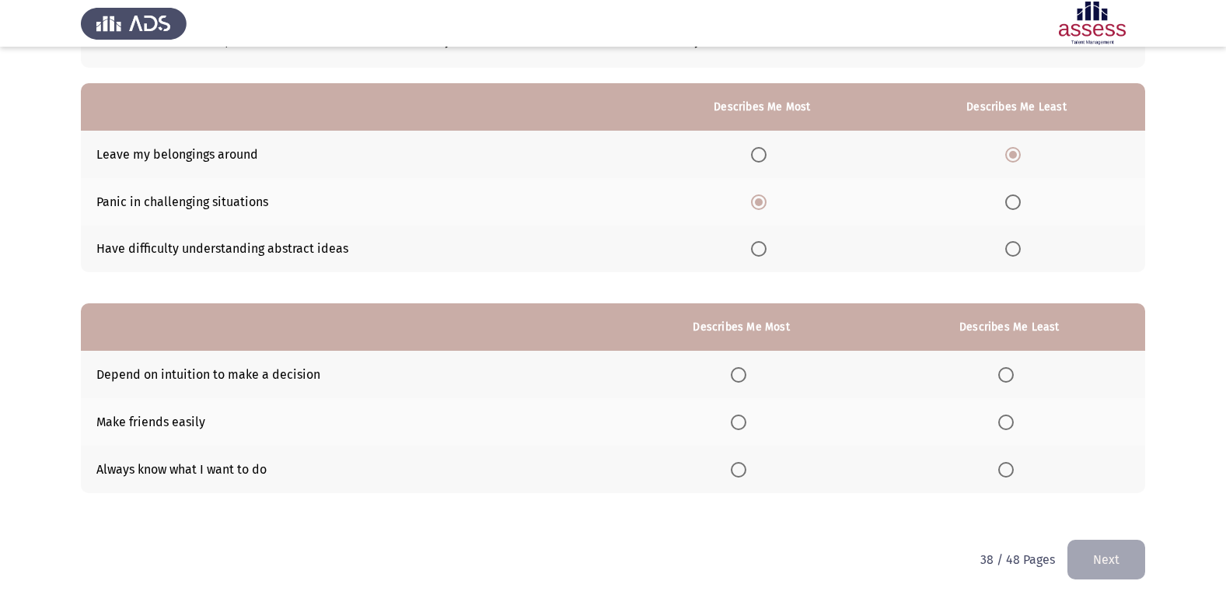
click at [1007, 424] on span "Select an option" at bounding box center [1006, 422] width 16 height 16
click at [1007, 424] on input "Select an option" at bounding box center [1006, 422] width 16 height 16
click at [735, 481] on th at bounding box center [741, 468] width 264 height 47
click at [752, 473] on label "Select an option" at bounding box center [742, 470] width 22 height 16
click at [746, 473] on input "Select an option" at bounding box center [739, 470] width 16 height 16
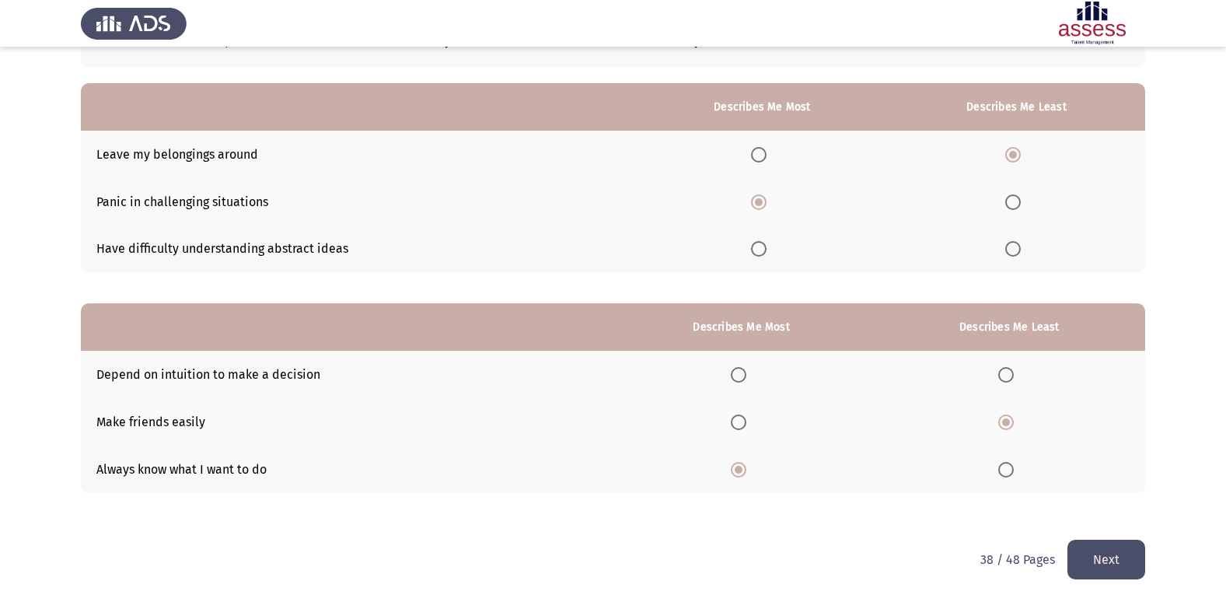
click at [1099, 568] on button "Next" at bounding box center [1106, 559] width 78 height 40
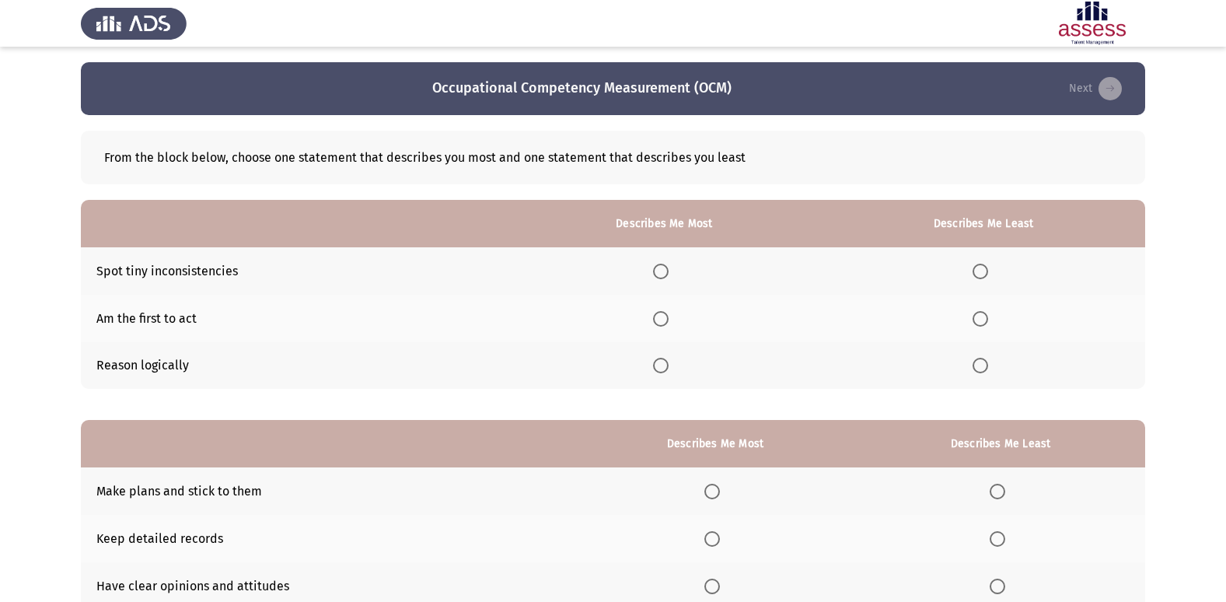
click at [661, 365] on span "Select an option" at bounding box center [661, 366] width 16 height 16
click at [661, 365] on input "Select an option" at bounding box center [661, 366] width 16 height 16
click at [987, 309] on th at bounding box center [982, 318] width 323 height 47
click at [985, 313] on span "Select an option" at bounding box center [980, 319] width 16 height 16
click at [985, 313] on input "Select an option" at bounding box center [980, 319] width 16 height 16
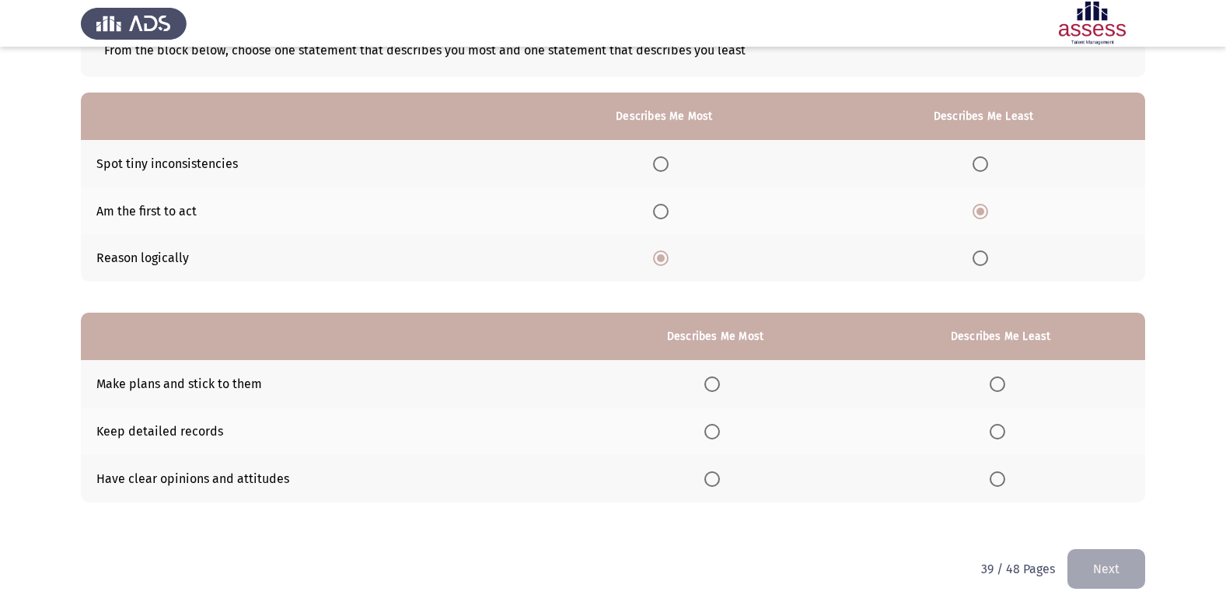
scroll to position [117, 0]
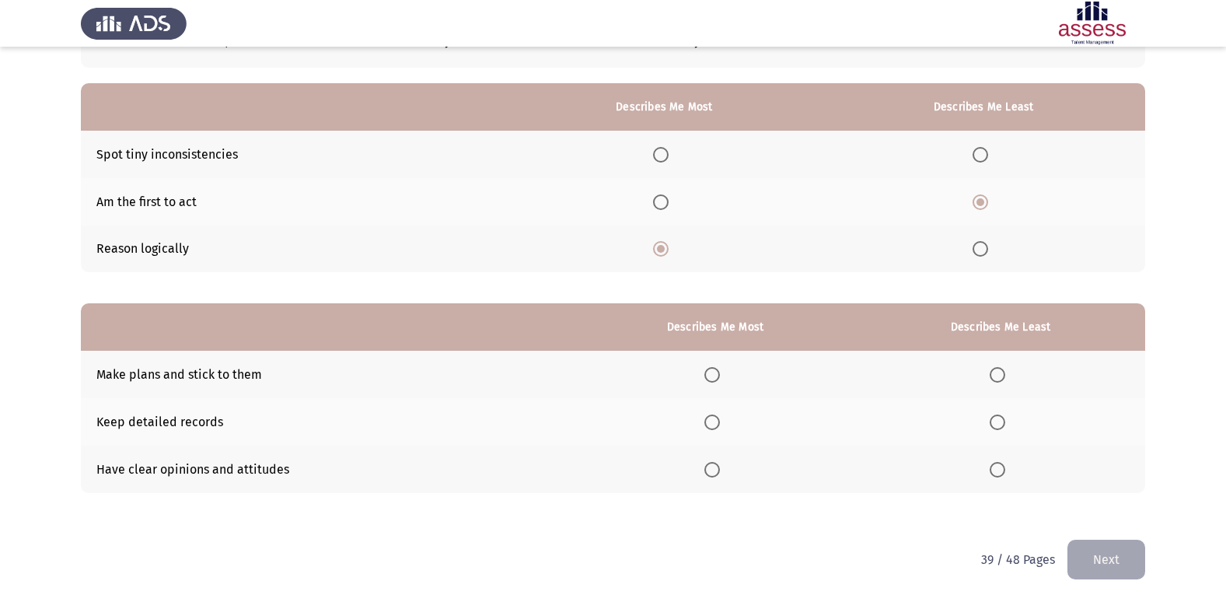
click at [717, 370] on span "Select an option" at bounding box center [712, 375] width 16 height 16
click at [717, 370] on input "Select an option" at bounding box center [712, 375] width 16 height 16
click at [1002, 421] on span "Select an option" at bounding box center [997, 422] width 16 height 16
click at [1002, 421] on input "Select an option" at bounding box center [997, 422] width 16 height 16
click at [1003, 464] on span "Select an option" at bounding box center [997, 470] width 16 height 16
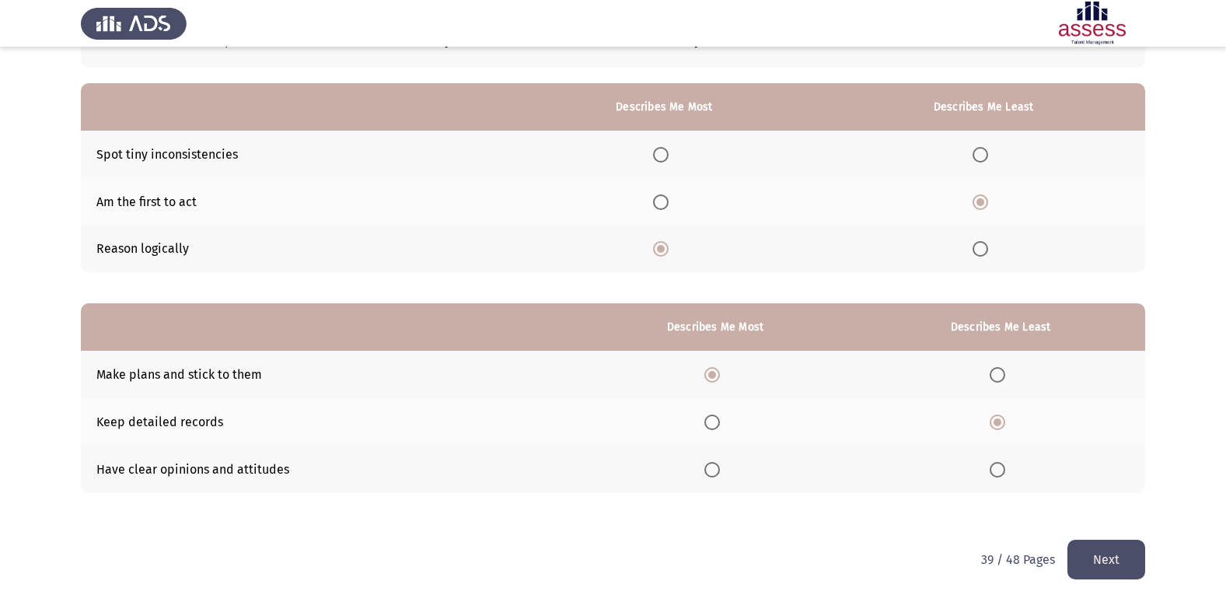
click at [1003, 464] on input "Select an option" at bounding box center [997, 470] width 16 height 16
click at [985, 420] on th at bounding box center [1000, 421] width 289 height 47
click at [997, 422] on span "Select an option" at bounding box center [997, 422] width 0 height 0
click at [998, 422] on input "Select an option" at bounding box center [997, 422] width 16 height 16
click at [1101, 568] on button "Next" at bounding box center [1106, 559] width 78 height 40
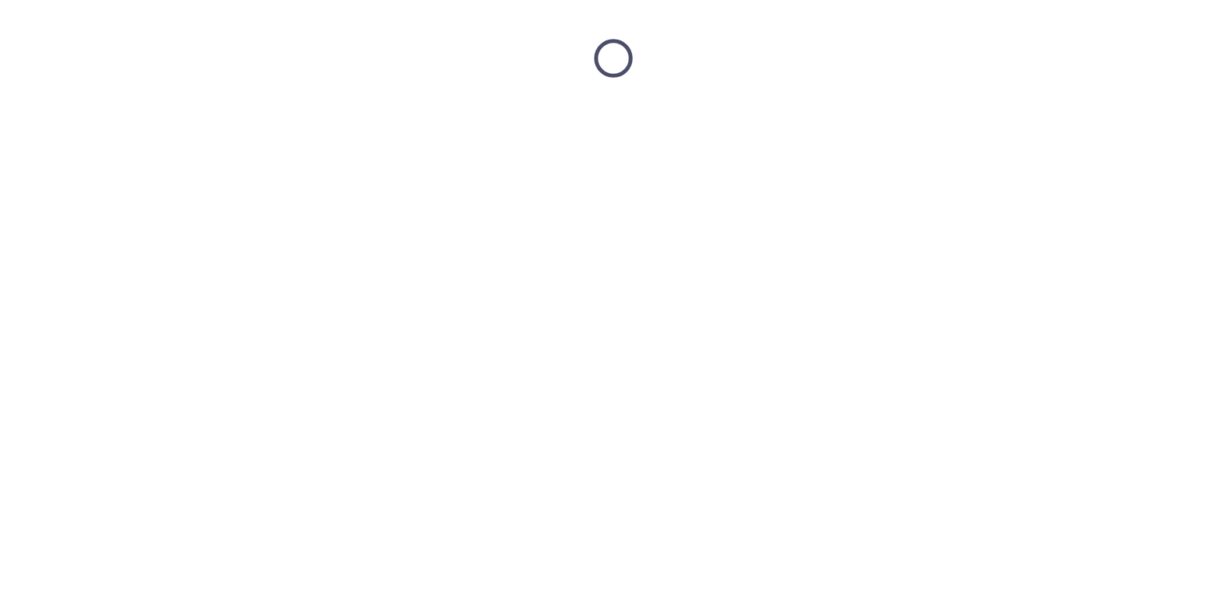
scroll to position [0, 0]
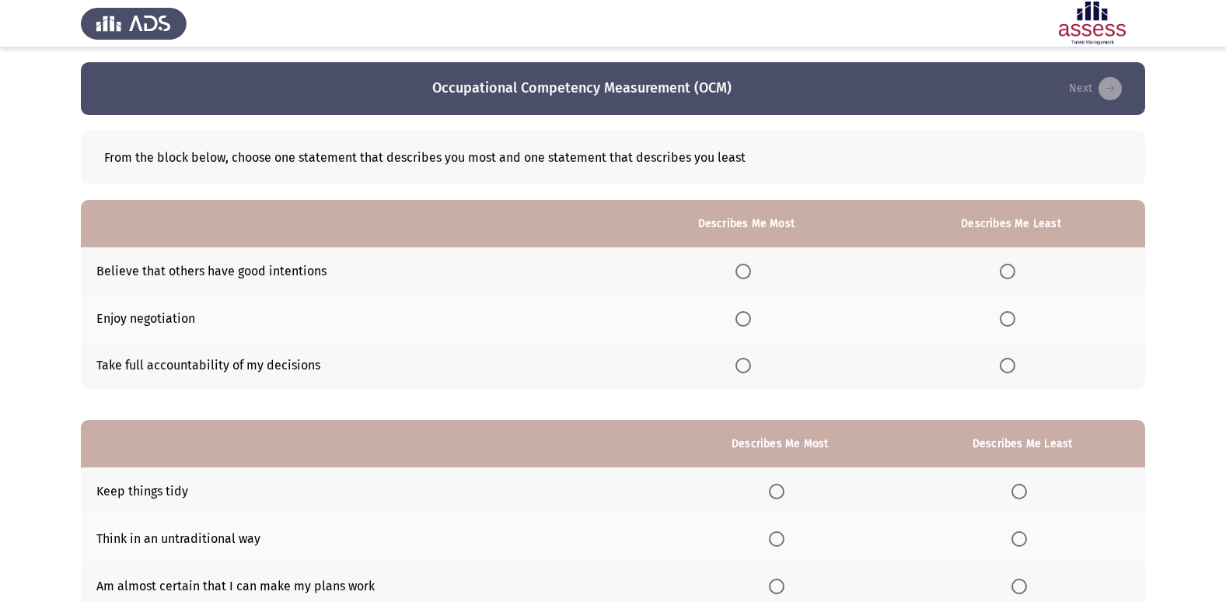
click at [745, 368] on span "Select an option" at bounding box center [743, 366] width 16 height 16
click at [745, 368] on input "Select an option" at bounding box center [743, 366] width 16 height 16
click at [1006, 322] on span "Select an option" at bounding box center [1007, 319] width 16 height 16
click at [1006, 322] on input "Select an option" at bounding box center [1007, 319] width 16 height 16
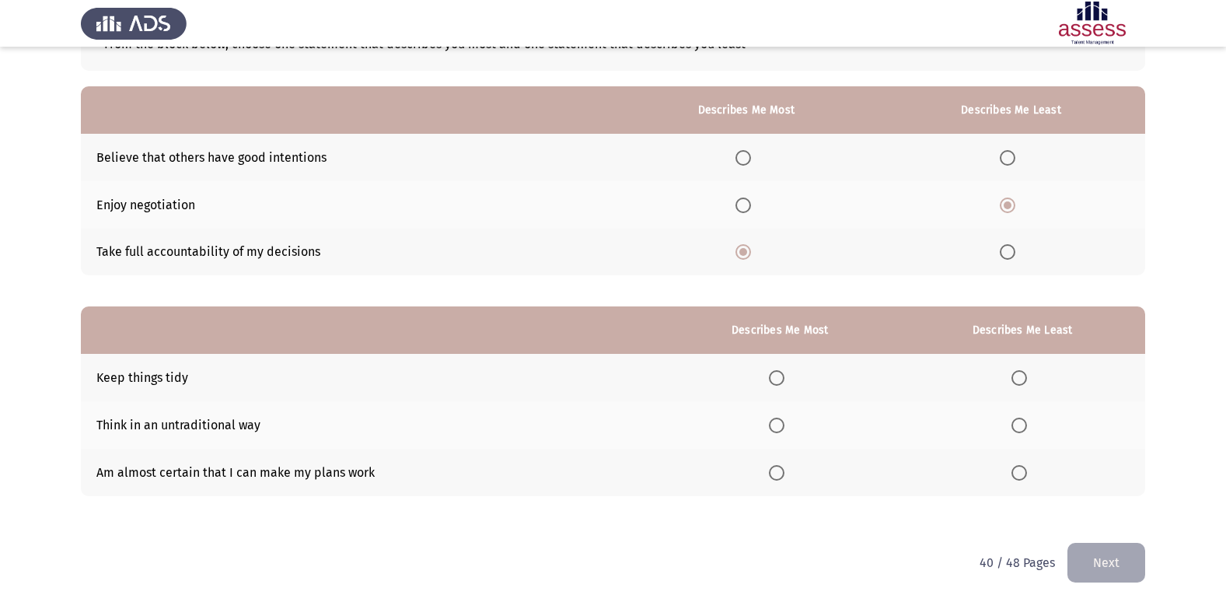
scroll to position [117, 0]
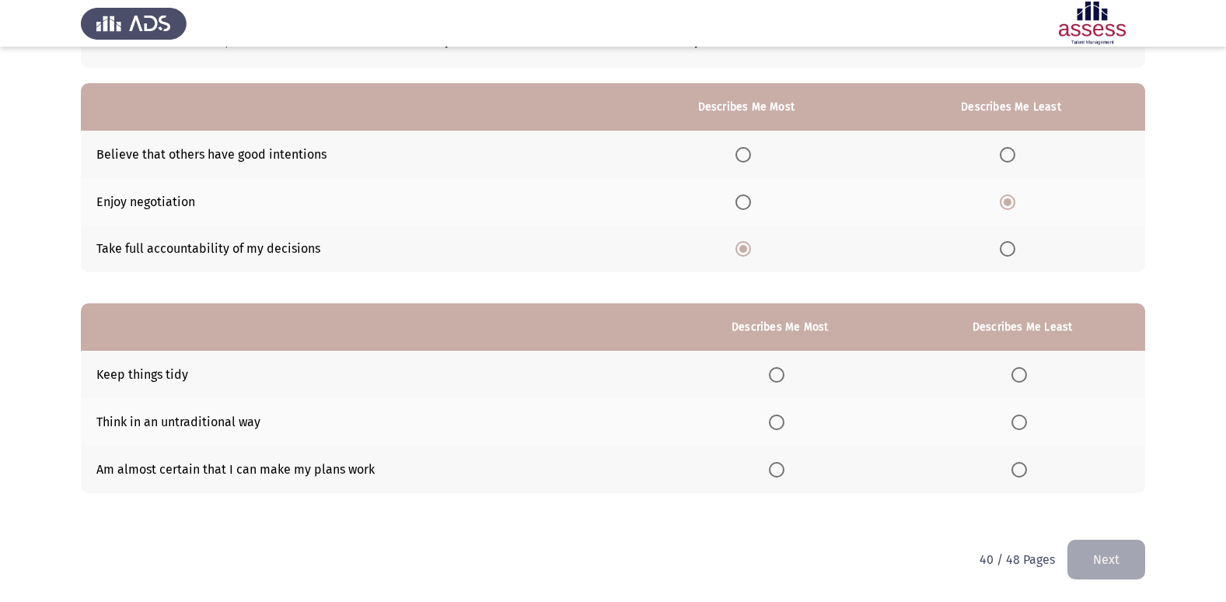
click at [781, 377] on span "Select an option" at bounding box center [777, 375] width 16 height 16
click at [781, 377] on input "Select an option" at bounding box center [777, 375] width 16 height 16
click at [1024, 469] on span "Select an option" at bounding box center [1019, 470] width 16 height 16
click at [1024, 469] on input "Select an option" at bounding box center [1019, 470] width 16 height 16
click at [1111, 572] on button "Next" at bounding box center [1106, 559] width 78 height 40
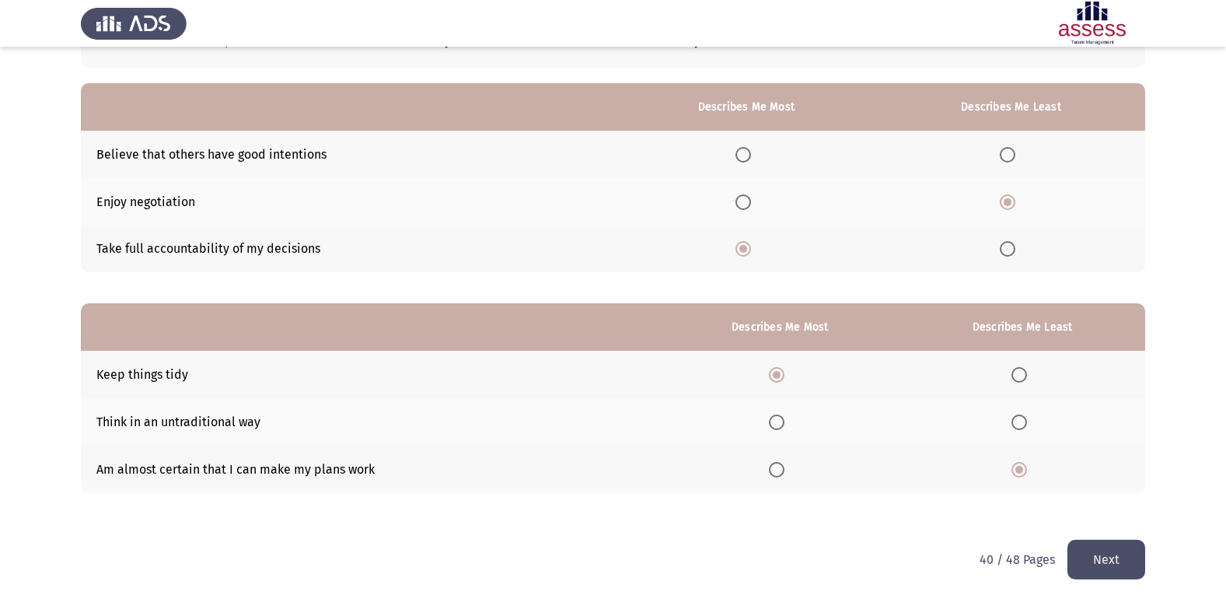
scroll to position [0, 0]
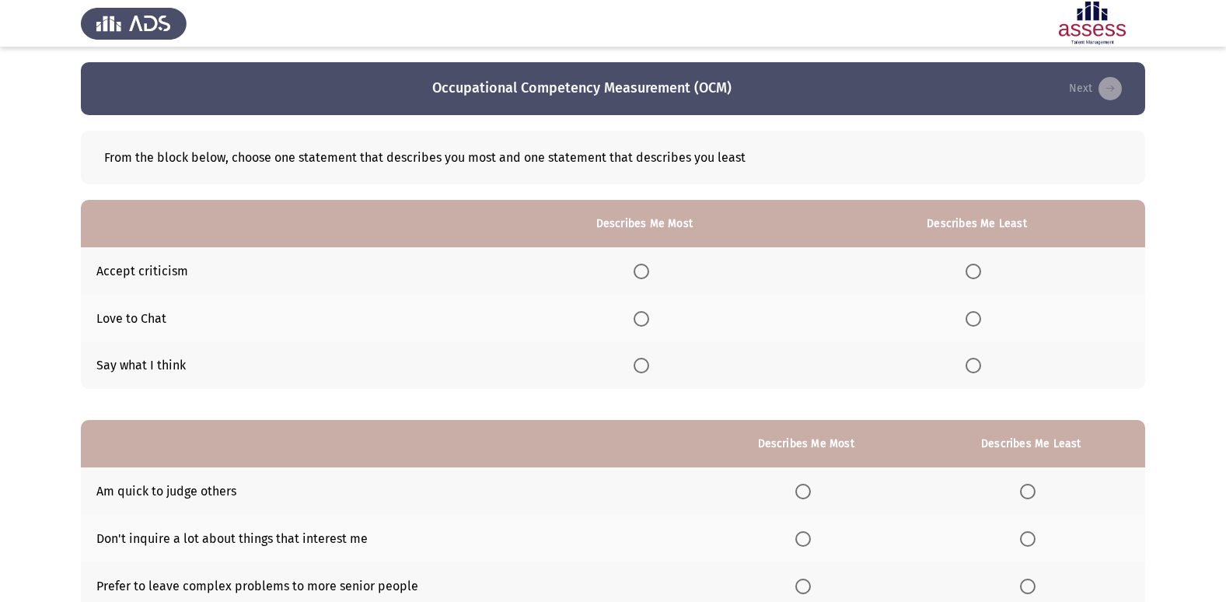
click at [647, 278] on span "Select an option" at bounding box center [641, 271] width 16 height 16
click at [647, 278] on input "Select an option" at bounding box center [641, 271] width 16 height 16
click at [978, 365] on span "Select an option" at bounding box center [973, 366] width 16 height 16
click at [978, 365] on input "Select an option" at bounding box center [973, 366] width 16 height 16
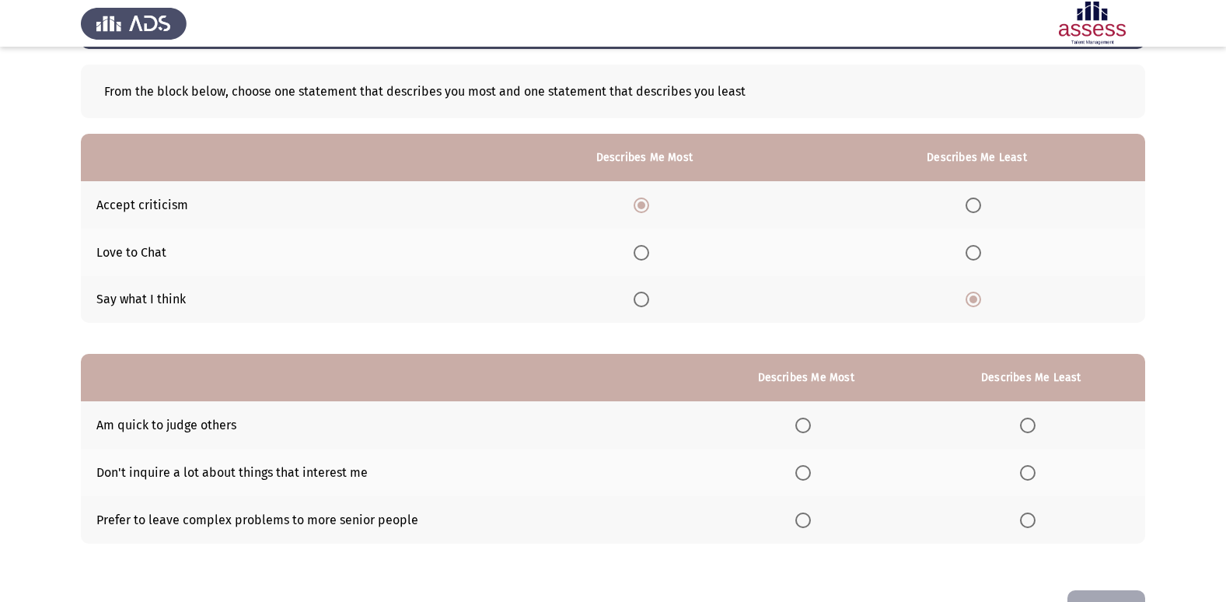
scroll to position [117, 0]
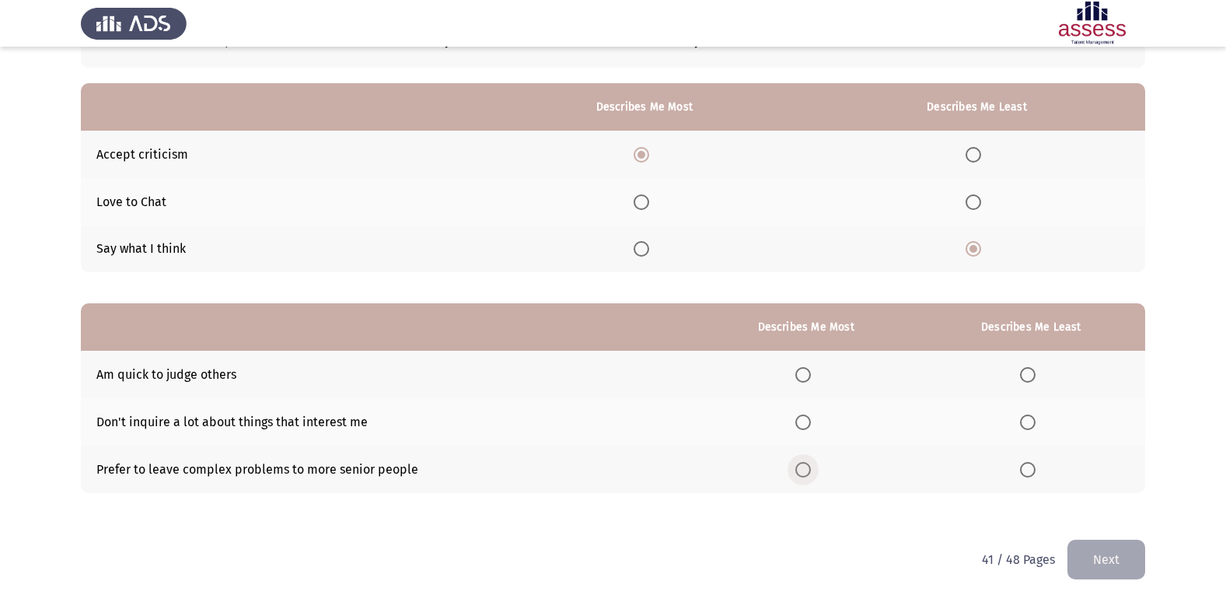
click at [813, 465] on label "Select an option" at bounding box center [806, 470] width 22 height 16
click at [811, 465] on input "Select an option" at bounding box center [803, 470] width 16 height 16
click at [1028, 371] on span "Select an option" at bounding box center [1028, 375] width 16 height 16
click at [1028, 371] on input "Select an option" at bounding box center [1028, 375] width 16 height 16
click at [1108, 564] on button "Next" at bounding box center [1106, 559] width 78 height 40
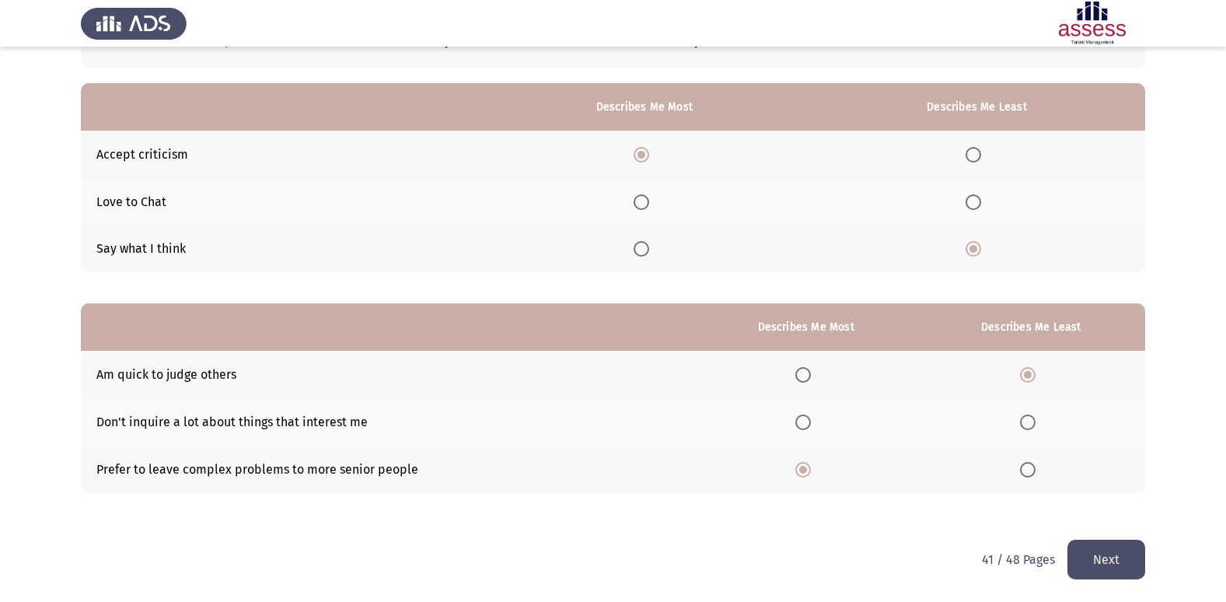
scroll to position [0, 0]
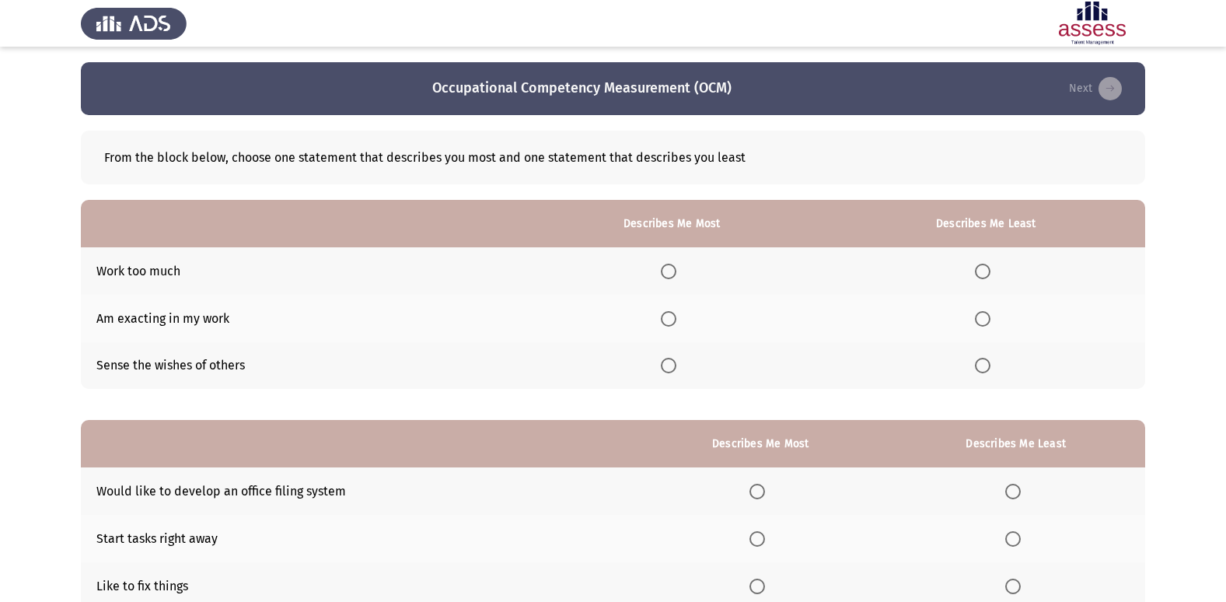
click at [676, 270] on span "Select an option" at bounding box center [669, 271] width 16 height 16
click at [676, 270] on input "Select an option" at bounding box center [669, 271] width 16 height 16
click at [985, 368] on span "Select an option" at bounding box center [983, 366] width 16 height 16
click at [985, 368] on input "Select an option" at bounding box center [983, 366] width 16 height 16
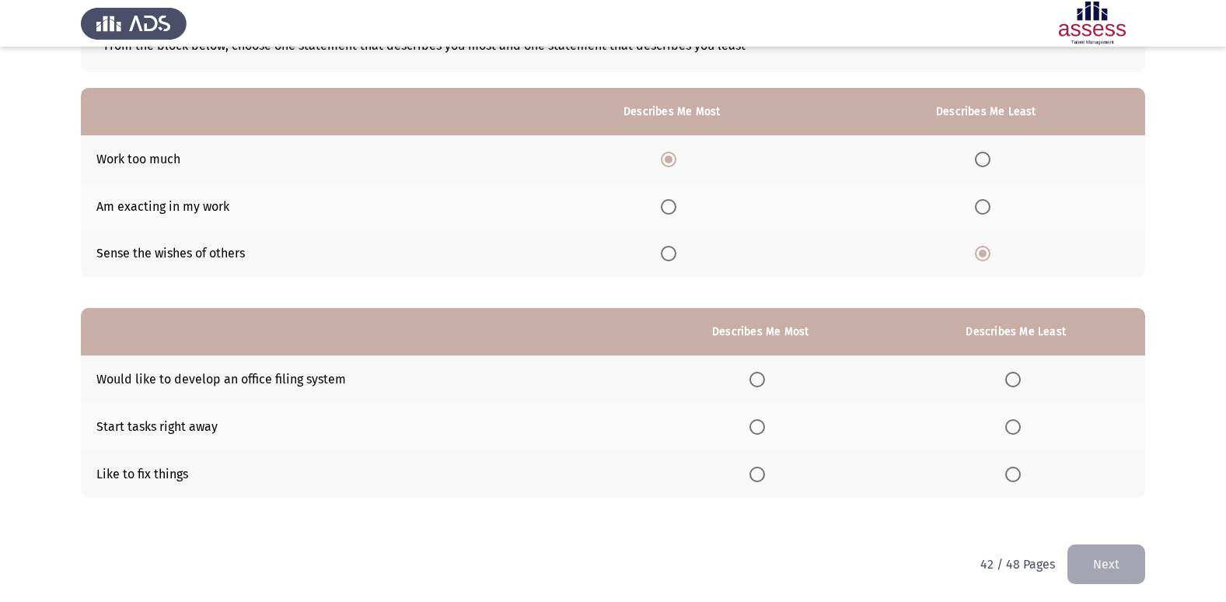
scroll to position [117, 0]
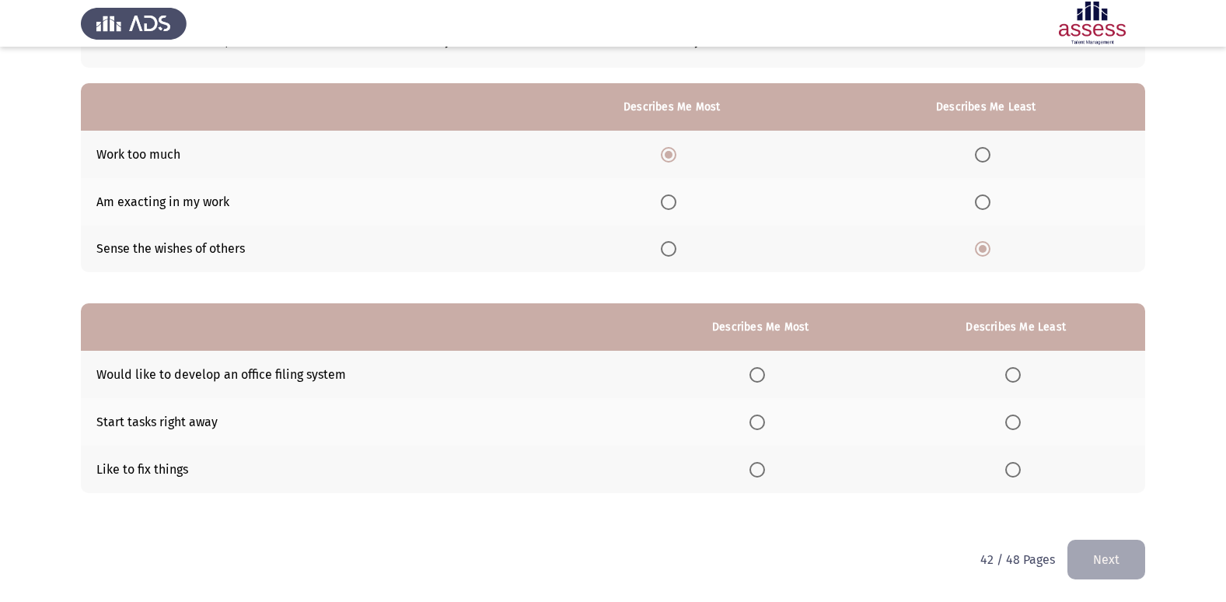
click at [762, 424] on span "Select an option" at bounding box center [757, 422] width 16 height 16
click at [762, 424] on input "Select an option" at bounding box center [757, 422] width 16 height 16
click at [1008, 372] on span "Select an option" at bounding box center [1013, 375] width 16 height 16
click at [1008, 372] on input "Select an option" at bounding box center [1013, 375] width 16 height 16
click at [1097, 556] on button "Next" at bounding box center [1106, 559] width 78 height 40
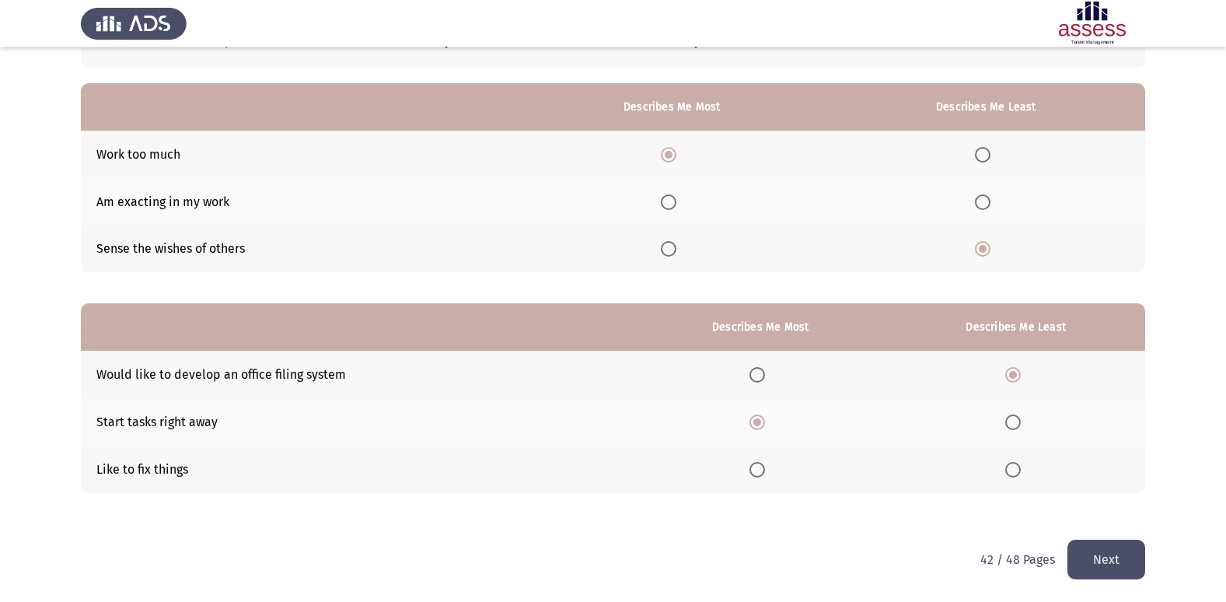
scroll to position [0, 0]
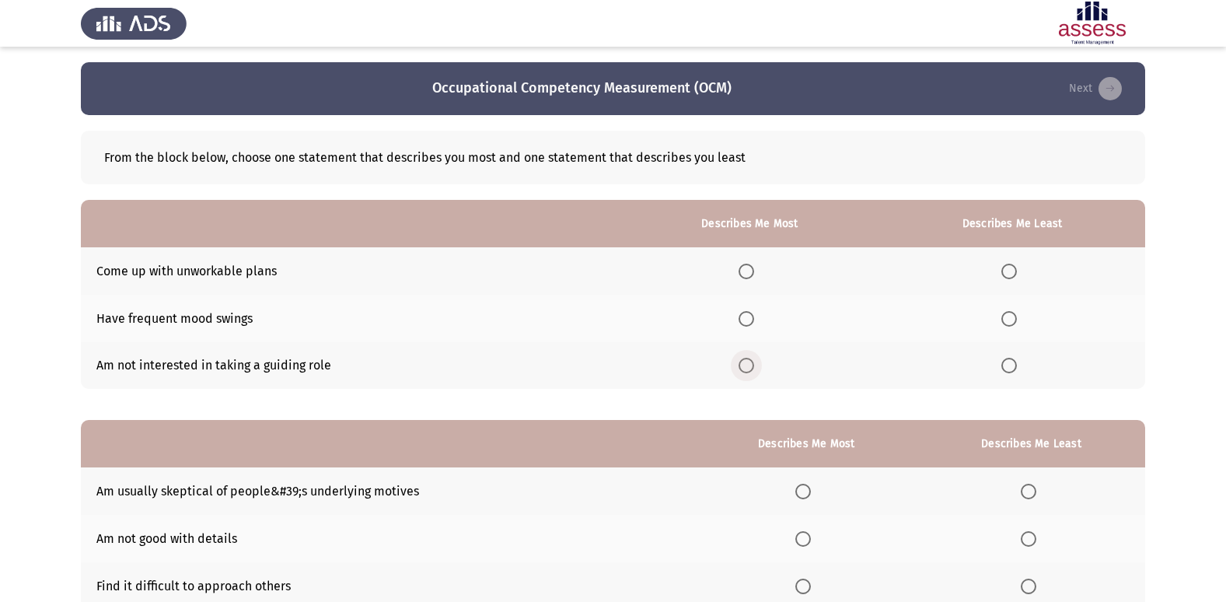
click at [751, 368] on span "Select an option" at bounding box center [746, 366] width 16 height 16
click at [751, 368] on input "Select an option" at bounding box center [746, 366] width 16 height 16
click at [1012, 316] on span "Select an option" at bounding box center [1009, 319] width 16 height 16
click at [1012, 316] on input "Select an option" at bounding box center [1009, 319] width 16 height 16
click at [1013, 276] on span "Select an option" at bounding box center [1009, 271] width 16 height 16
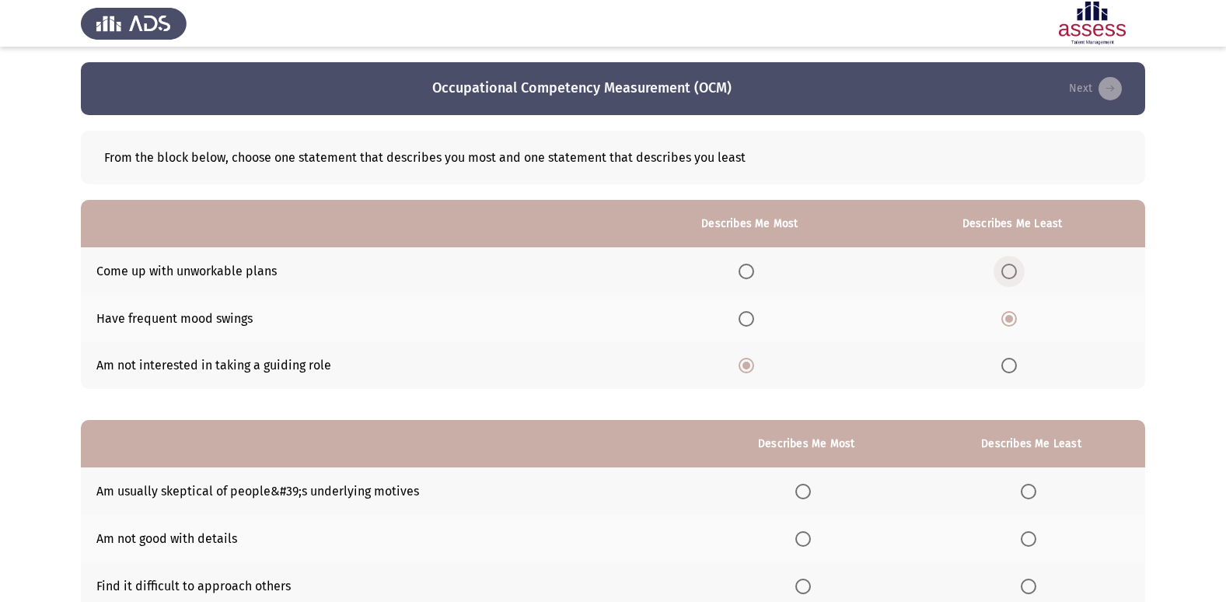
click at [1013, 276] on input "Select an option" at bounding box center [1009, 271] width 16 height 16
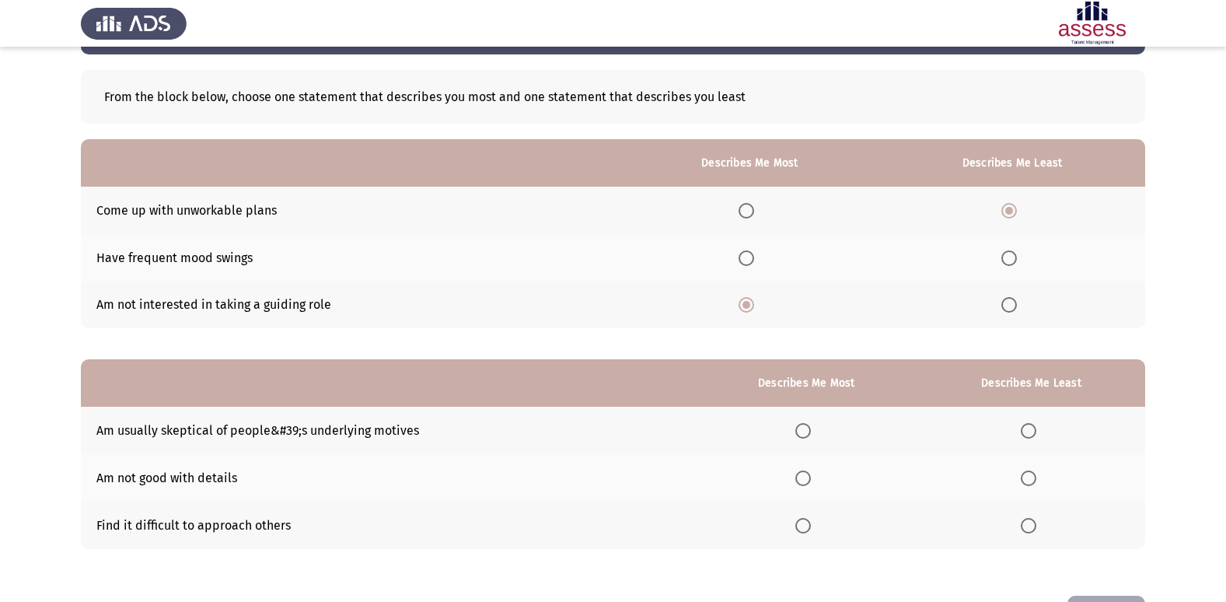
scroll to position [117, 0]
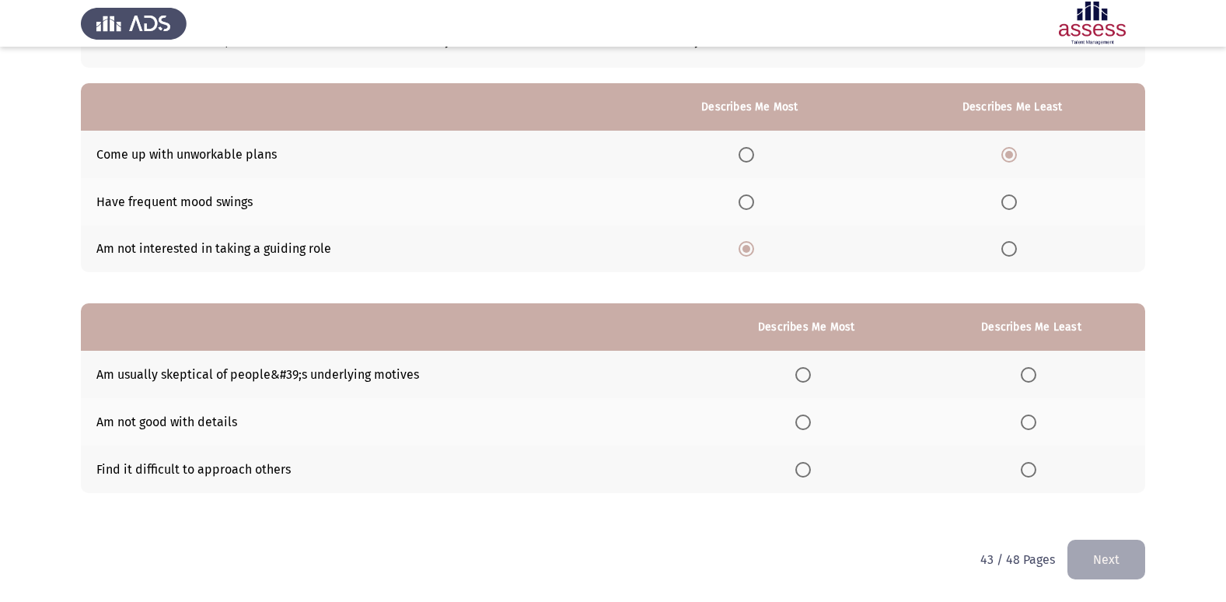
click at [1034, 420] on span "Select an option" at bounding box center [1028, 422] width 16 height 16
click at [1034, 420] on input "Select an option" at bounding box center [1028, 422] width 16 height 16
click at [803, 477] on th at bounding box center [806, 468] width 222 height 47
click at [805, 473] on span "Select an option" at bounding box center [803, 470] width 16 height 16
click at [805, 473] on input "Select an option" at bounding box center [803, 470] width 16 height 16
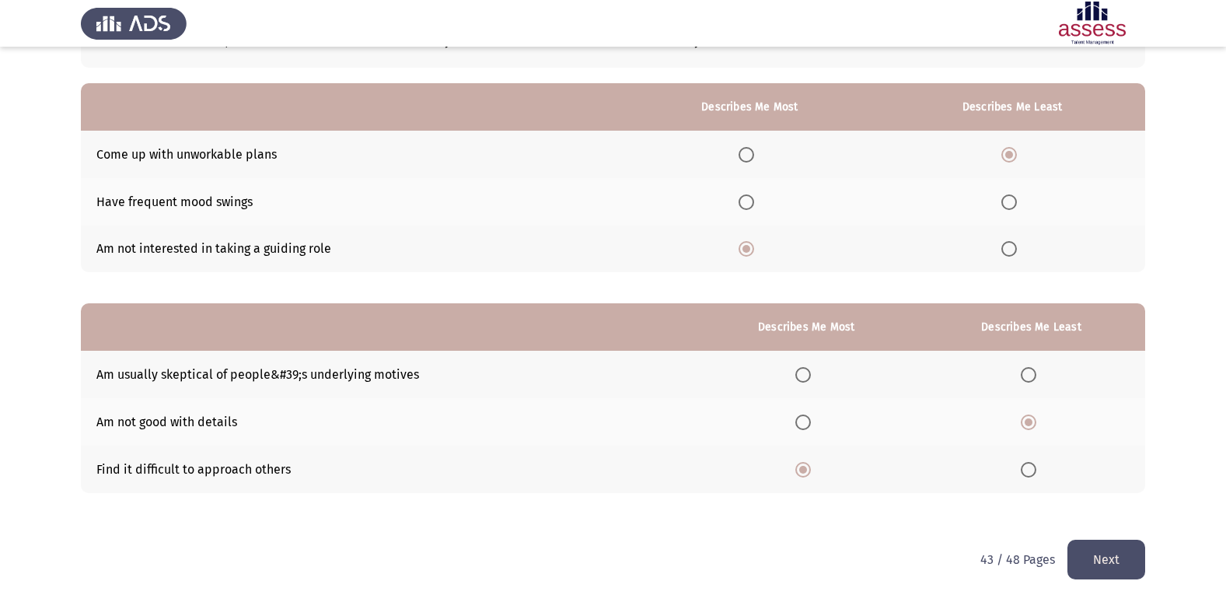
click at [1112, 582] on html "Occupational Competency Measurement (OCM) Next From the block below, choose one…" at bounding box center [613, 242] width 1226 height 718
click at [1112, 564] on button "Next" at bounding box center [1106, 559] width 78 height 40
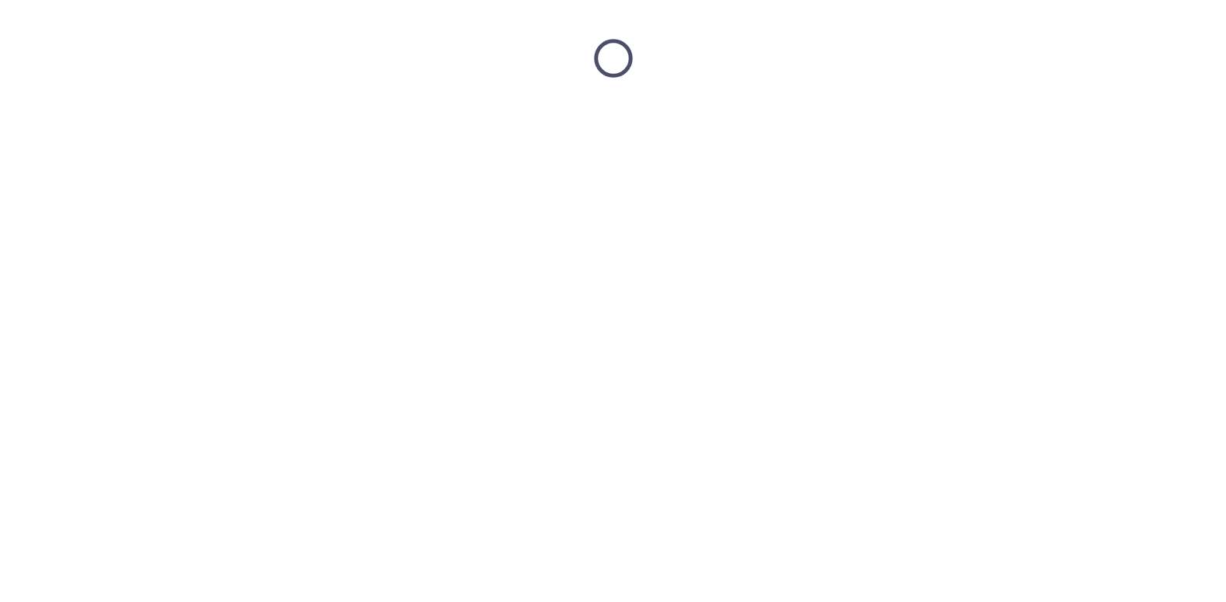
scroll to position [0, 0]
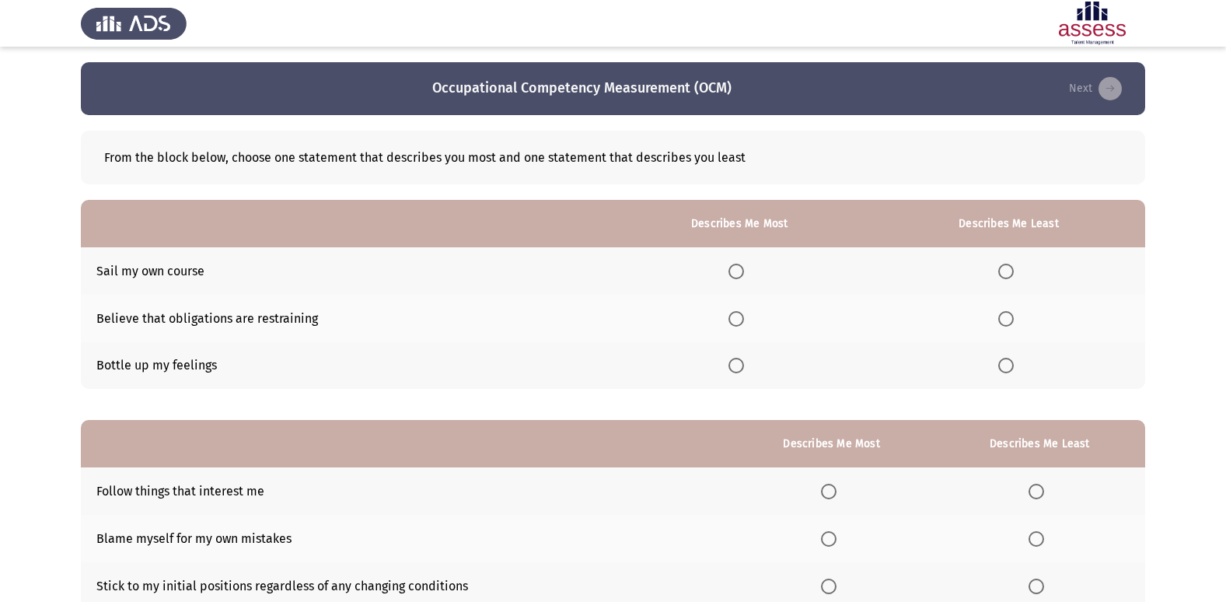
click at [1010, 313] on span "Select an option" at bounding box center [1006, 319] width 16 height 16
click at [1010, 313] on input "Select an option" at bounding box center [1006, 319] width 16 height 16
click at [740, 361] on span "Select an option" at bounding box center [736, 366] width 16 height 16
click at [740, 361] on input "Select an option" at bounding box center [736, 366] width 16 height 16
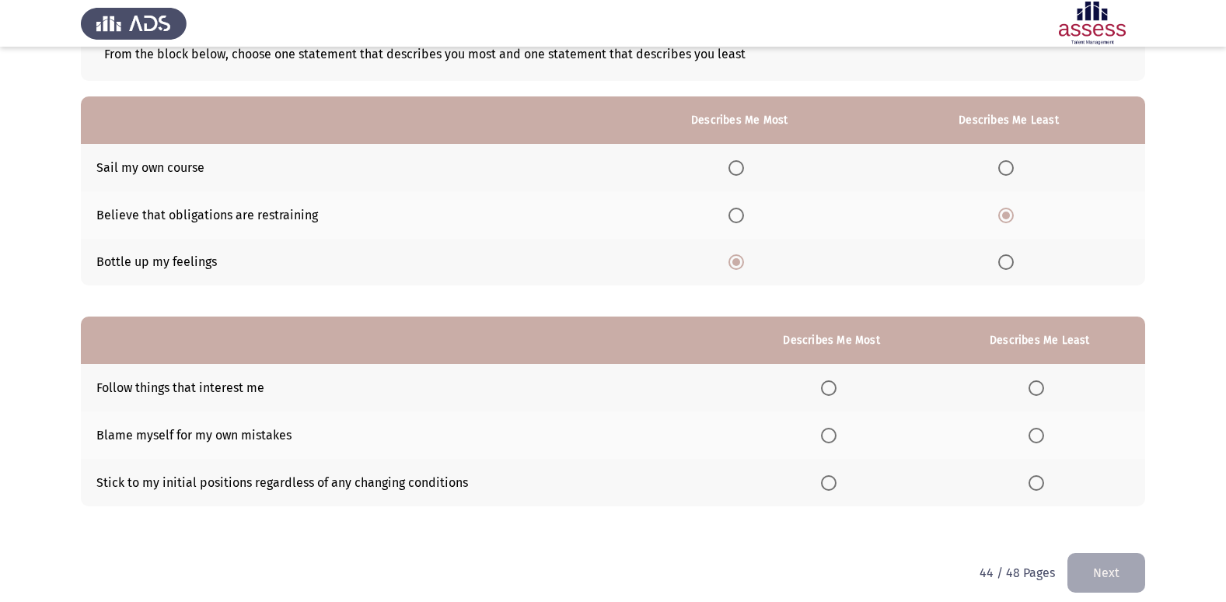
scroll to position [117, 0]
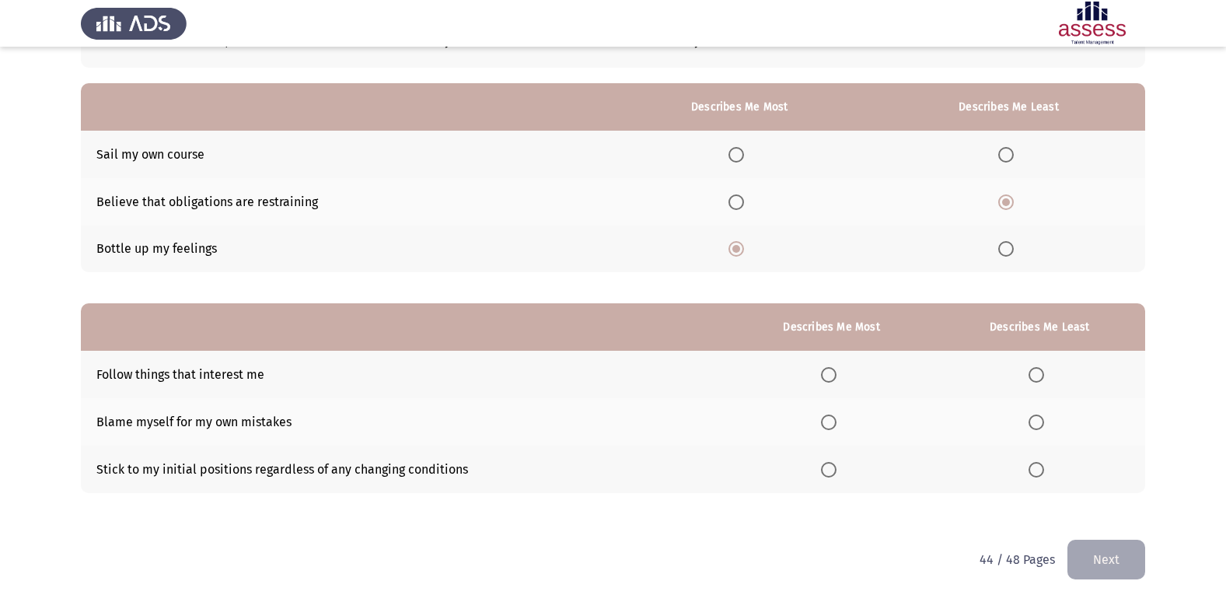
click at [830, 415] on span "Select an option" at bounding box center [829, 422] width 16 height 16
click at [830, 415] on input "Select an option" at bounding box center [829, 422] width 16 height 16
click at [1027, 467] on th at bounding box center [1039, 468] width 211 height 47
click at [1038, 470] on span "Select an option" at bounding box center [1036, 470] width 16 height 16
click at [1038, 470] on input "Select an option" at bounding box center [1036, 470] width 16 height 16
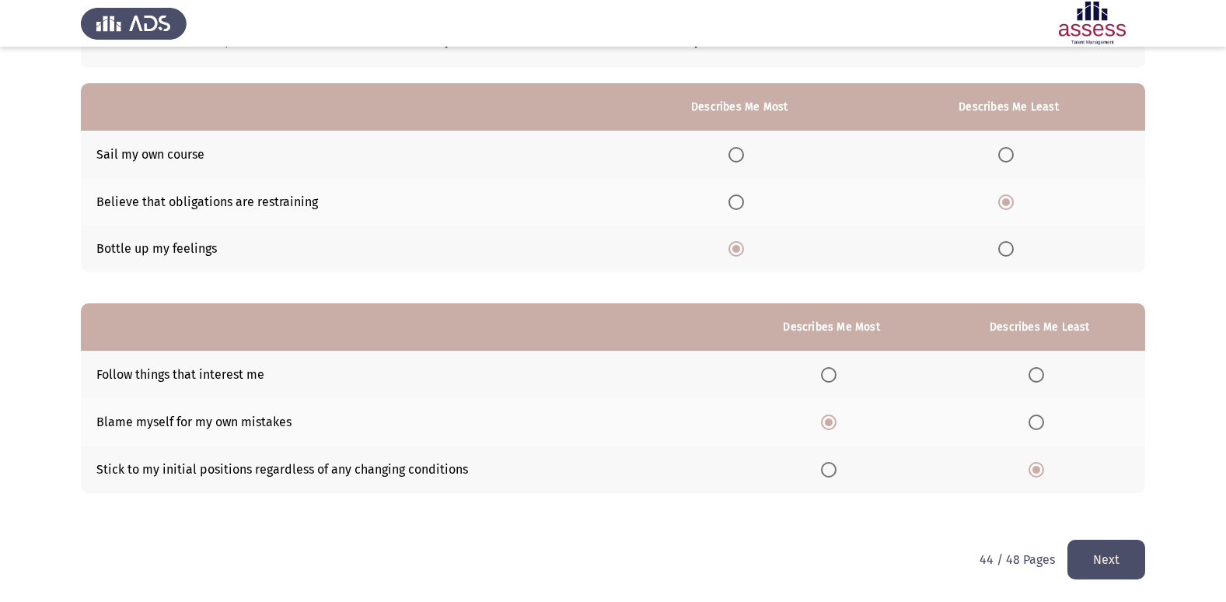
click at [1108, 560] on button "Next" at bounding box center [1106, 559] width 78 height 40
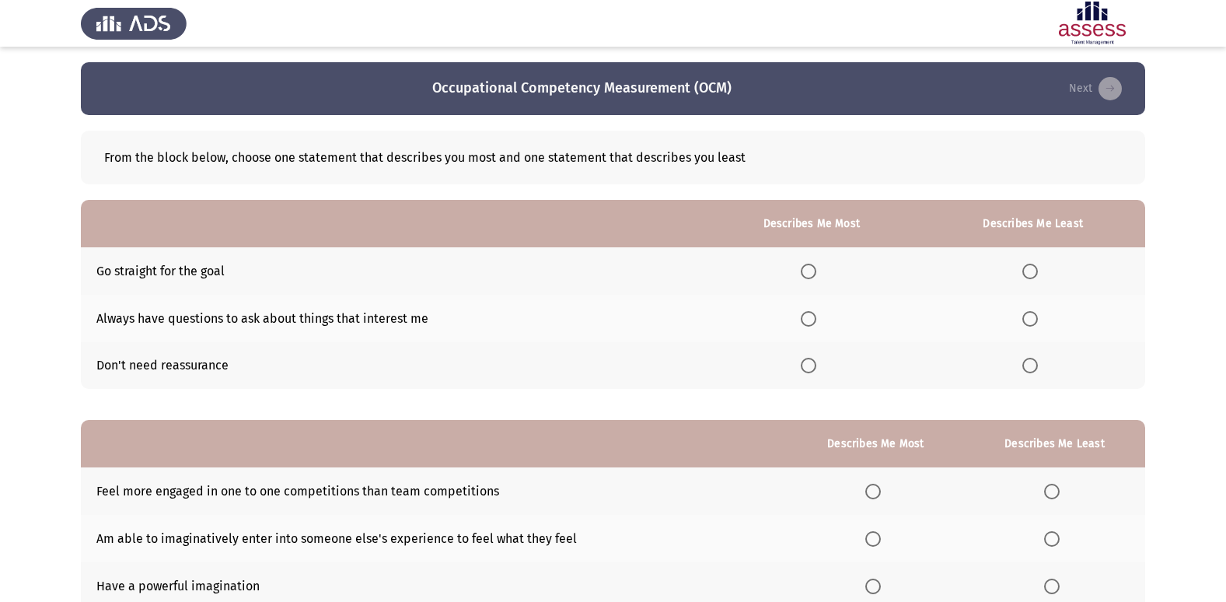
click at [817, 310] on mat-radio-button "Select an option" at bounding box center [812, 318] width 22 height 16
click at [813, 317] on span "Select an option" at bounding box center [809, 319] width 16 height 16
click at [813, 317] on input "Select an option" at bounding box center [809, 319] width 16 height 16
click at [1032, 265] on span "Select an option" at bounding box center [1030, 271] width 16 height 16
click at [1032, 265] on input "Select an option" at bounding box center [1030, 271] width 16 height 16
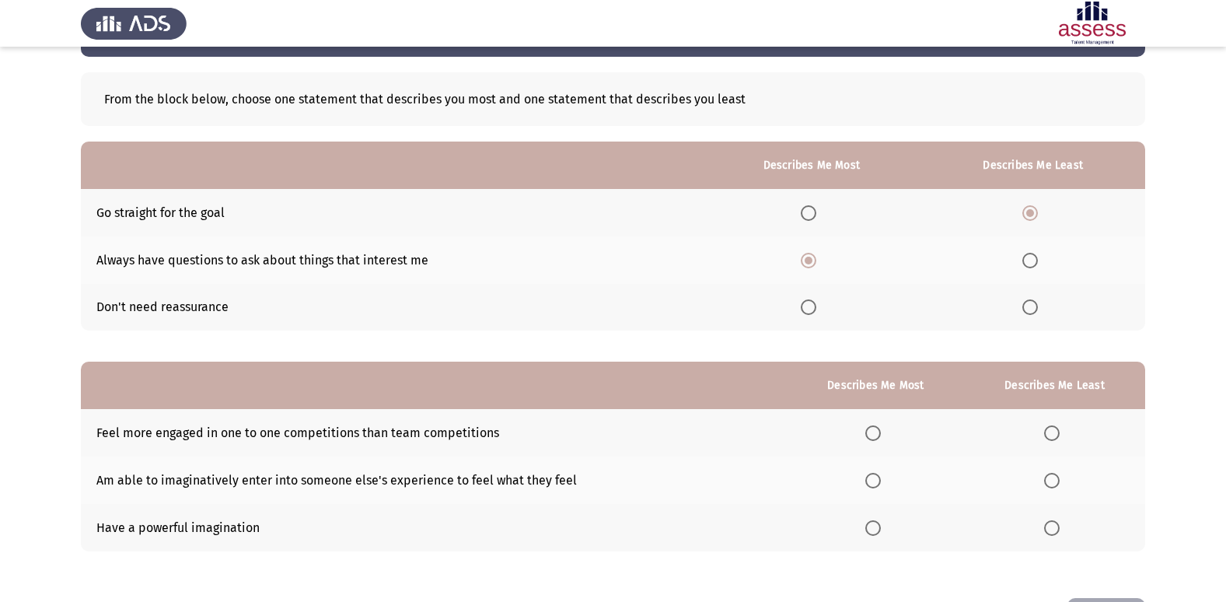
scroll to position [117, 0]
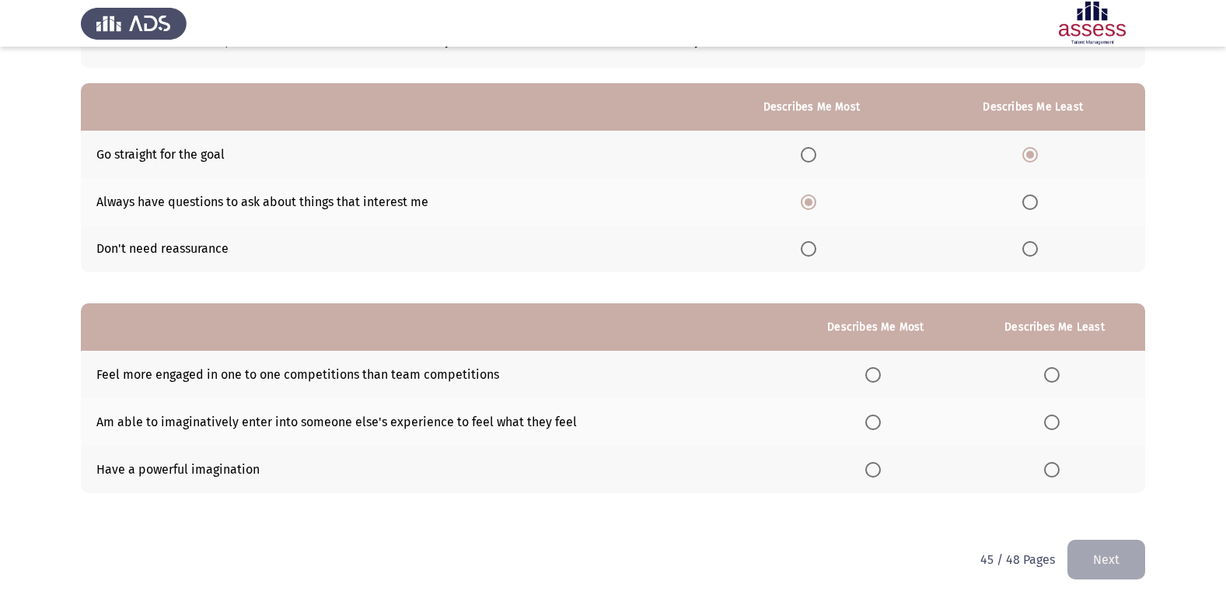
click at [1049, 382] on span "Select an option" at bounding box center [1052, 375] width 16 height 16
click at [1049, 382] on input "Select an option" at bounding box center [1052, 375] width 16 height 16
click at [870, 469] on span "Select an option" at bounding box center [873, 470] width 16 height 16
click at [870, 469] on input "Select an option" at bounding box center [873, 470] width 16 height 16
click at [1097, 562] on button "Next" at bounding box center [1106, 559] width 78 height 40
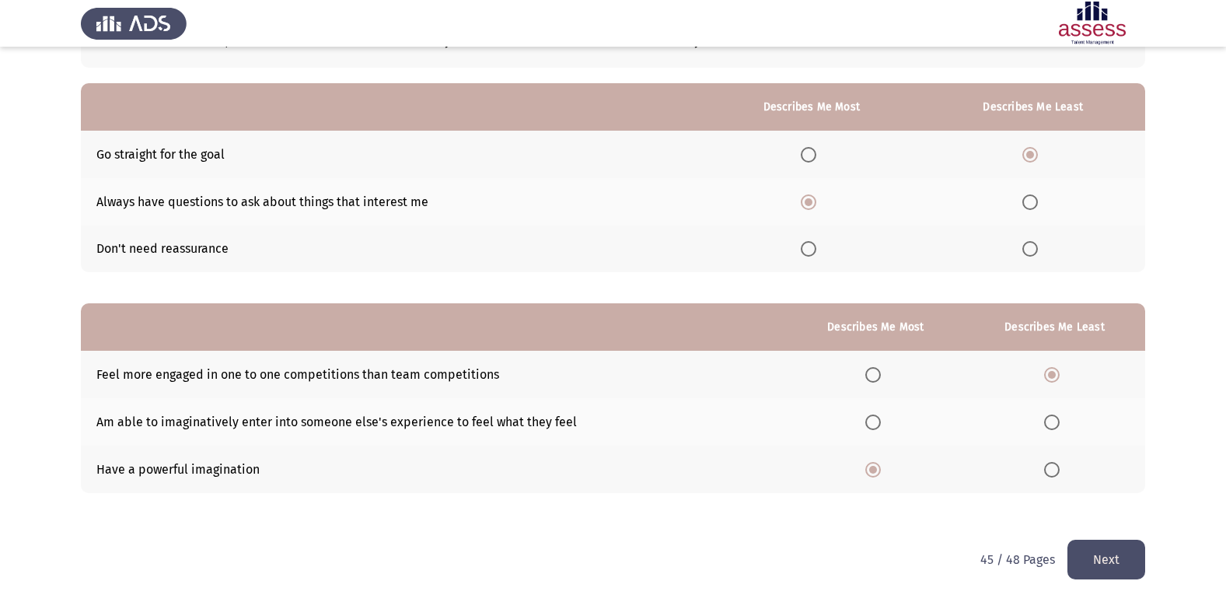
scroll to position [0, 0]
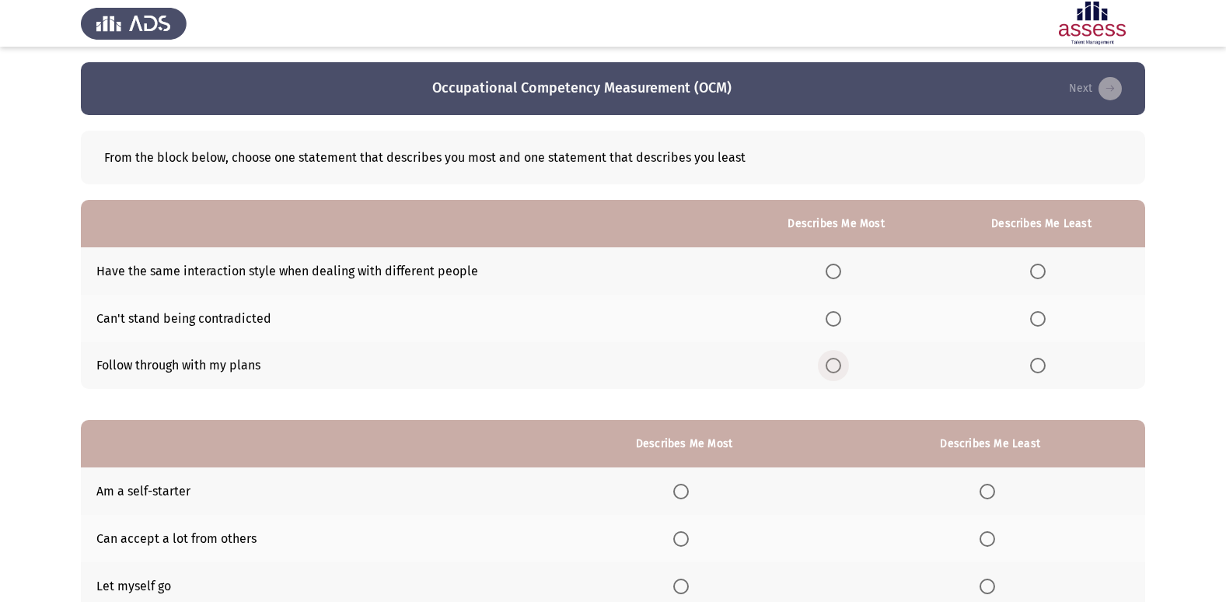
click at [839, 365] on span "Select an option" at bounding box center [833, 366] width 16 height 16
click at [839, 365] on input "Select an option" at bounding box center [833, 366] width 16 height 16
click at [1041, 274] on span "Select an option" at bounding box center [1038, 271] width 16 height 16
click at [1041, 274] on input "Select an option" at bounding box center [1038, 271] width 16 height 16
click at [1036, 321] on span "Select an option" at bounding box center [1038, 319] width 16 height 16
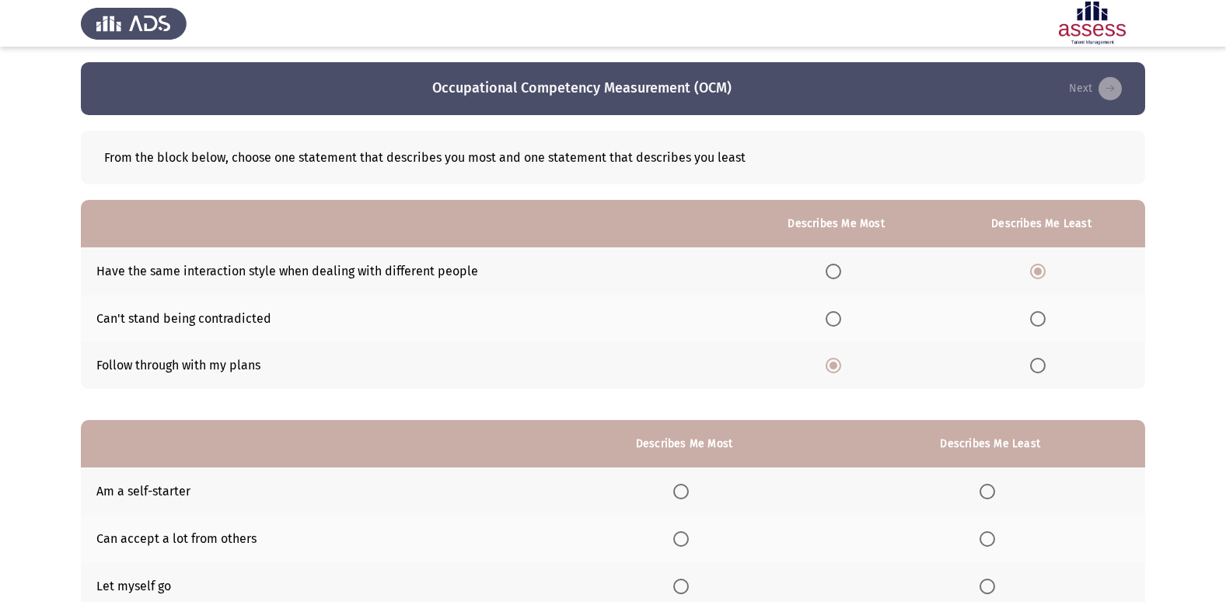
click at [1036, 321] on input "Select an option" at bounding box center [1038, 319] width 16 height 16
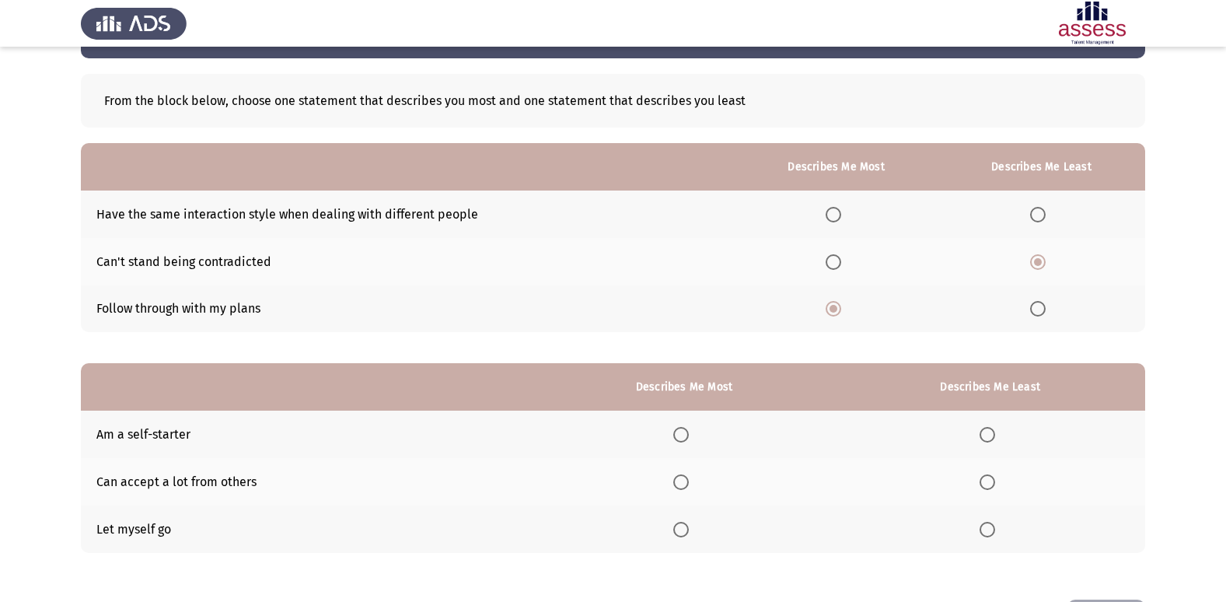
scroll to position [117, 0]
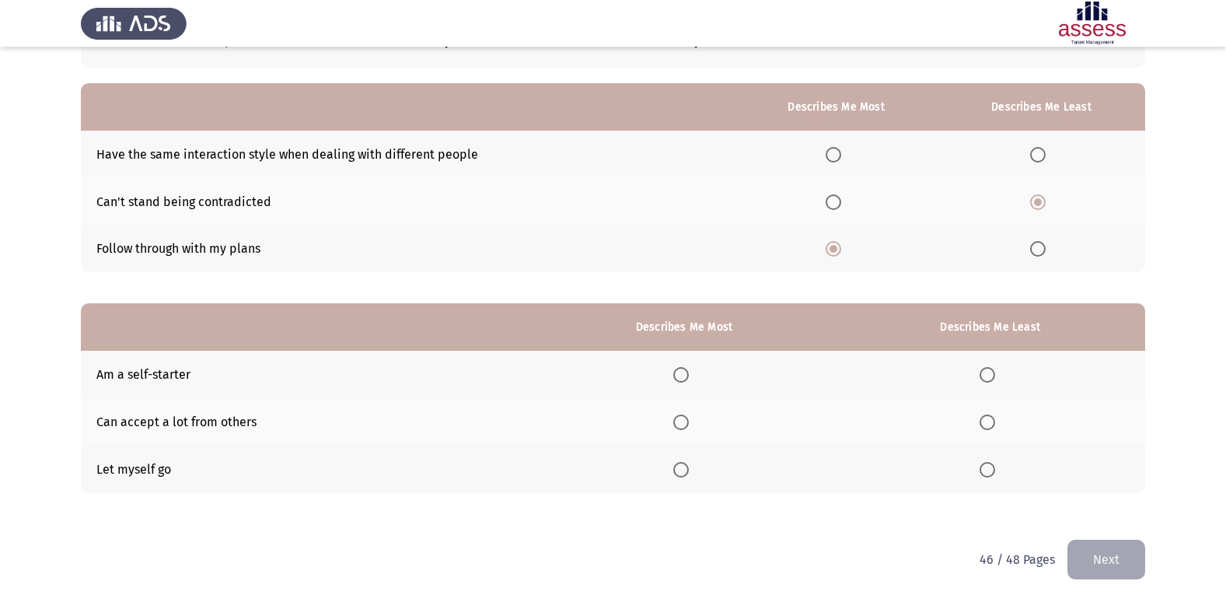
click at [982, 414] on span "Select an option" at bounding box center [987, 422] width 16 height 16
click at [982, 414] on input "Select an option" at bounding box center [987, 422] width 16 height 16
click at [693, 385] on th at bounding box center [684, 374] width 302 height 47
click at [679, 382] on span "Select an option" at bounding box center [681, 375] width 16 height 16
click at [679, 382] on input "Select an option" at bounding box center [681, 375] width 16 height 16
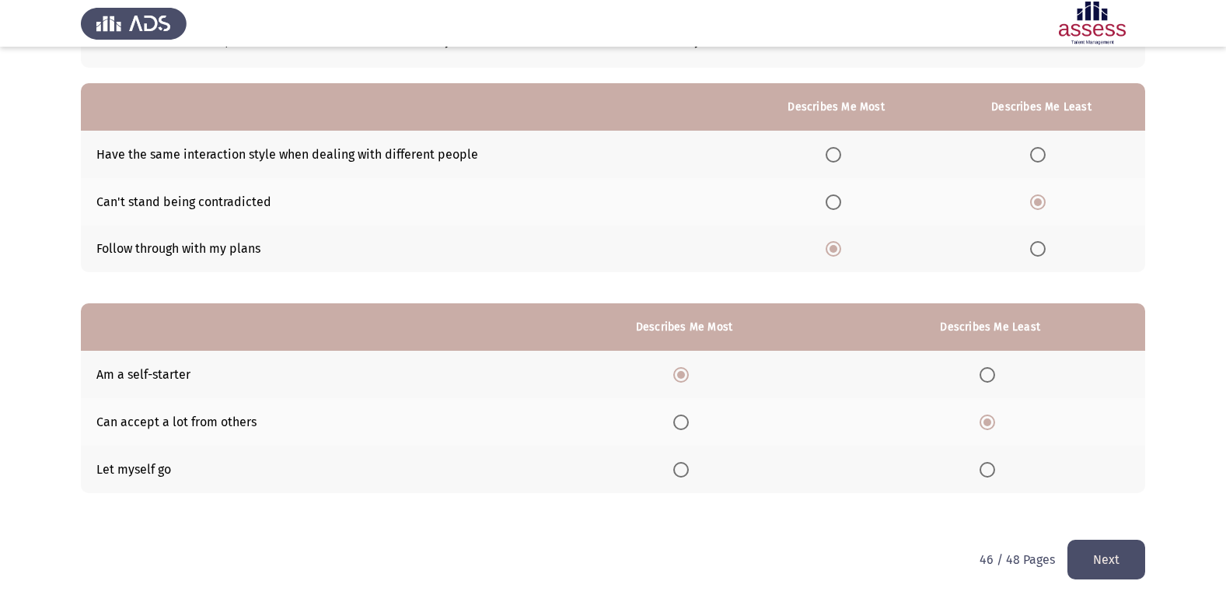
click at [1090, 555] on button "Next" at bounding box center [1106, 559] width 78 height 40
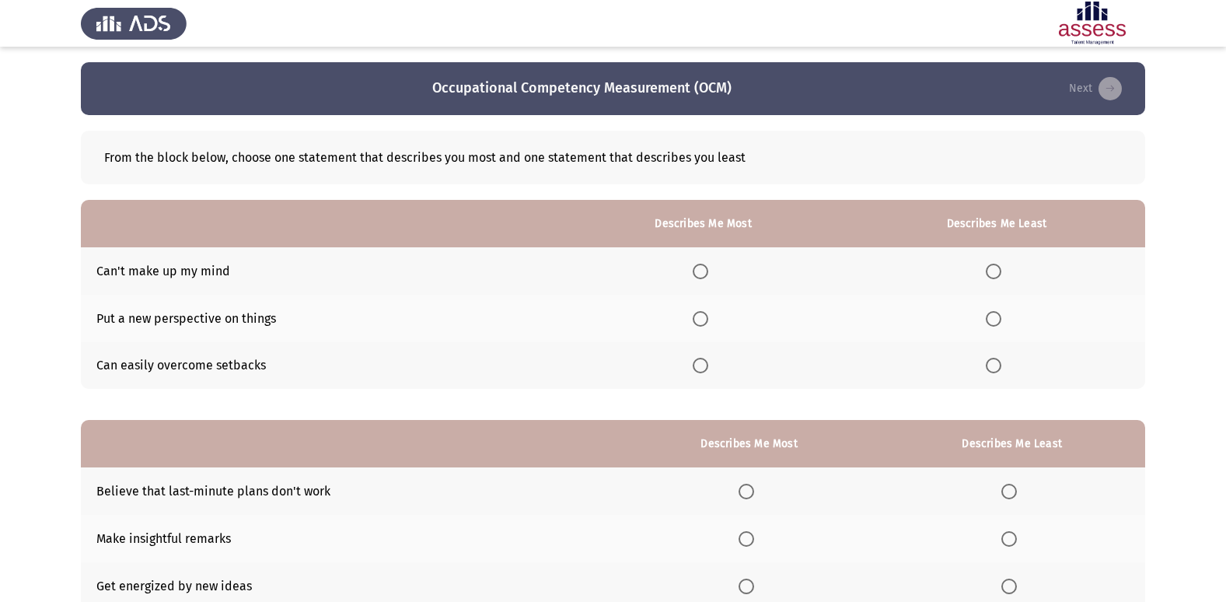
click at [701, 323] on span "Select an option" at bounding box center [700, 319] width 16 height 16
click at [701, 323] on input "Select an option" at bounding box center [700, 319] width 16 height 16
click at [1001, 361] on span "Select an option" at bounding box center [993, 366] width 16 height 16
click at [1001, 361] on input "Select an option" at bounding box center [993, 366] width 16 height 16
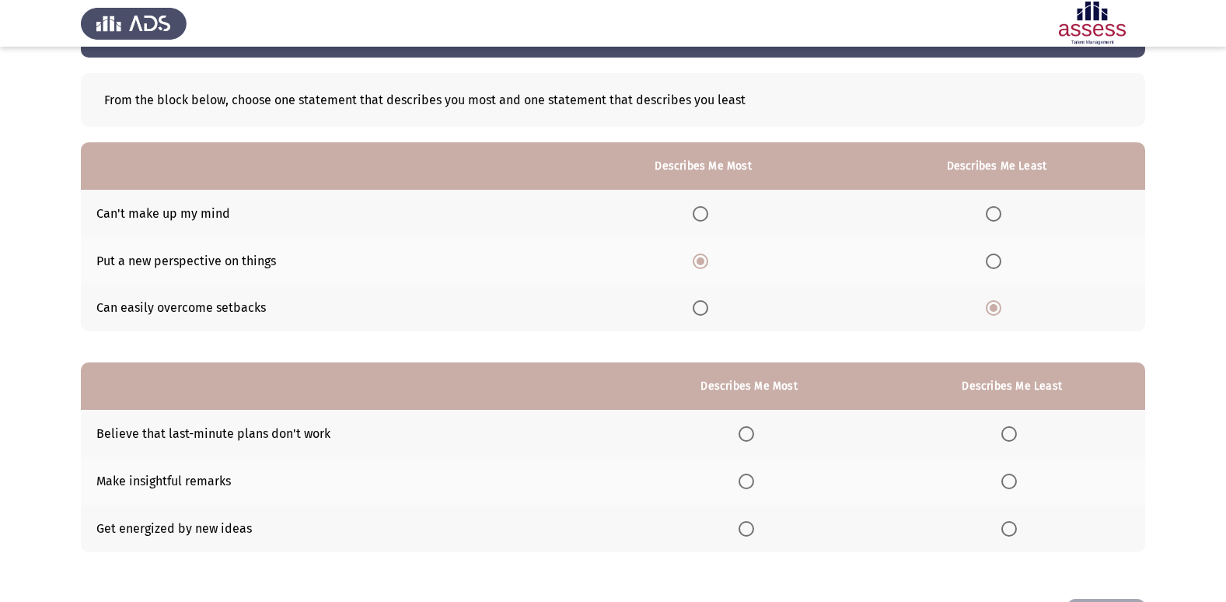
scroll to position [117, 0]
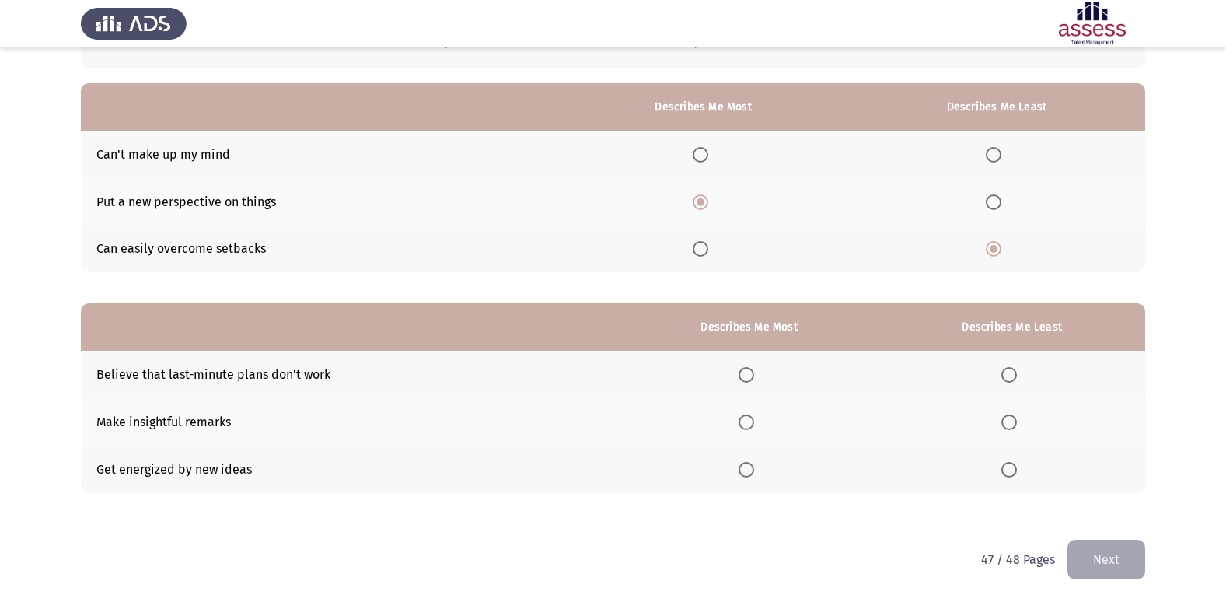
click at [744, 368] on span "Select an option" at bounding box center [746, 375] width 16 height 16
click at [744, 368] on input "Select an option" at bounding box center [746, 375] width 16 height 16
click at [1006, 462] on span "Select an option" at bounding box center [1009, 470] width 16 height 16
click at [1006, 462] on input "Select an option" at bounding box center [1009, 470] width 16 height 16
click at [1118, 560] on button "Next" at bounding box center [1106, 559] width 78 height 40
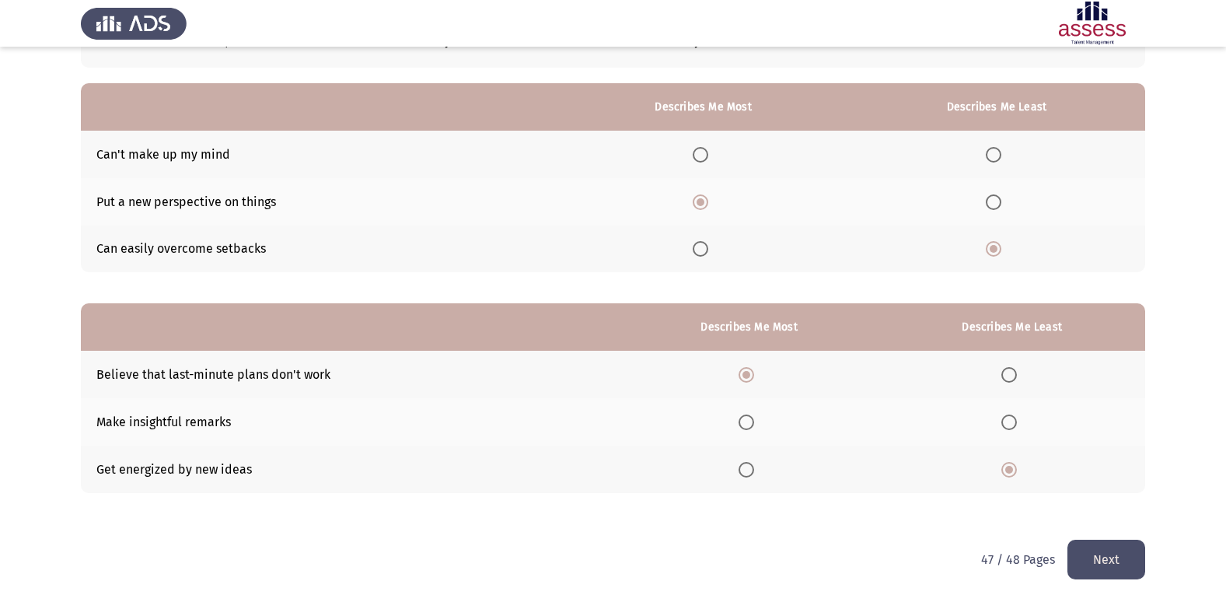
scroll to position [0, 0]
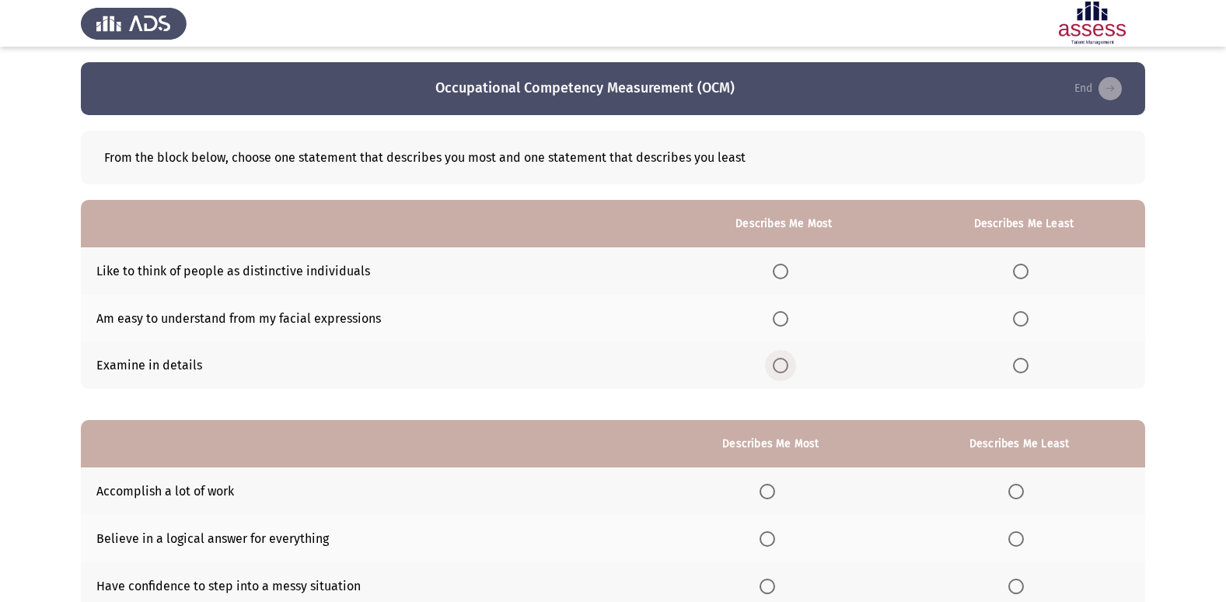
click at [781, 369] on span "Select an option" at bounding box center [781, 366] width 16 height 16
click at [781, 369] on input "Select an option" at bounding box center [781, 366] width 16 height 16
click at [1020, 272] on span "Select an option" at bounding box center [1021, 271] width 16 height 16
click at [1020, 272] on input "Select an option" at bounding box center [1021, 271] width 16 height 16
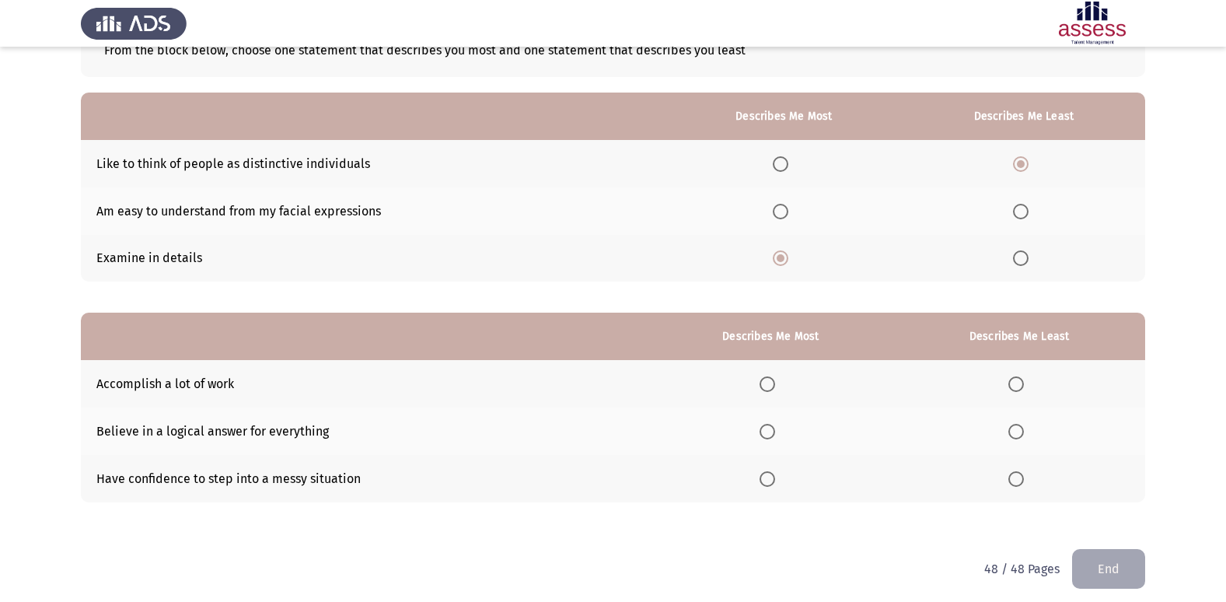
scroll to position [117, 0]
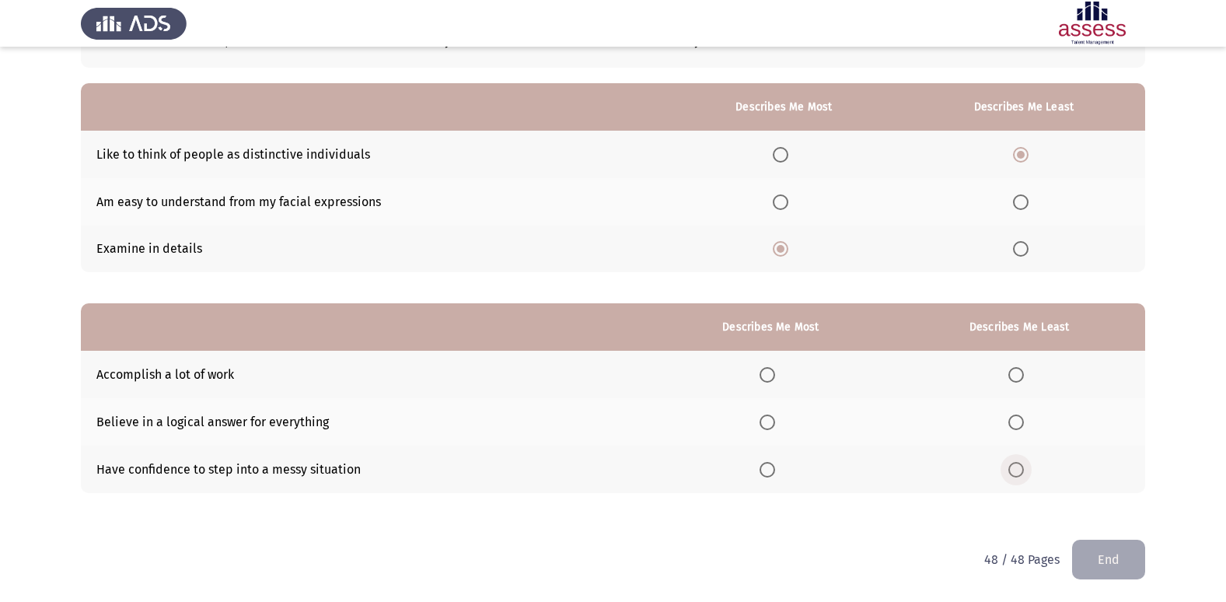
click at [1016, 469] on span "Select an option" at bounding box center [1016, 469] width 0 height 0
click at [1017, 469] on input "Select an option" at bounding box center [1016, 470] width 16 height 16
click at [771, 371] on span "Select an option" at bounding box center [767, 375] width 16 height 16
click at [771, 371] on input "Select an option" at bounding box center [767, 375] width 16 height 16
click at [770, 423] on span "Select an option" at bounding box center [767, 422] width 16 height 16
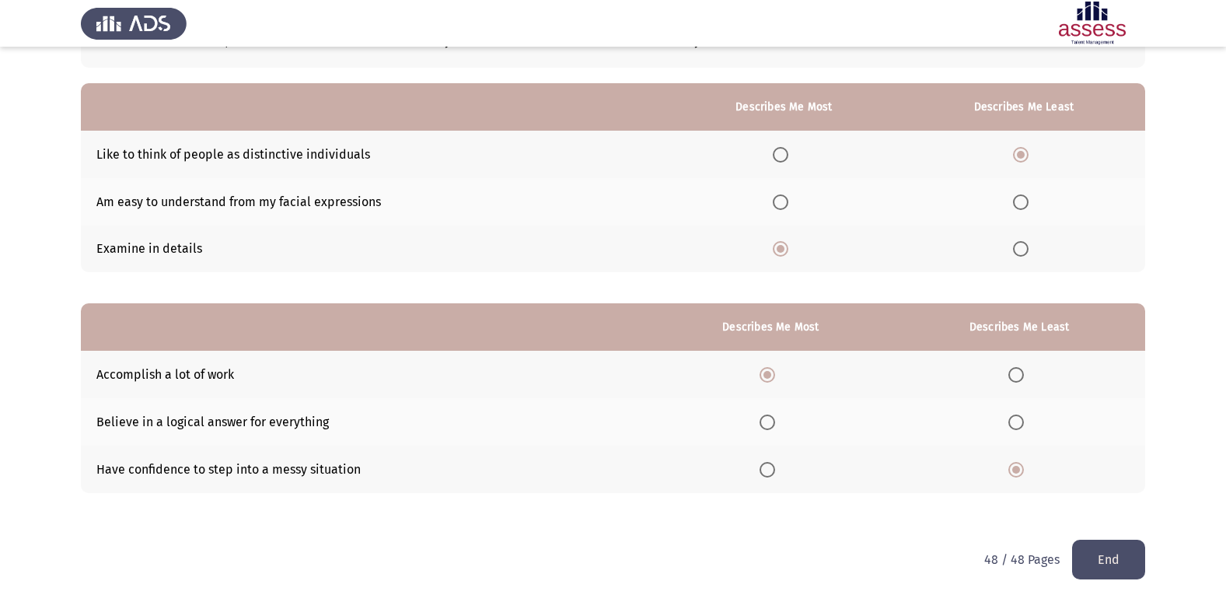
click at [770, 423] on input "Select an option" at bounding box center [767, 422] width 16 height 16
click at [1119, 584] on html "Occupational Competency Measurement (OCM) End From the block below, choose one …" at bounding box center [613, 242] width 1226 height 718
click at [1130, 563] on button "End" at bounding box center [1108, 559] width 73 height 40
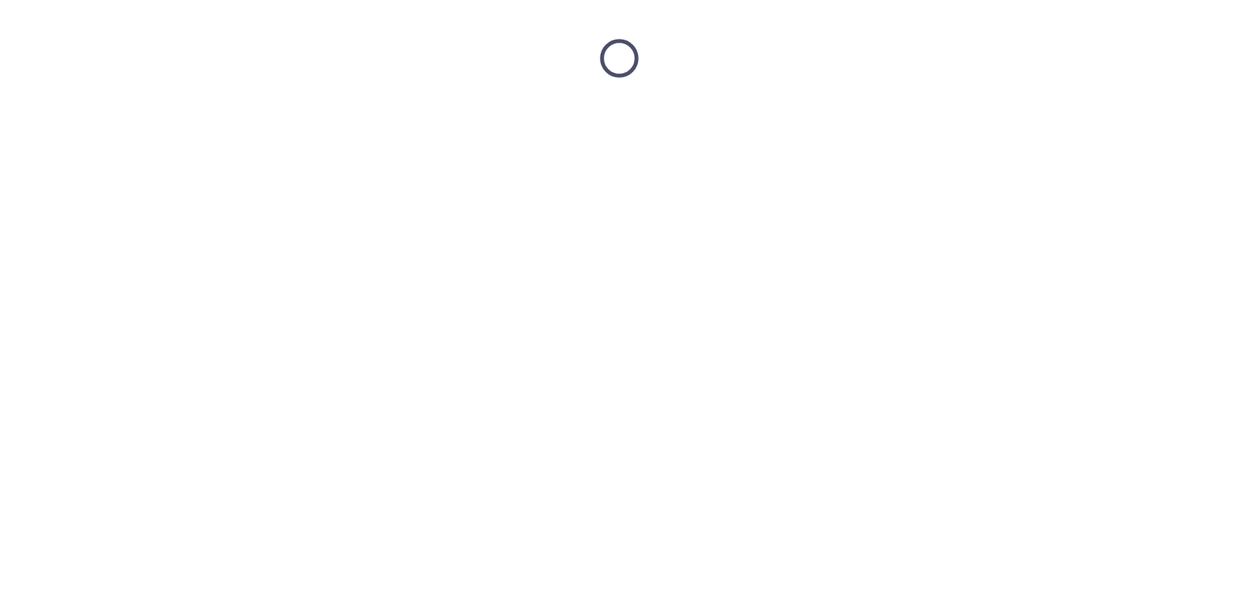
scroll to position [0, 0]
